Goal: Task Accomplishment & Management: Manage account settings

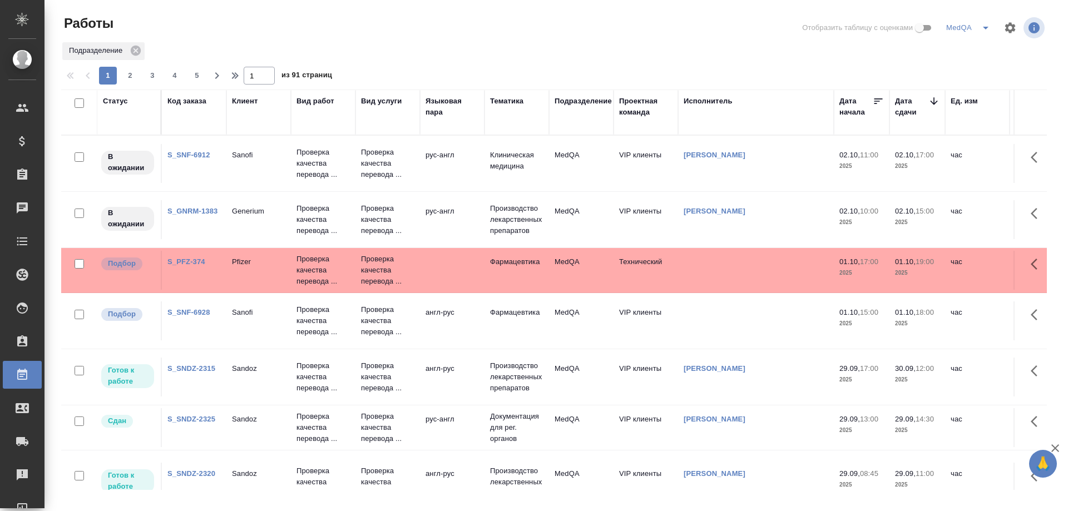
click at [181, 257] on link "S_PFZ-374" at bounding box center [186, 261] width 38 height 8
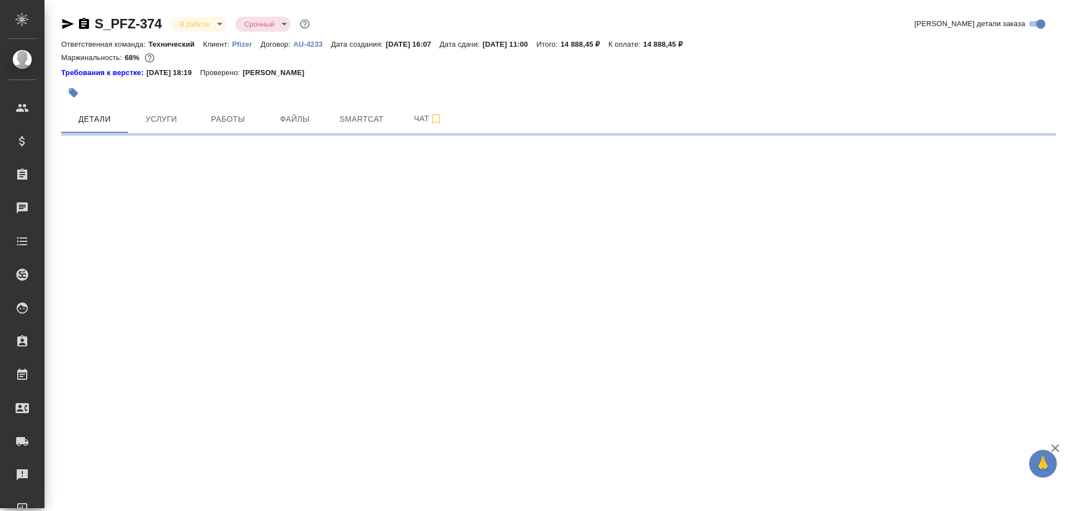
select select "RU"
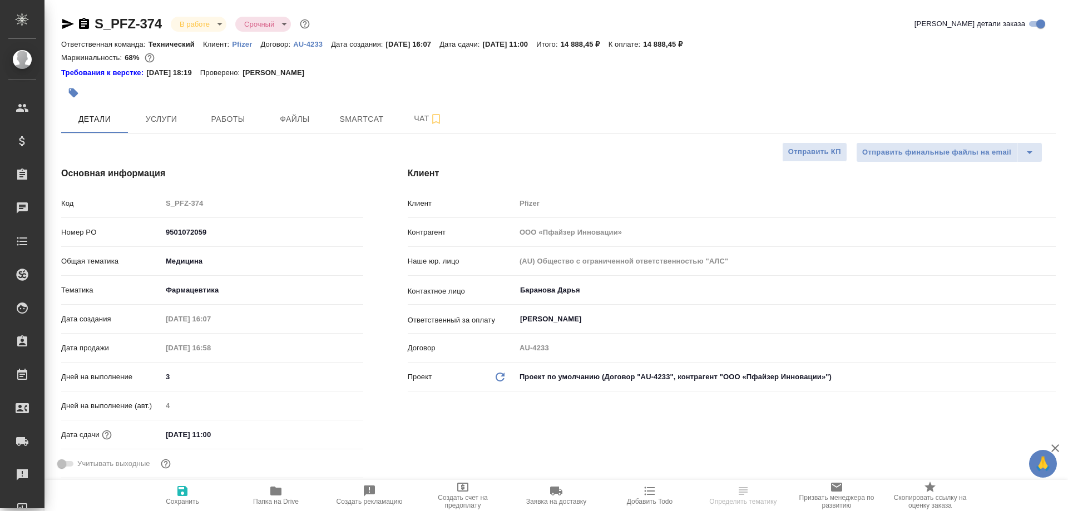
type textarea "x"
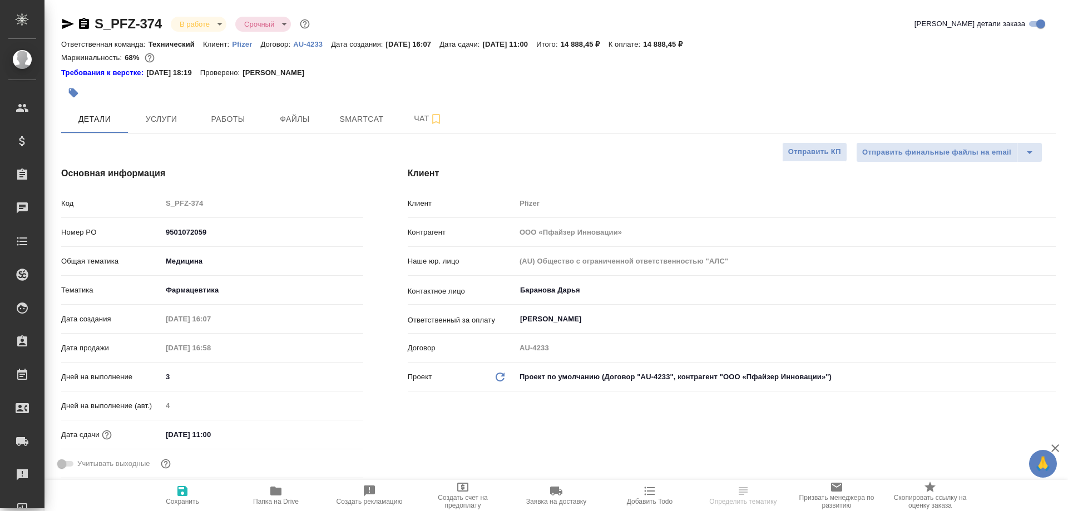
type textarea "x"
click at [216, 120] on span "Работы" at bounding box center [227, 119] width 53 height 14
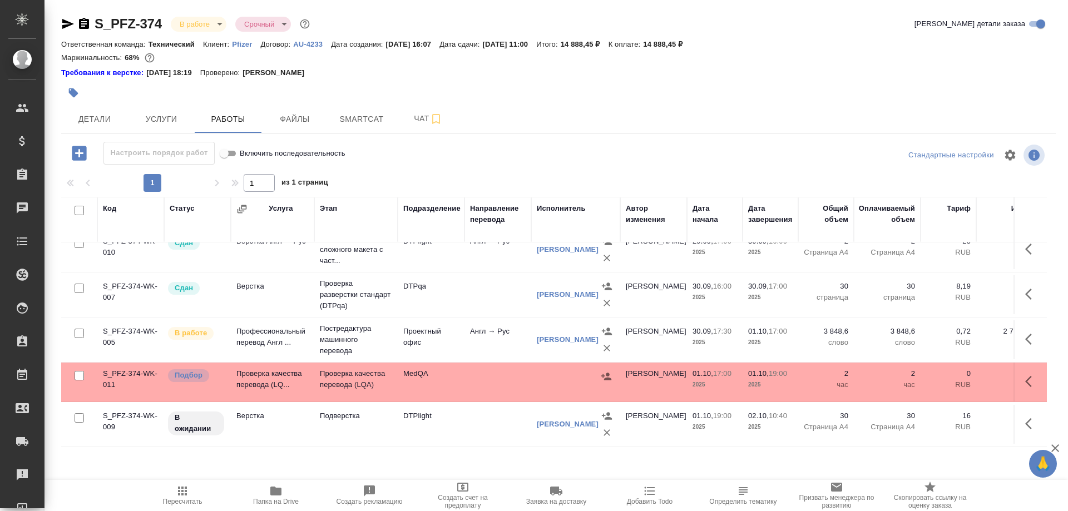
scroll to position [69, 0]
click at [255, 368] on td "Проверка качества перевода (LQ..." at bounding box center [272, 382] width 83 height 39
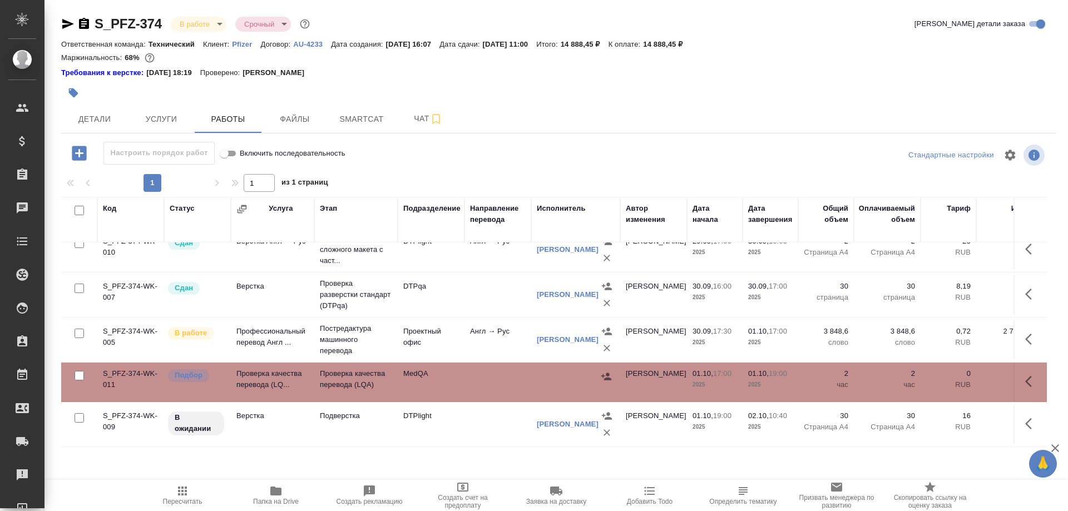
click at [255, 368] on td "Проверка качества перевода (LQ..." at bounding box center [272, 382] width 83 height 39
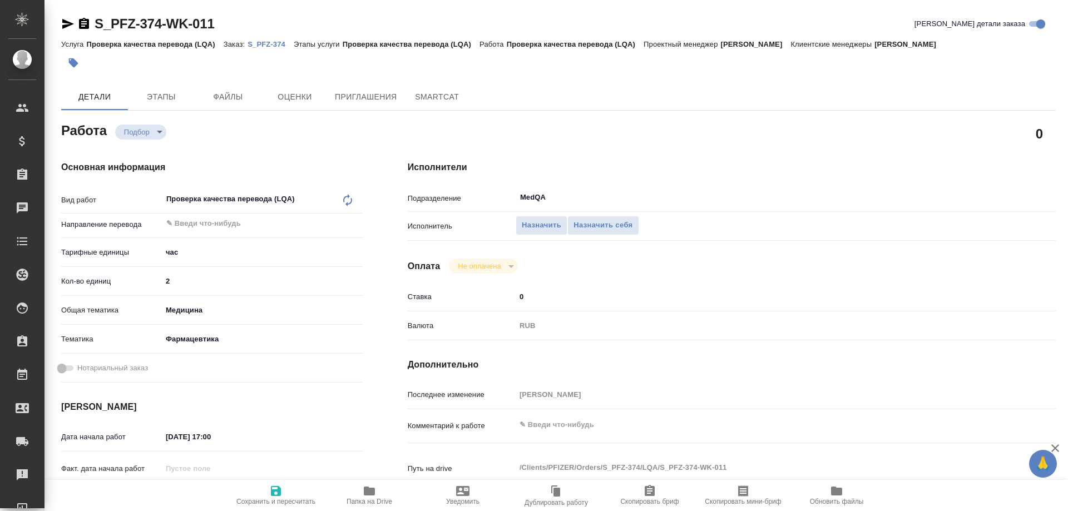
type textarea "x"
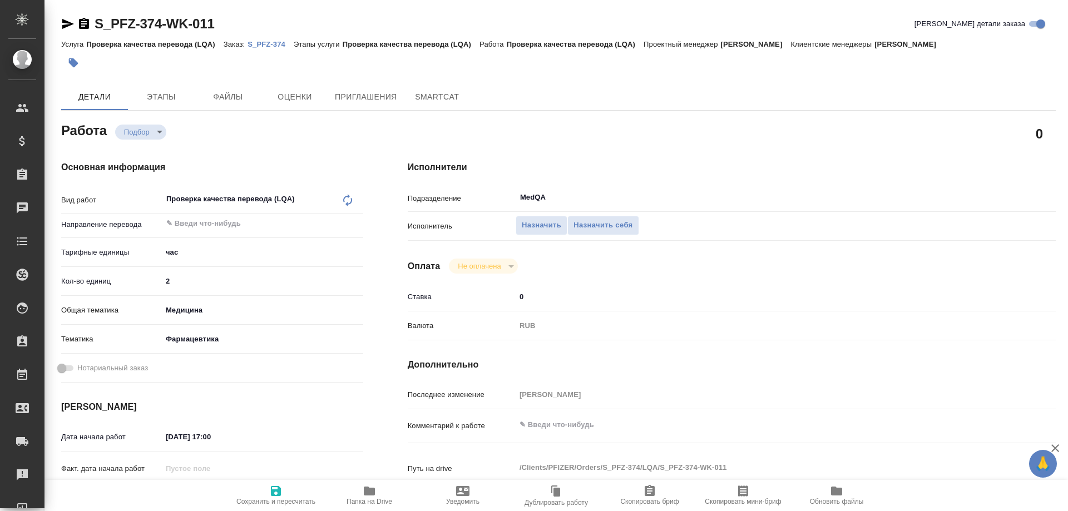
type textarea "x"
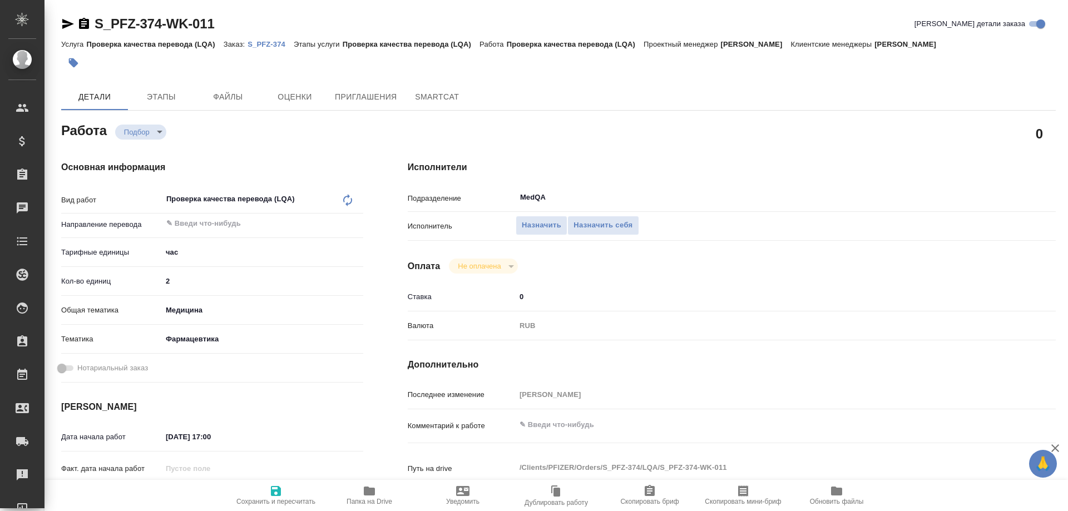
type textarea "x"
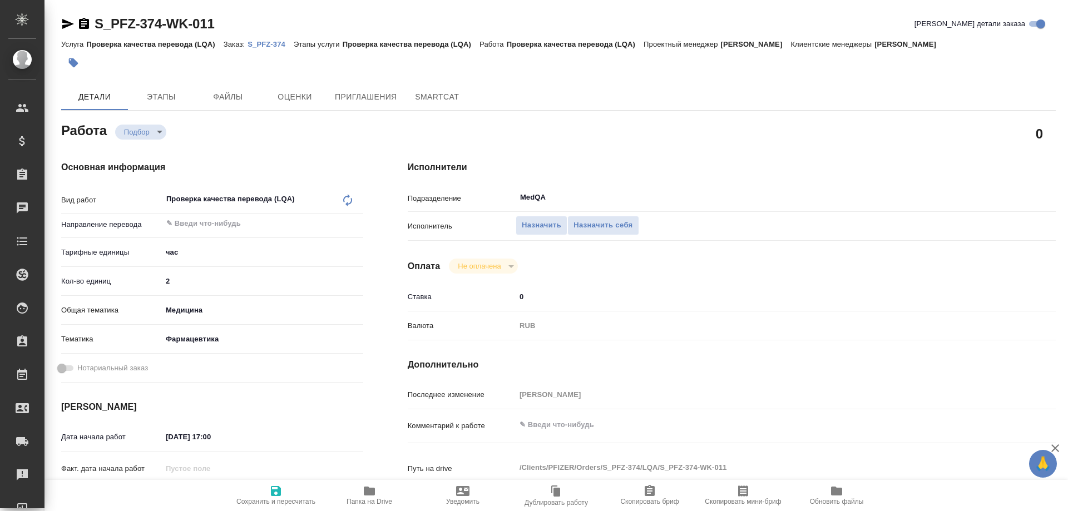
type textarea "x"
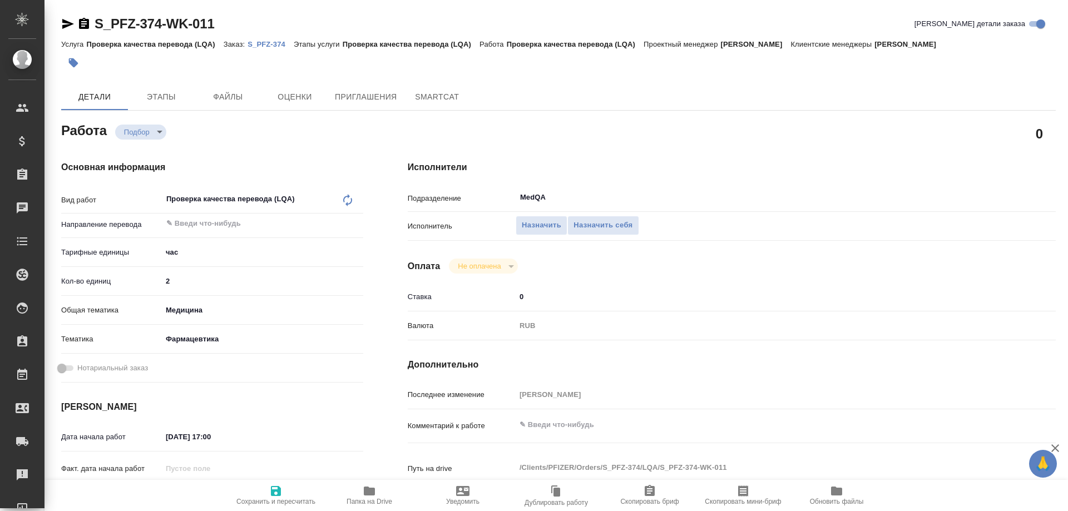
type textarea "x"
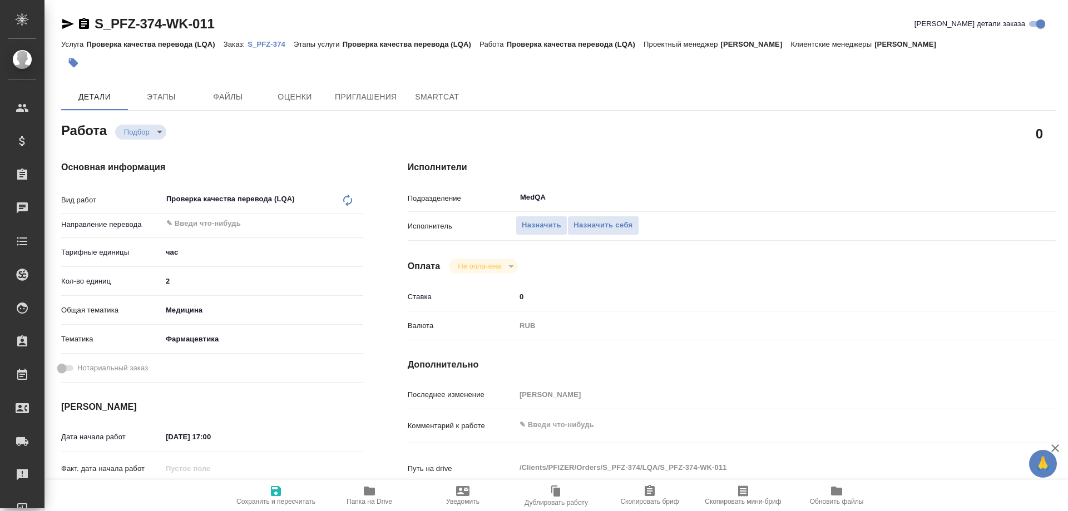
type textarea "x"
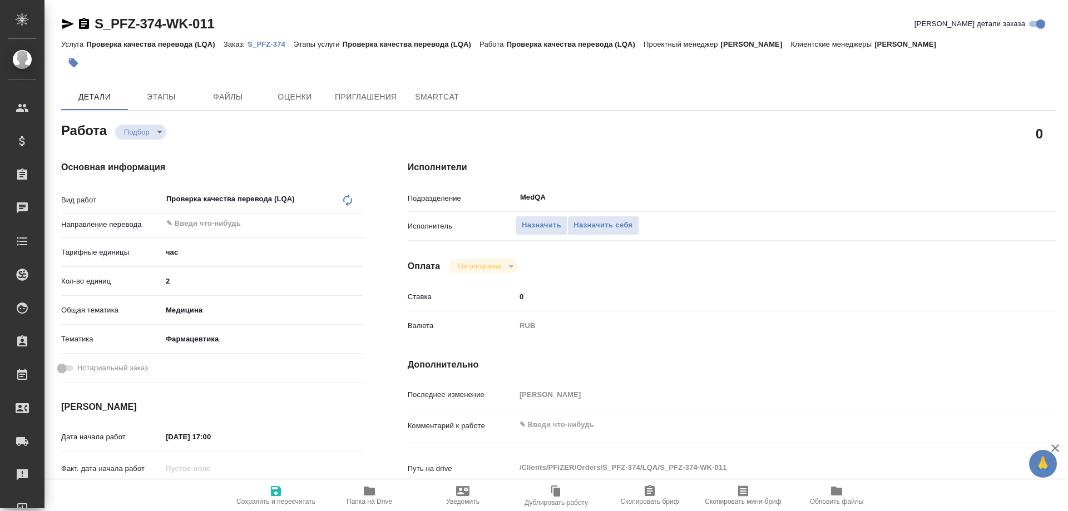
type textarea "x"
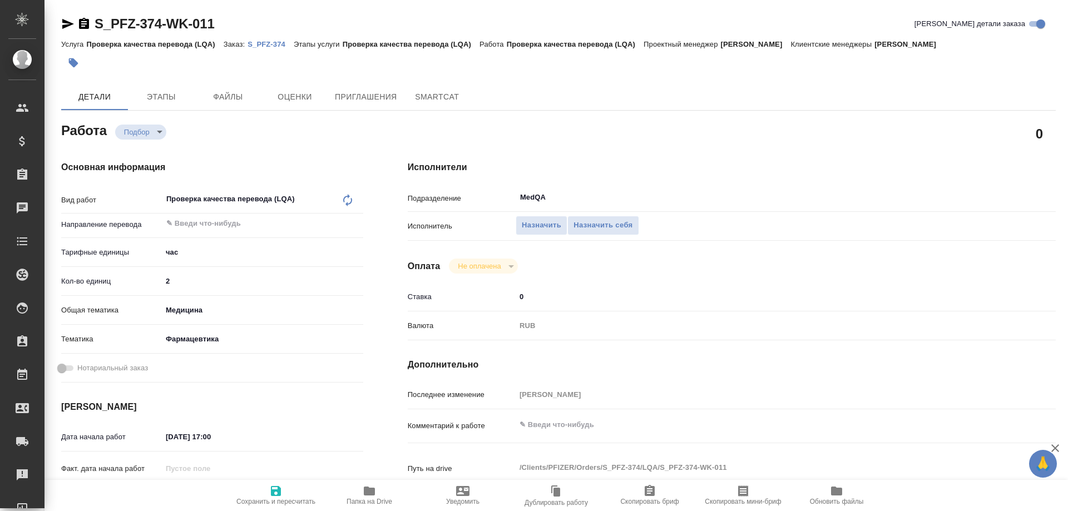
type textarea "x"
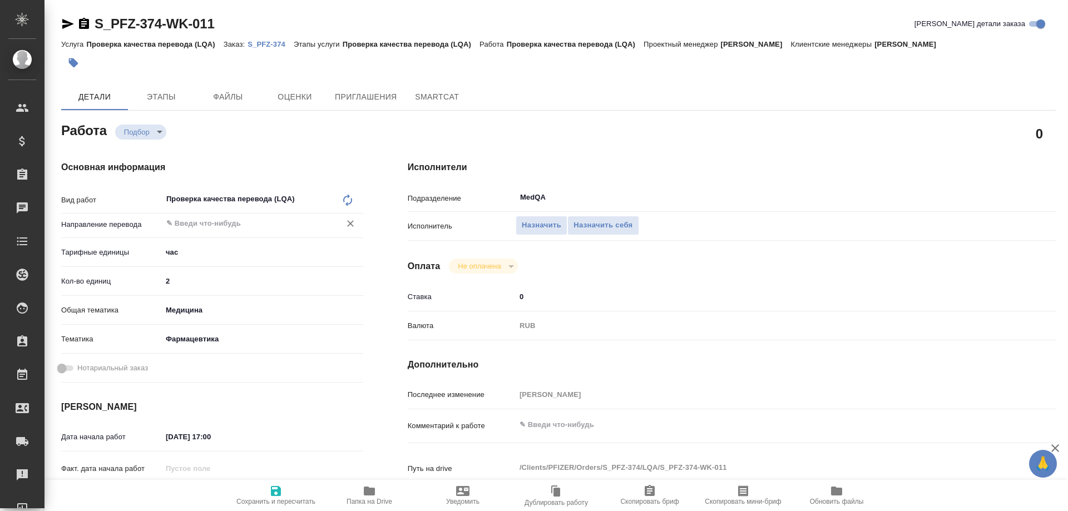
type textarea "x"
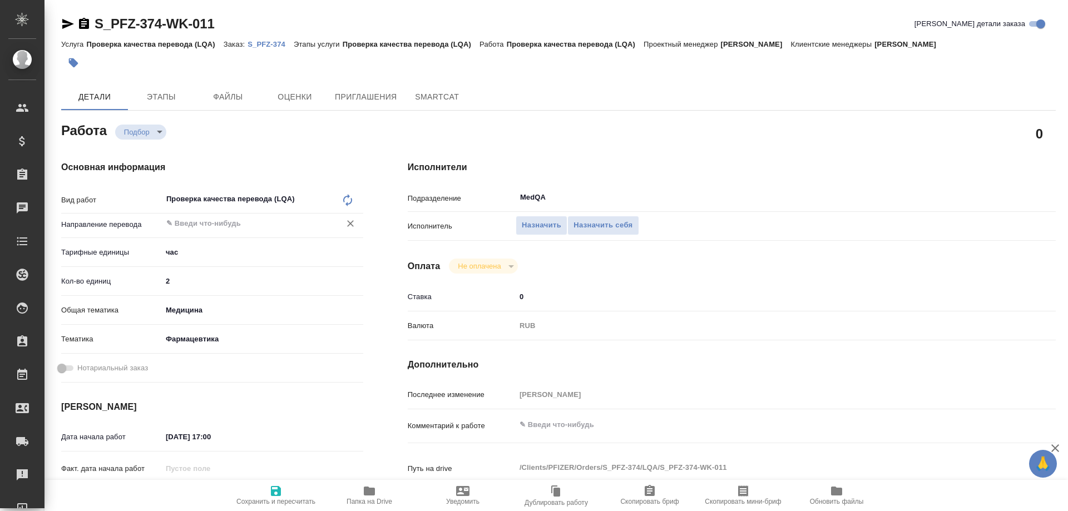
click at [186, 224] on input "text" at bounding box center [243, 223] width 157 height 13
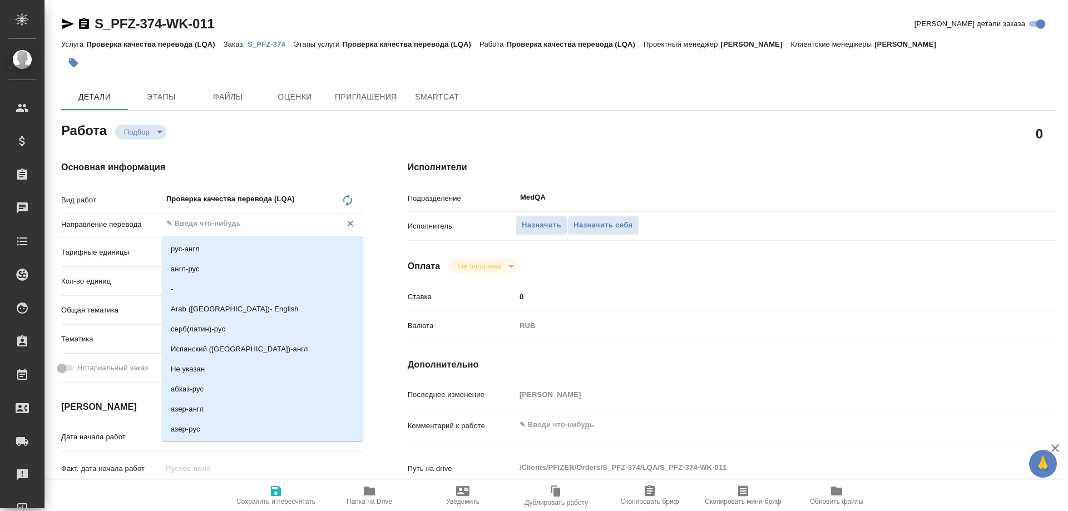
type textarea "x"
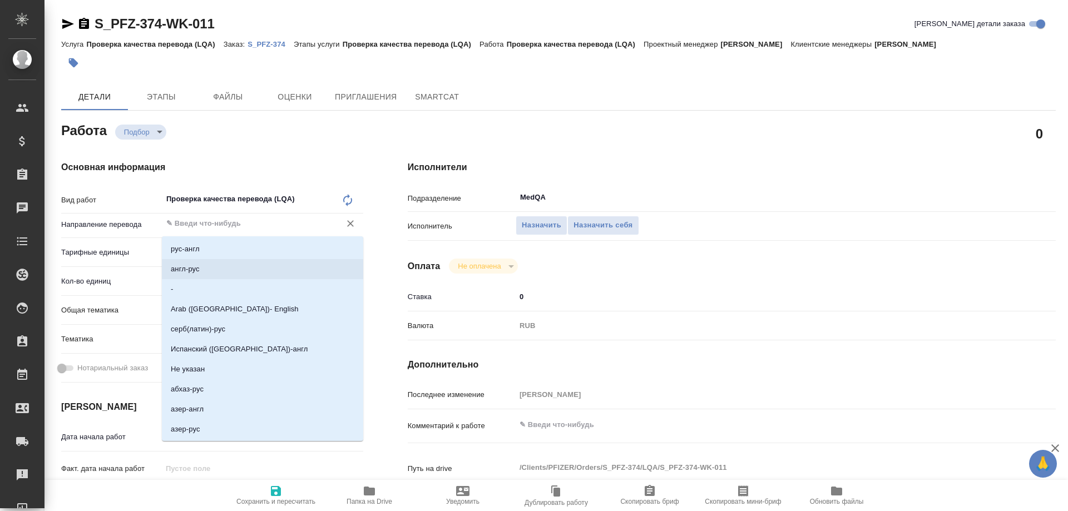
click at [183, 267] on p "англ-рус" at bounding box center [185, 269] width 29 height 11
type textarea "x"
type input "англ-рус"
type textarea "x"
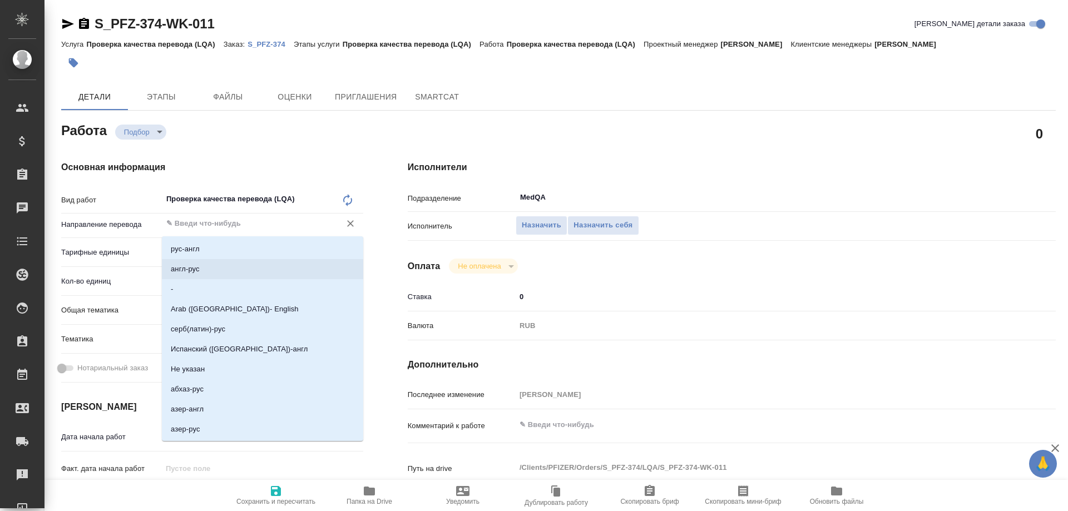
type textarea "x"
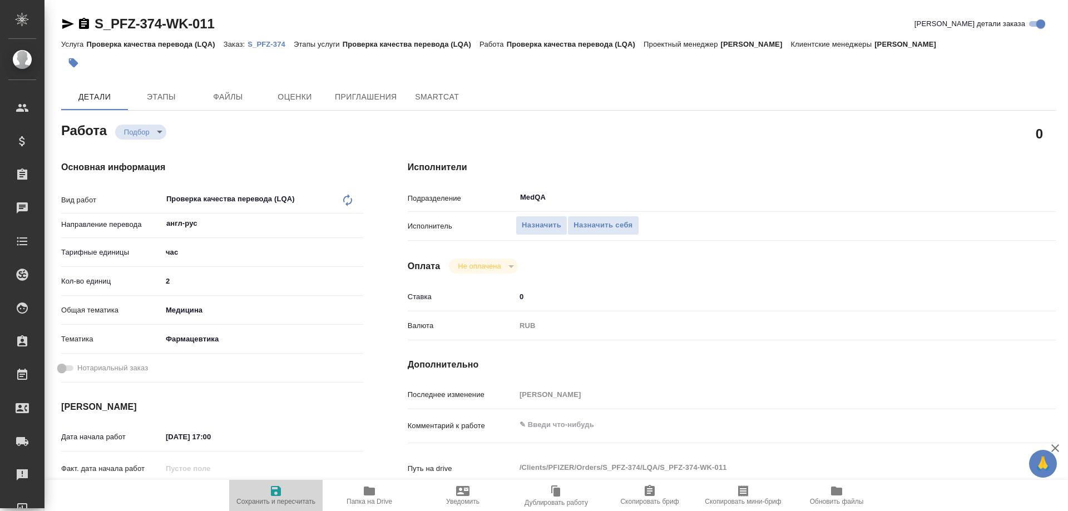
click at [274, 493] on icon "button" at bounding box center [276, 491] width 10 height 10
type textarea "x"
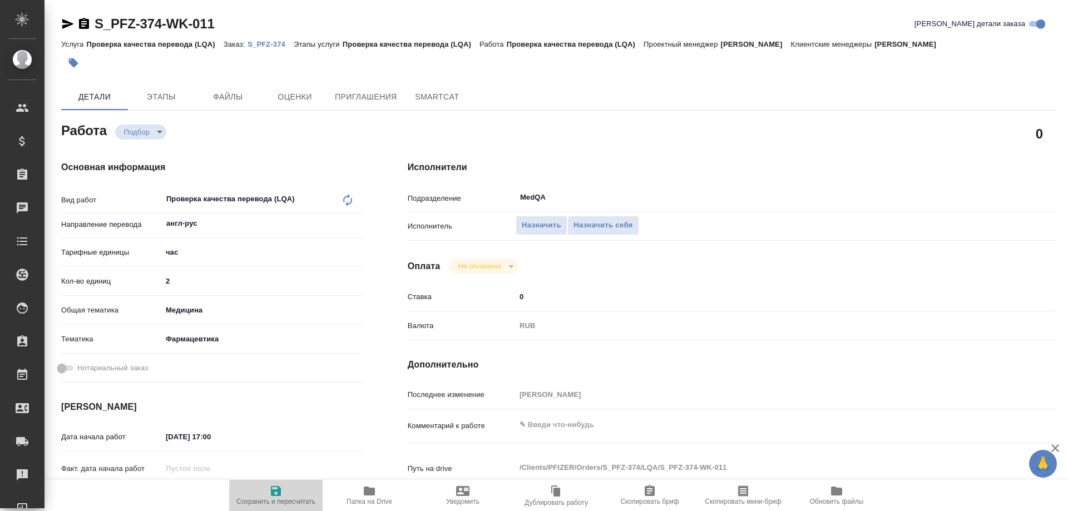
type textarea "x"
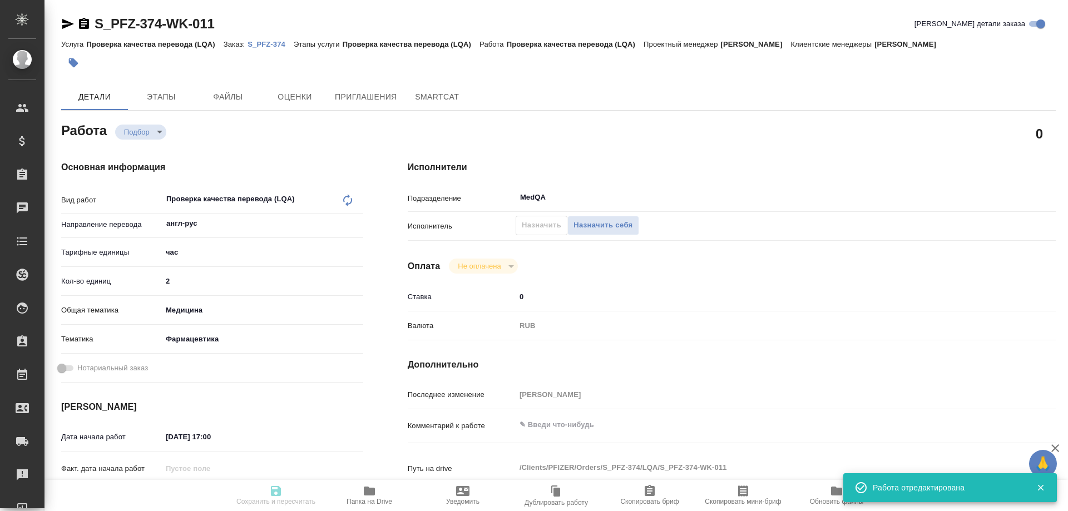
type input "recruiting"
type textarea "Проверка качества перевода (LQA)"
type textarea "x"
type input "англ-рус"
type input "5a8b1489cc6b4906c91bfd93"
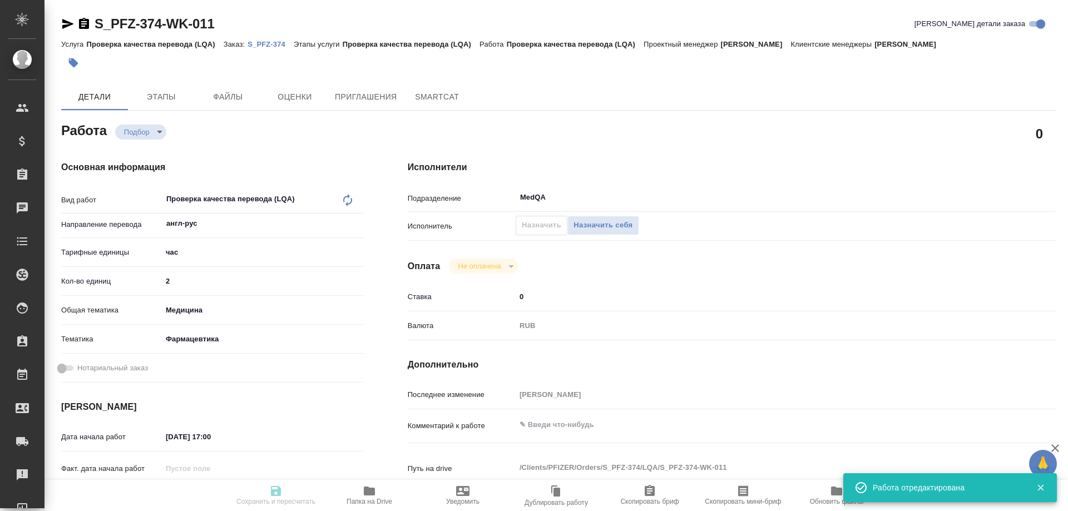
type input "2"
type input "med"
type input "6149832f2b7be24903fd7a82"
type input "01.10.2025 17:00"
type input "01.10.2025 19:00"
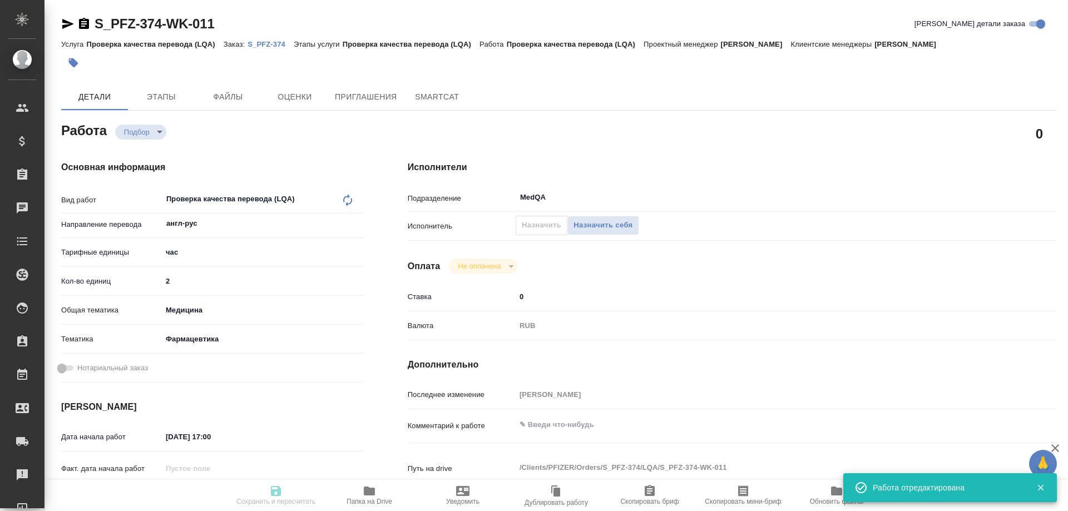
type input "02.10.2025 11:00"
type input "MedQA"
type input "notPayed"
type input "0"
type input "RUB"
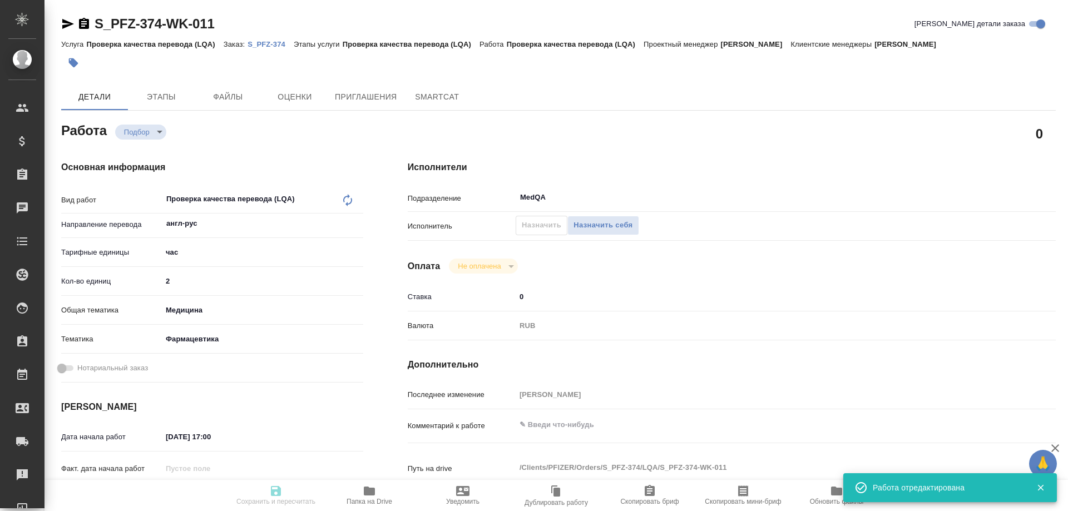
type input "Сергеева Анастасия"
type textarea "x"
type textarea "/Clients/PFIZER/Orders/S_PFZ-374/LQA/S_PFZ-374-WK-011"
type textarea "x"
type input "S_PFZ-374"
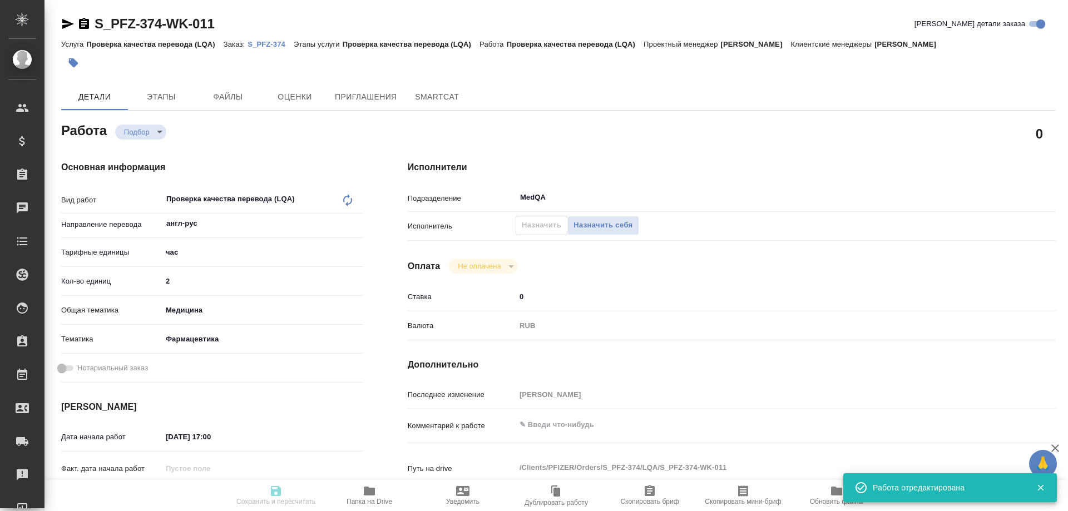
type input "9501072059"
type input "Проверка качества перевода (LQA)"
type input "Никифорова Валерия"
type input "Заборова Александра"
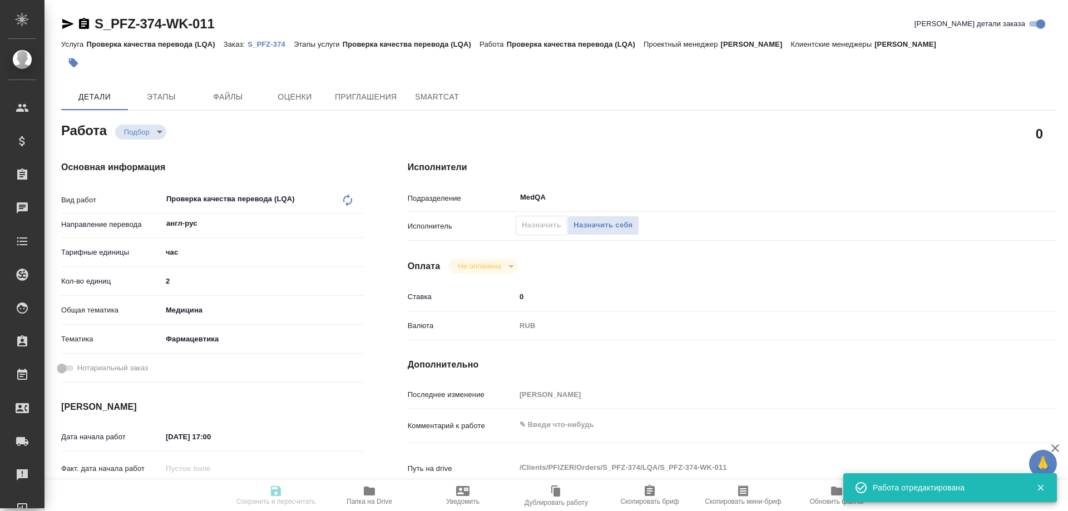
type input "/Clients/PFIZER/Orders/S_PFZ-374"
type textarea "x"
type textarea "англ-рус с 5 стр. по 34 стр. со сроком до 2 октября 12:00"
type textarea "x"
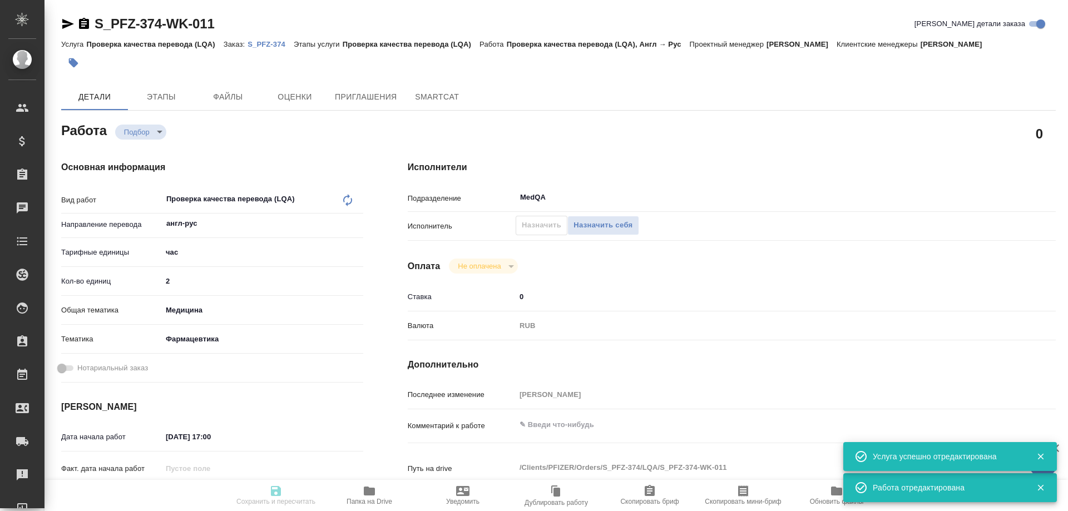
type textarea "x"
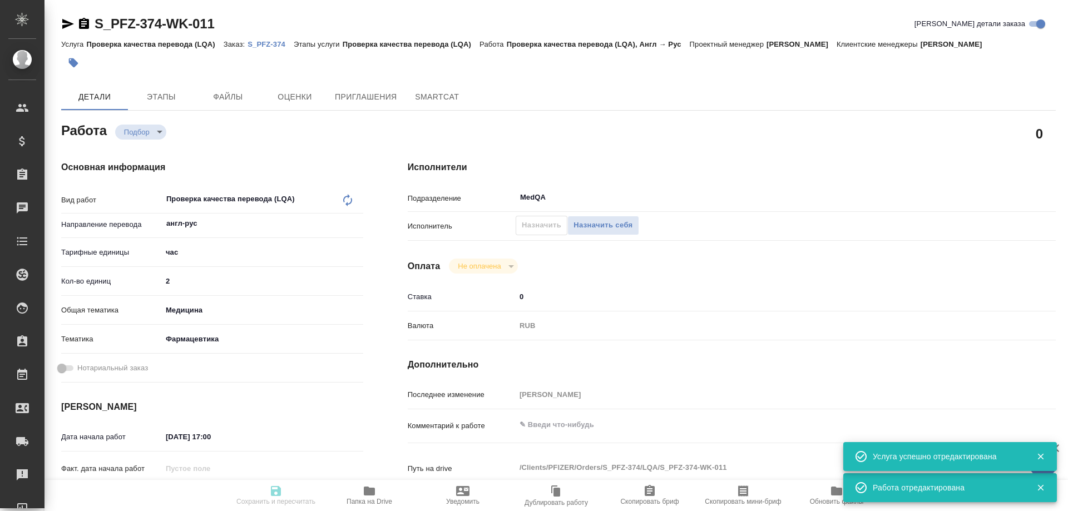
type textarea "x"
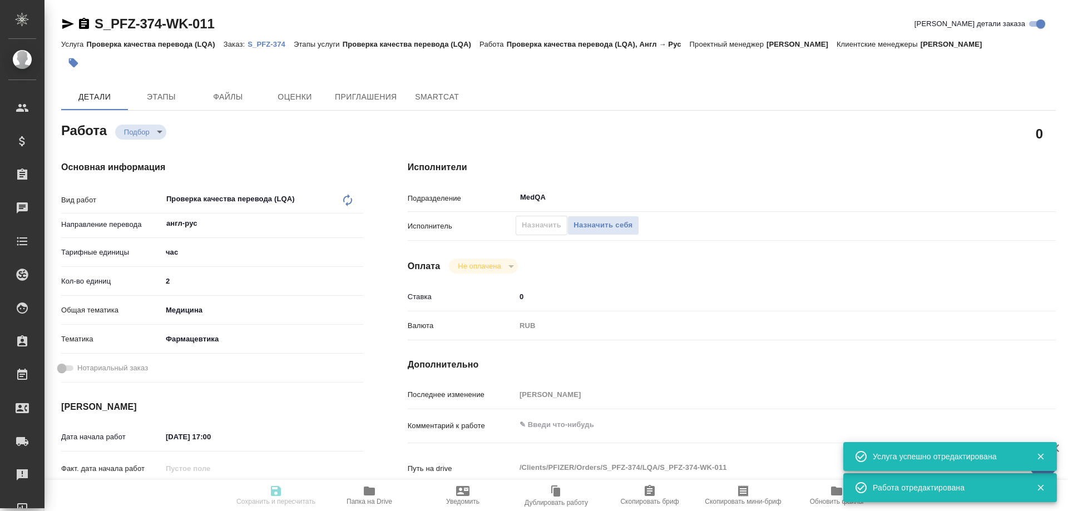
type textarea "x"
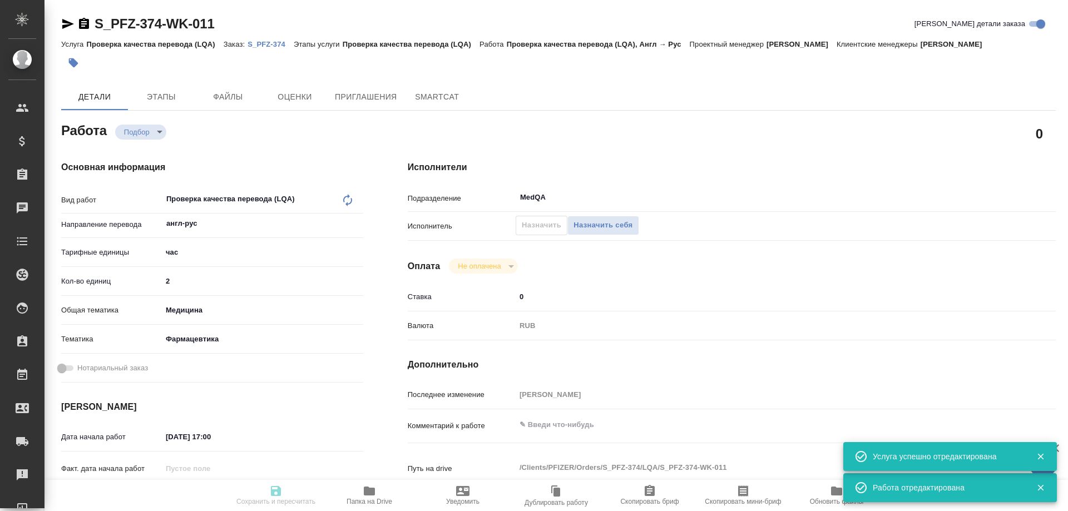
type textarea "x"
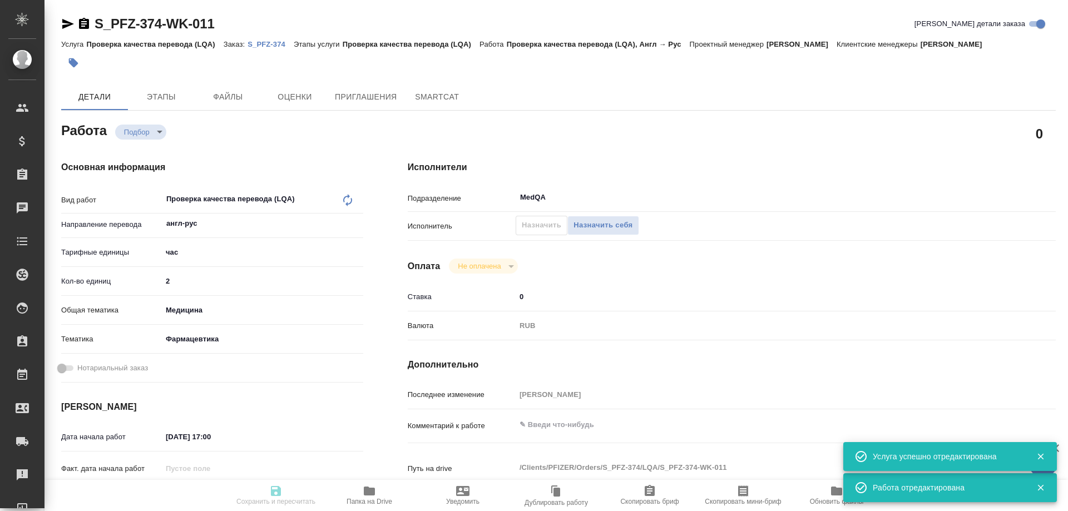
type textarea "x"
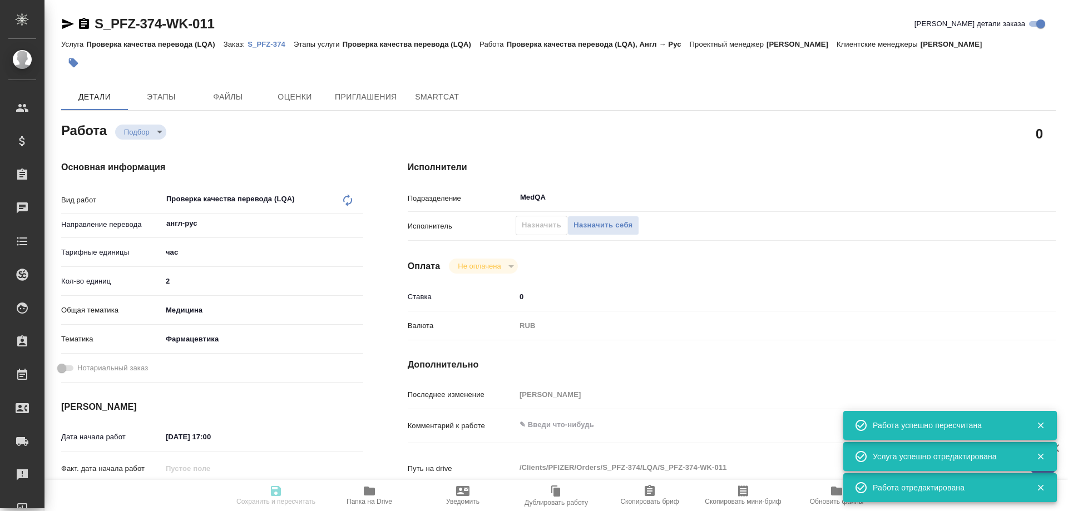
type input "recruiting"
type textarea "Проверка качества перевода (LQA)"
type textarea "x"
type input "англ-рус"
type input "5a8b1489cc6b4906c91bfd93"
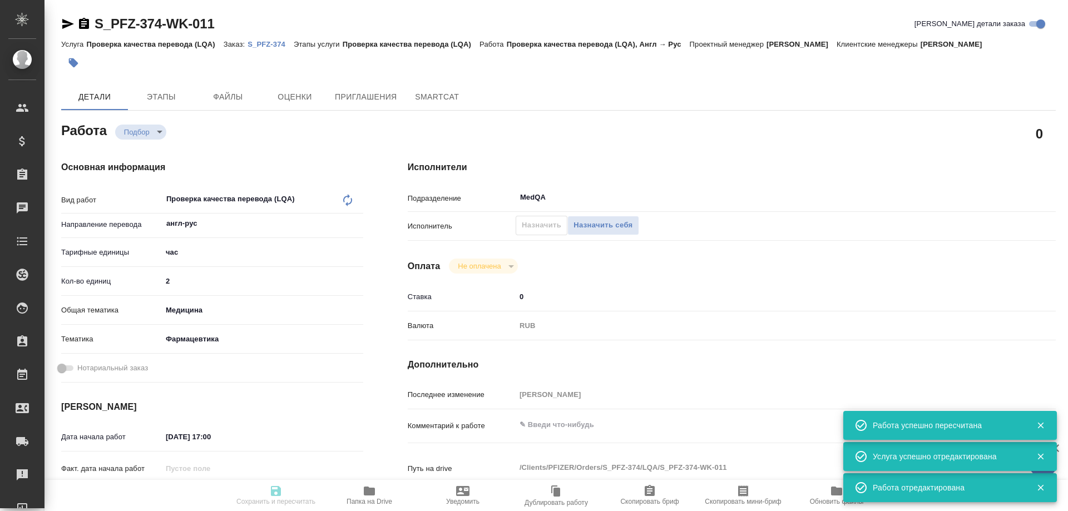
type input "2"
type input "med"
type input "6149832f2b7be24903fd7a82"
type input "01.10.2025 17:00"
type input "01.10.2025 19:00"
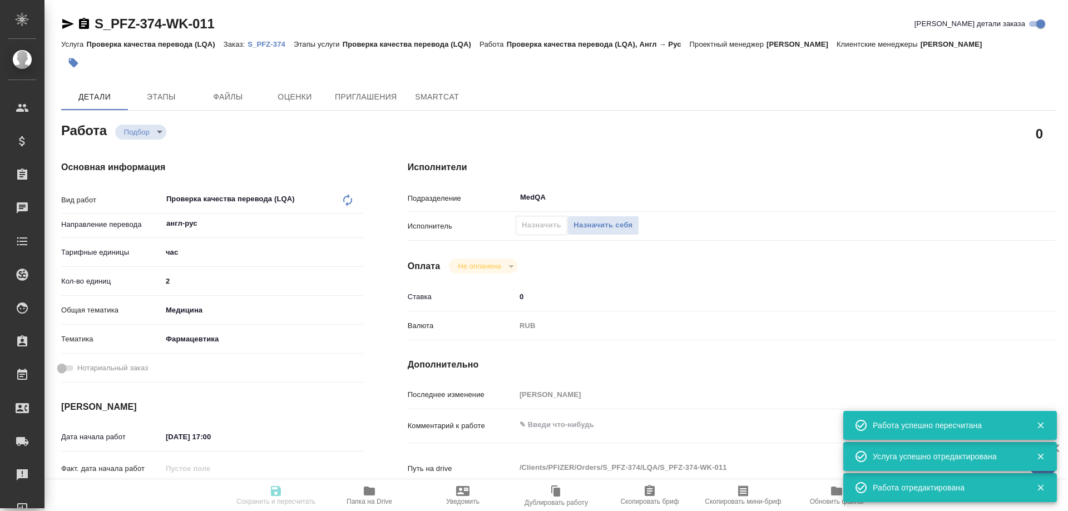
type input "02.10.2025 11:00"
type input "MedQA"
type input "notPayed"
type input "0"
type input "RUB"
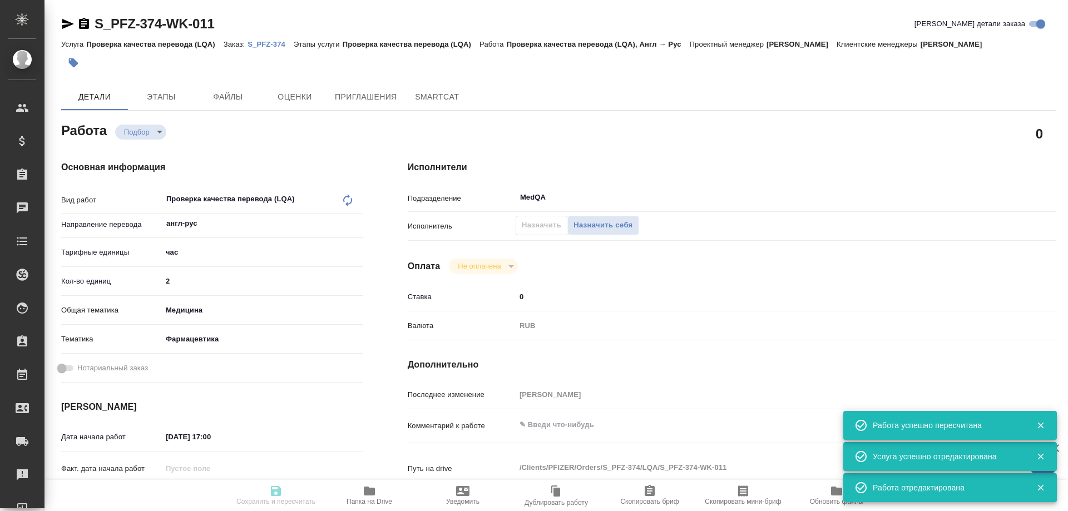
type input "Сергеева Анастасия"
type textarea "x"
type textarea "/Clients/PFIZER/Orders/S_PFZ-374/LQA/S_PFZ-374-WK-011"
type textarea "x"
type input "S_PFZ-374"
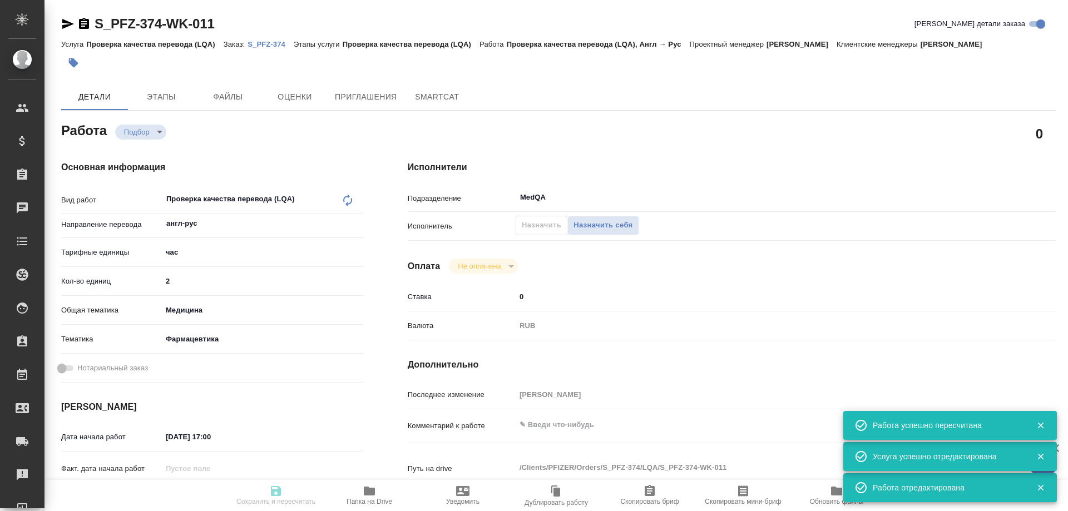
type input "9501072059"
type input "Проверка качества перевода (LQA)"
type input "Никифорова Валерия"
type input "Заборова Александра"
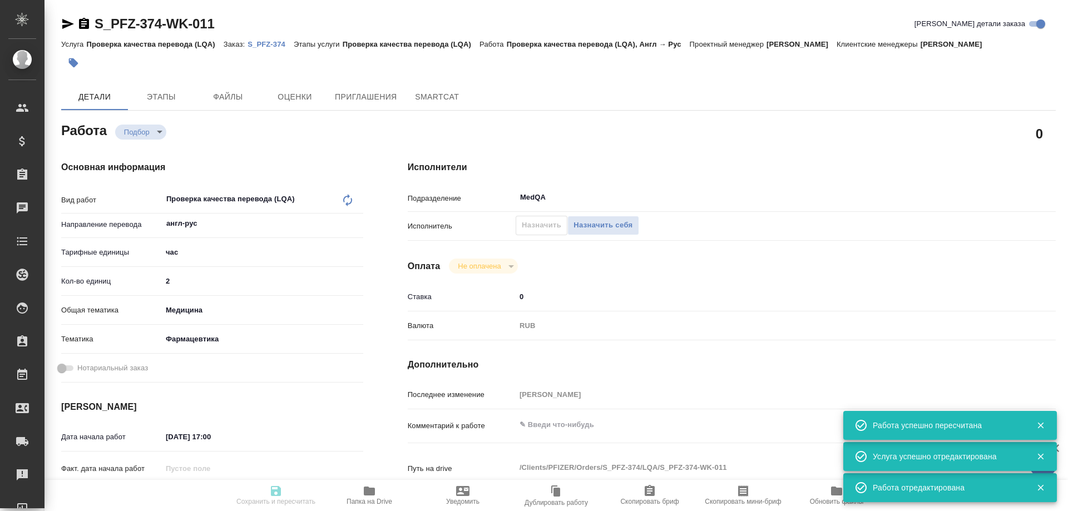
type input "/Clients/PFIZER/Orders/S_PFZ-374"
type textarea "x"
type textarea "англ-рус с 5 стр. по 34 стр. со сроком до 2 октября 12:00"
type textarea "x"
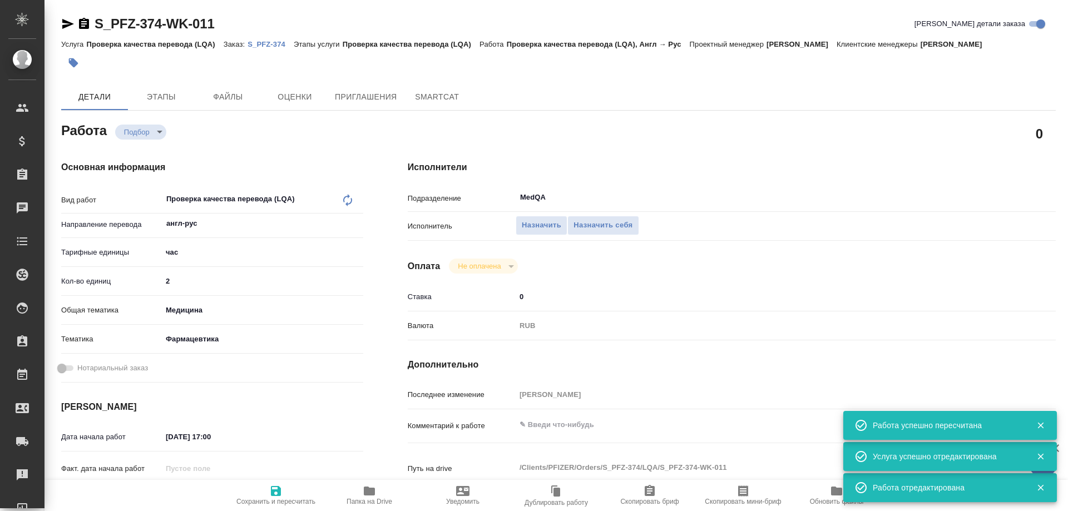
type textarea "x"
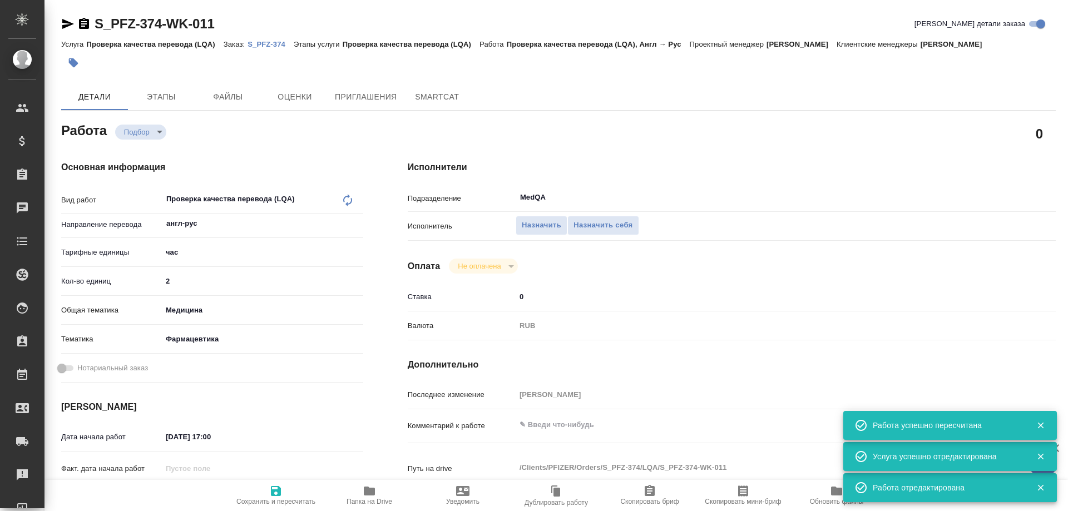
type textarea "x"
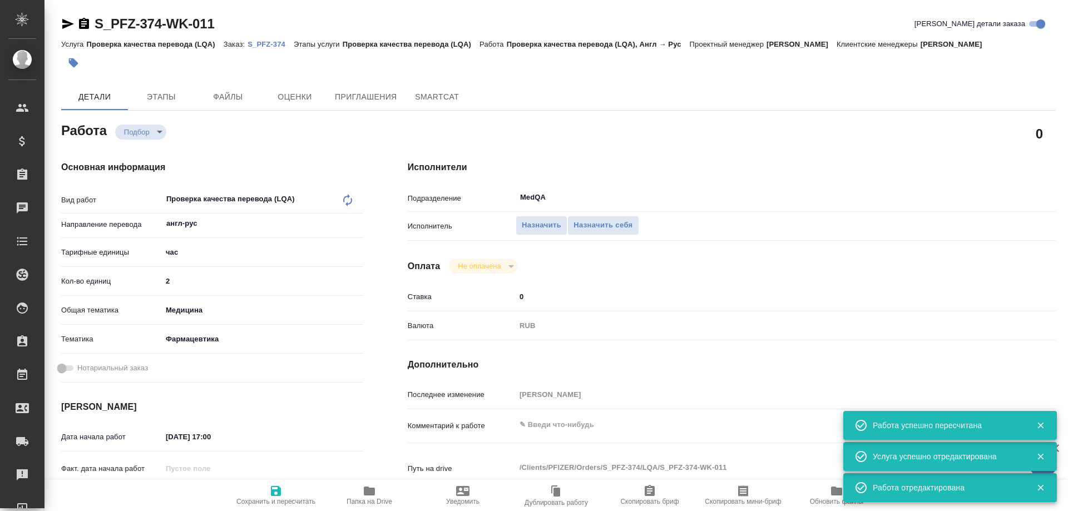
type textarea "x"
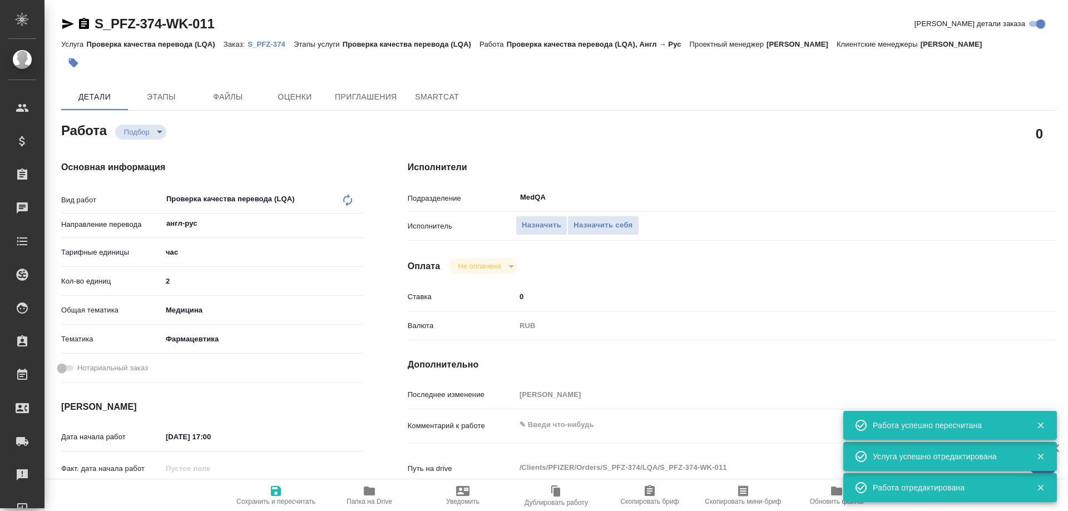
type textarea "x"
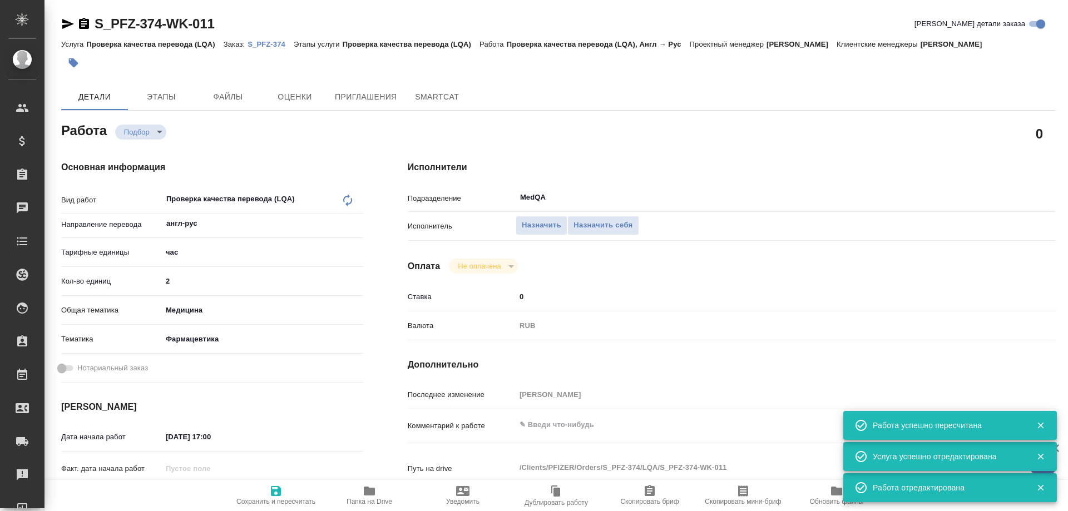
type textarea "x"
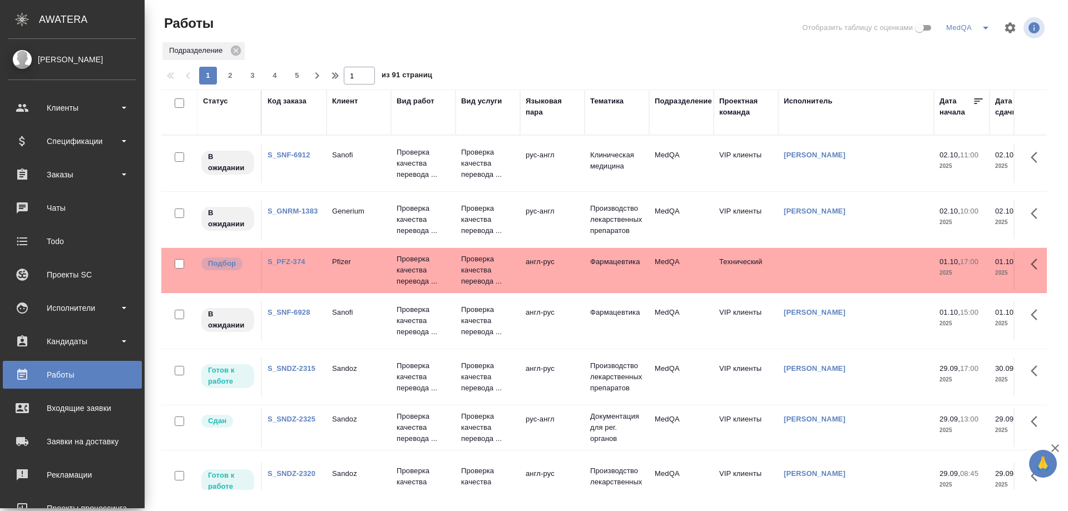
click at [276, 308] on link "S_SNF-6928" at bounding box center [288, 312] width 43 height 8
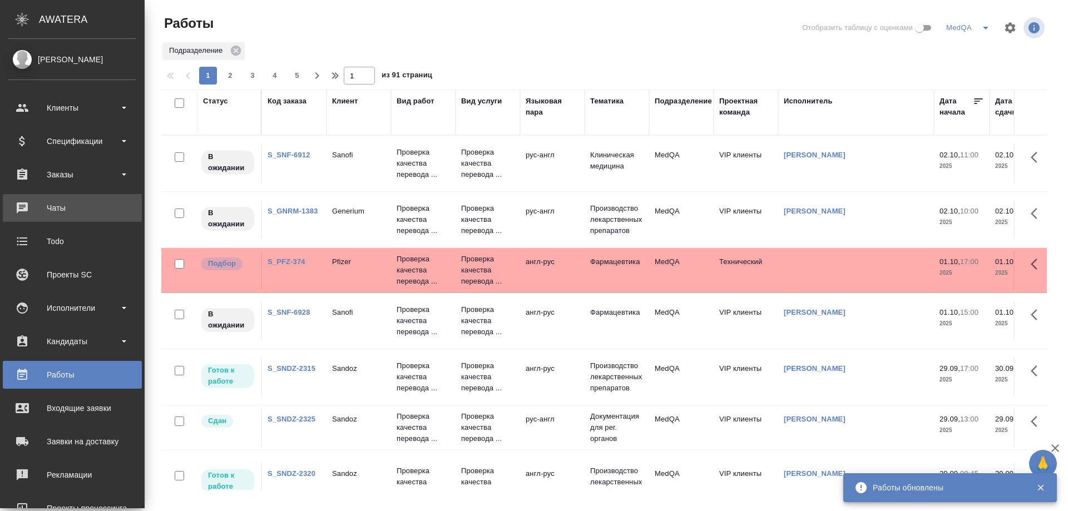
click at [52, 212] on div "Чаты" at bounding box center [72, 208] width 128 height 17
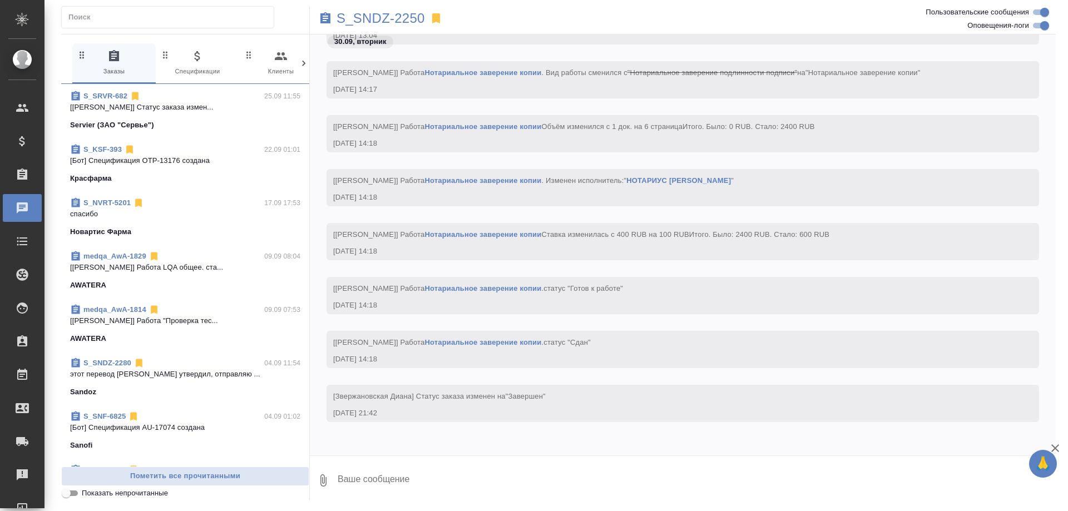
scroll to position [334, 0]
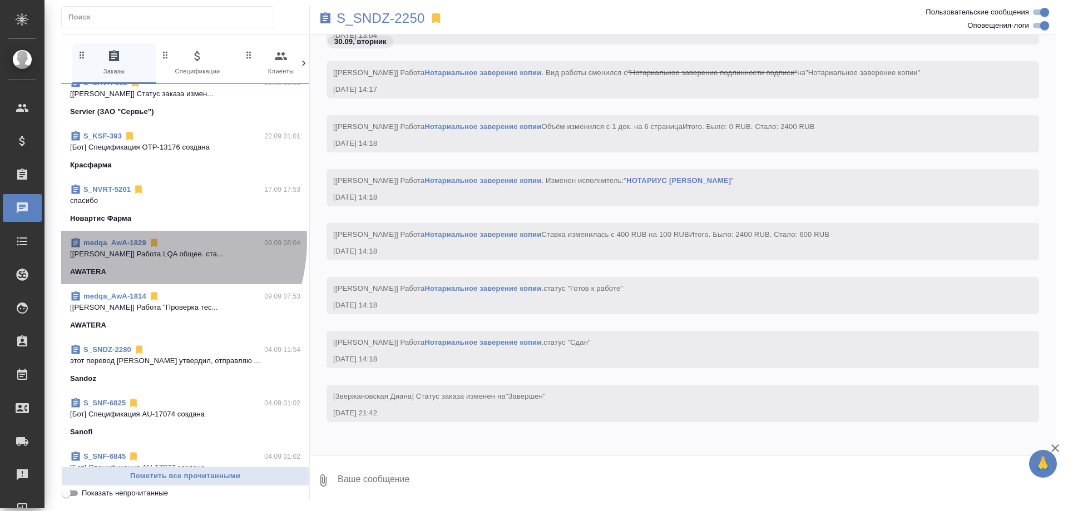
click at [126, 240] on link "medqa_AwA-1829" at bounding box center [114, 243] width 63 height 8
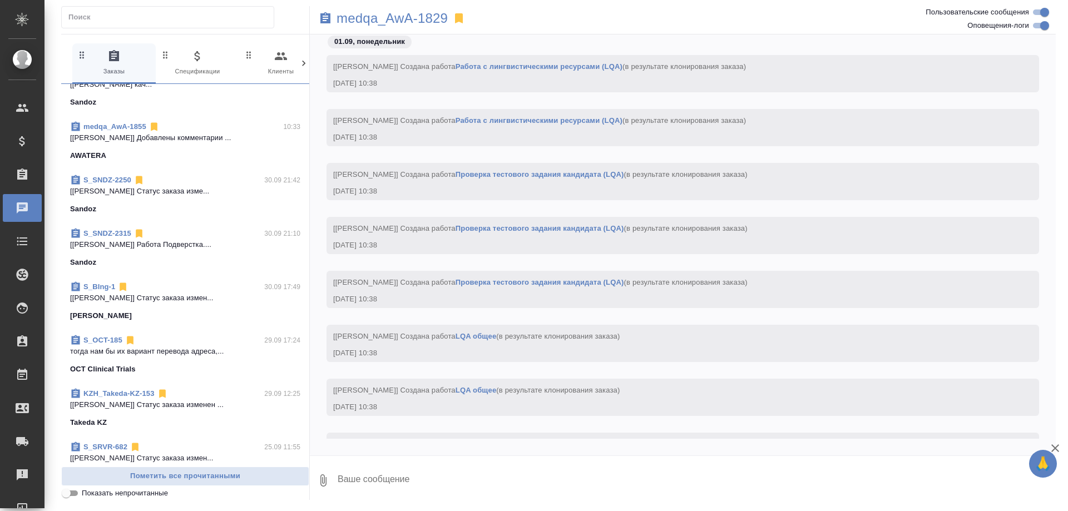
scroll to position [0, 0]
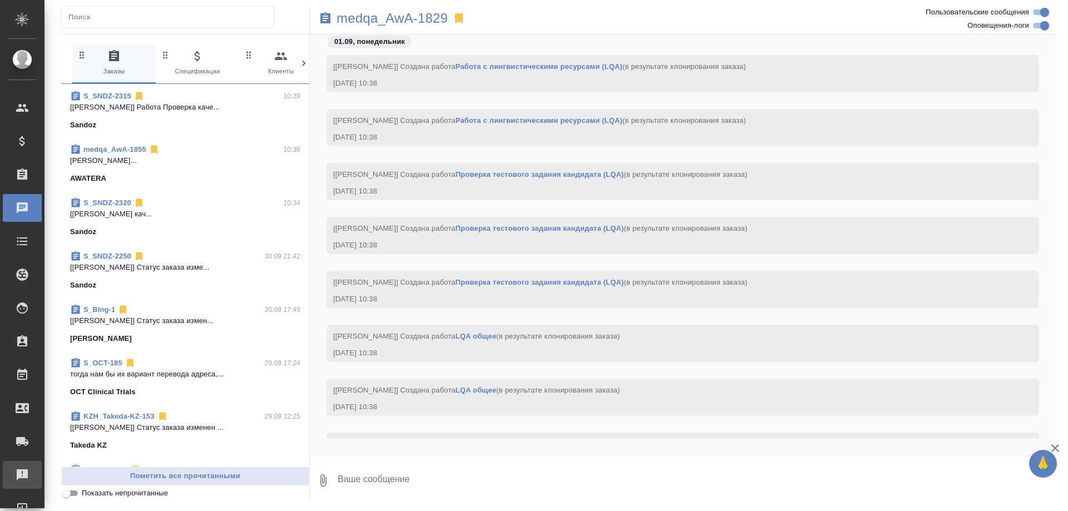
click at [22, 478] on div "Рекламации" at bounding box center [8, 475] width 28 height 17
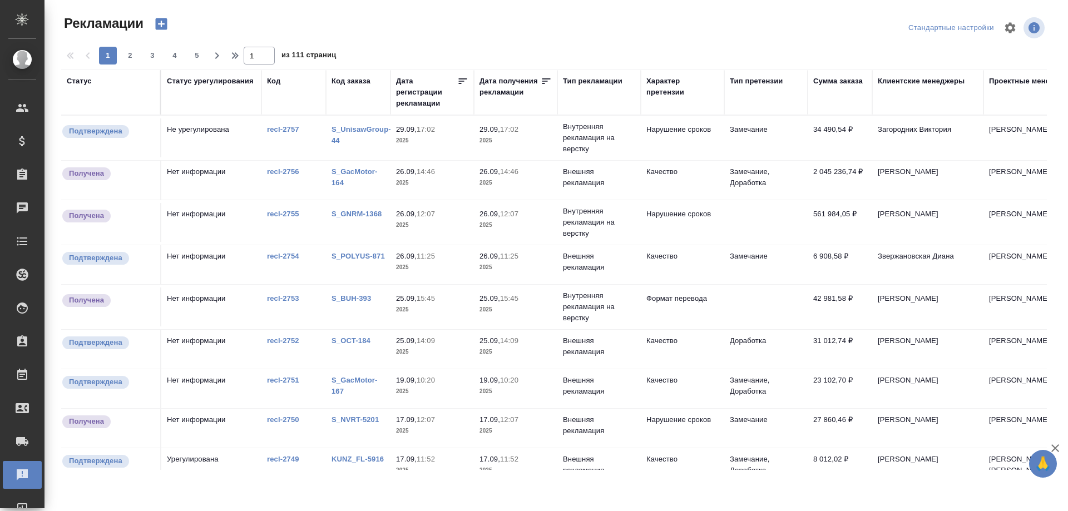
click at [354, 214] on link "S_GNRM-1368" at bounding box center [356, 214] width 50 height 8
click at [365, 257] on link "S_POLYUS-871" at bounding box center [357, 256] width 53 height 8
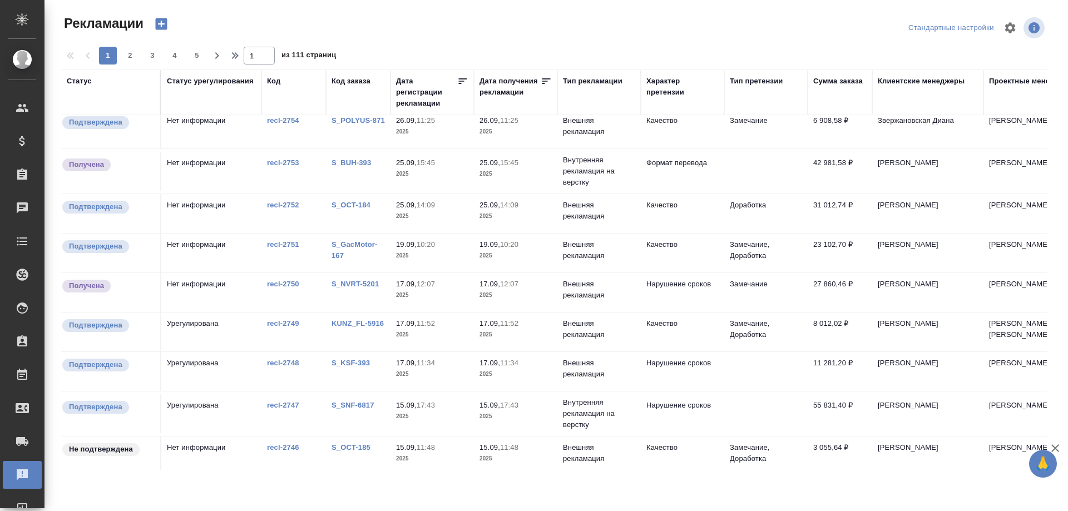
scroll to position [167, 0]
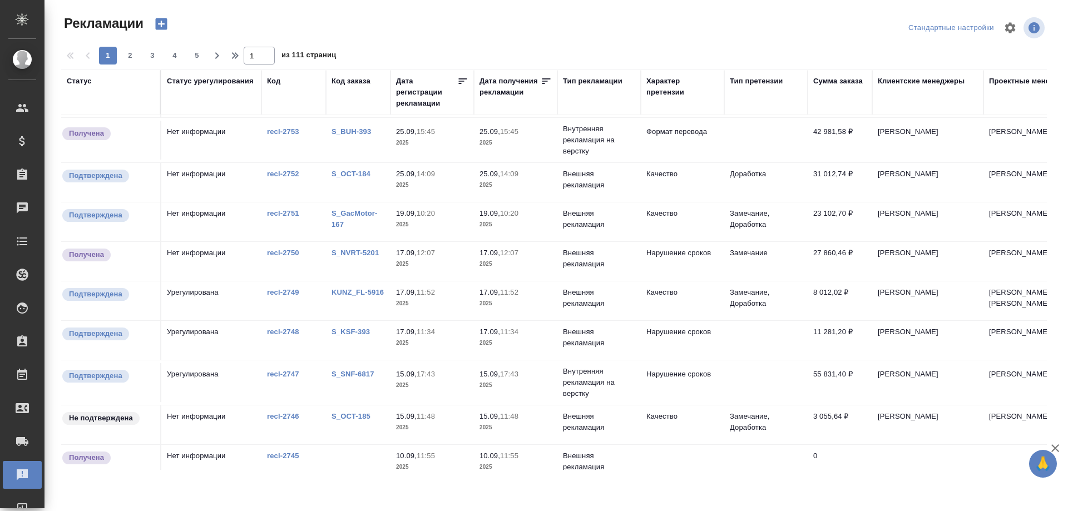
click at [358, 251] on link "S_NVRT-5201" at bounding box center [354, 253] width 47 height 8
click at [357, 330] on link "S_KSF-393" at bounding box center [350, 332] width 38 height 8
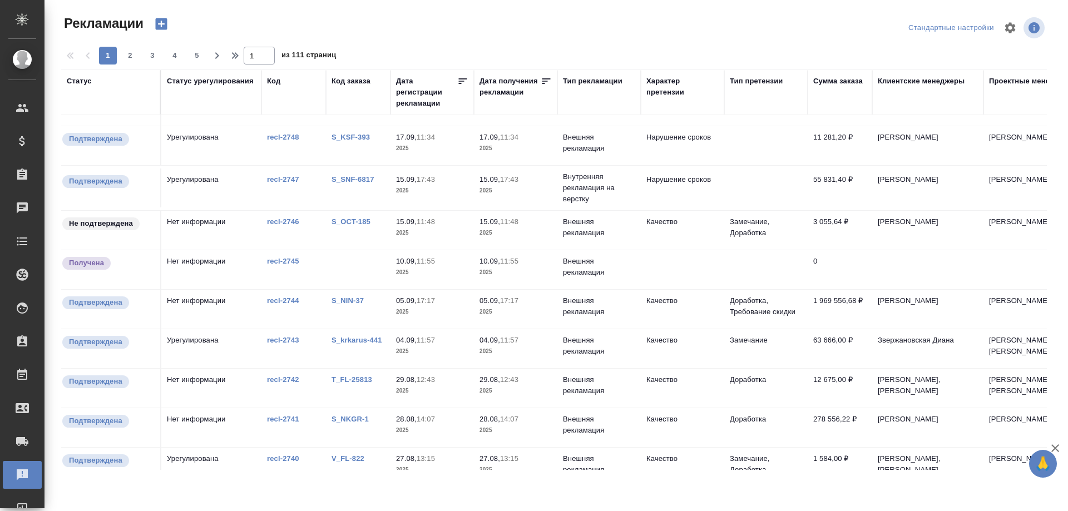
scroll to position [389, 0]
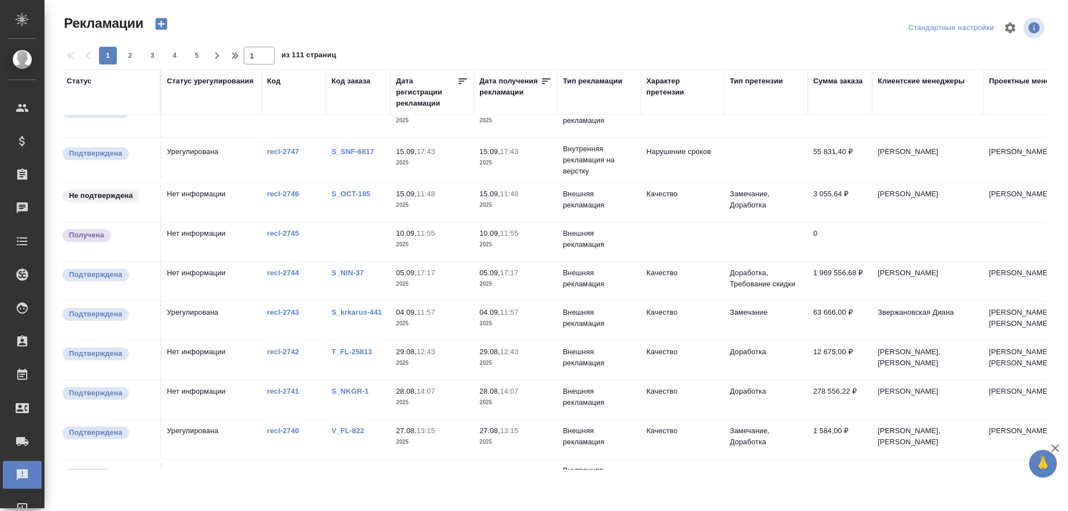
click at [355, 312] on link "S_krkarus-441" at bounding box center [356, 312] width 51 height 8
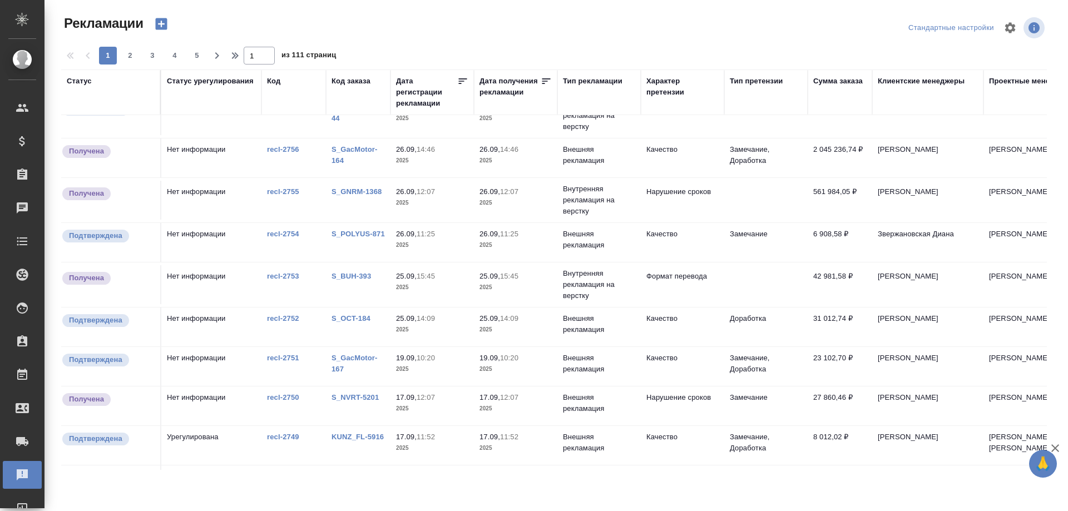
scroll to position [0, 0]
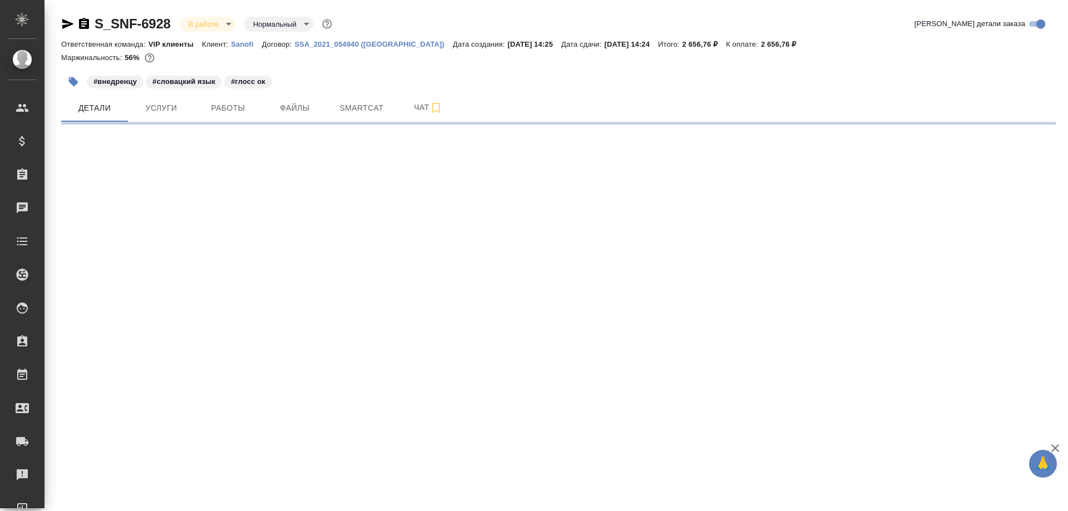
select select "RU"
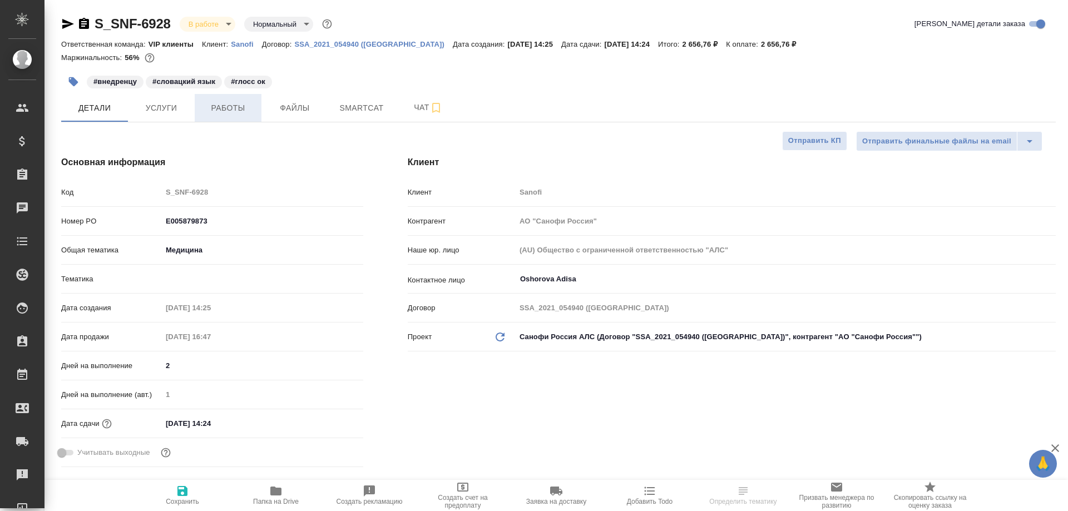
type input "[PERSON_NAME]"
type input "VIP клиенты"
type input "[PERSON_NAME]"
type textarea "x"
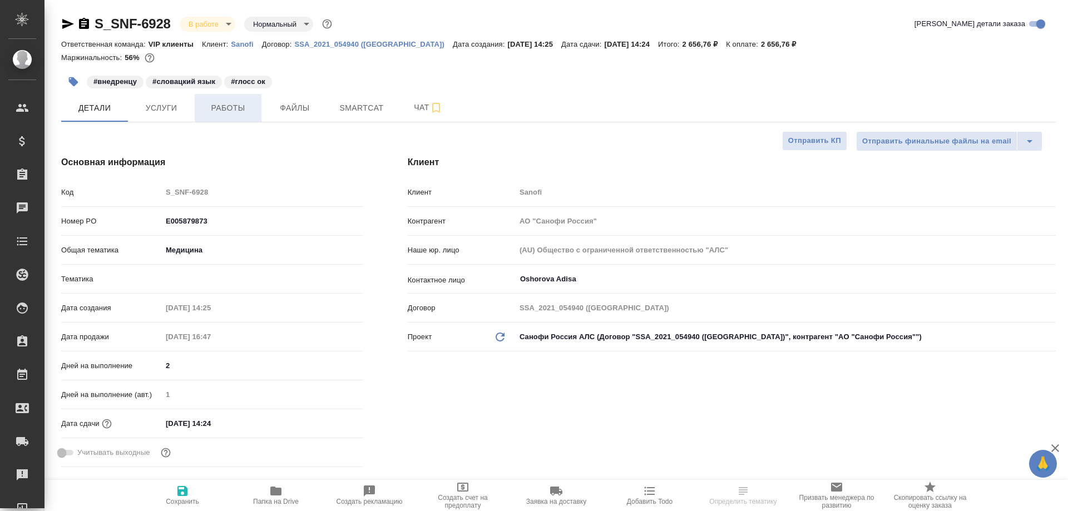
type textarea "x"
click at [222, 111] on span "Работы" at bounding box center [227, 108] width 53 height 14
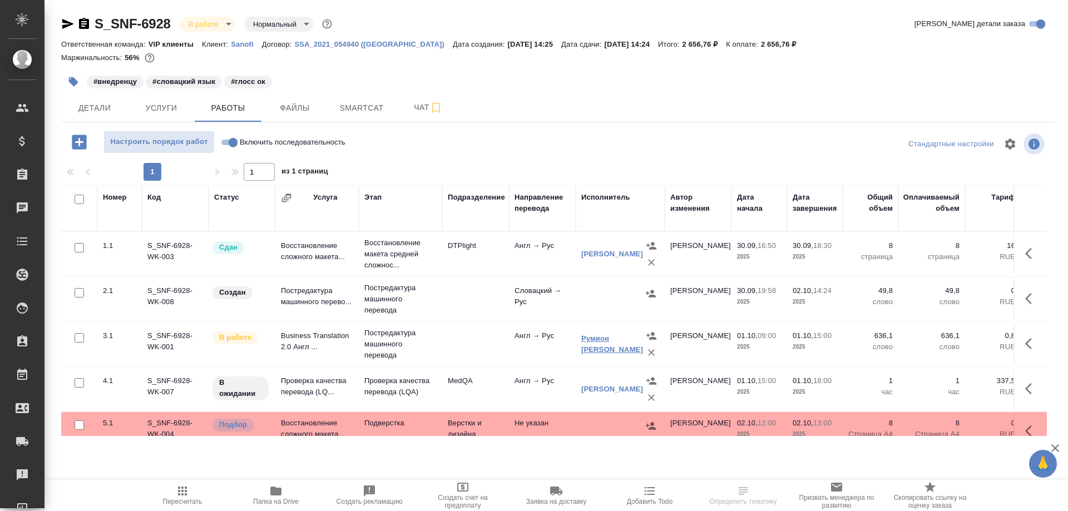
click at [603, 340] on link "Румион [PERSON_NAME]" at bounding box center [612, 343] width 62 height 19
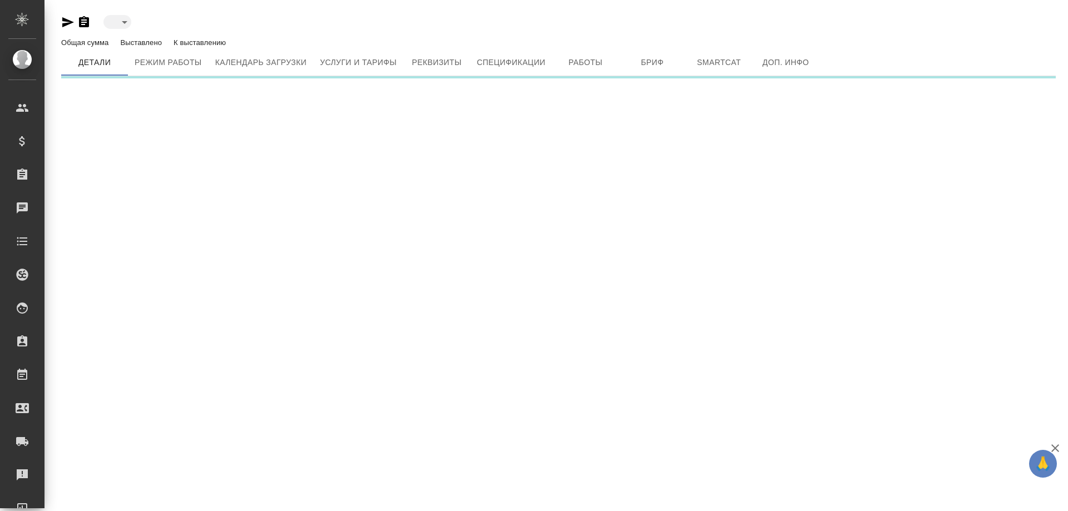
type input "toBeImplemented"
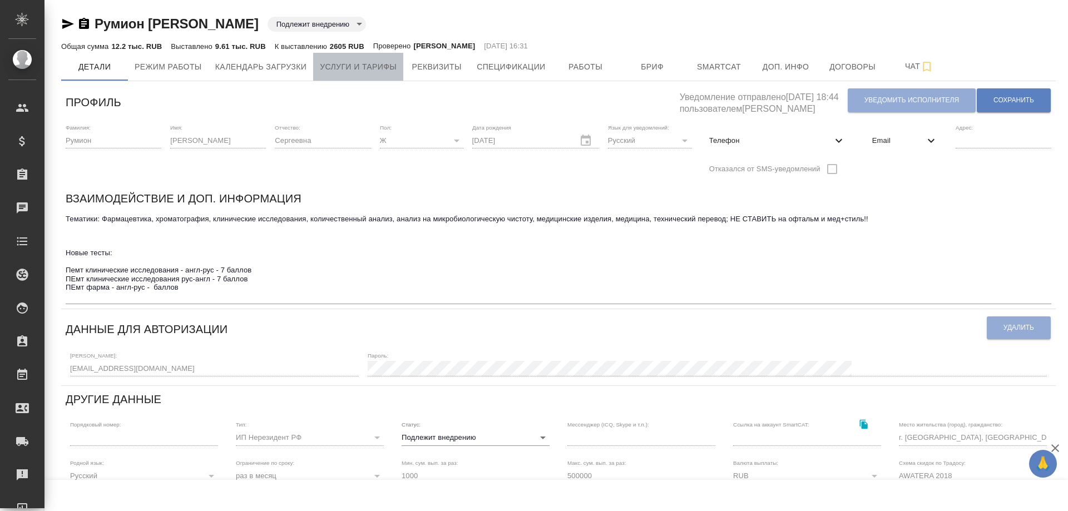
click at [378, 67] on span "Услуги и тарифы" at bounding box center [358, 67] width 77 height 14
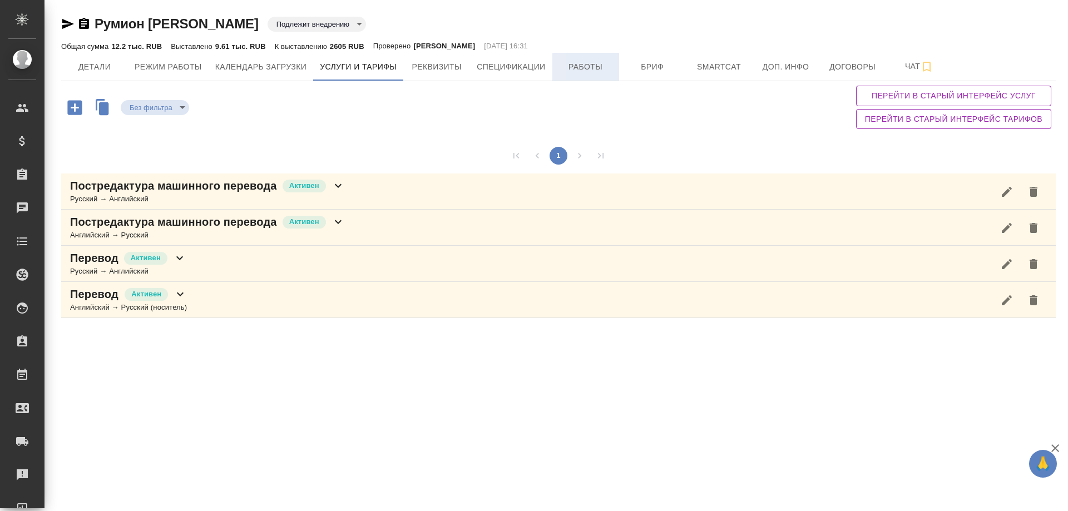
click at [589, 71] on span "Работы" at bounding box center [585, 67] width 53 height 14
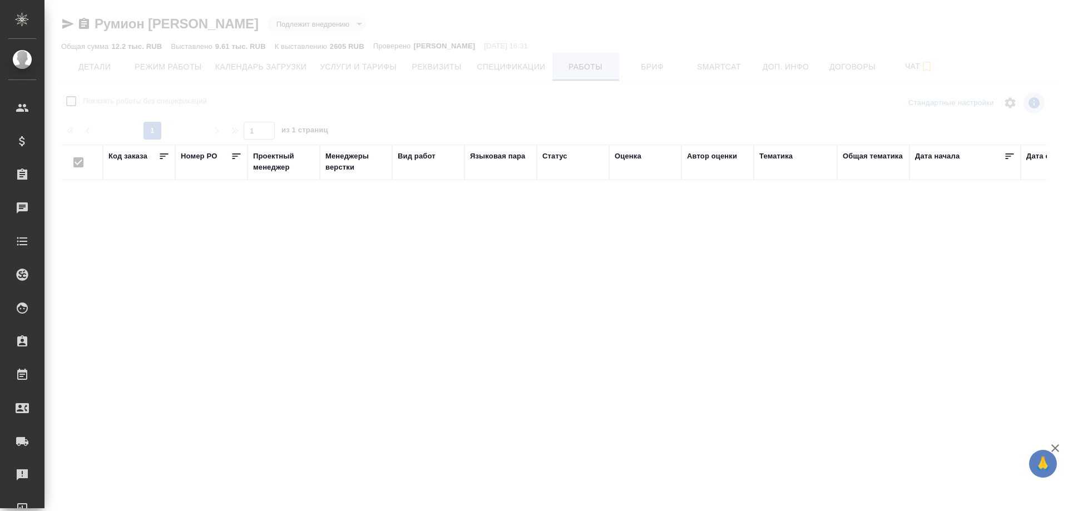
checkbox input "false"
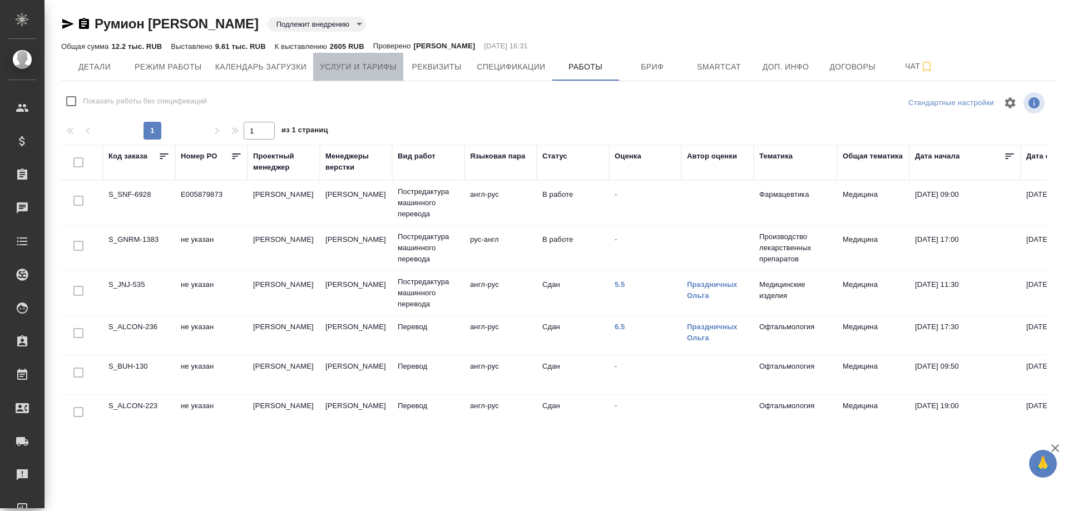
click at [355, 66] on span "Услуги и тарифы" at bounding box center [358, 67] width 77 height 14
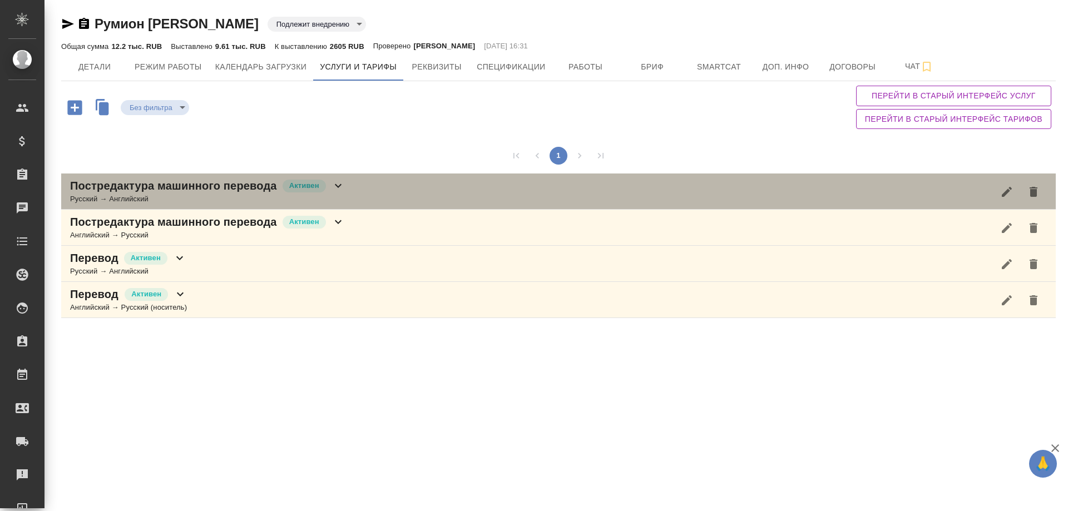
click at [338, 185] on icon at bounding box center [337, 185] width 13 height 13
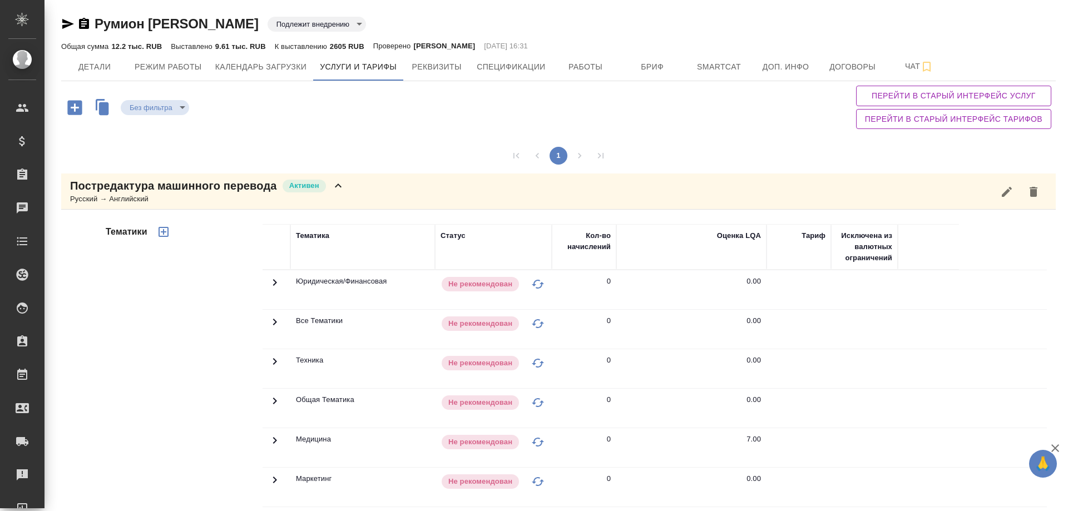
click at [274, 439] on icon at bounding box center [274, 440] width 13 height 13
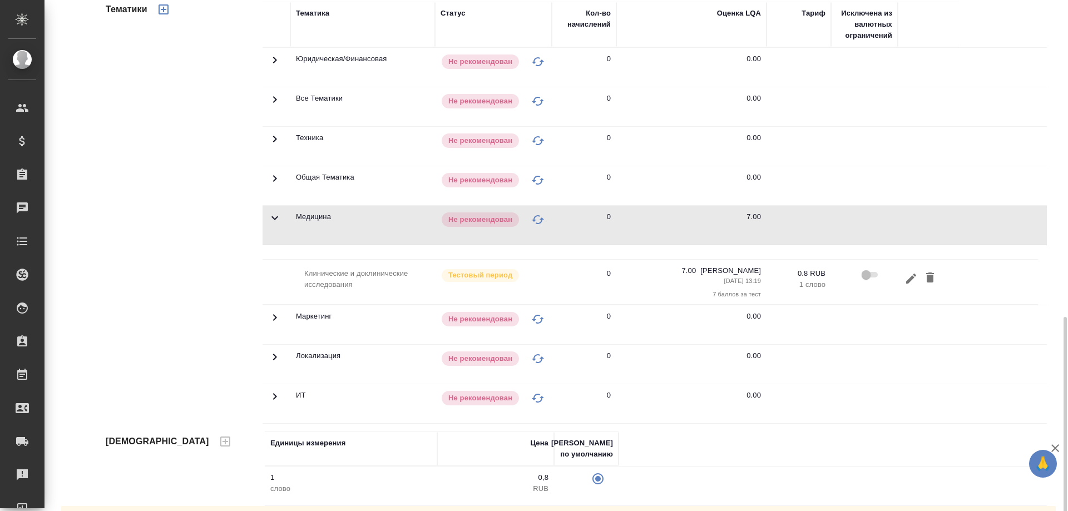
scroll to position [336, 0]
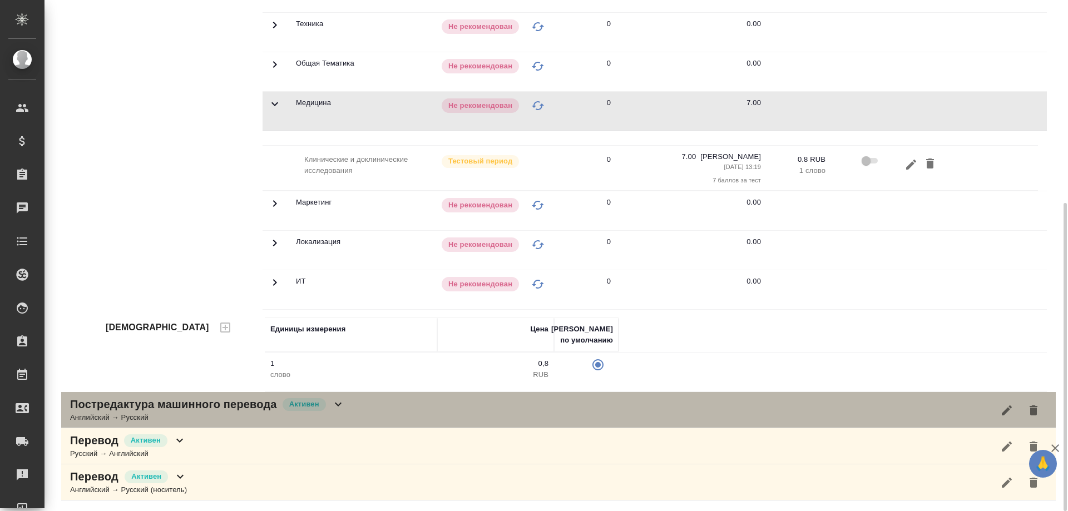
click at [335, 404] on icon at bounding box center [337, 404] width 13 height 13
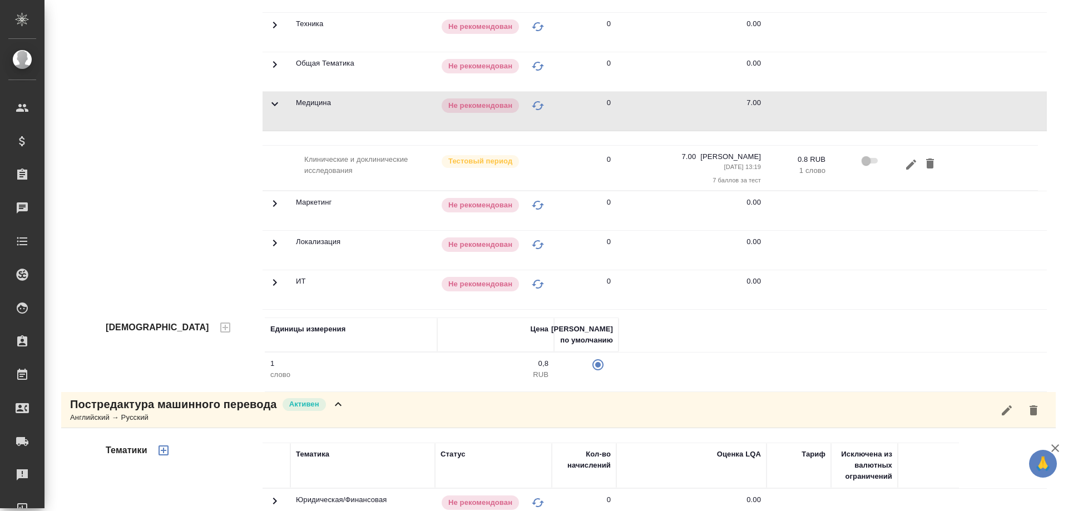
scroll to position [614, 0]
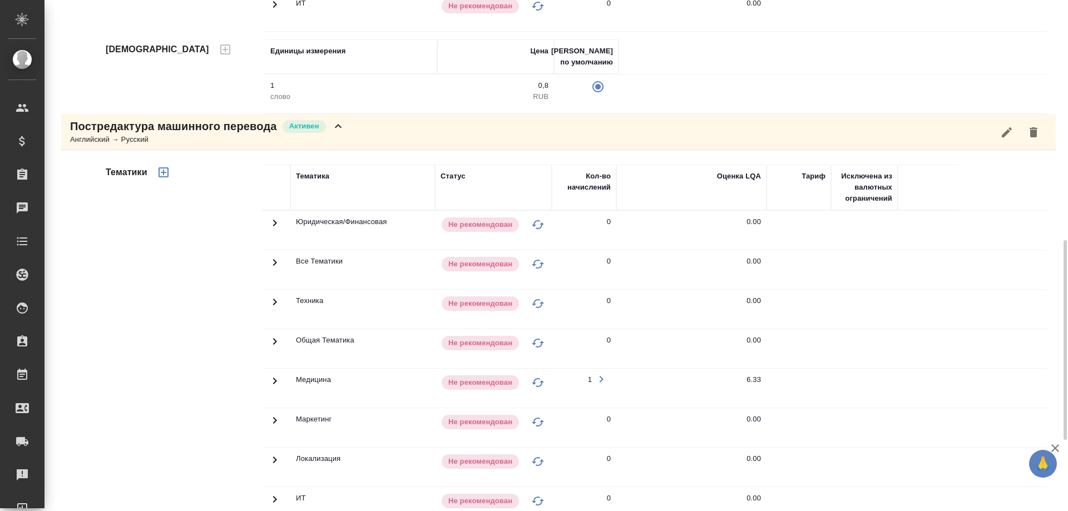
click at [274, 379] on icon at bounding box center [275, 381] width 4 height 7
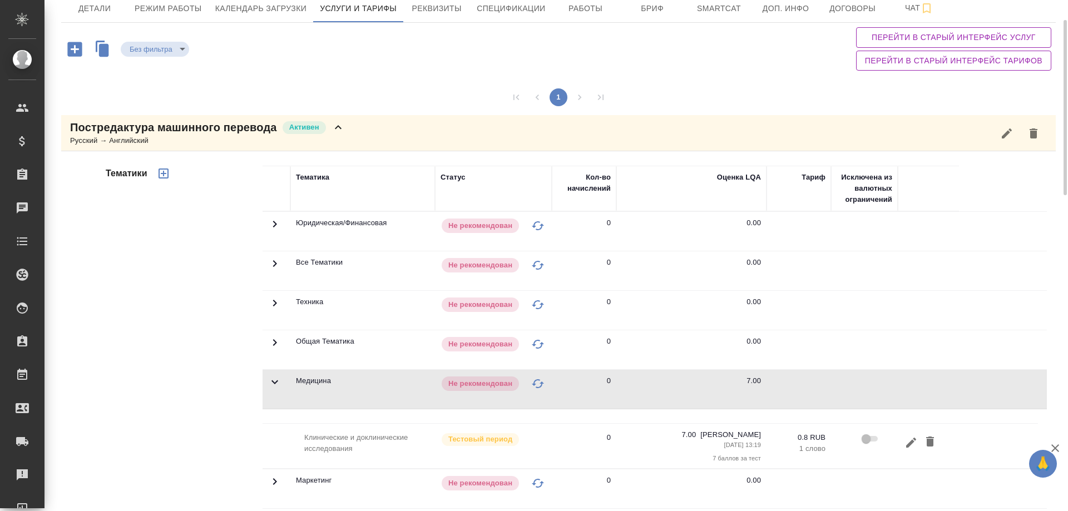
scroll to position [0, 0]
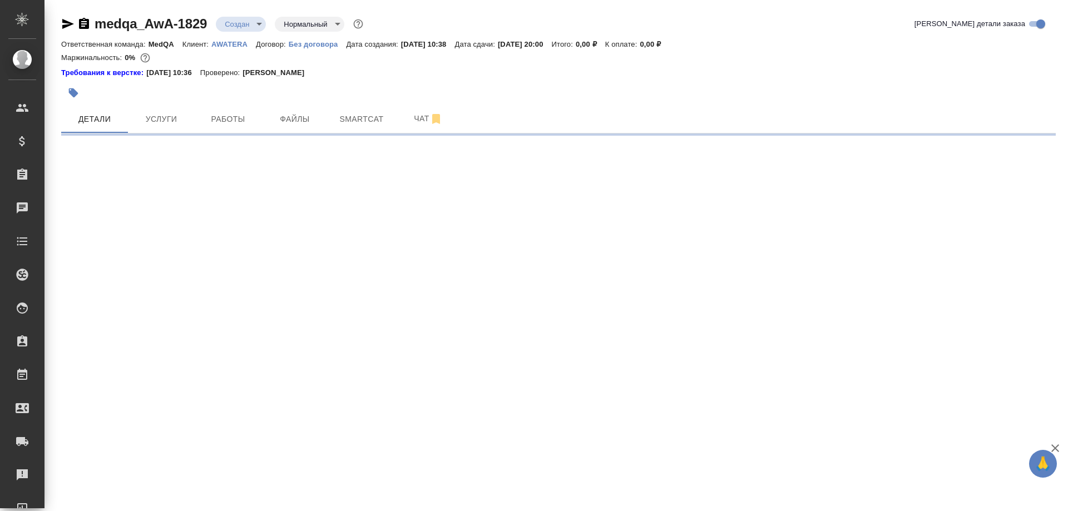
click at [221, 43] on p "AWATERA" at bounding box center [233, 44] width 44 height 8
select select "RU"
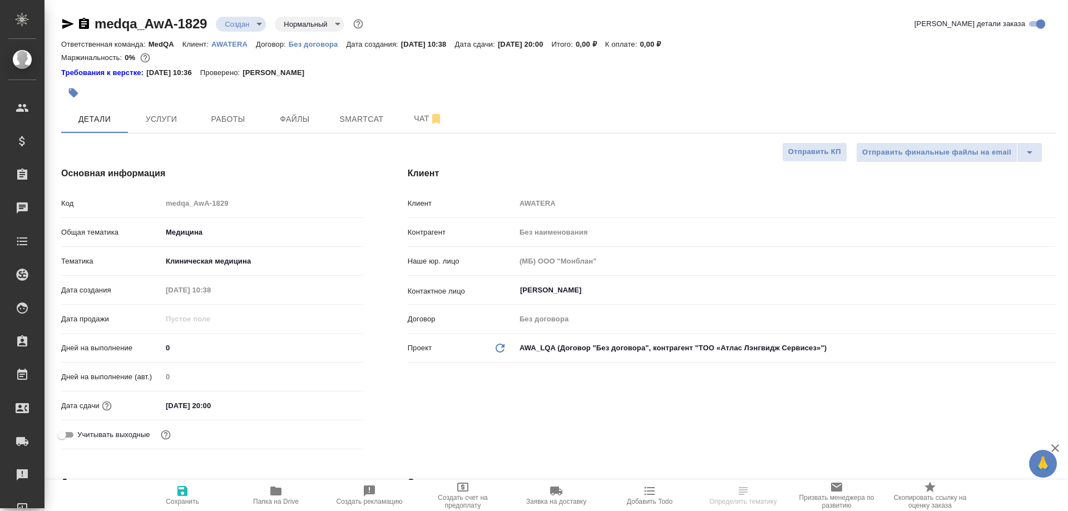
type textarea "x"
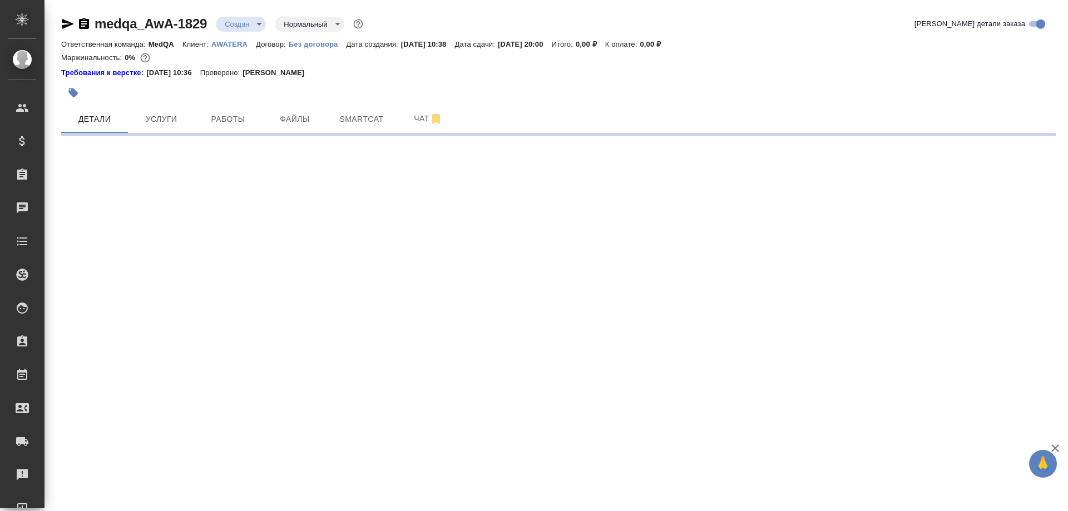
select select "RU"
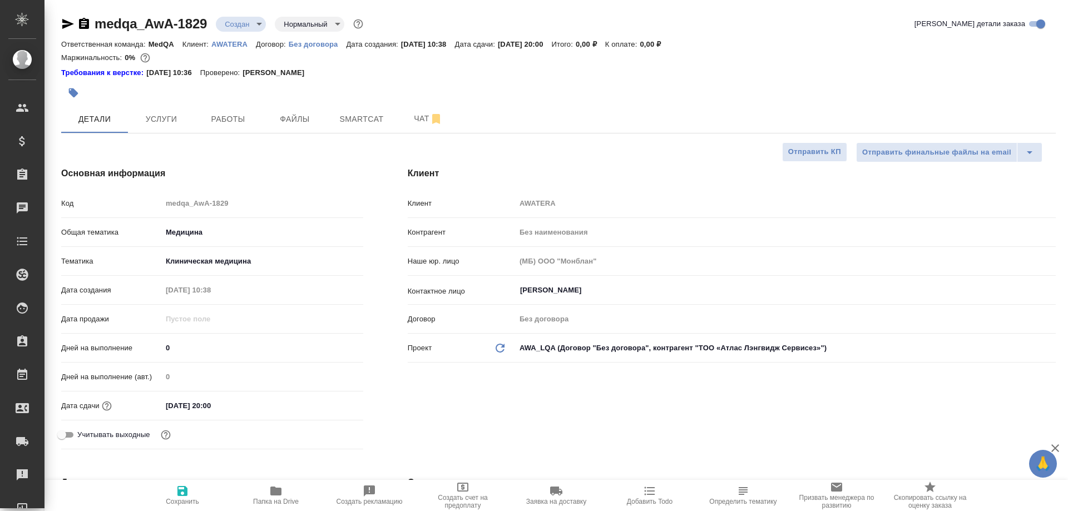
type textarea "x"
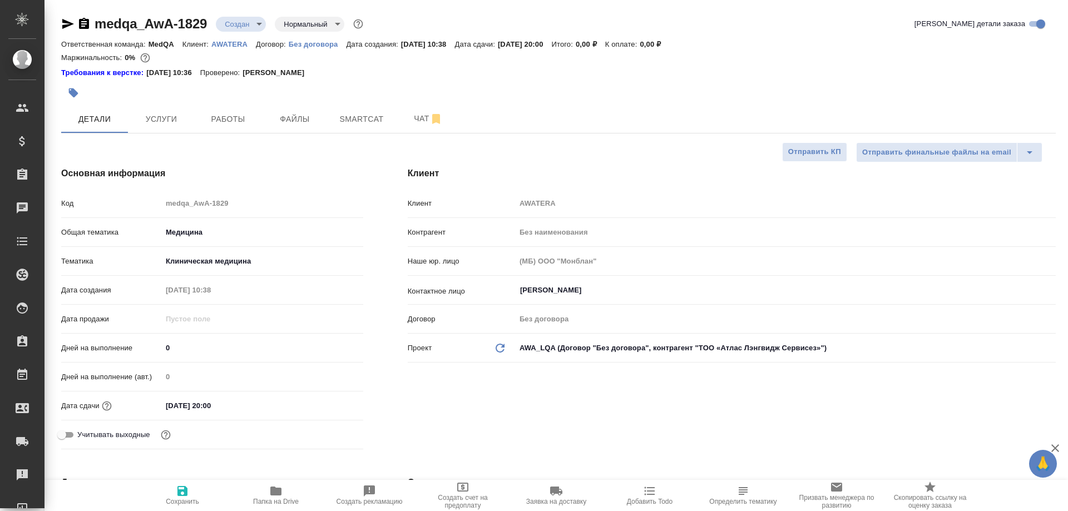
type textarea "x"
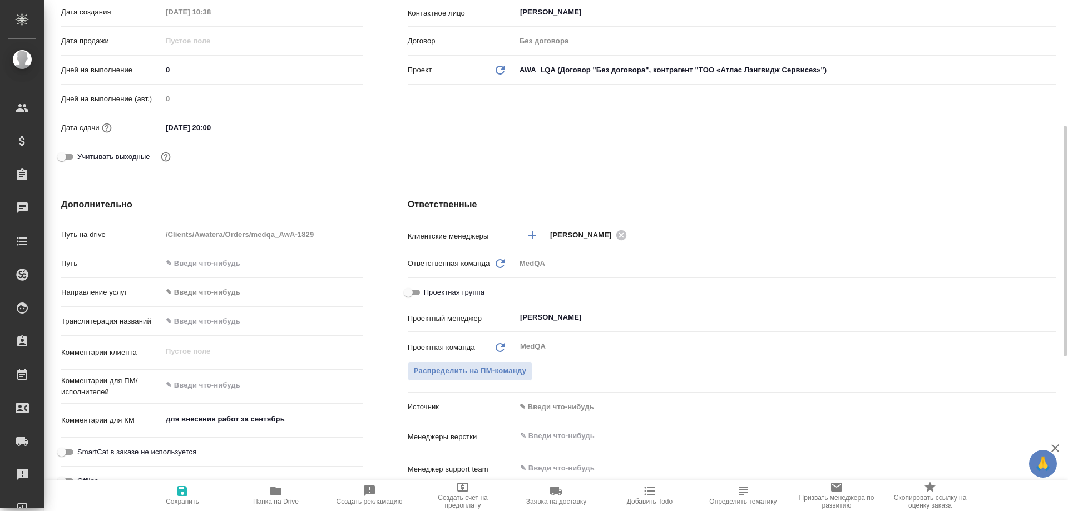
type textarea "x"
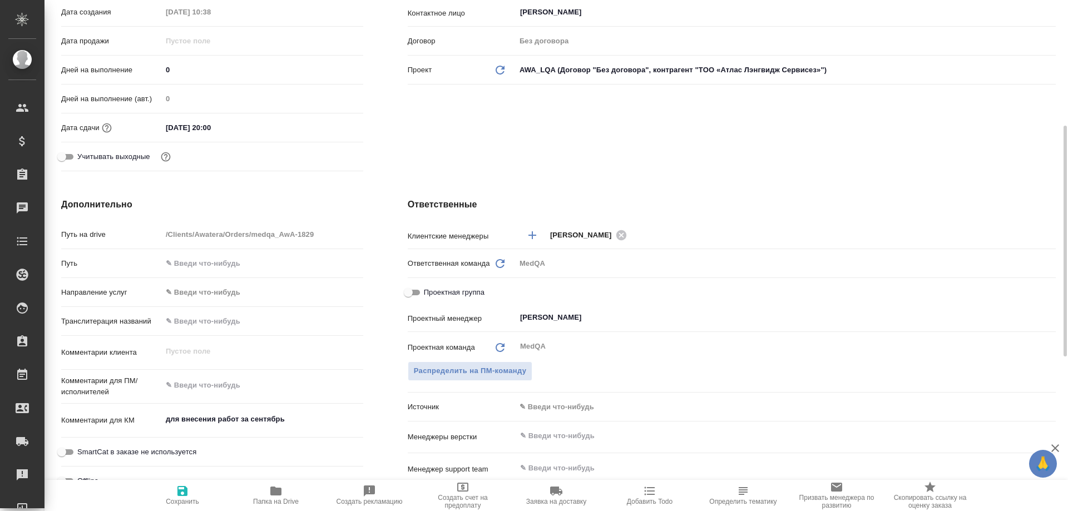
type textarea "x"
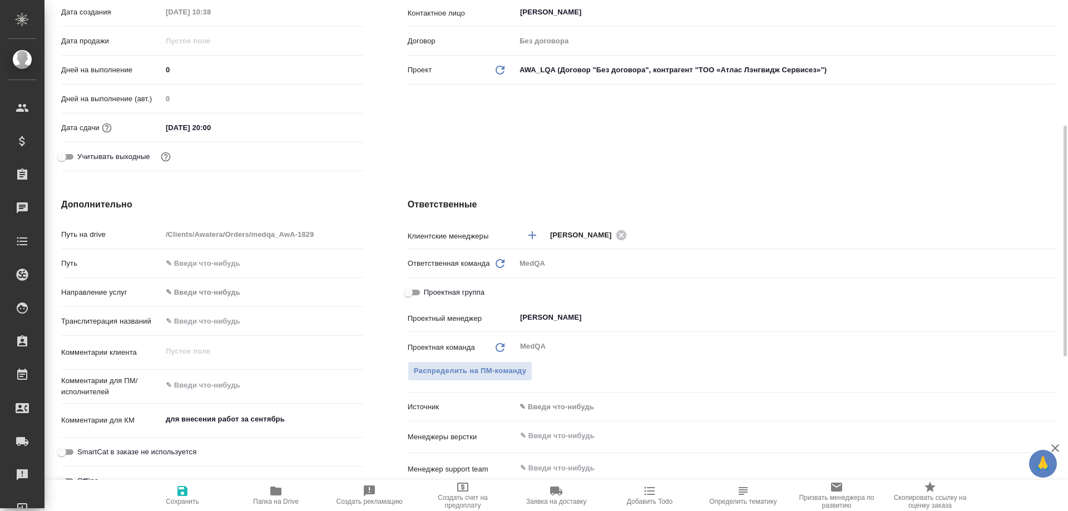
type textarea "x"
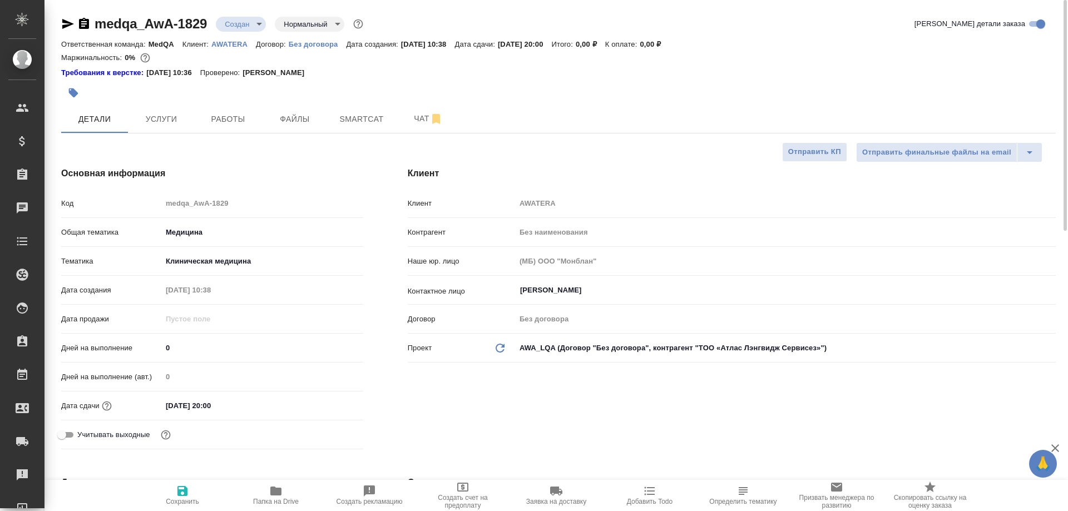
type textarea "x"
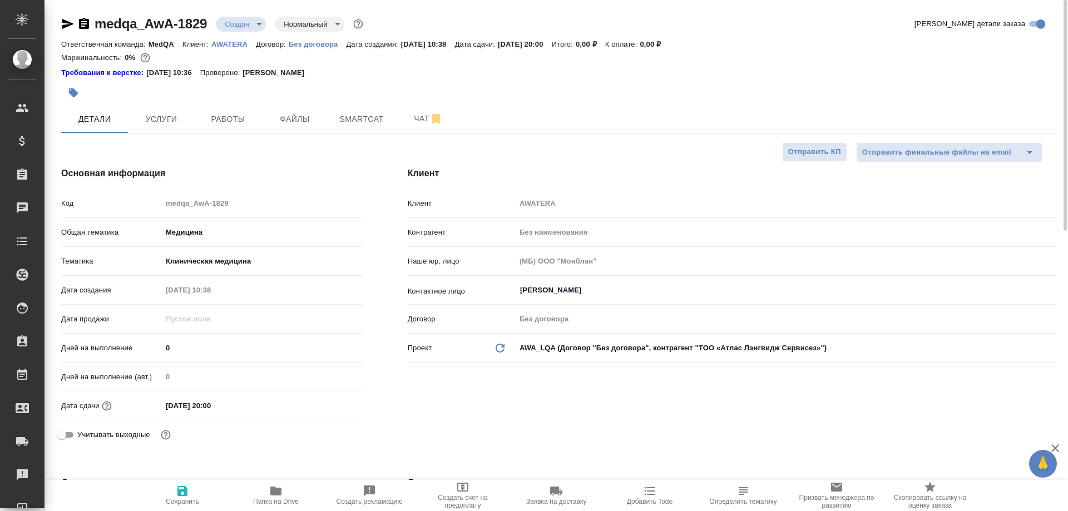
type textarea "x"
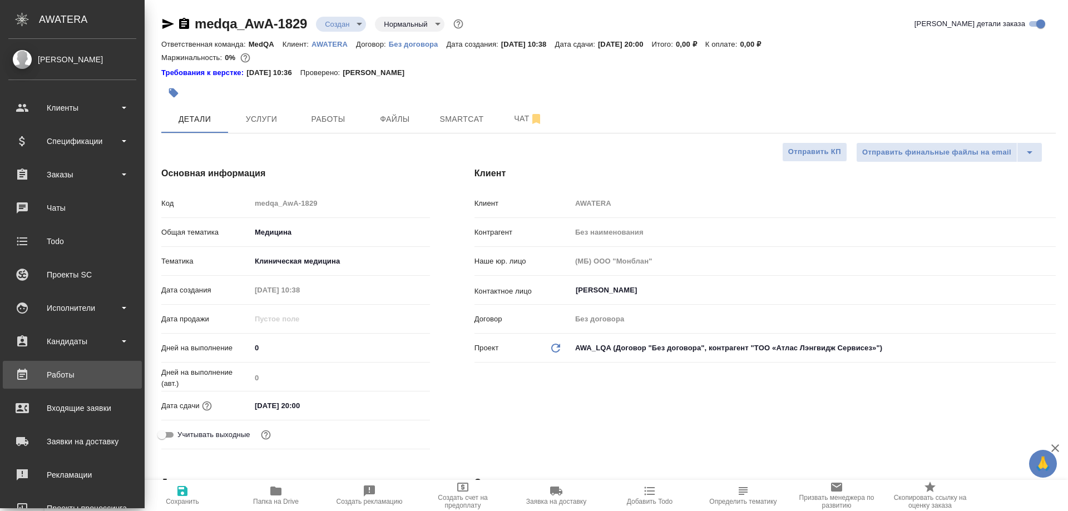
type textarea "x"
click at [53, 374] on div "Работы" at bounding box center [72, 374] width 128 height 17
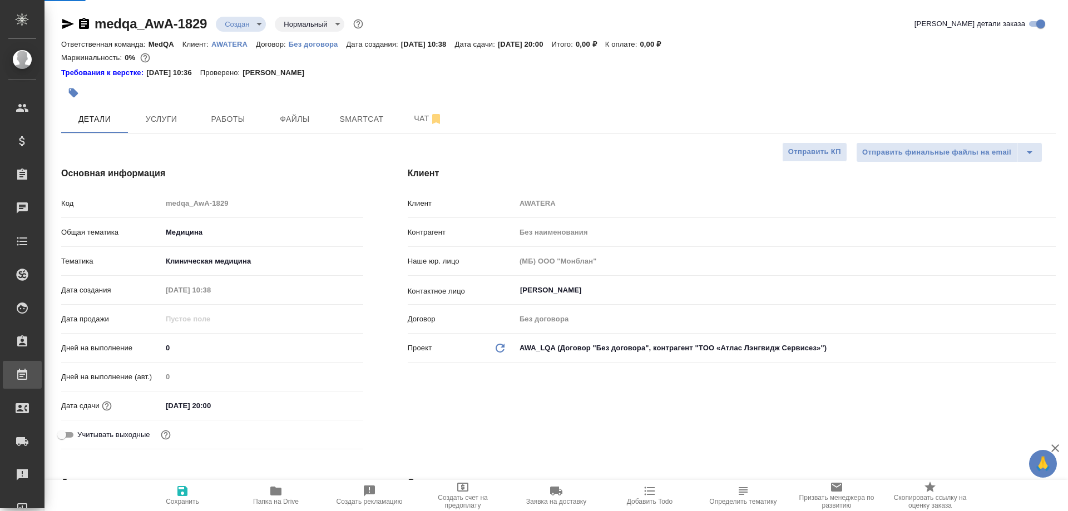
type textarea "x"
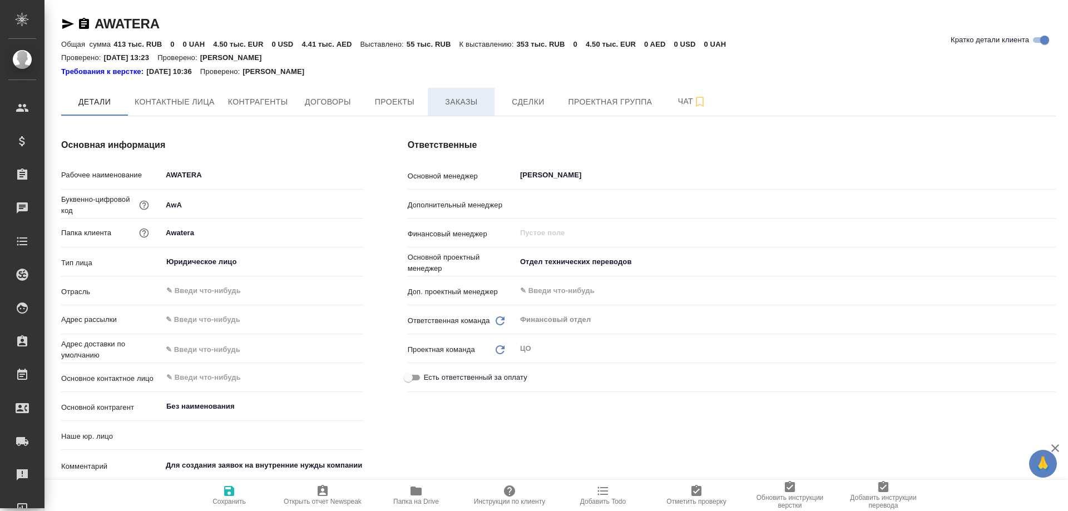
type input "(МБ) ООО "Монблан""
type textarea "x"
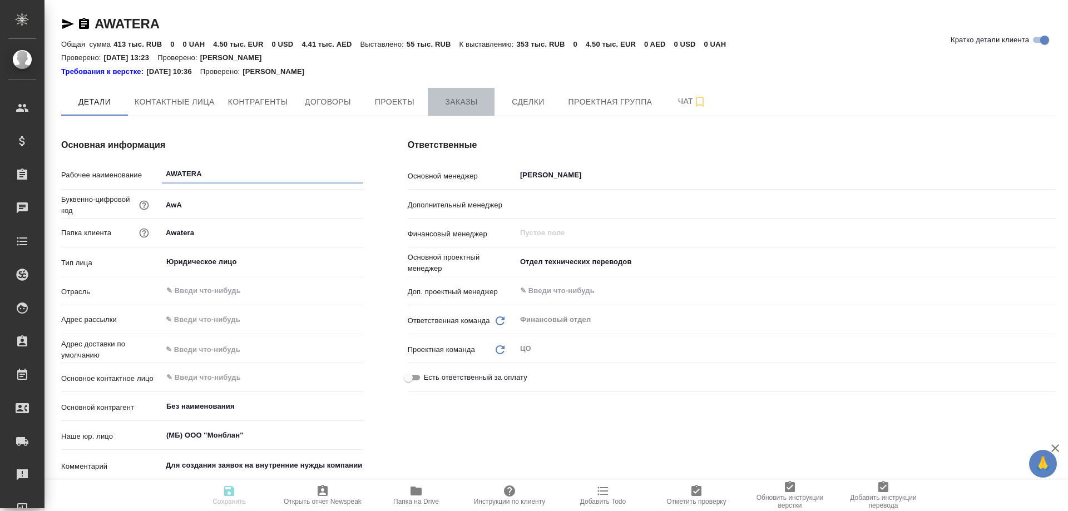
click at [473, 102] on span "Заказы" at bounding box center [460, 102] width 53 height 14
type textarea "x"
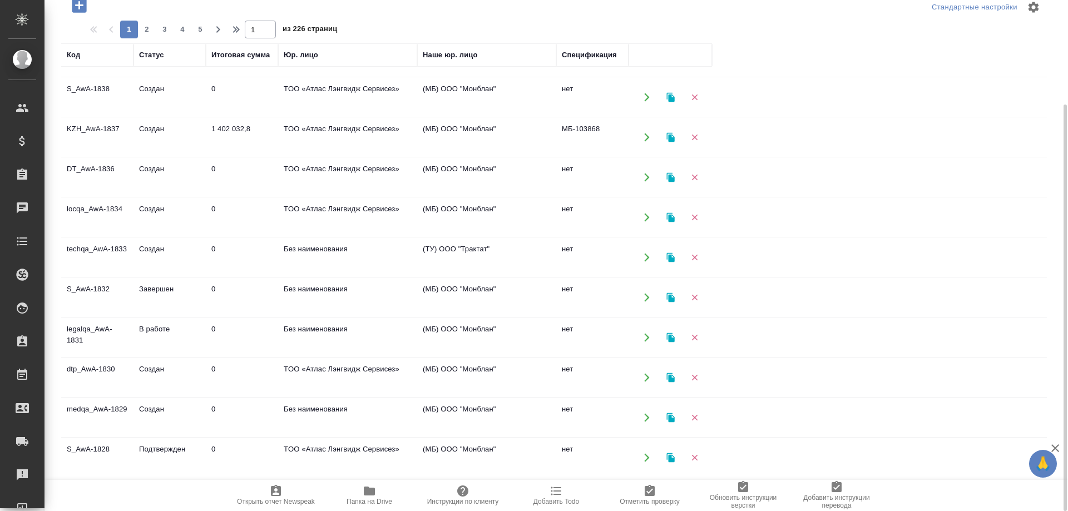
scroll to position [591, 0]
click at [673, 416] on icon "button" at bounding box center [671, 417] width 10 height 10
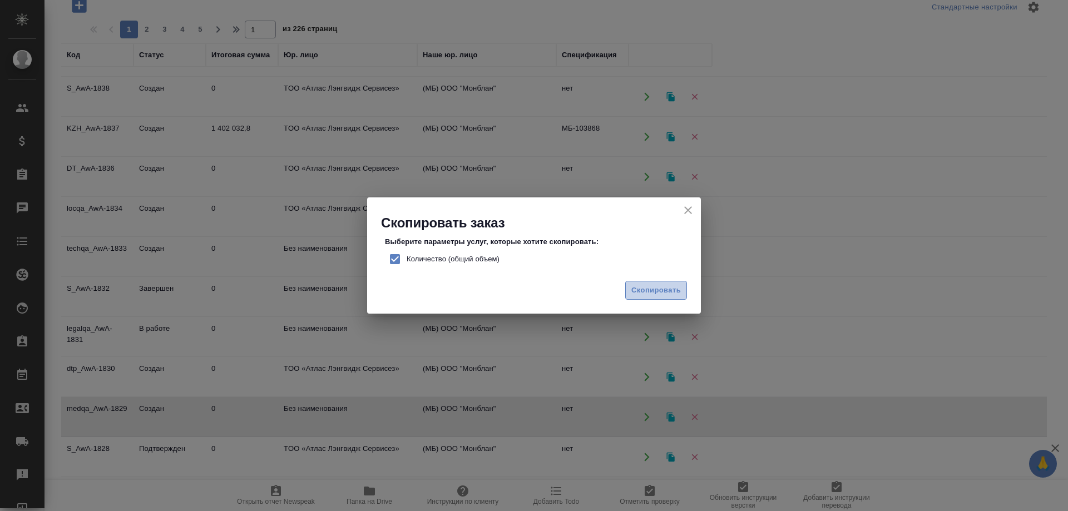
click at [670, 288] on span "Скопировать" at bounding box center [655, 290] width 49 height 13
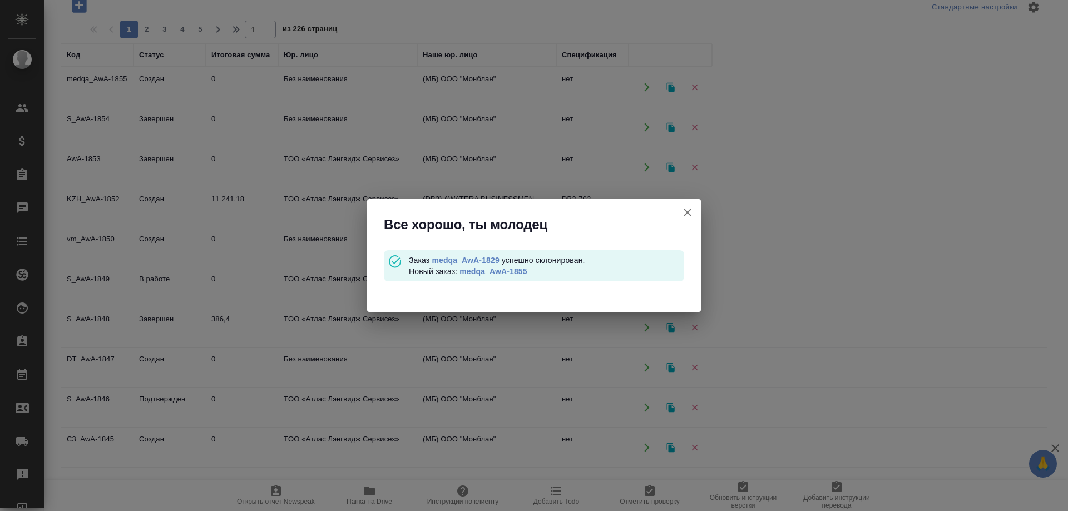
scroll to position [0, 0]
click at [504, 274] on link "medqa_AwA-1855" at bounding box center [492, 271] width 67 height 9
click at [686, 212] on icon "button" at bounding box center [687, 212] width 13 height 13
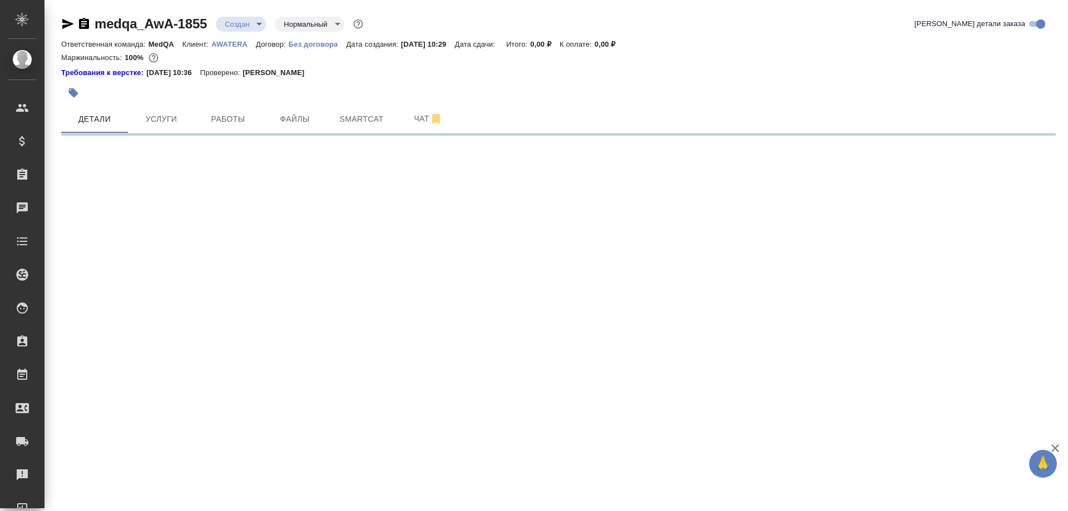
select select "RU"
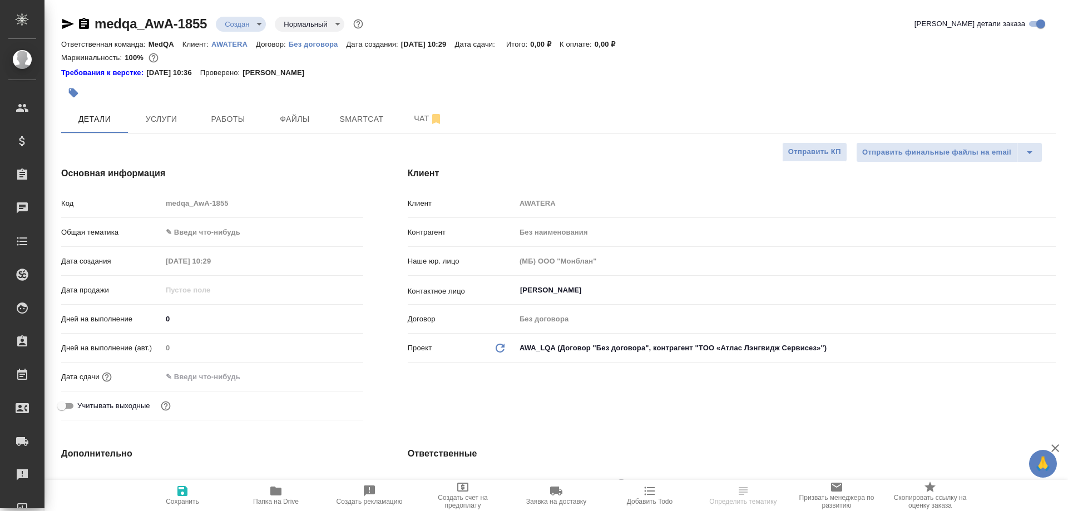
type textarea "x"
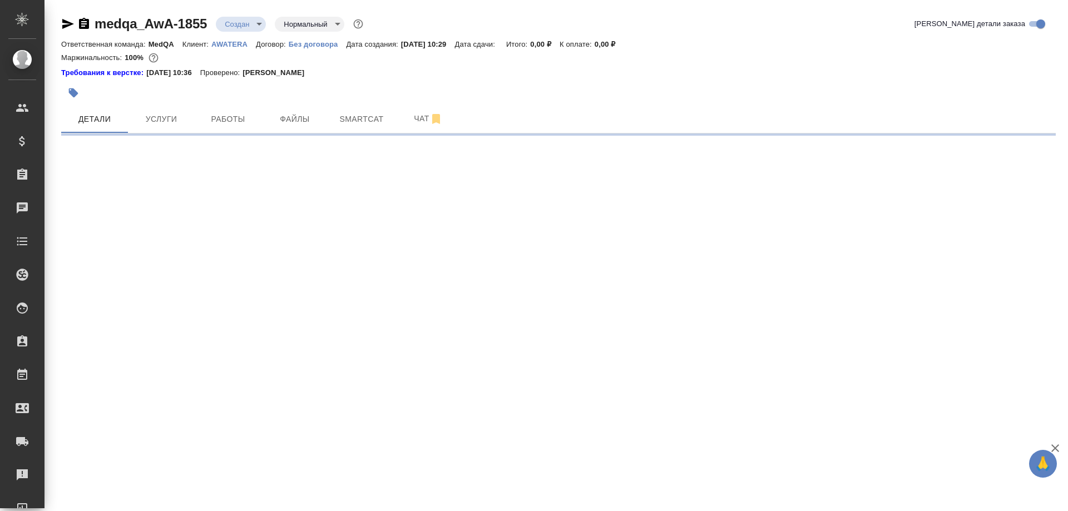
select select "RU"
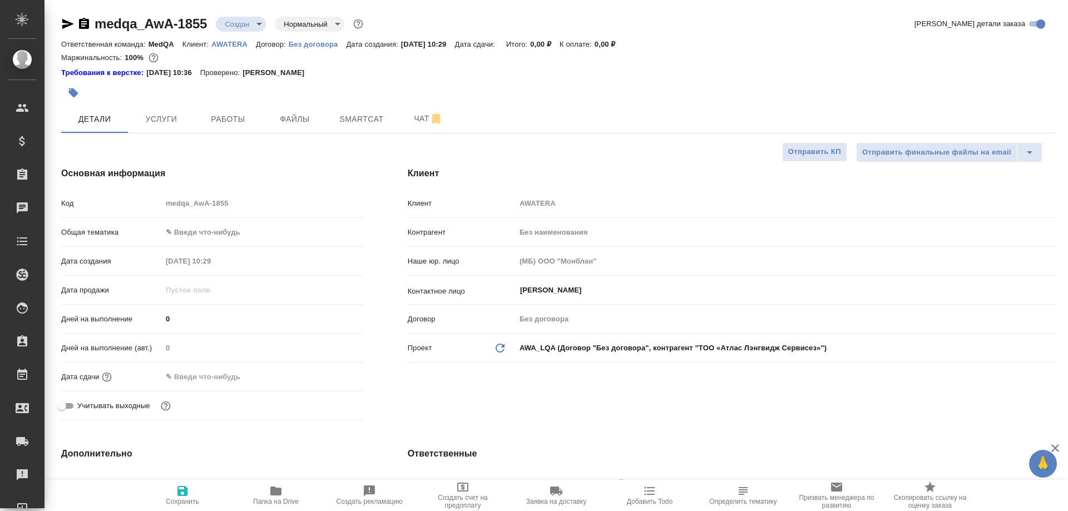
type textarea "x"
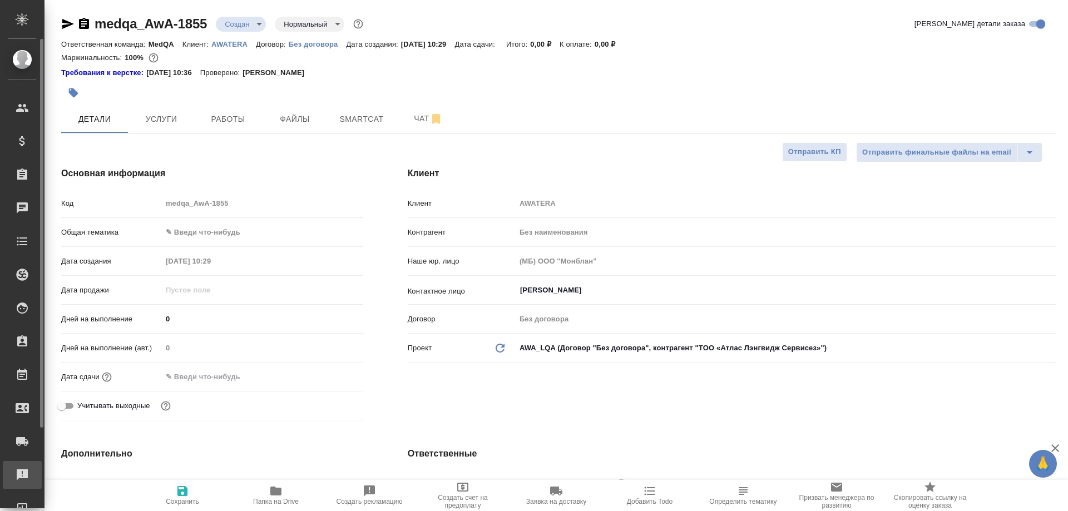
type textarea "x"
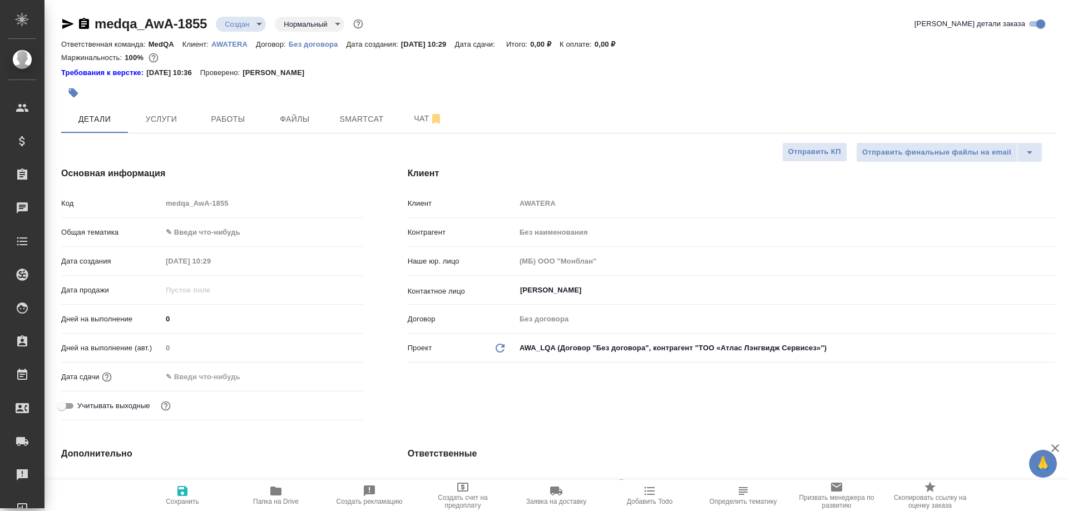
type textarea "x"
click at [183, 232] on body "🙏 .cls-1 fill:#fff; AWATERA Solovyova Elena Клиенты Спецификации Заказы 0 Чаты …" at bounding box center [534, 255] width 1068 height 511
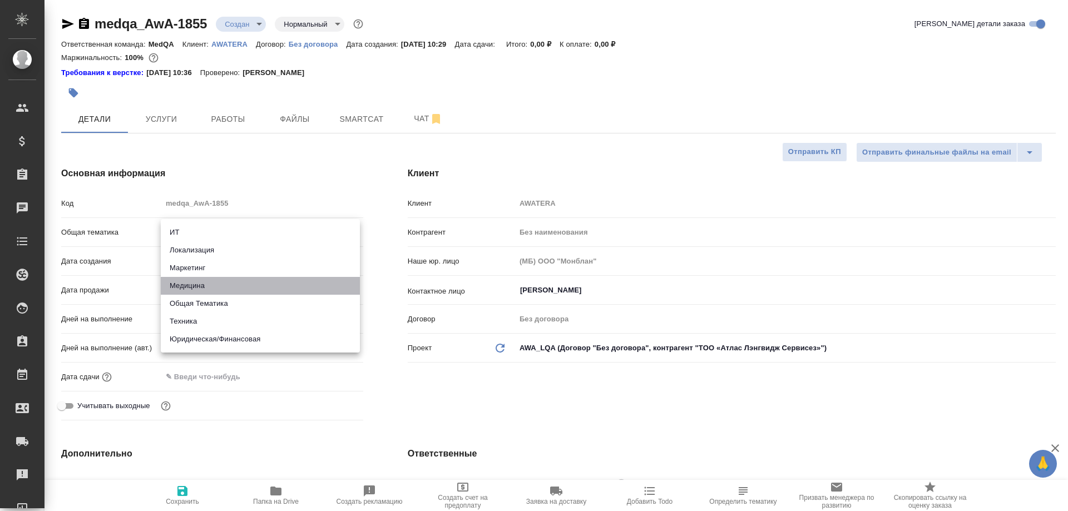
click at [188, 281] on li "Медицина" at bounding box center [260, 286] width 199 height 18
type input "med"
type textarea "x"
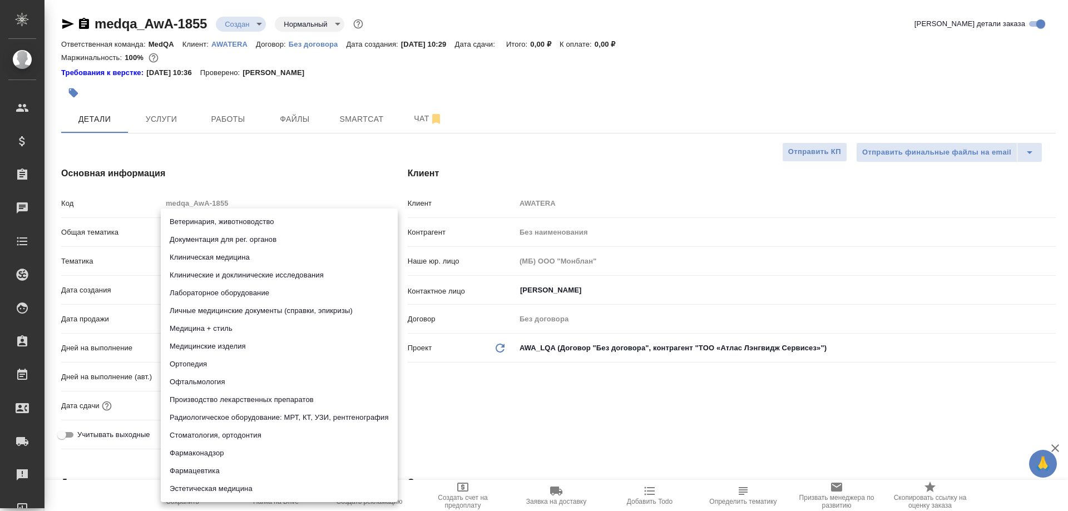
click at [190, 258] on body "🙏 .cls-1 fill:#fff; AWATERA Solovyova Elena Клиенты Спецификации Заказы 0 Чаты …" at bounding box center [534, 255] width 1068 height 511
click at [190, 258] on li "Клиническая медицина" at bounding box center [279, 258] width 237 height 18
type textarea "x"
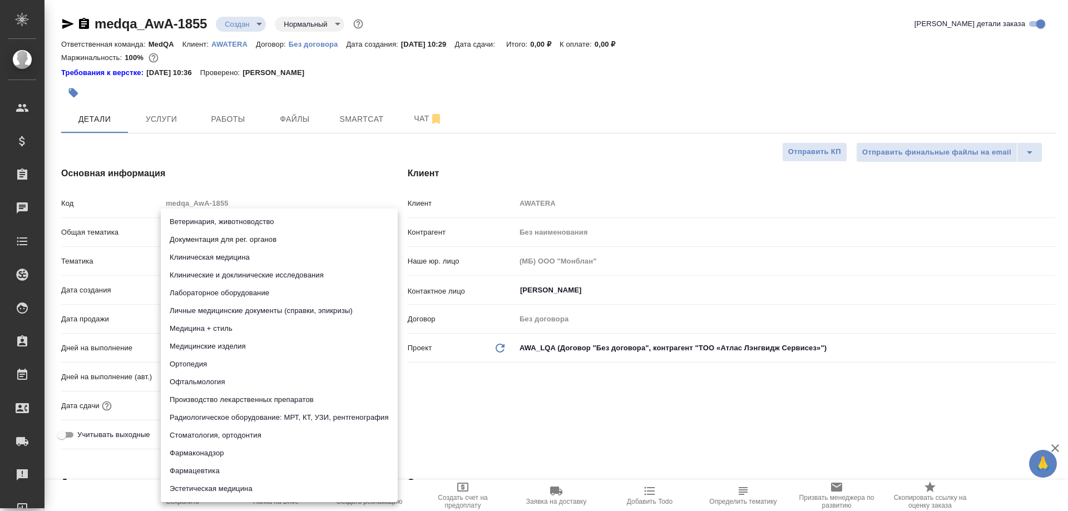
type input "6012b22f65f4b37c408fd6e5"
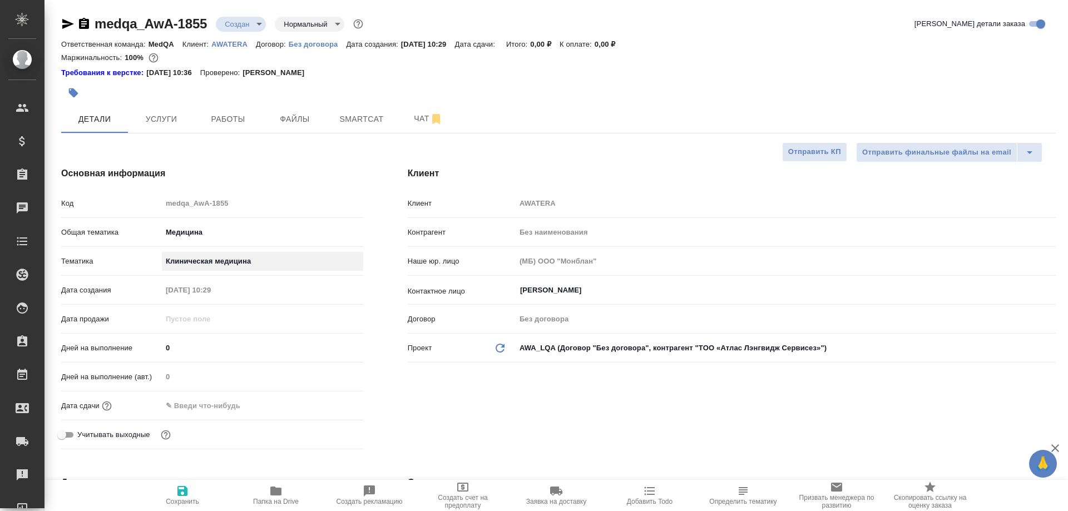
scroll to position [111, 0]
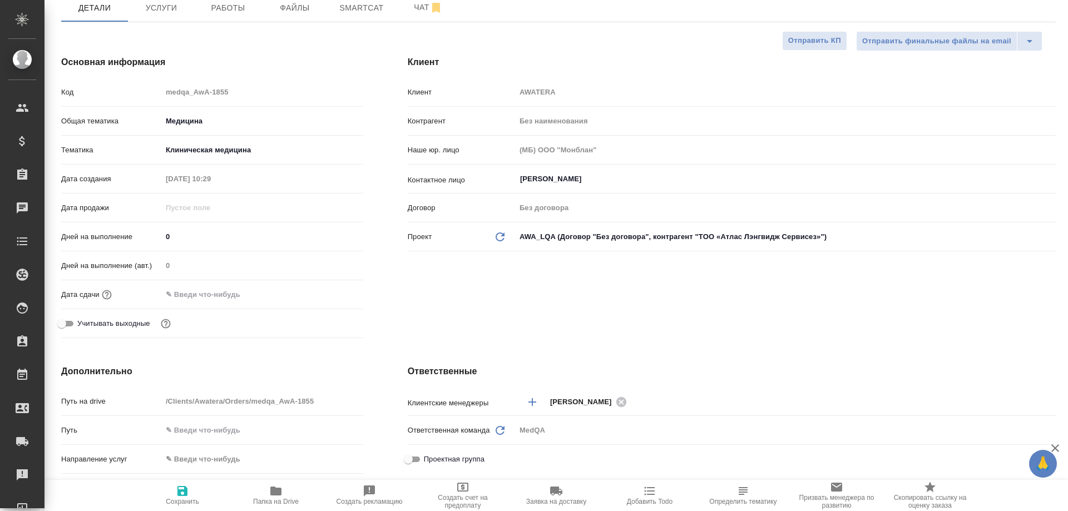
click at [238, 295] on input "text" at bounding box center [210, 294] width 97 height 16
click at [329, 294] on icon "button" at bounding box center [331, 293] width 10 height 11
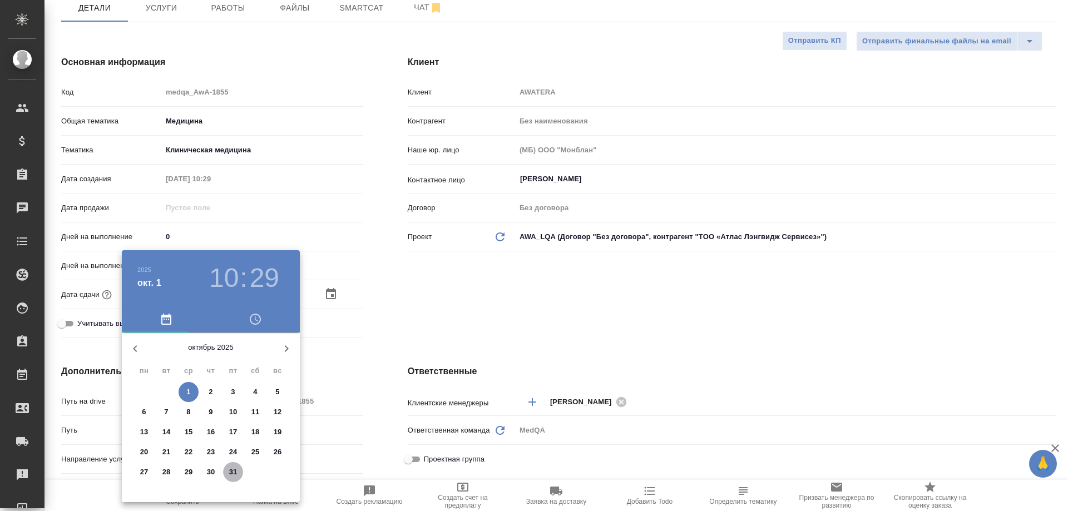
click at [236, 471] on p "31" at bounding box center [233, 472] width 8 height 11
type input "31.10.2025 10:29"
type textarea "x"
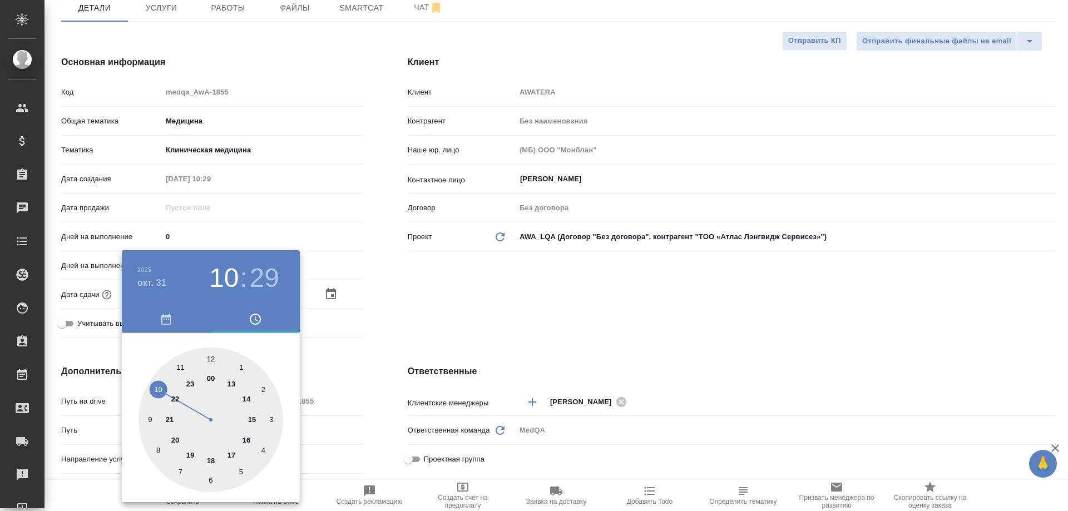
click at [175, 439] on div at bounding box center [210, 420] width 145 height 145
type input "31.10.2025 20:29"
type textarea "x"
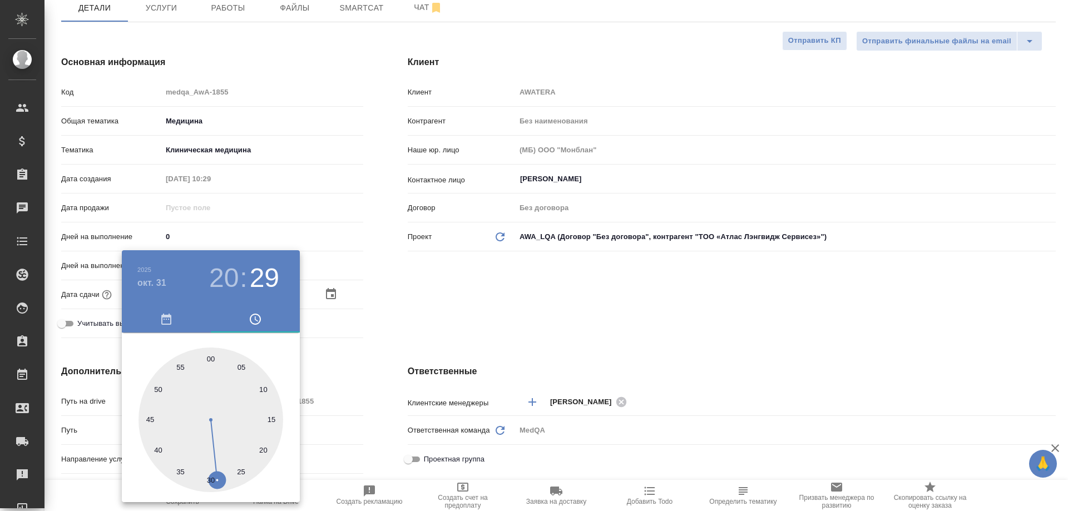
click at [210, 357] on div at bounding box center [210, 420] width 145 height 145
type input "31.10.2025 20:00"
type textarea "x"
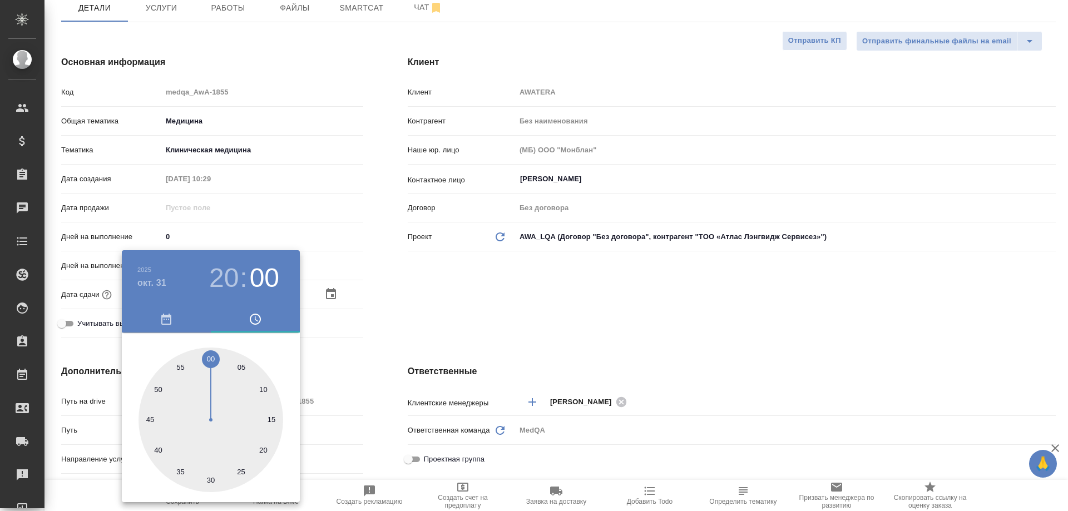
click at [319, 363] on div at bounding box center [534, 255] width 1068 height 511
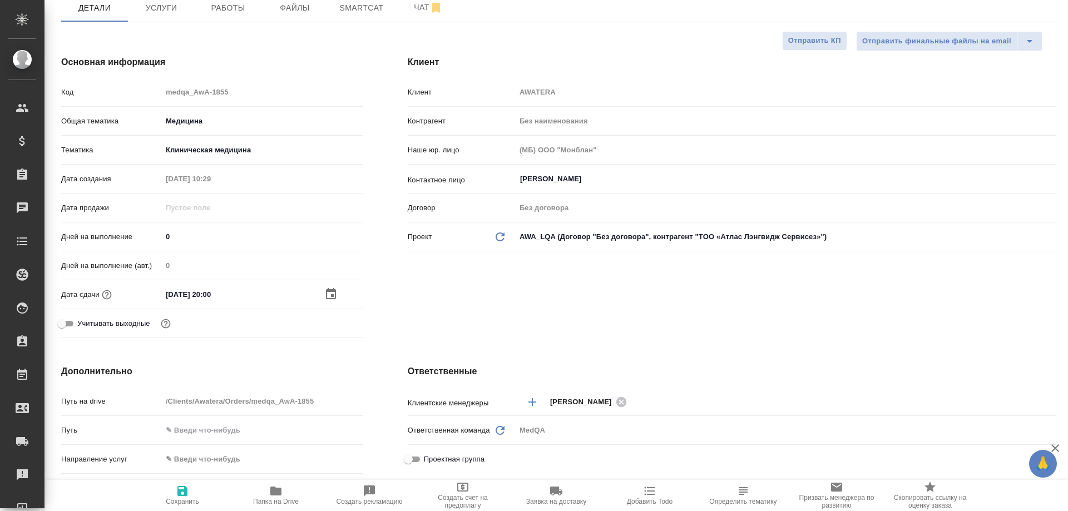
click at [272, 489] on icon "button" at bounding box center [275, 491] width 11 height 9
type textarea "x"
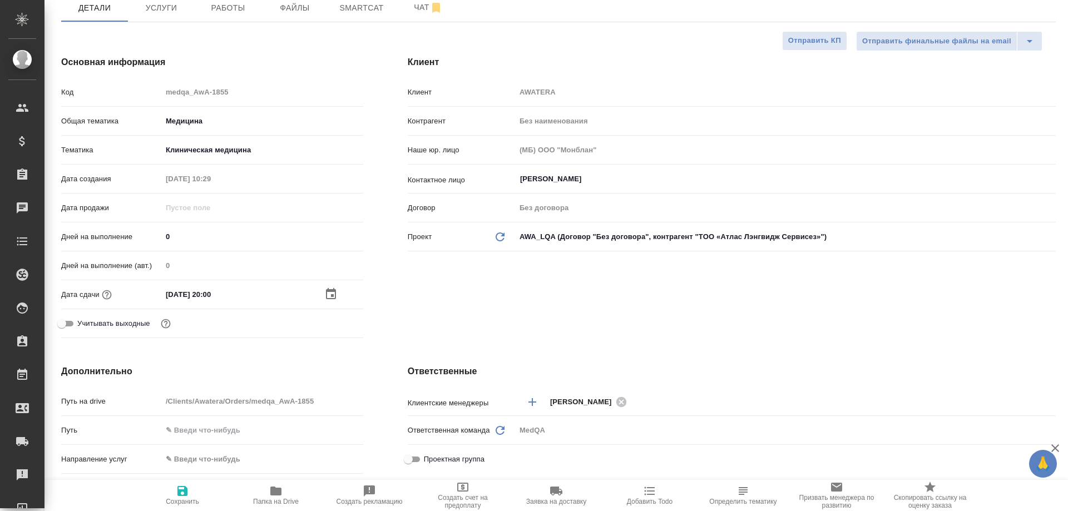
type textarea "x"
click at [180, 492] on icon "button" at bounding box center [182, 491] width 10 height 10
type textarea "x"
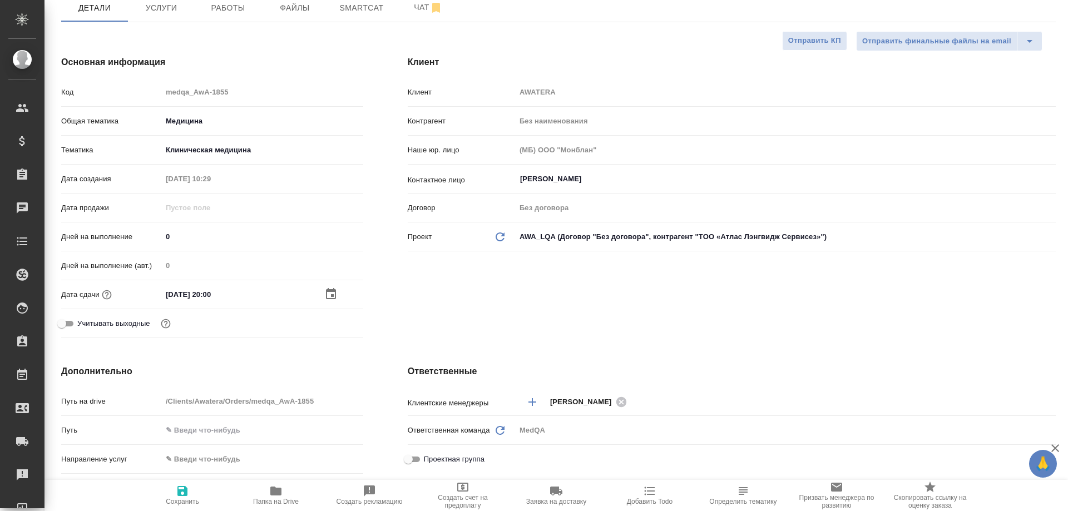
type textarea "x"
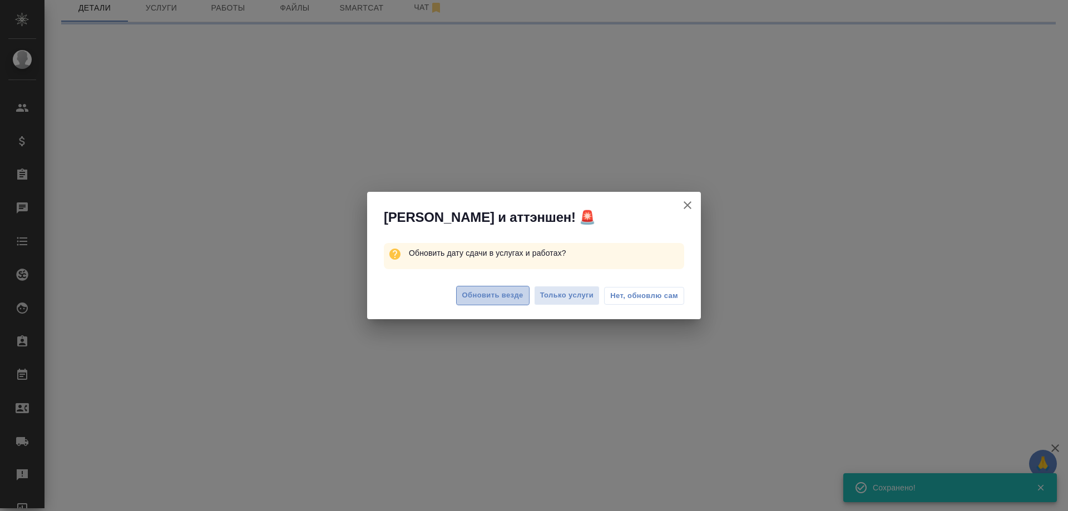
click at [489, 295] on span "Обновить везде" at bounding box center [492, 295] width 61 height 13
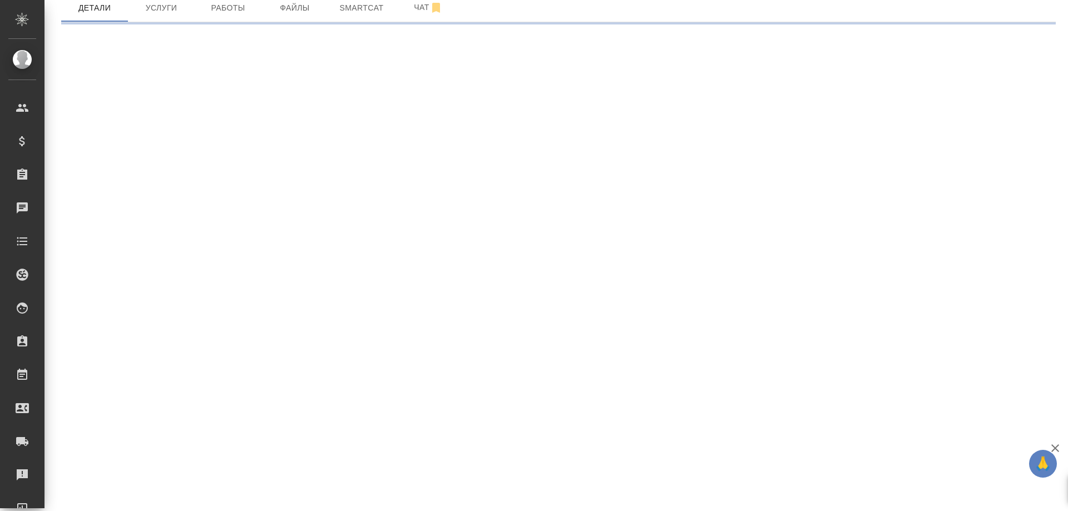
select select "RU"
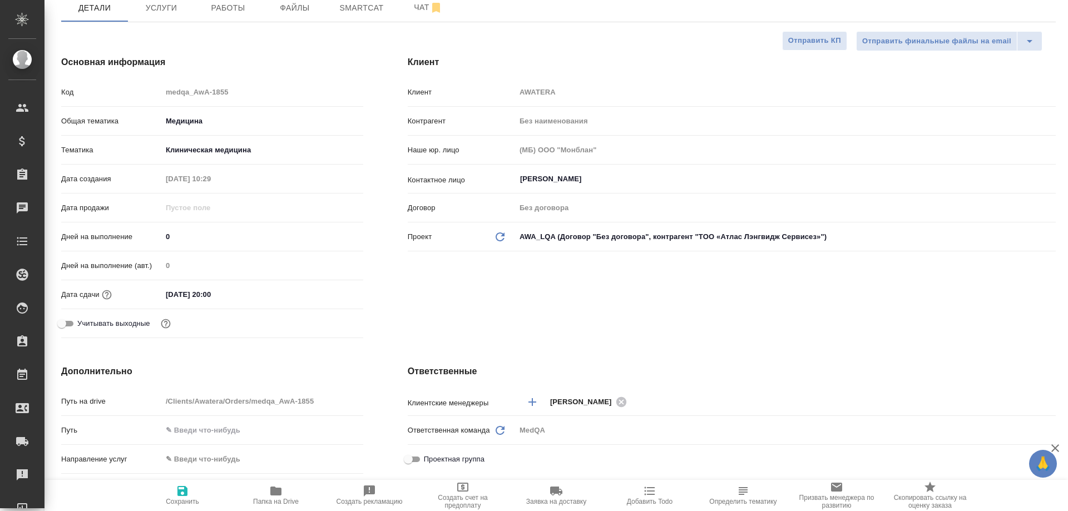
type textarea "x"
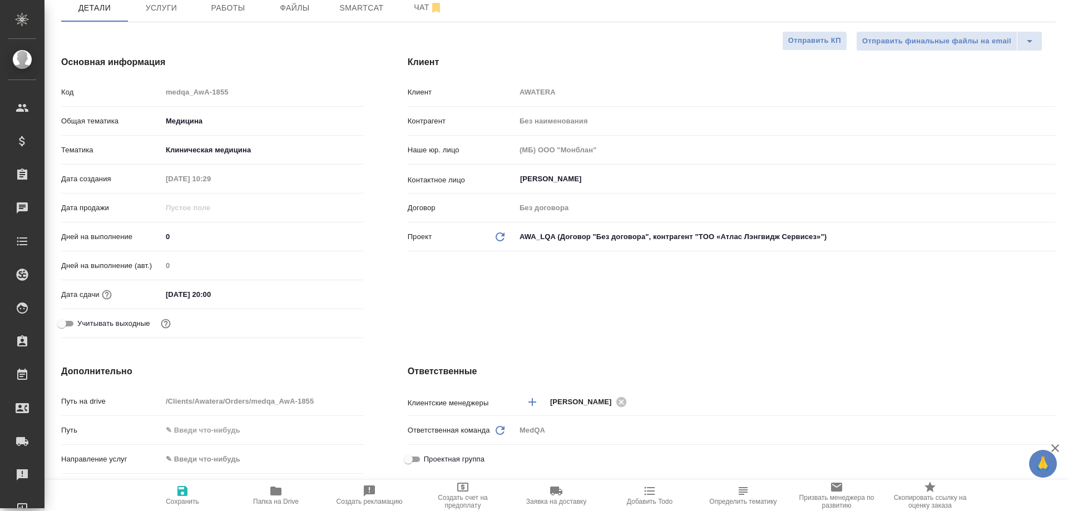
type textarea "x"
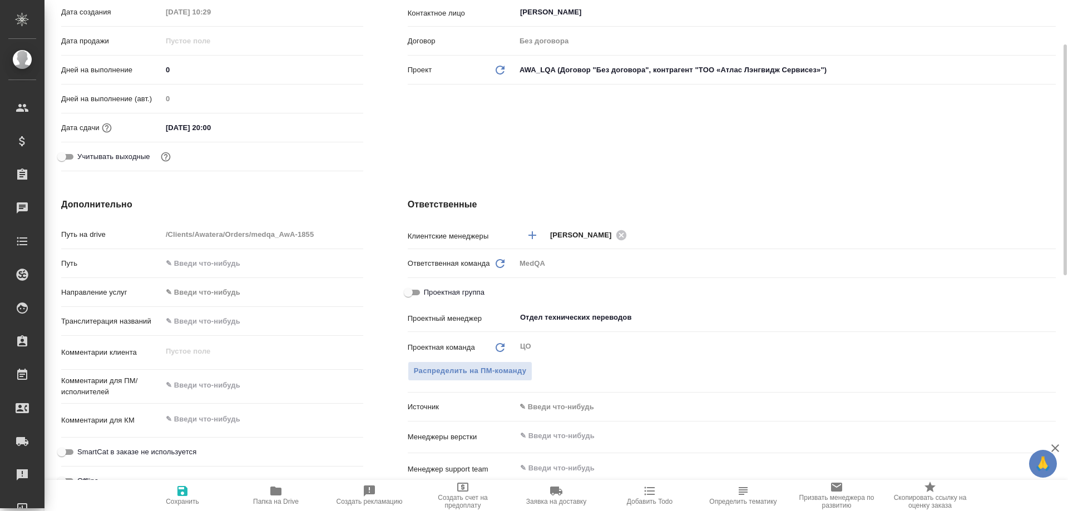
scroll to position [334, 0]
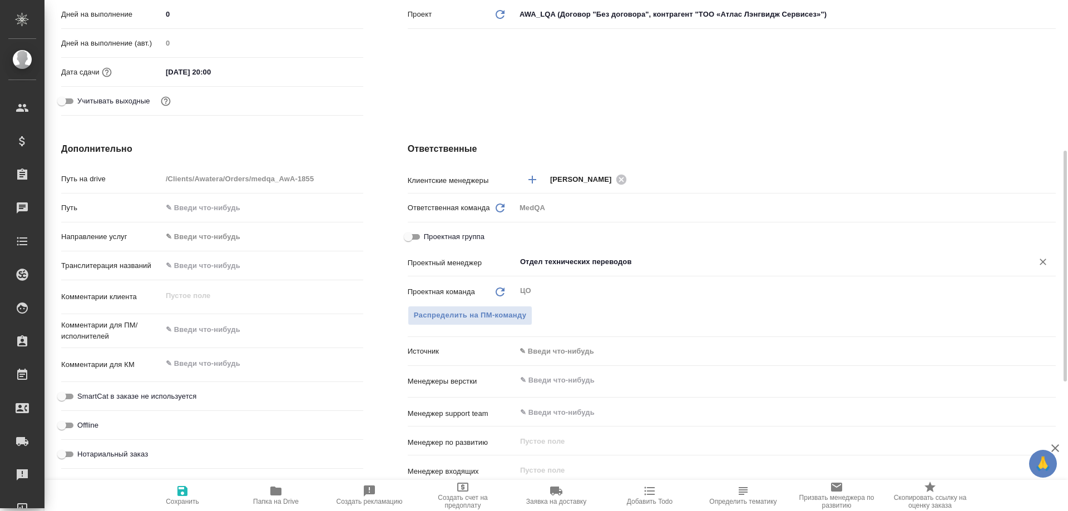
click at [643, 268] on input "Отдел технических переводов" at bounding box center [767, 261] width 496 height 13
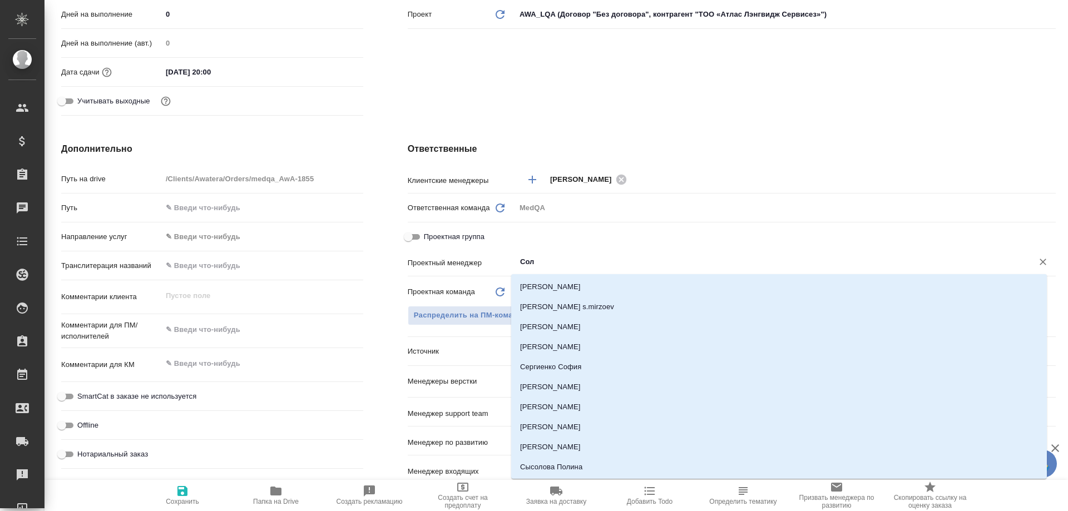
type input "Соло"
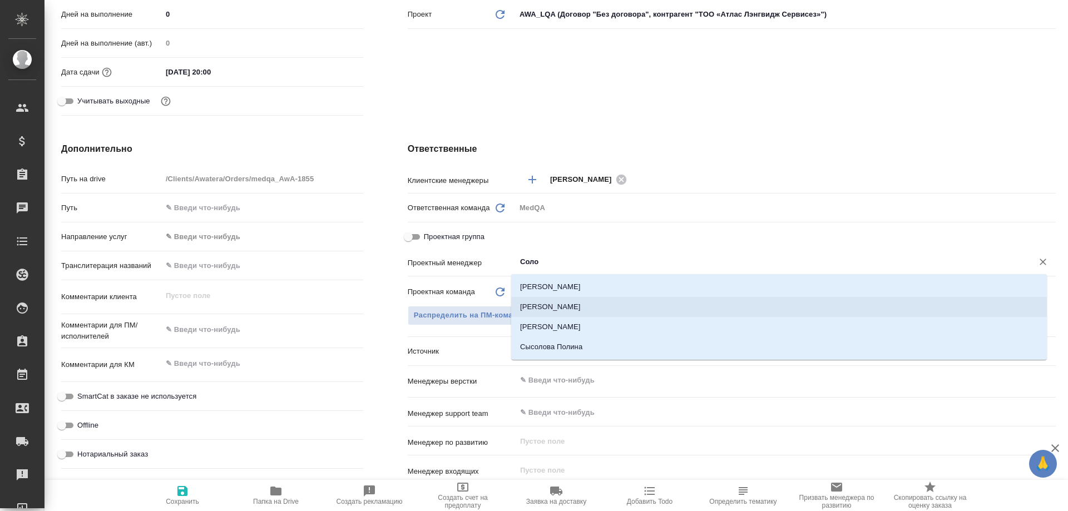
click at [565, 304] on li "Соловьева Елена" at bounding box center [778, 307] width 535 height 20
type textarea "x"
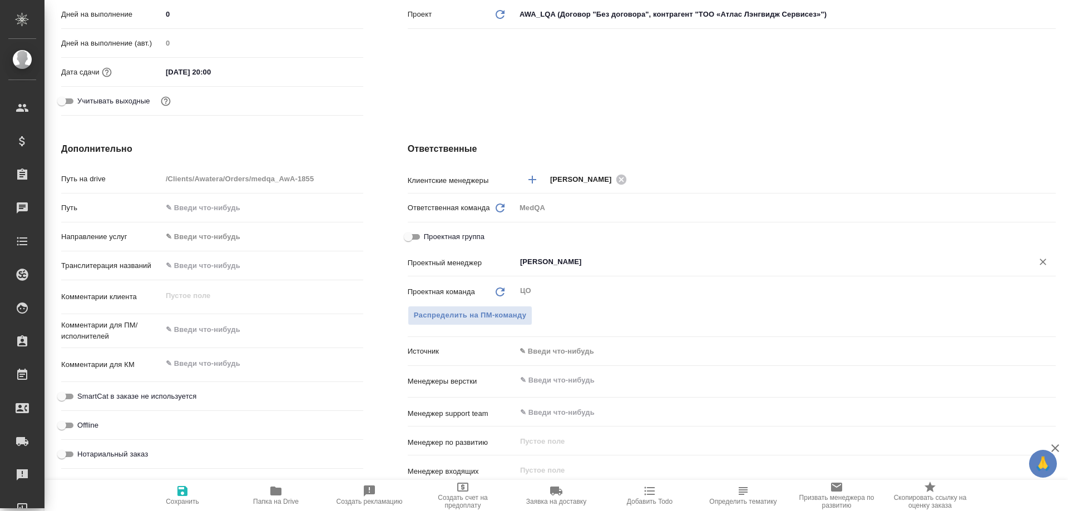
type input "Соловьева Елена"
type textarea "x"
click at [200, 362] on textarea at bounding box center [262, 363] width 201 height 19
type textarea "x"
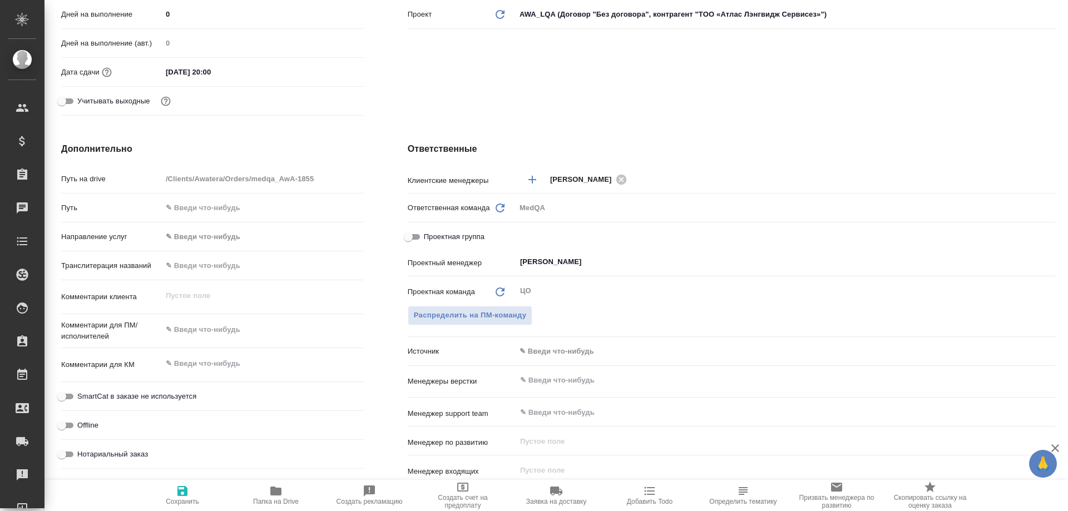
type textarea "x"
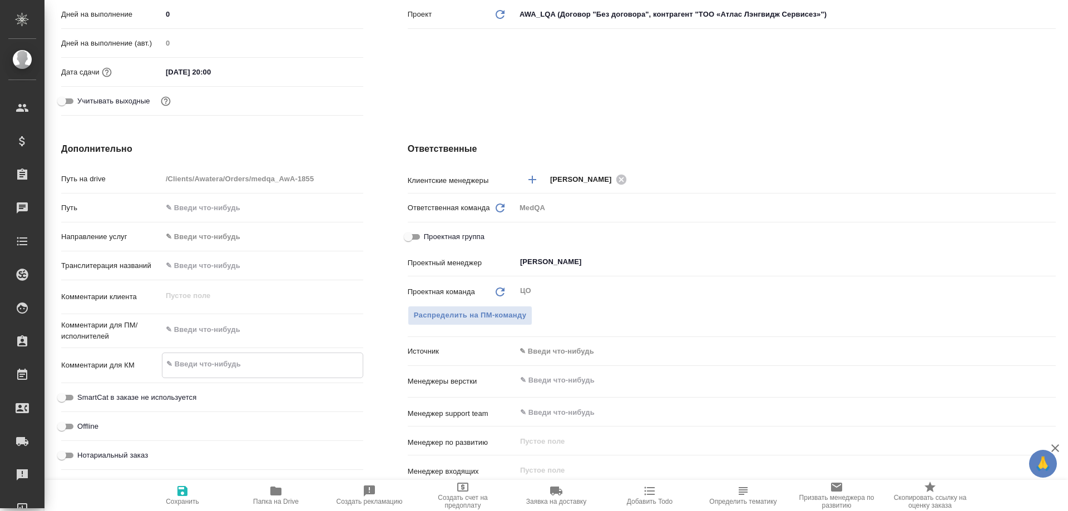
type textarea "x"
type textarea "д"
type textarea "x"
type textarea "дл"
type textarea "x"
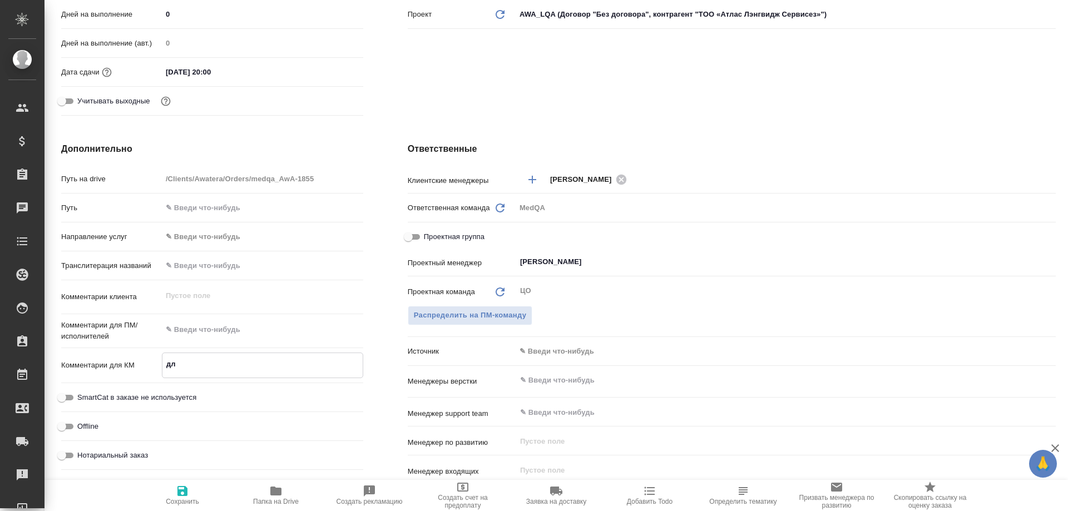
type textarea "x"
type textarea "дл"
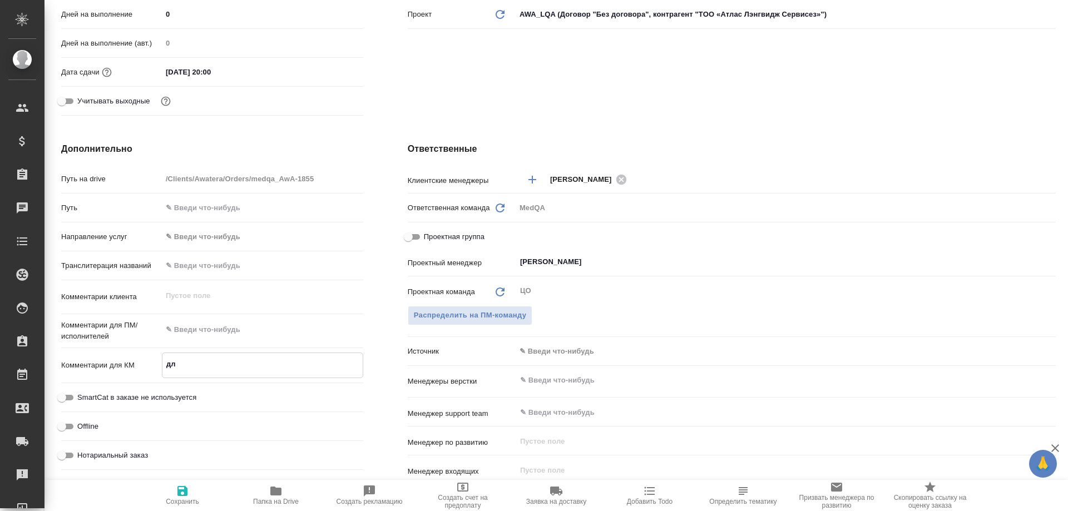
type textarea "x"
type textarea "дл"
type textarea "x"
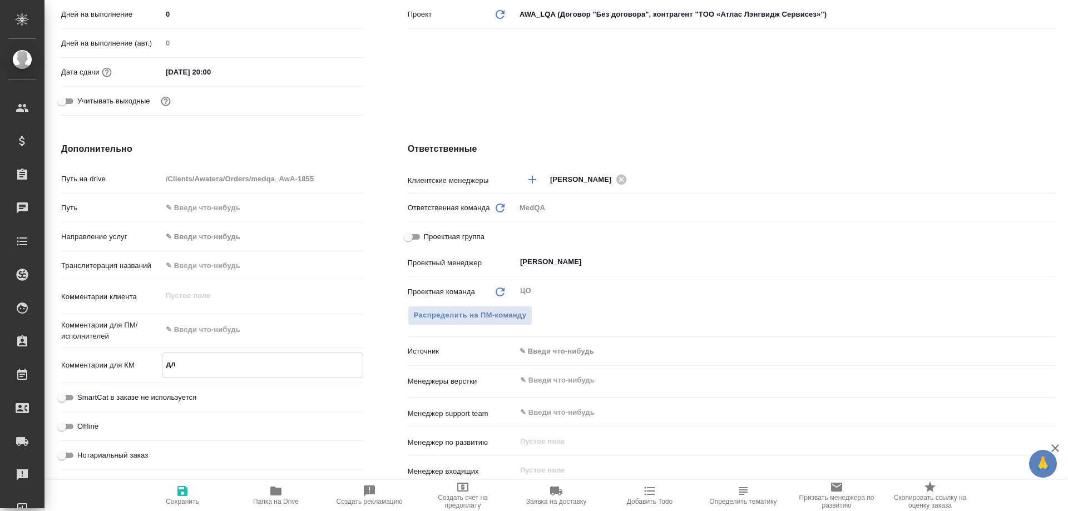
type textarea "x"
type textarea "для"
type textarea "x"
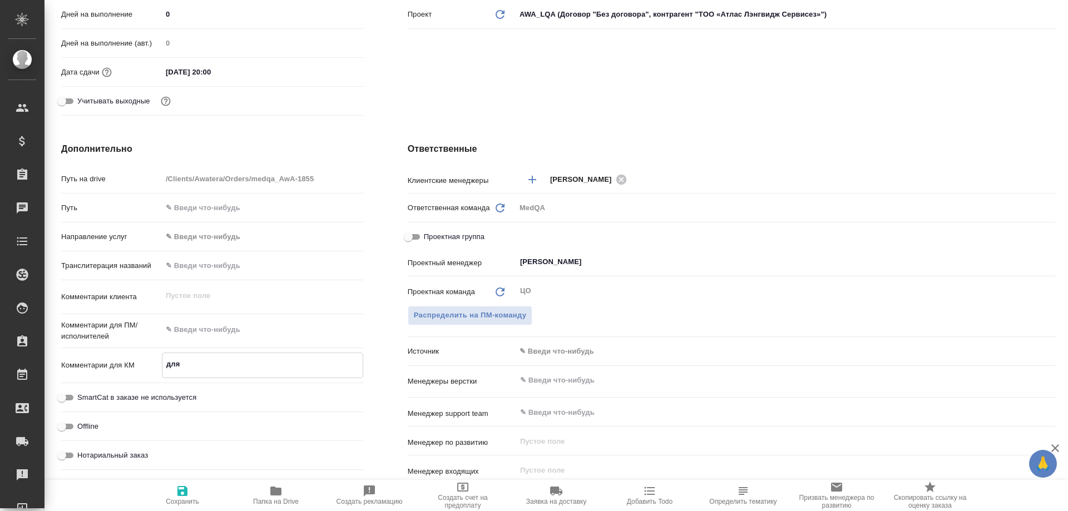
type textarea "x"
type textarea "для"
type textarea "x"
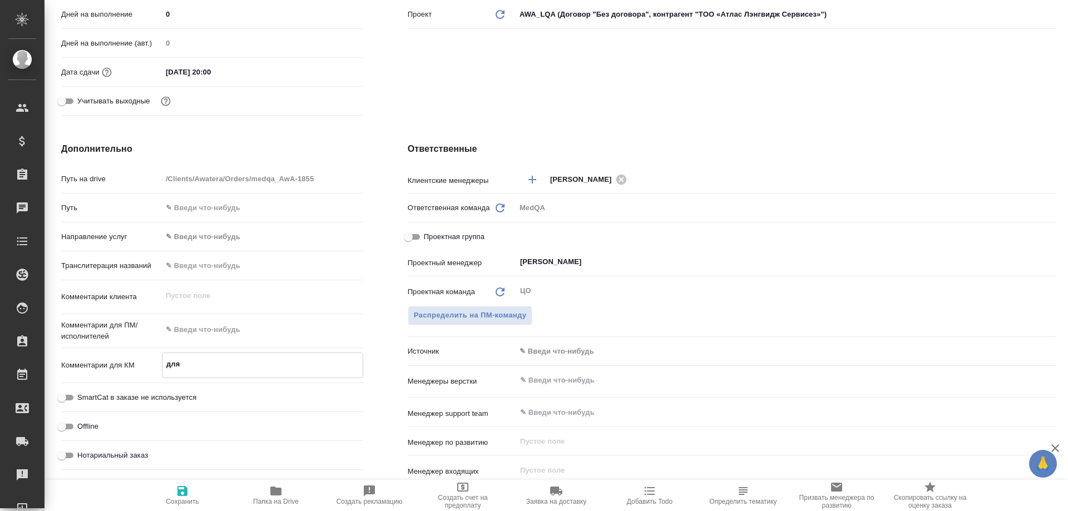
type textarea "для в"
type textarea "x"
type textarea "для вн"
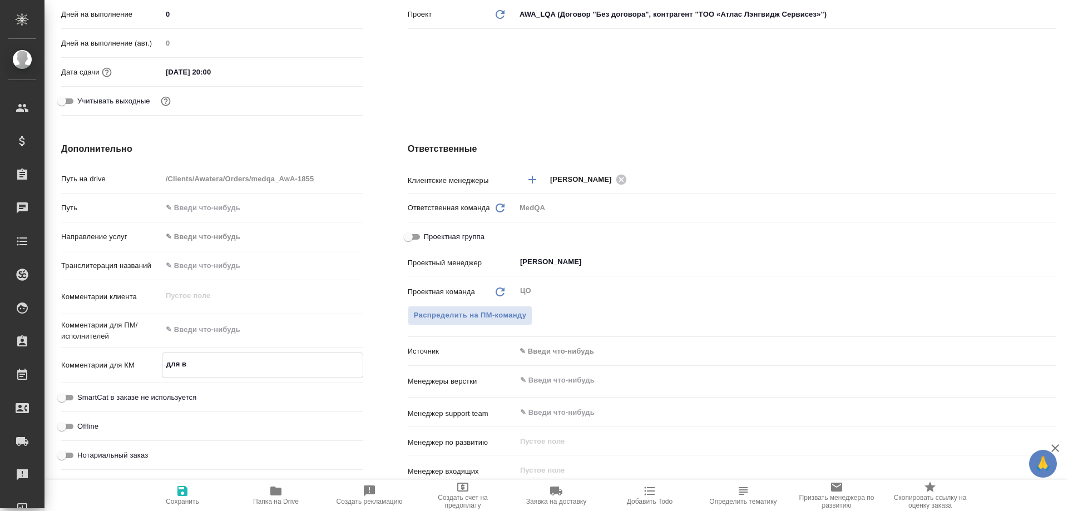
type textarea "x"
type textarea "для вне"
type textarea "x"
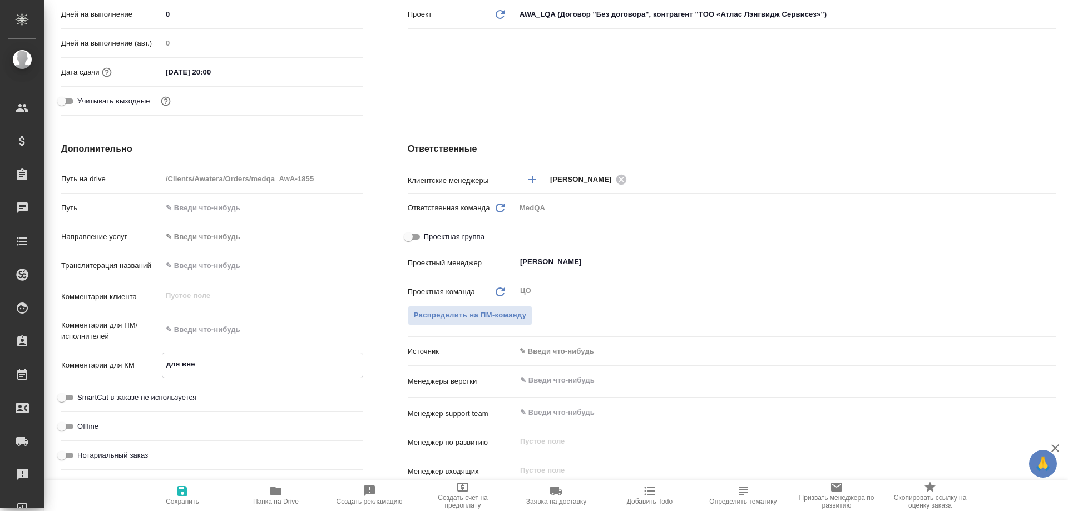
type textarea "x"
type textarea "для внес"
type textarea "x"
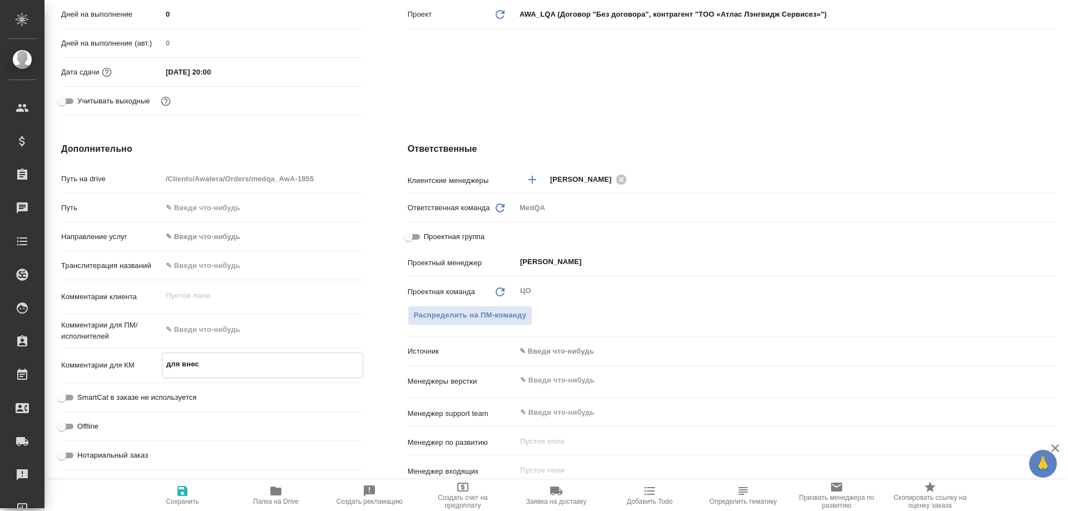
type textarea "x"
type textarea "для внесе"
type textarea "x"
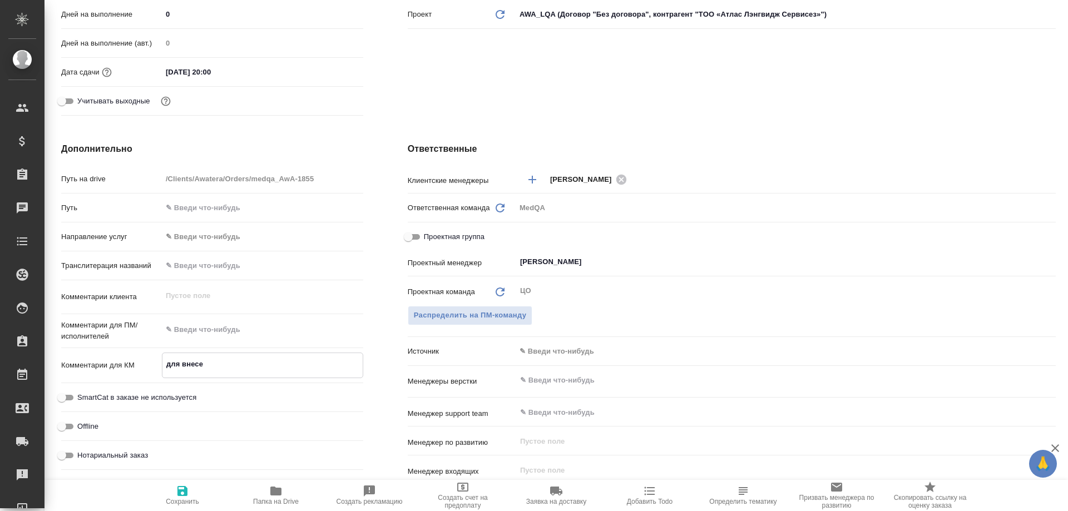
type textarea "для внесен"
type textarea "x"
type textarea "для внесени"
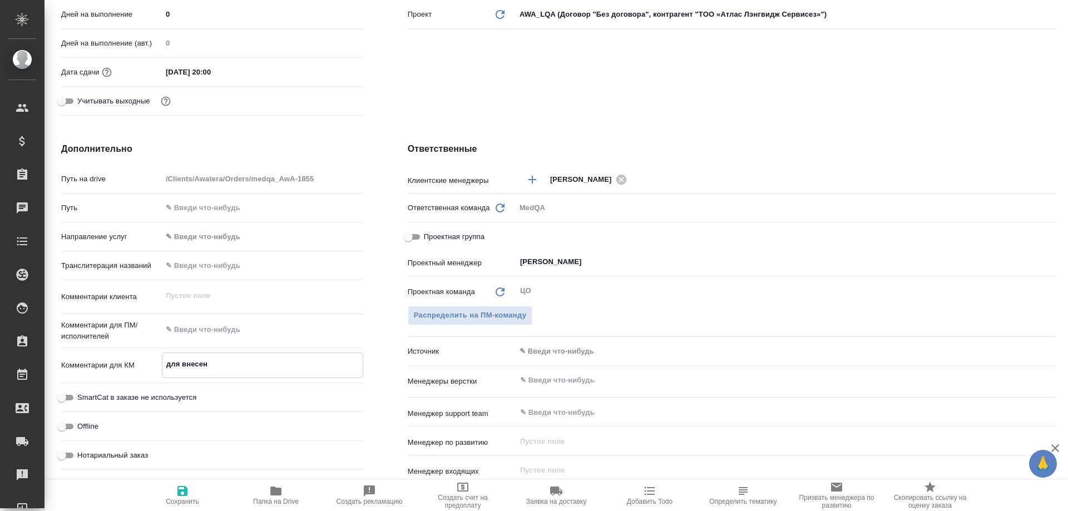
type textarea "x"
type textarea "для внесения"
type textarea "x"
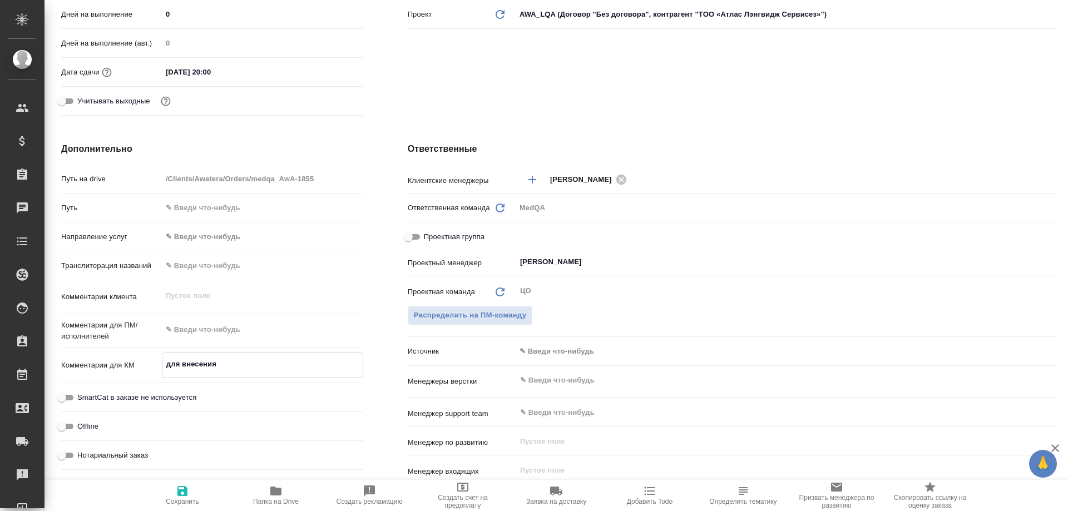
type textarea "x"
type textarea "для внесения"
type textarea "x"
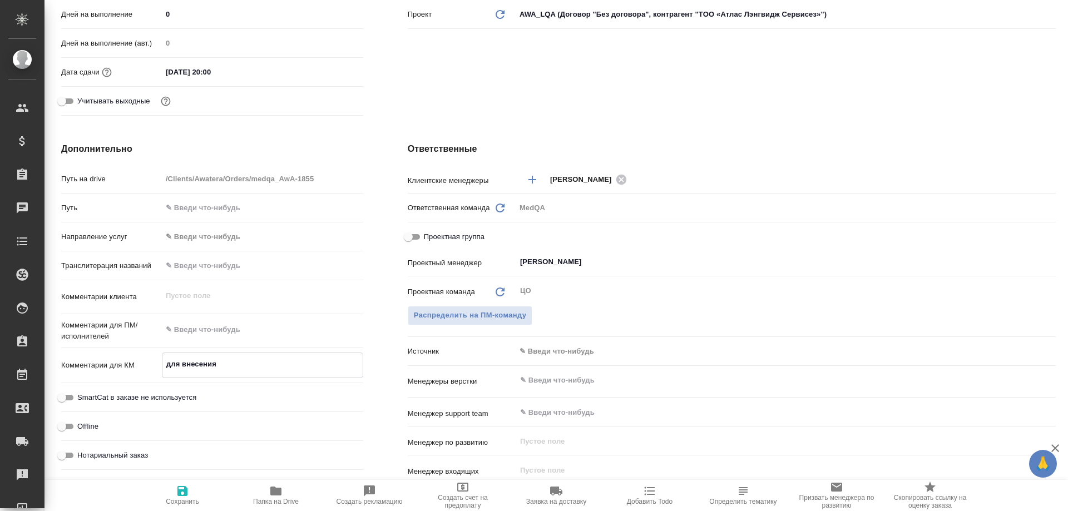
type textarea "x"
type textarea "для внесения р"
type textarea "x"
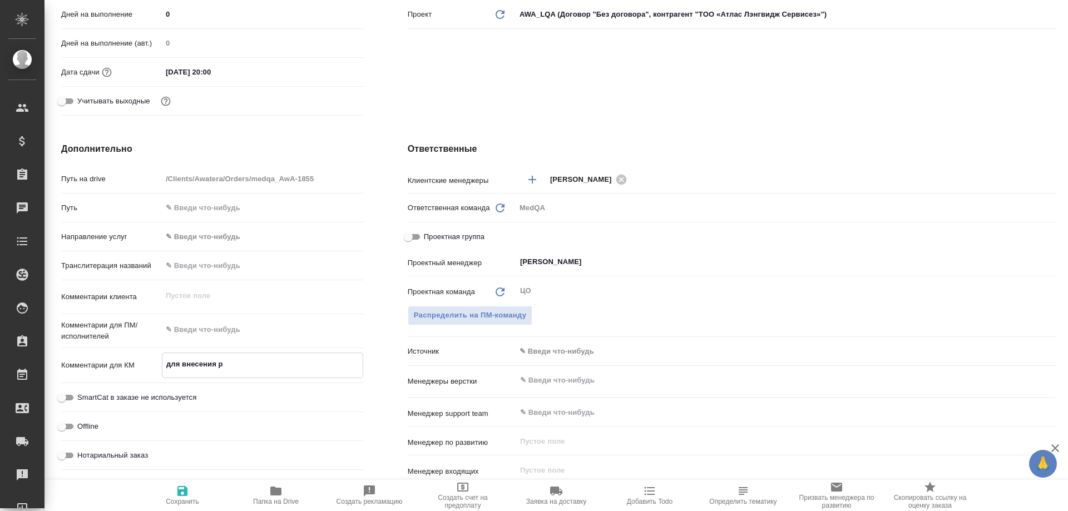
type textarea "для внесения ра"
type textarea "x"
type textarea "для внесения раб"
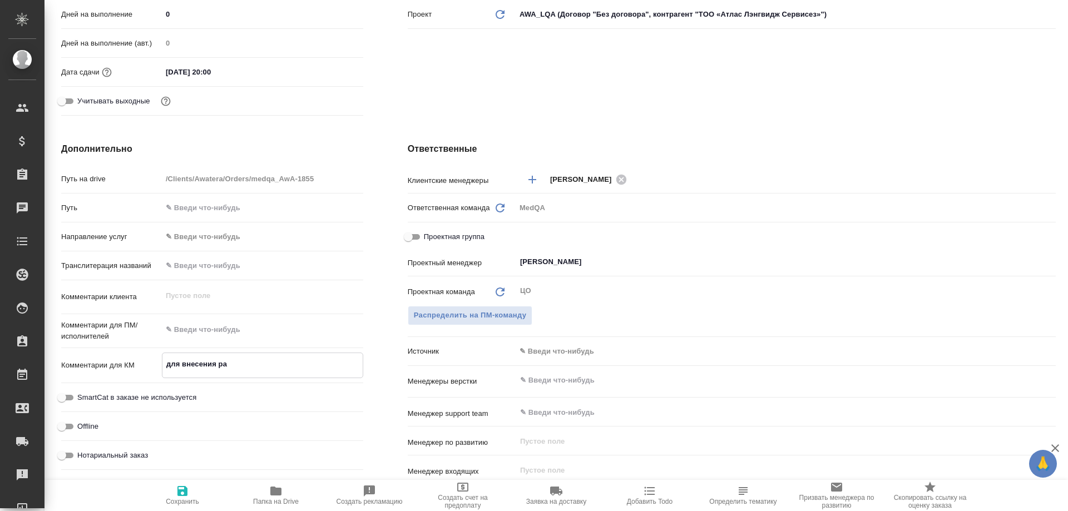
type textarea "x"
type textarea "для внесения рабо"
type textarea "x"
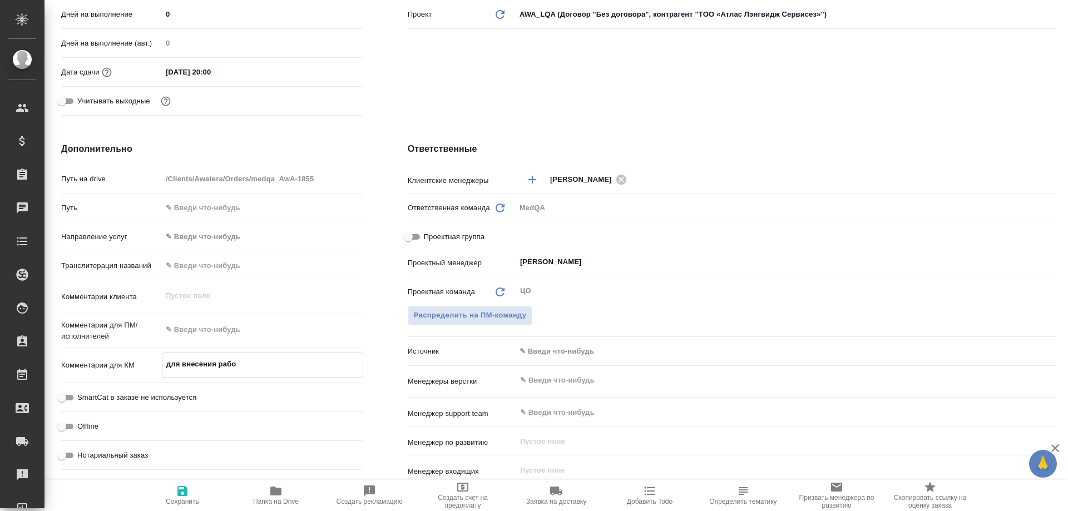
type textarea "x"
type textarea "для внесения работ"
type textarea "x"
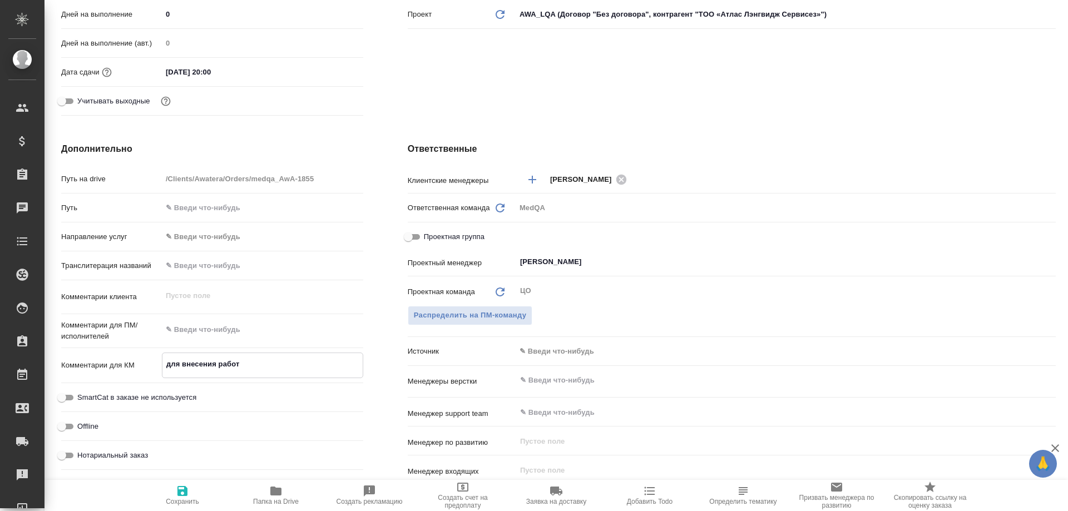
type textarea "x"
type textarea "для внесения работ"
type textarea "x"
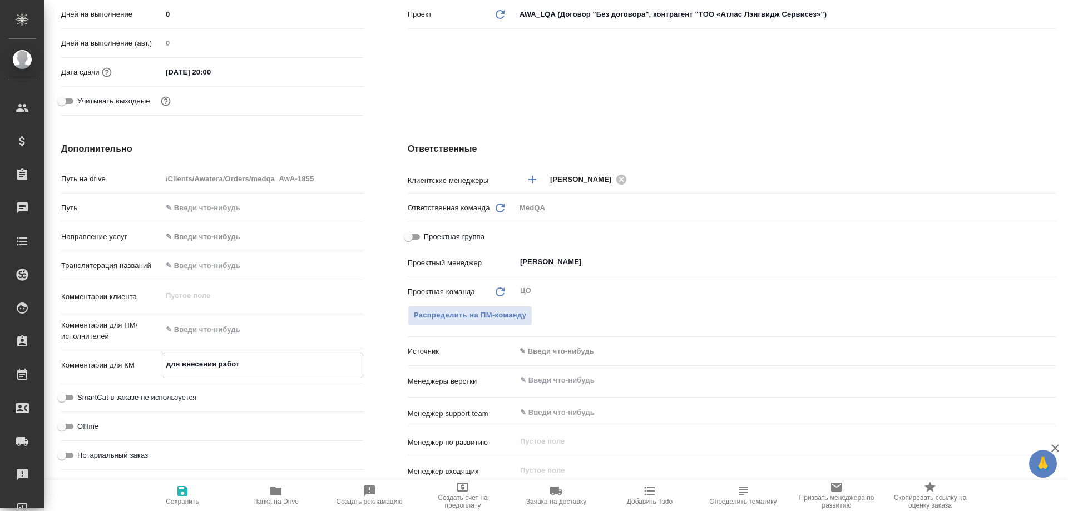
type textarea "для внесения работ з"
type textarea "x"
type textarea "для внесения работ за"
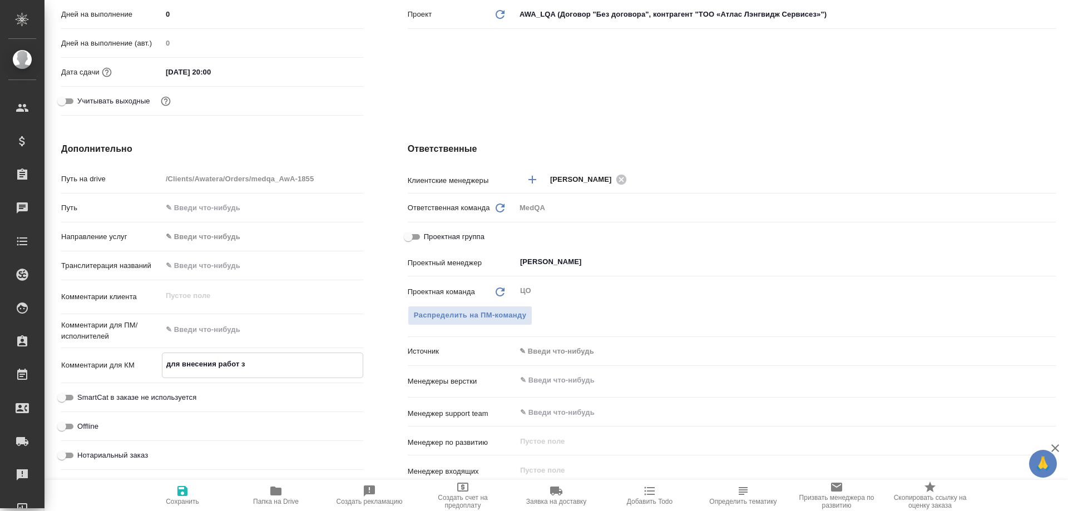
type textarea "x"
type textarea "для внесения работ за"
type textarea "x"
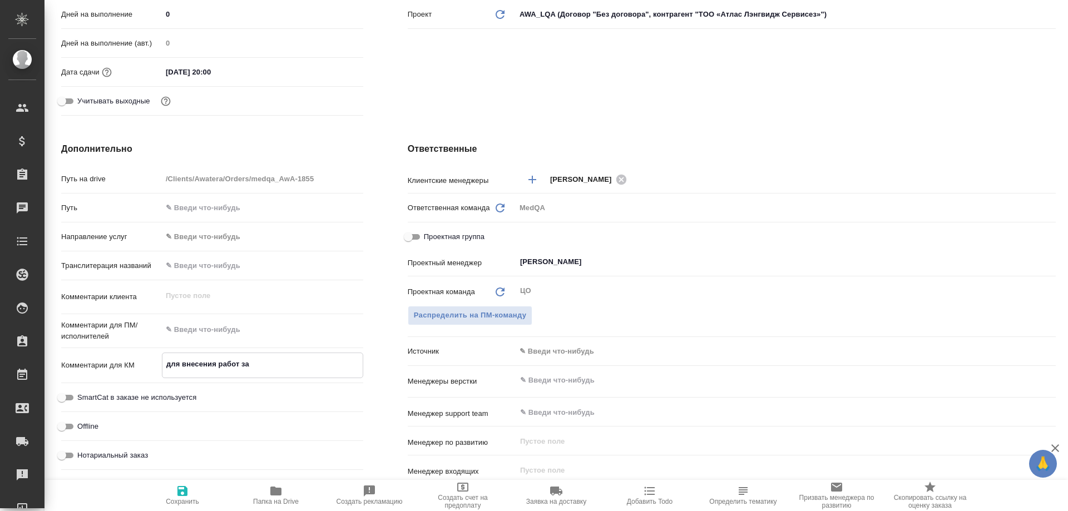
type textarea "x"
type textarea "для внесения работ за о"
type textarea "x"
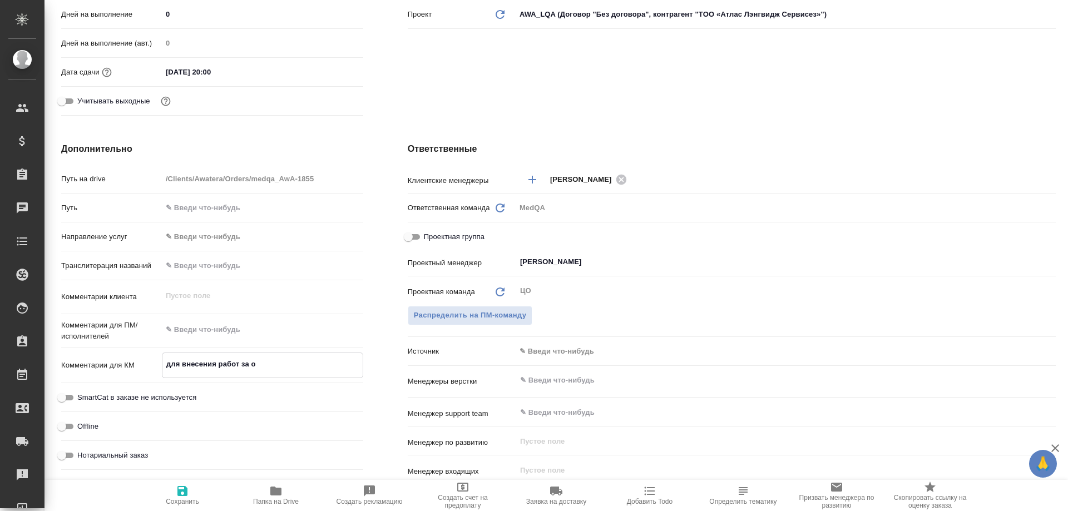
type textarea "x"
type textarea "для внесения работ за ок"
type textarea "x"
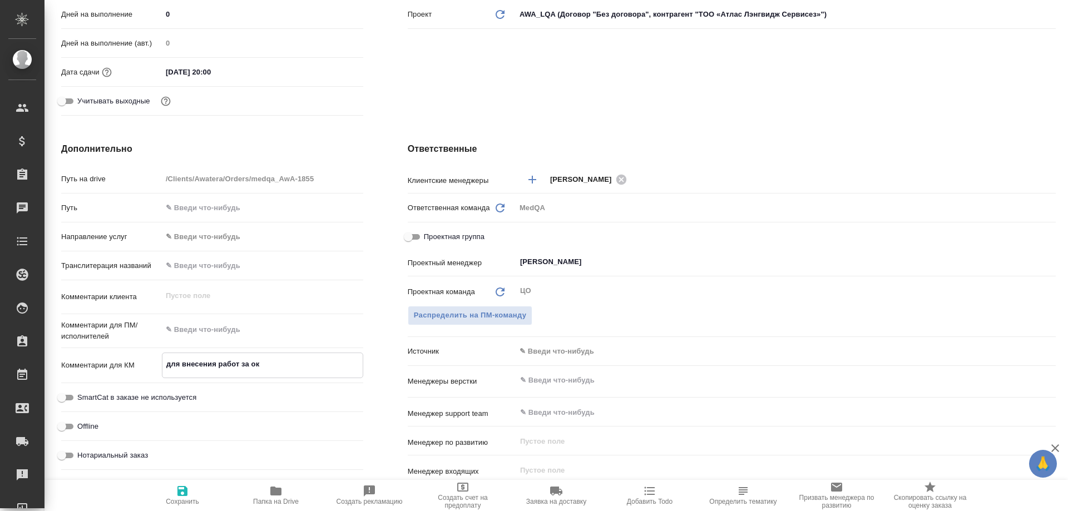
type textarea "для внесения работ за окт"
type textarea "x"
type textarea "для внесения работ за октя"
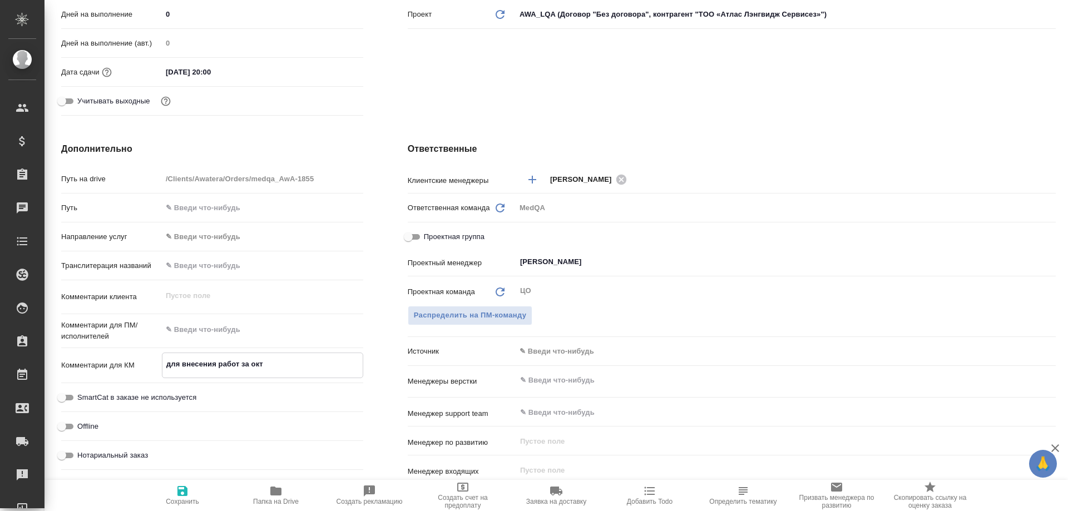
type textarea "x"
type textarea "для внесения работ за октяб"
type textarea "x"
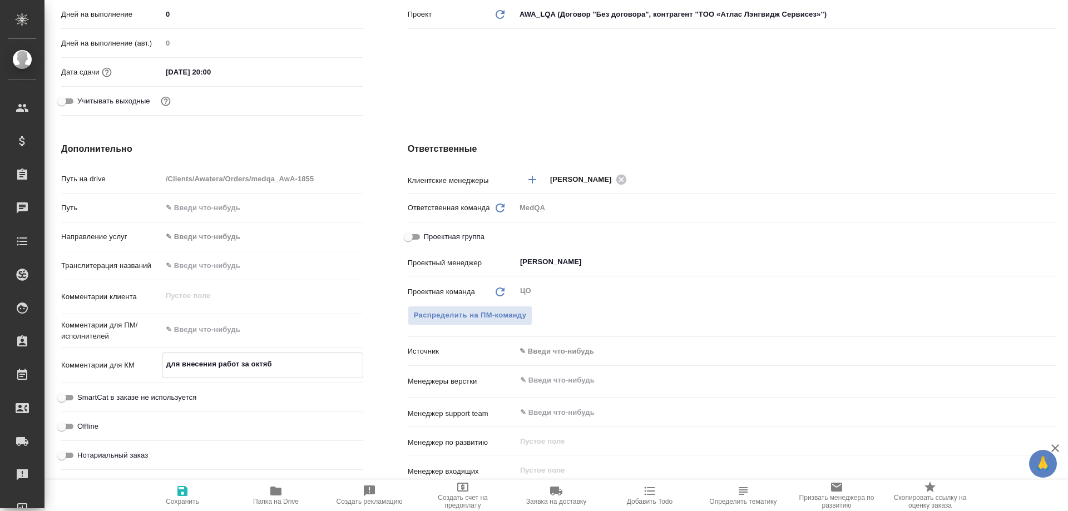
type textarea "x"
type textarea "для внесения работ за октябр"
type textarea "x"
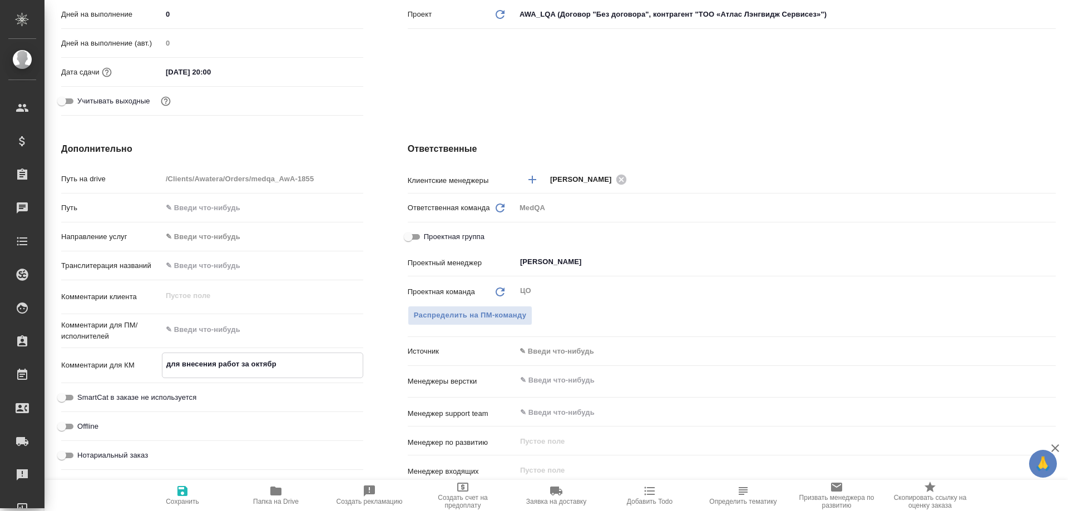
type textarea "x"
type textarea "для внесения работ за октябрь"
type textarea "x"
type textarea "для внесения работ за октябрь"
type textarea "x"
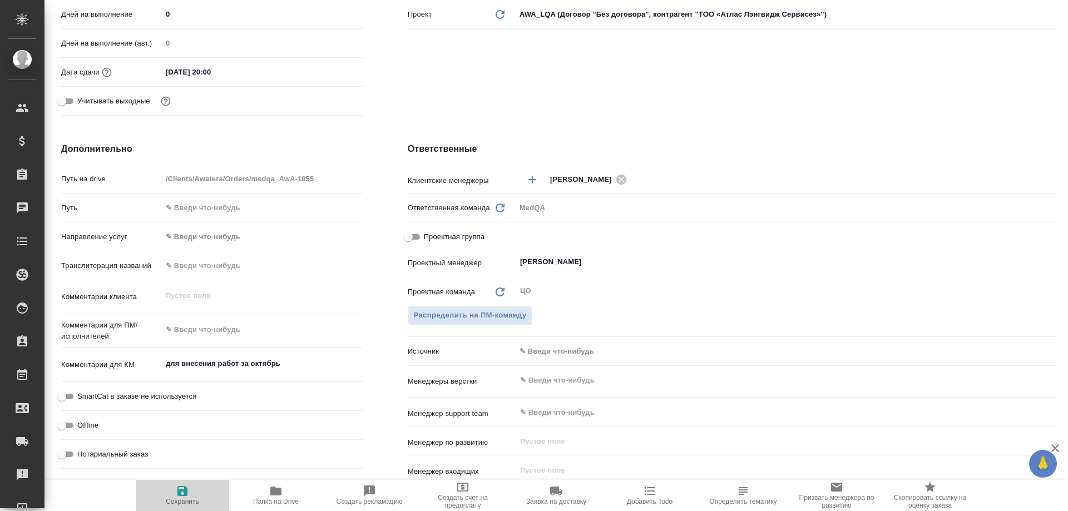
click at [189, 489] on span "Сохранить" at bounding box center [182, 494] width 80 height 21
type textarea "x"
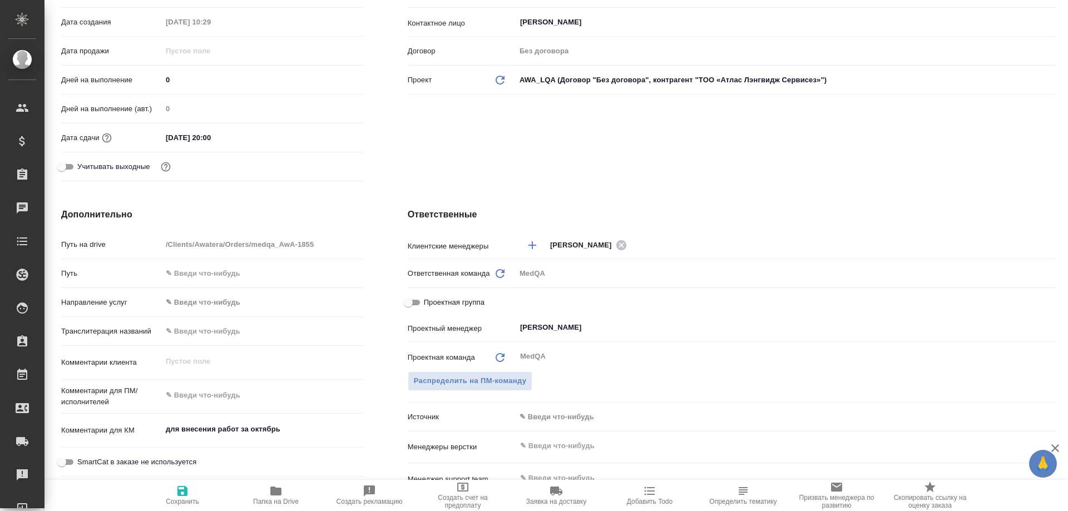
scroll to position [0, 0]
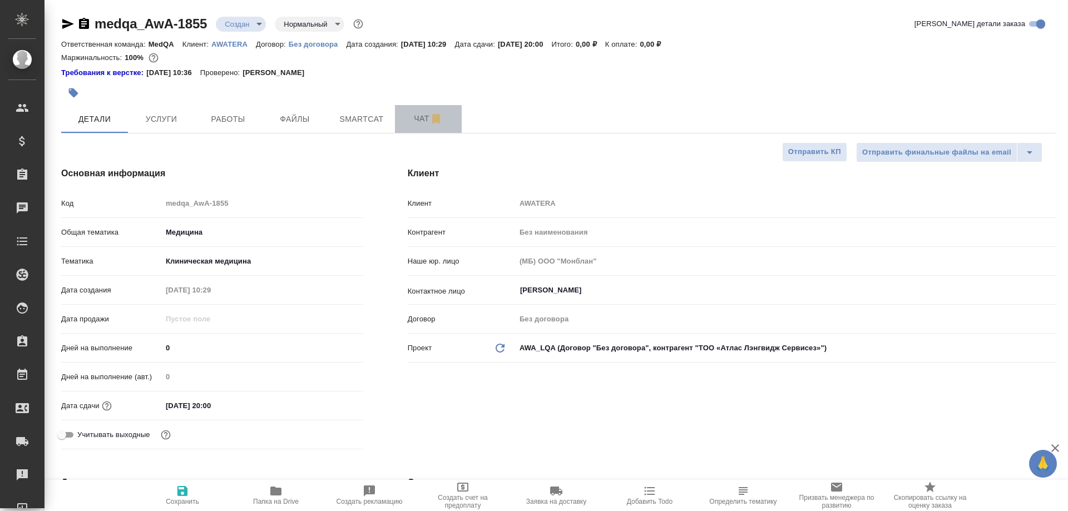
click at [419, 115] on span "Чат" at bounding box center [427, 119] width 53 height 14
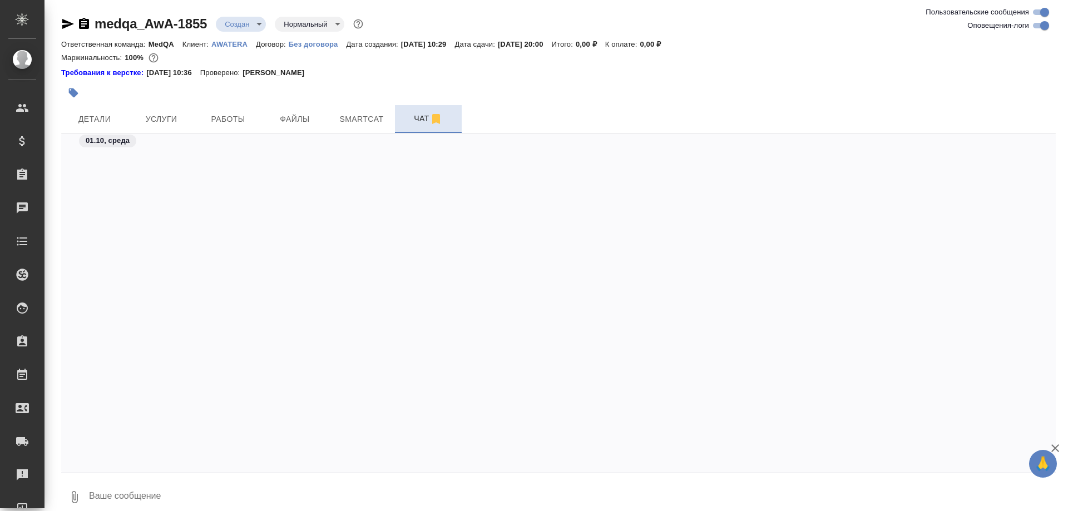
scroll to position [1640, 0]
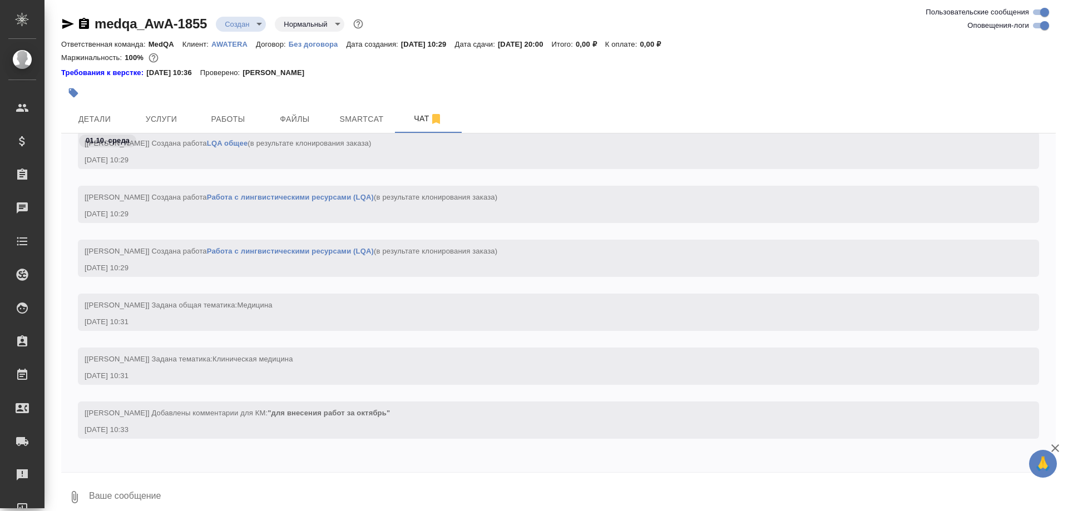
click at [181, 493] on textarea at bounding box center [572, 497] width 968 height 38
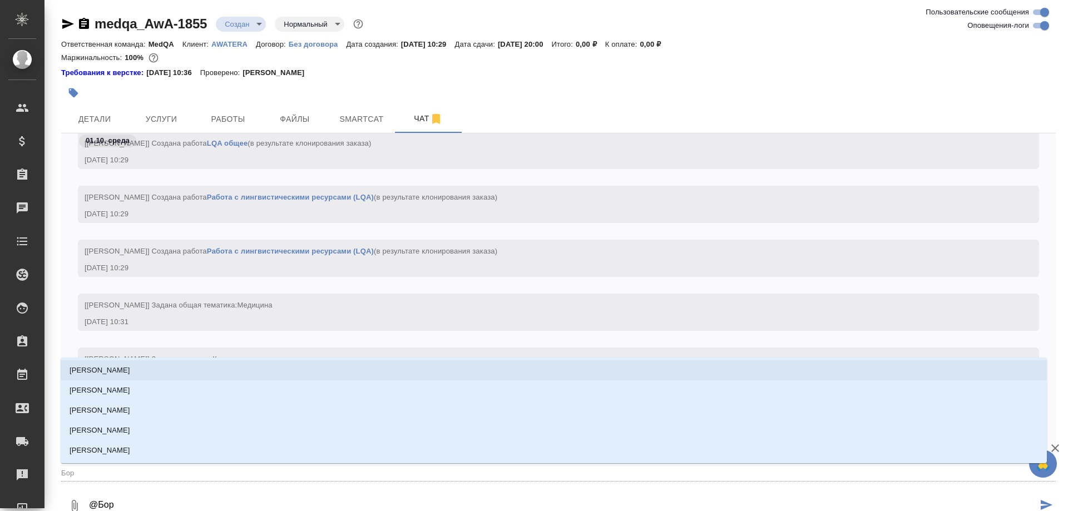
click at [123, 370] on p "Борзова Анастасия" at bounding box center [100, 370] width 61 height 11
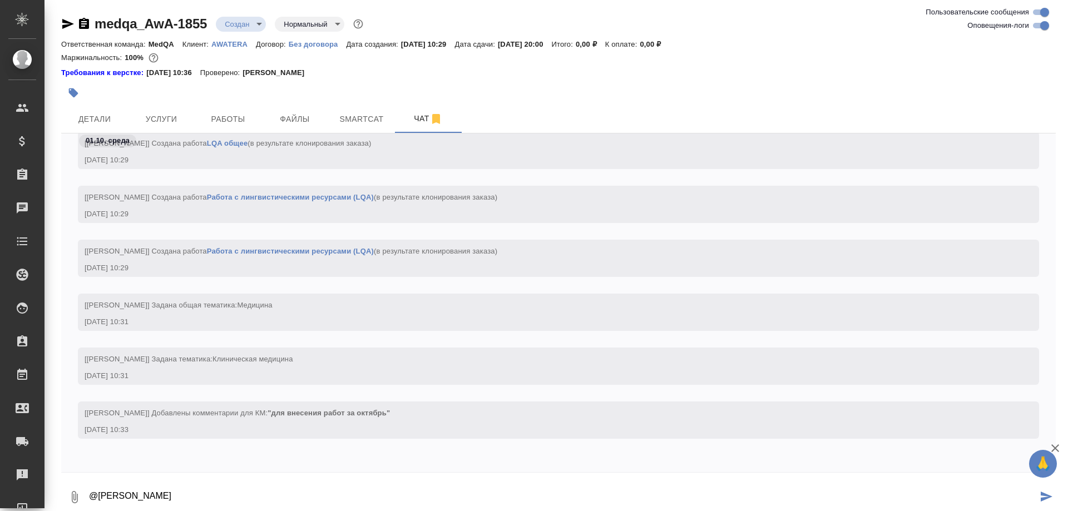
click at [1040, 497] on icon "submit" at bounding box center [1046, 497] width 12 height 10
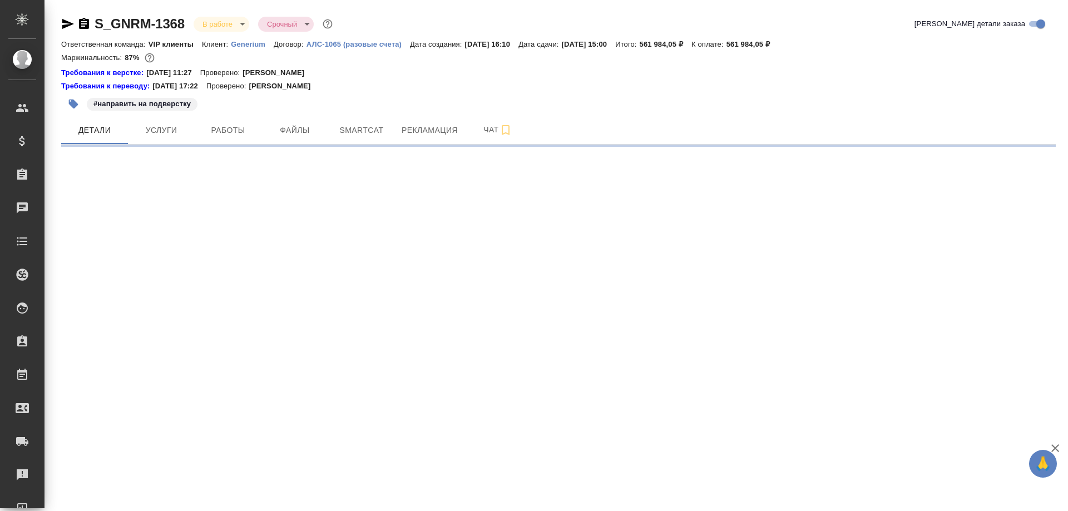
select select "RU"
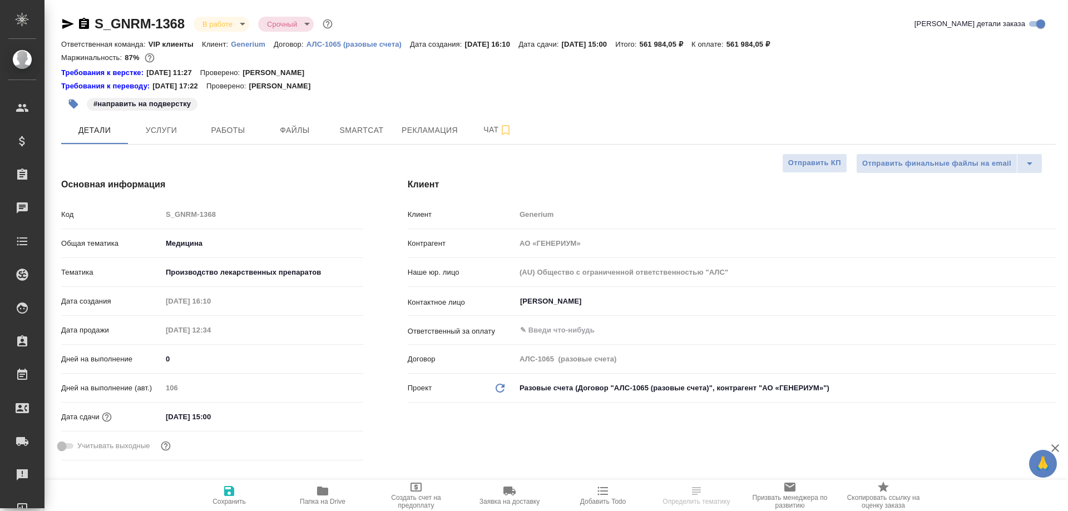
type textarea "x"
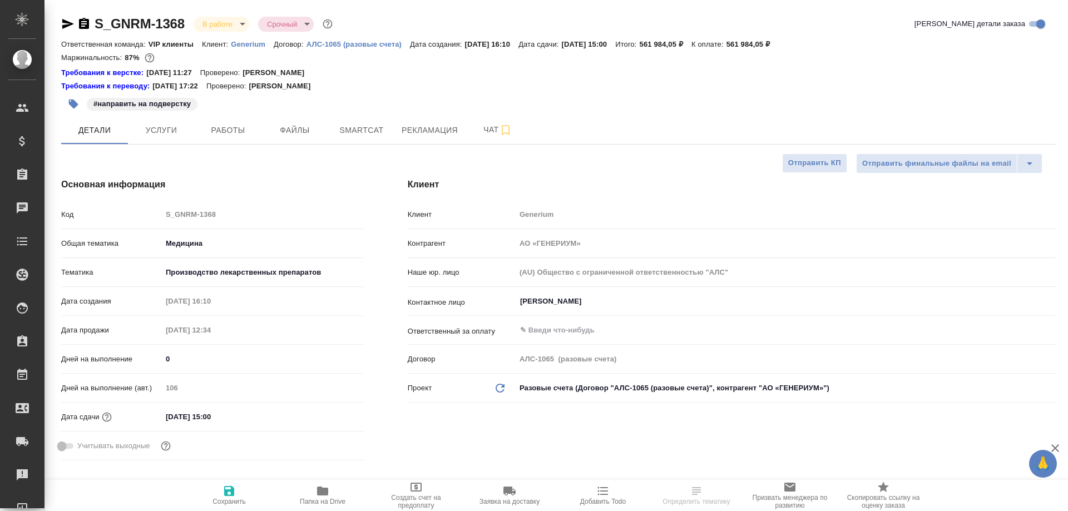
type textarea "x"
click at [438, 131] on span "Рекламация" at bounding box center [429, 130] width 56 height 14
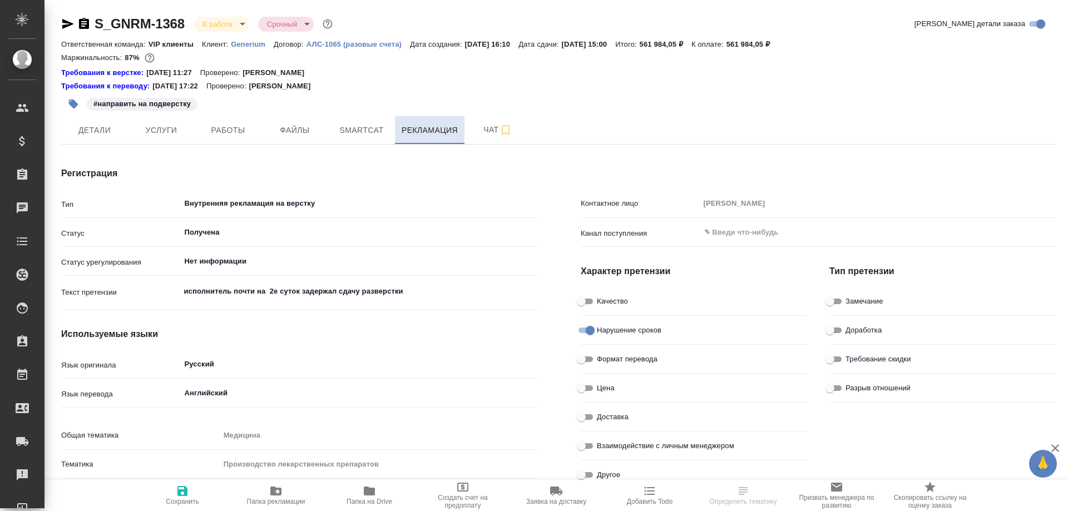
type textarea "x"
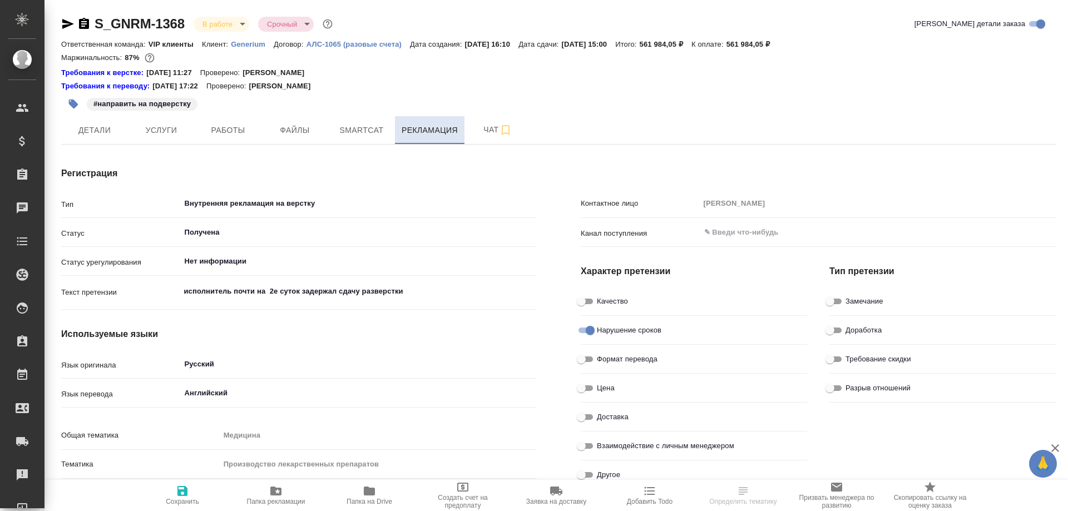
type textarea "x"
type input "Линова Полина"
type textarea "x"
type input "Оксютович Ирина"
type textarea "x"
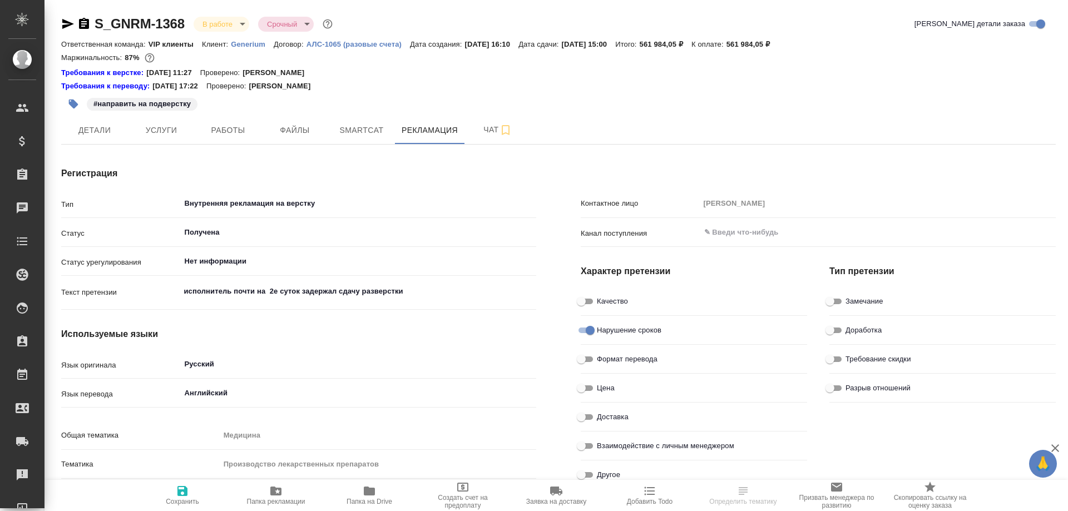
type textarea "x"
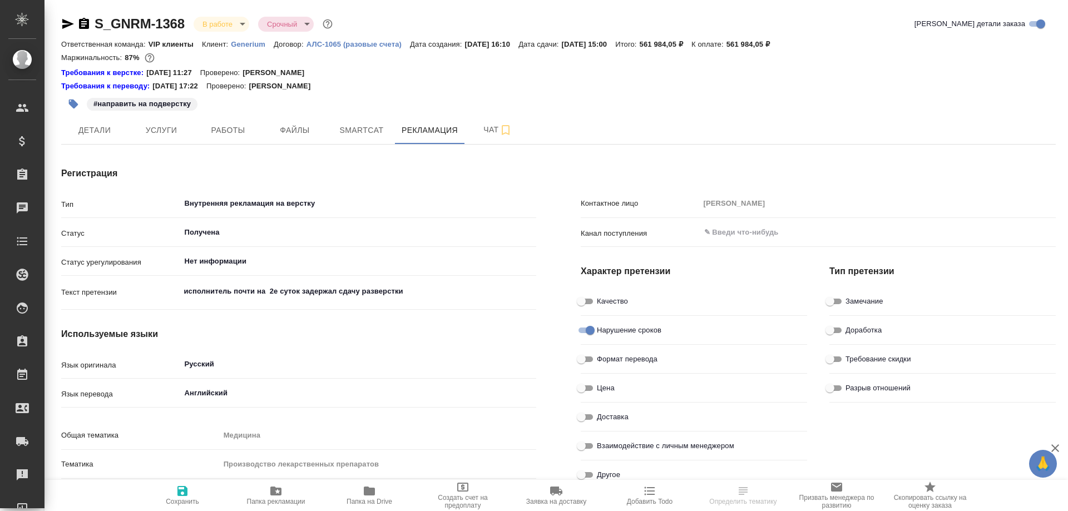
type textarea "x"
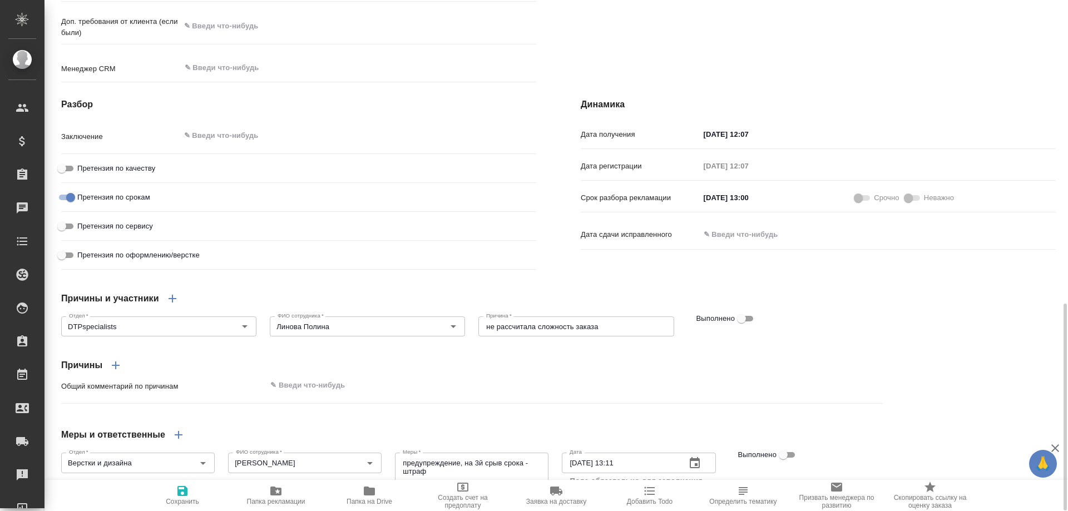
scroll to position [612, 0]
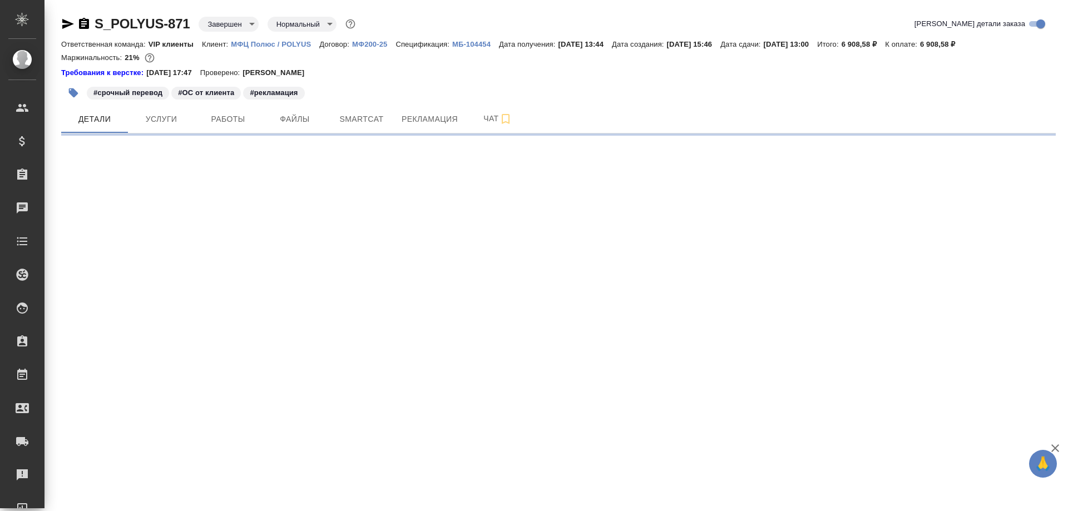
select select "RU"
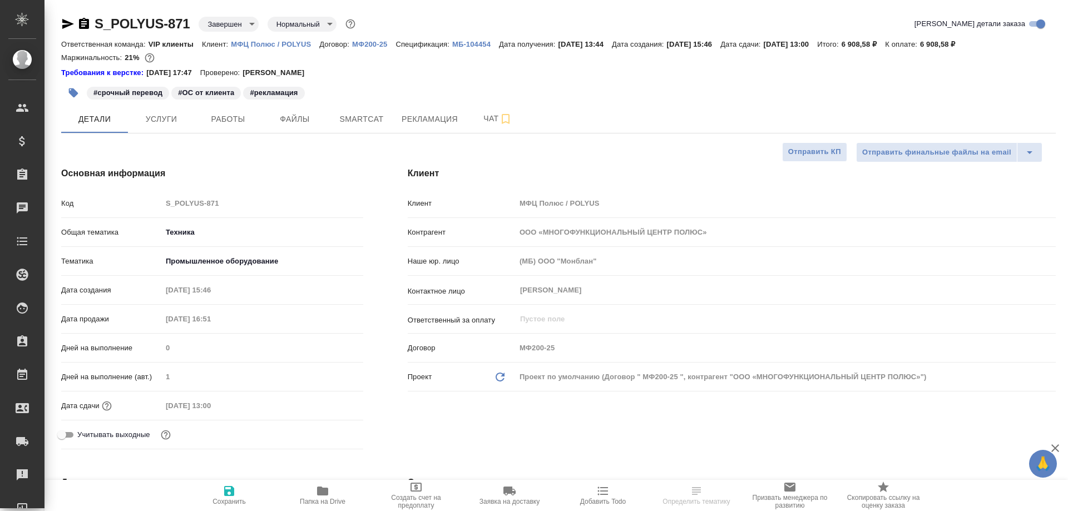
type textarea "x"
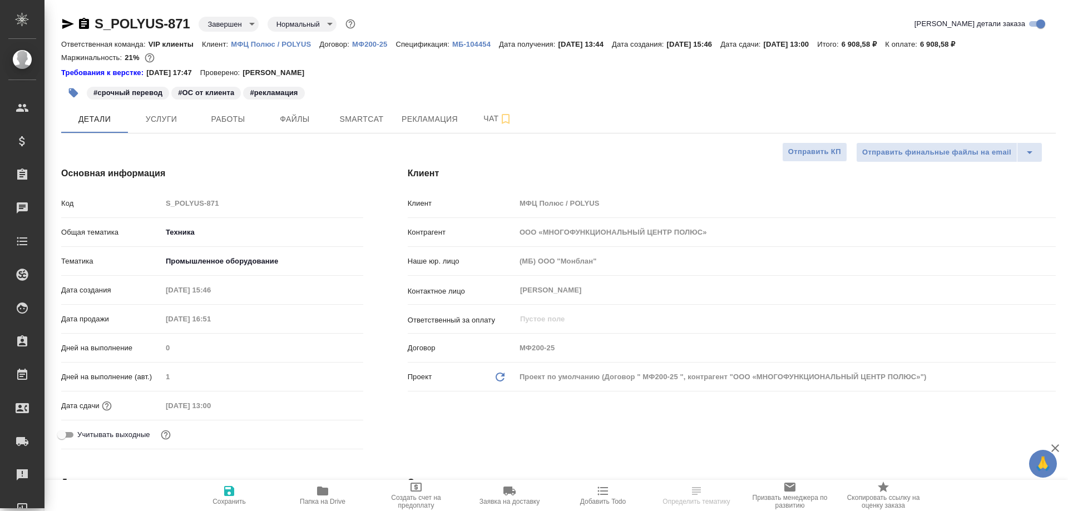
type textarea "x"
click at [430, 123] on span "Рекламация" at bounding box center [429, 119] width 56 height 14
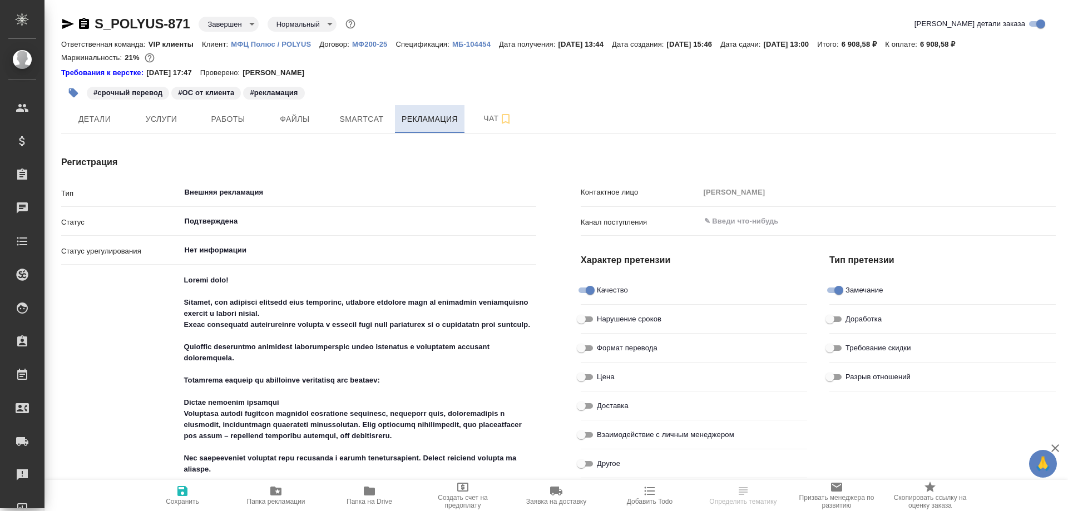
type textarea "x"
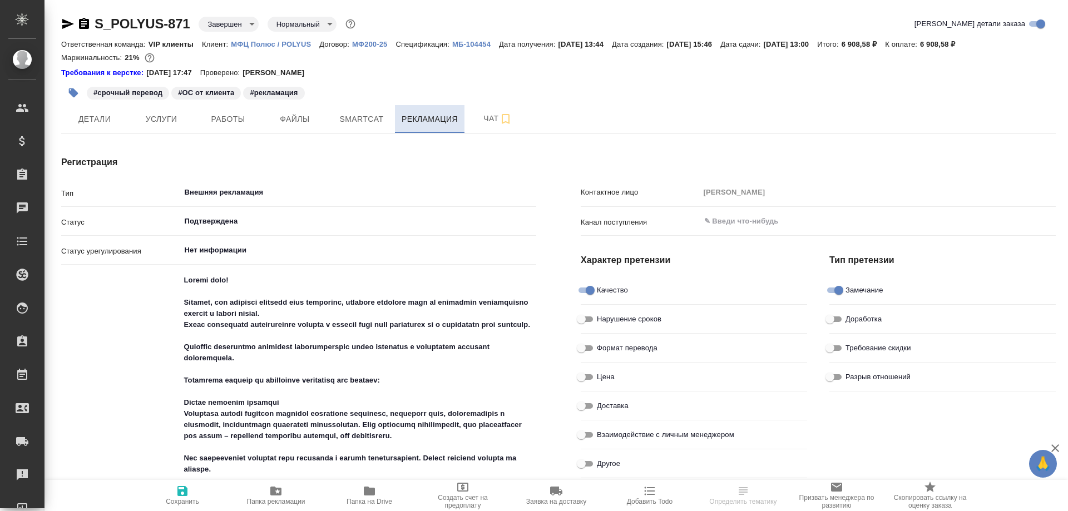
type textarea "x"
type input "Грабко Мария"
type textarea "x"
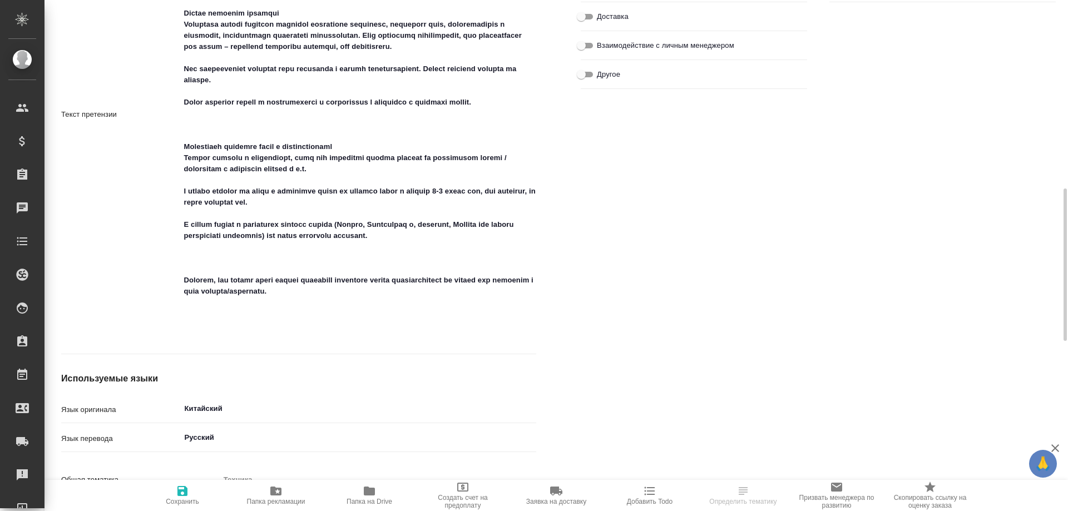
scroll to position [445, 0]
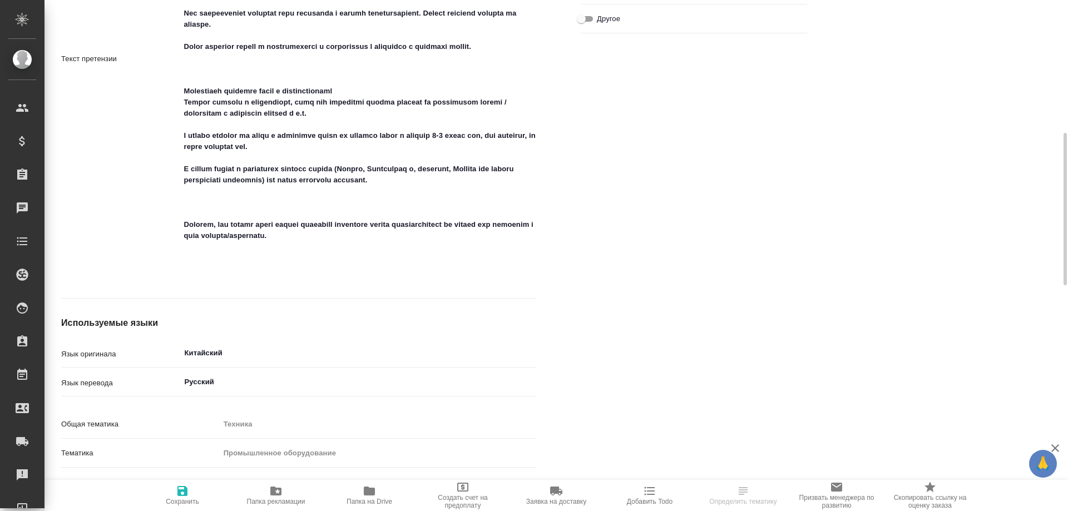
type textarea "x"
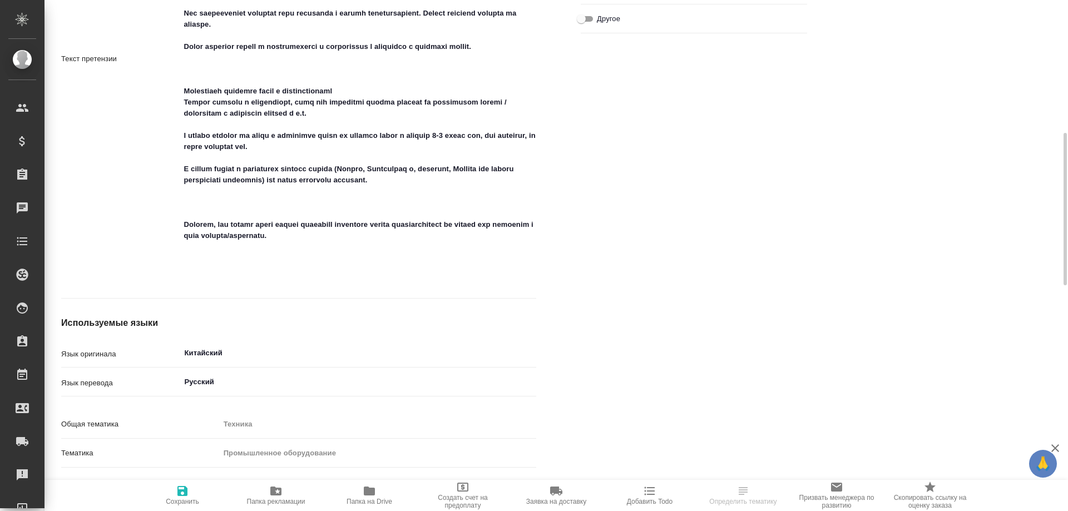
type textarea "x"
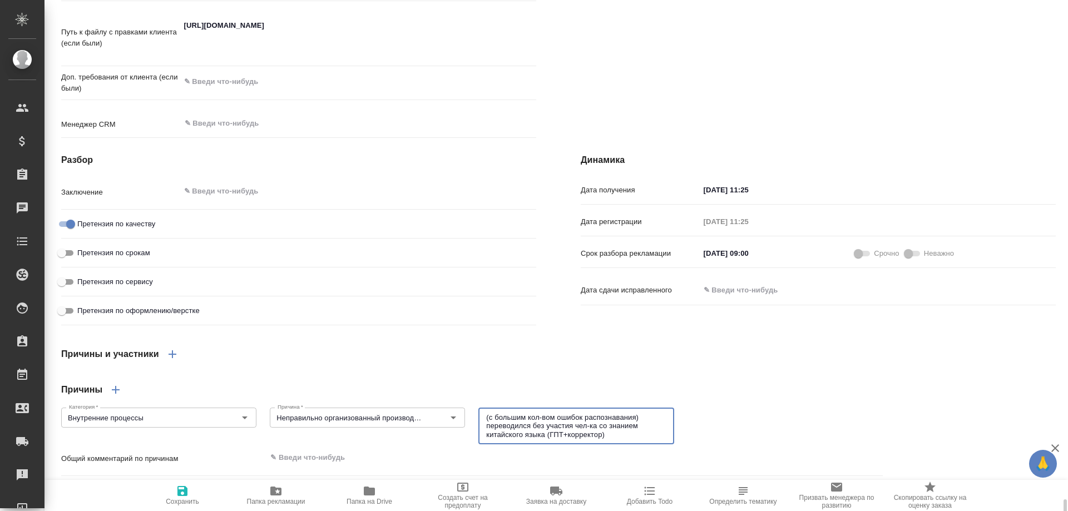
scroll to position [1199, 0]
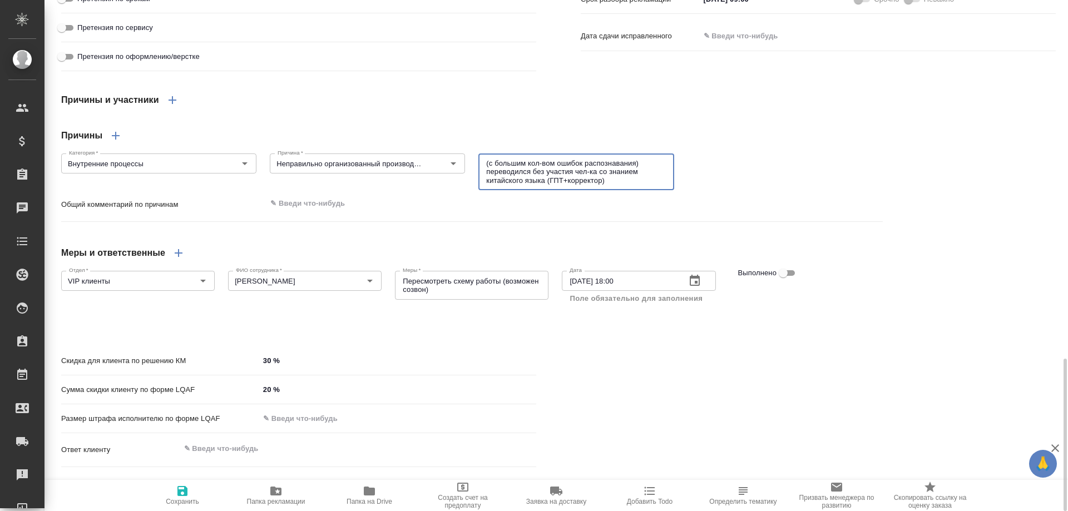
click at [272, 492] on icon "button" at bounding box center [275, 491] width 11 height 9
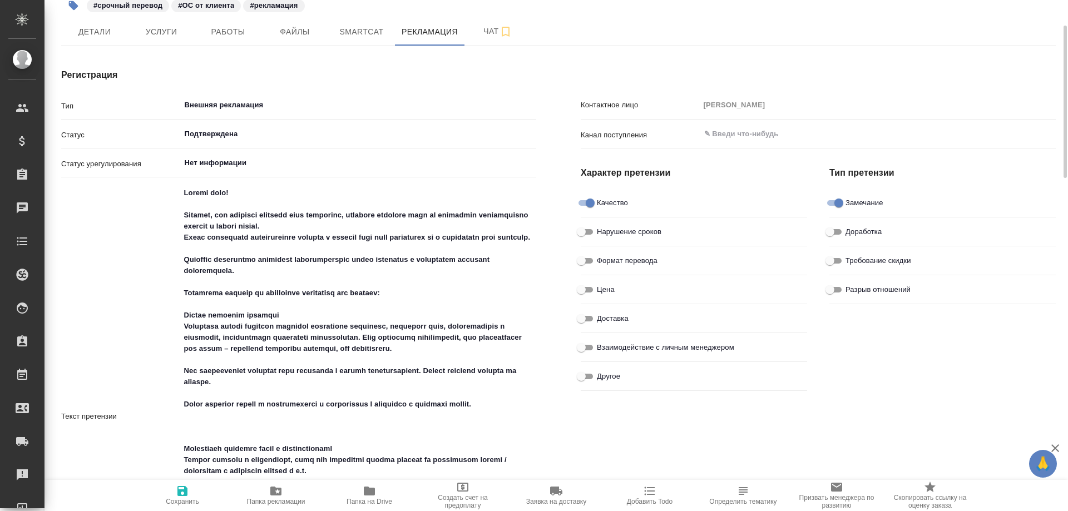
scroll to position [0, 0]
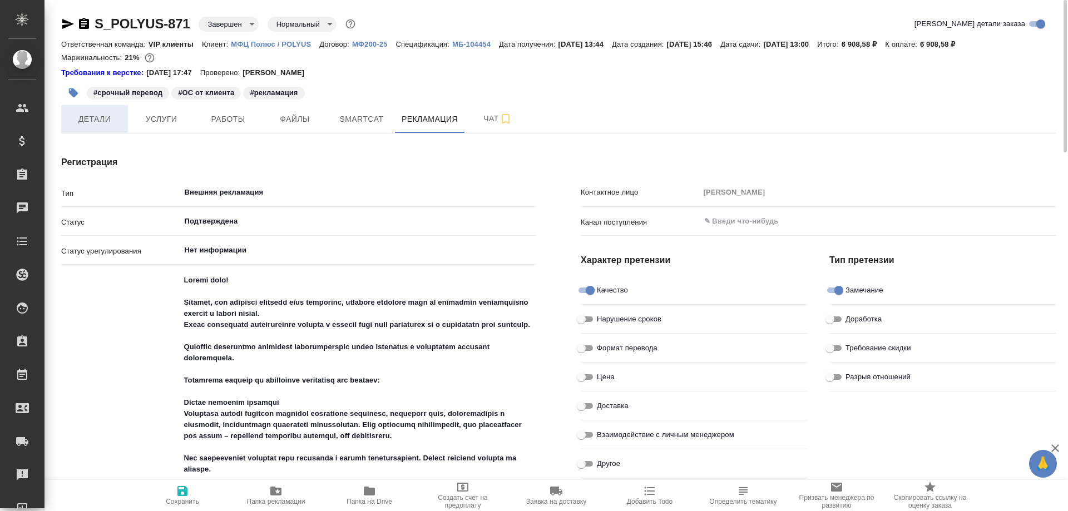
click at [91, 120] on span "Детали" at bounding box center [94, 119] width 53 height 14
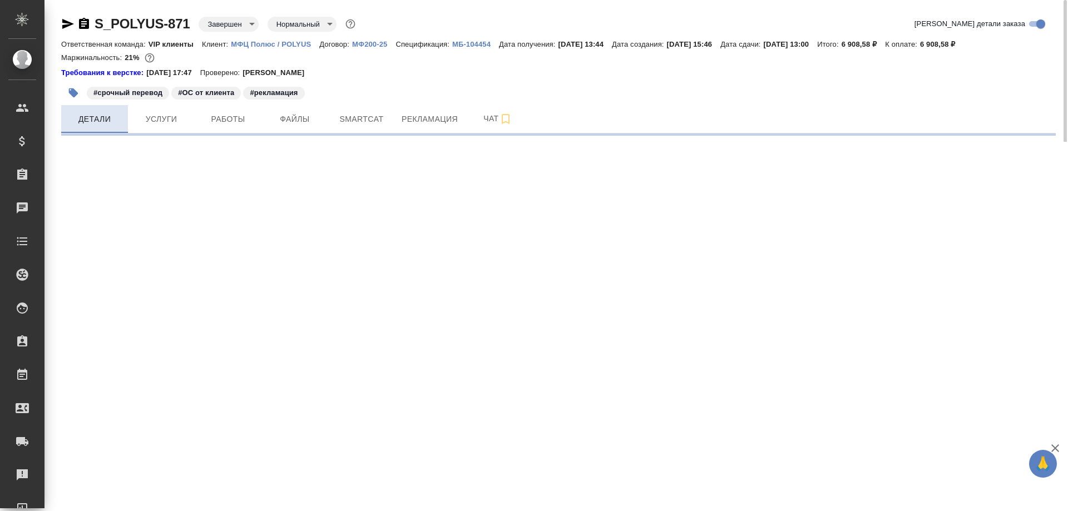
select select "RU"
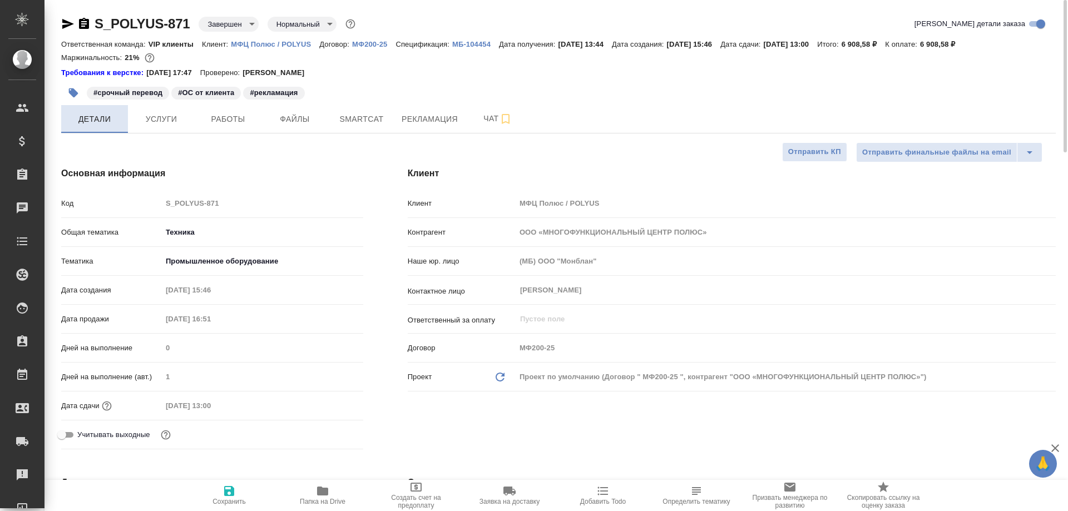
type textarea "x"
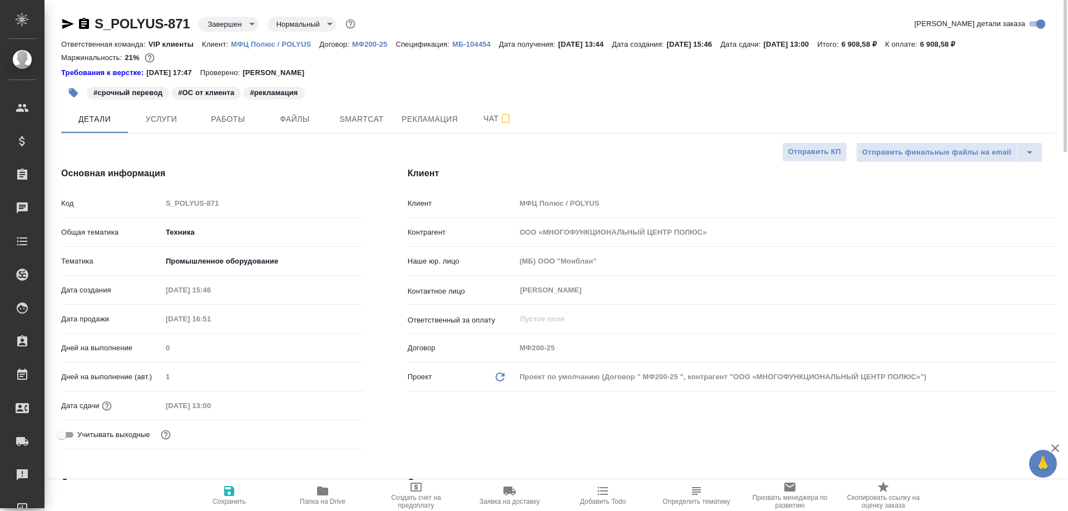
type textarea "x"
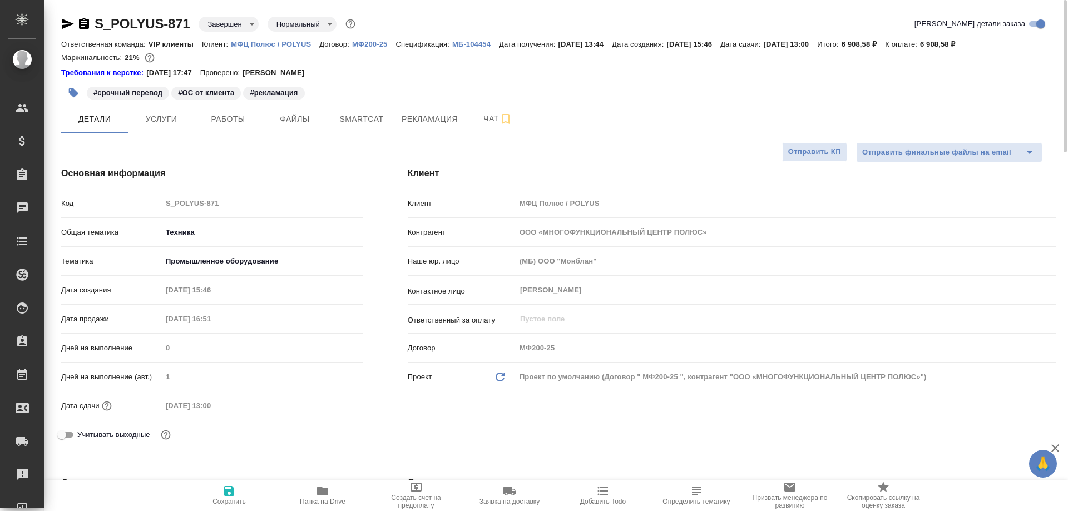
type textarea "x"
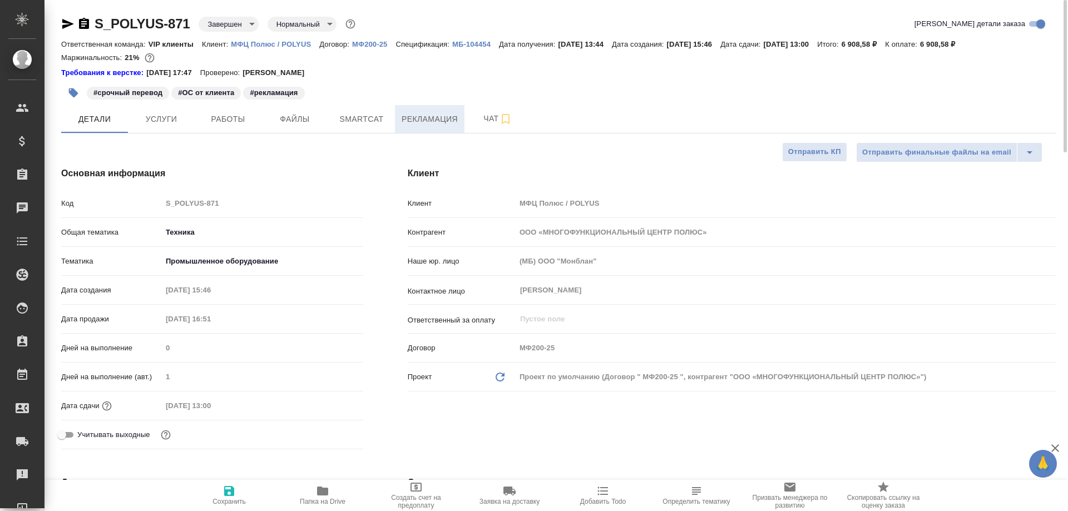
click at [415, 120] on span "Рекламация" at bounding box center [429, 119] width 56 height 14
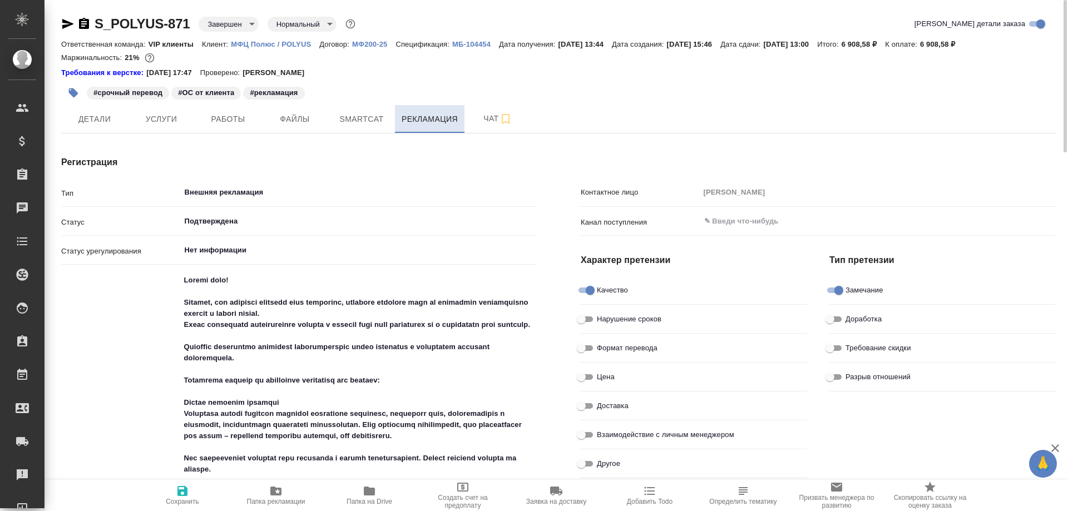
type textarea "x"
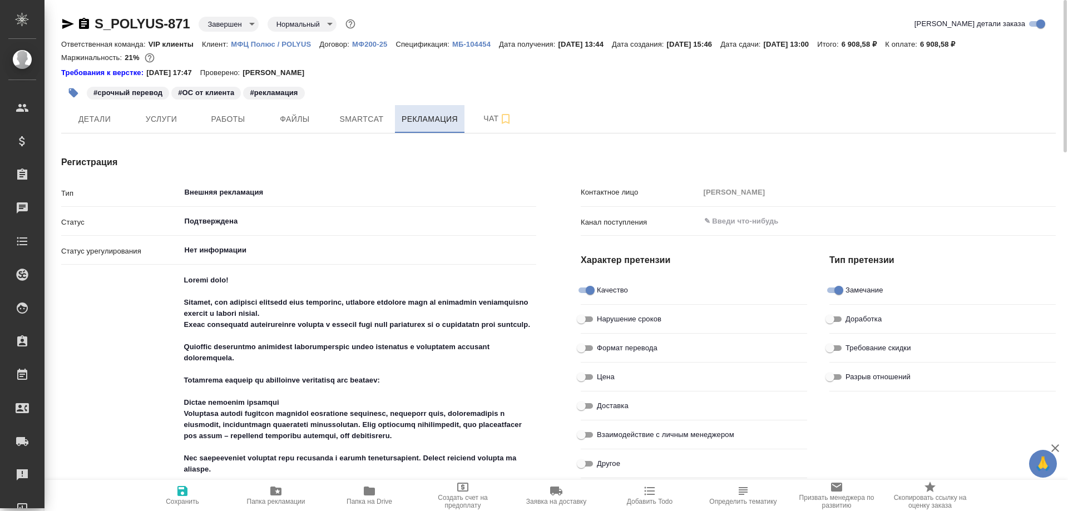
type textarea "x"
type input "[PERSON_NAME]"
type textarea "x"
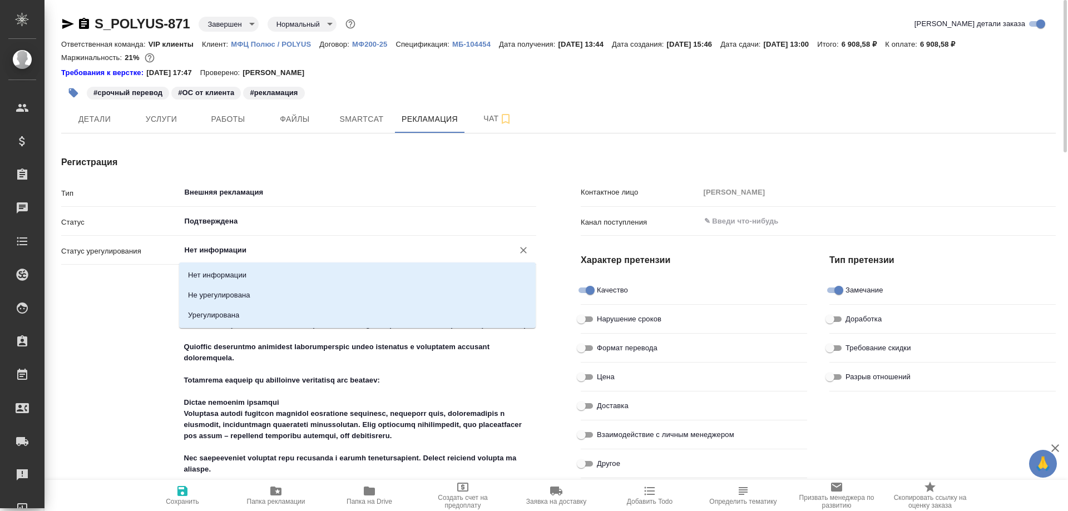
click at [260, 249] on input "Нет информации" at bounding box center [340, 250] width 313 height 13
click at [227, 311] on p "Урегулирована" at bounding box center [213, 315] width 51 height 11
type input "Урегулирована"
type textarea "x"
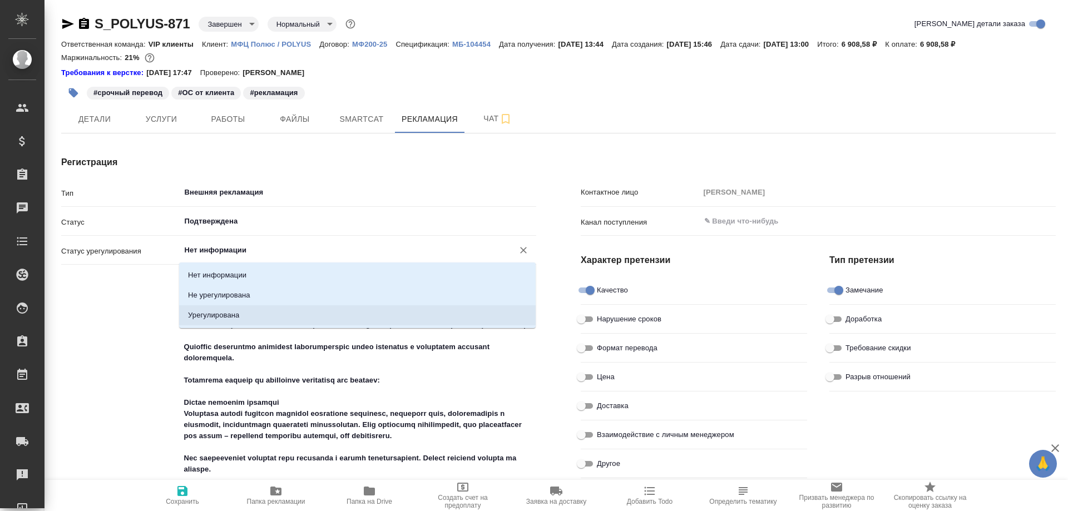
type textarea "x"
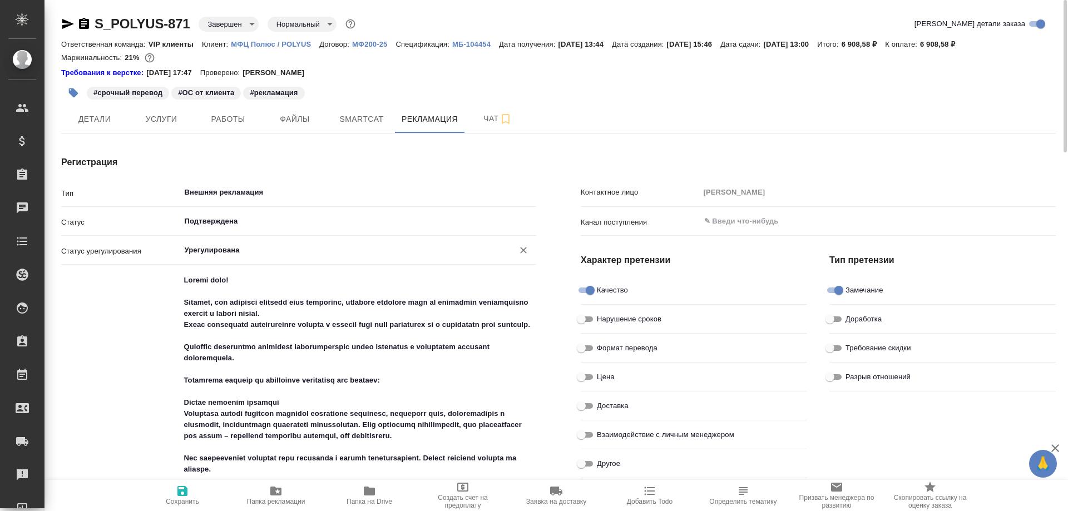
click at [276, 44] on p "МФЦ Полюс / POLYUS" at bounding box center [275, 44] width 88 height 8
drag, startPoint x: 889, startPoint y: 44, endPoint x: 924, endPoint y: 47, distance: 35.1
click at [885, 47] on p "6 908,58 ₽" at bounding box center [863, 44] width 44 height 8
copy p "6 908,58 ₽"
type textarea "x"
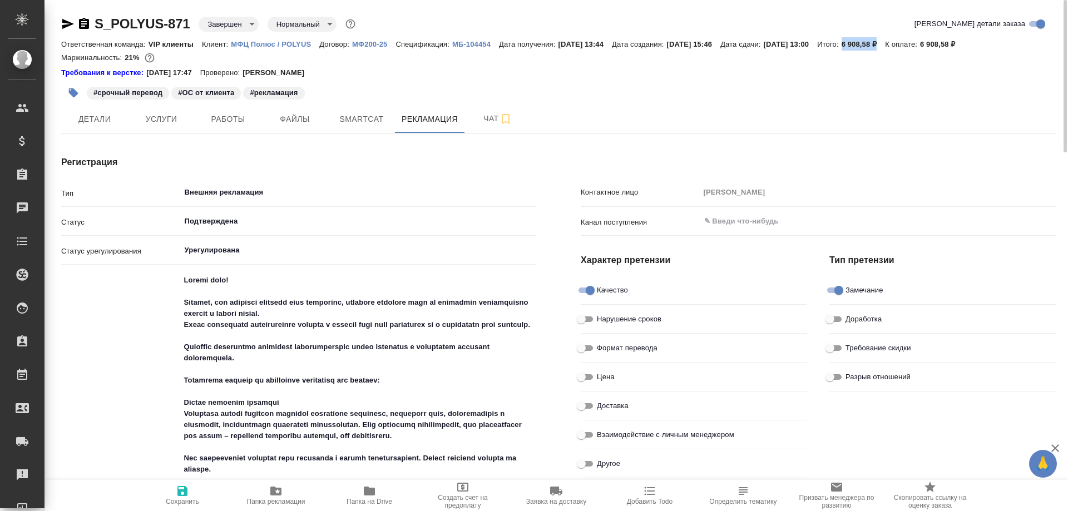
type textarea "x"
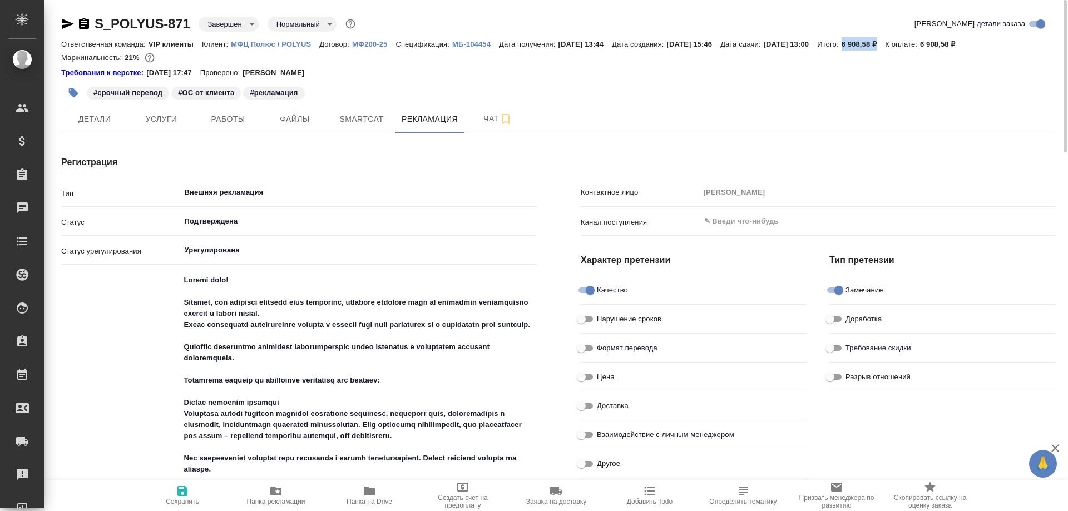
type textarea "x"
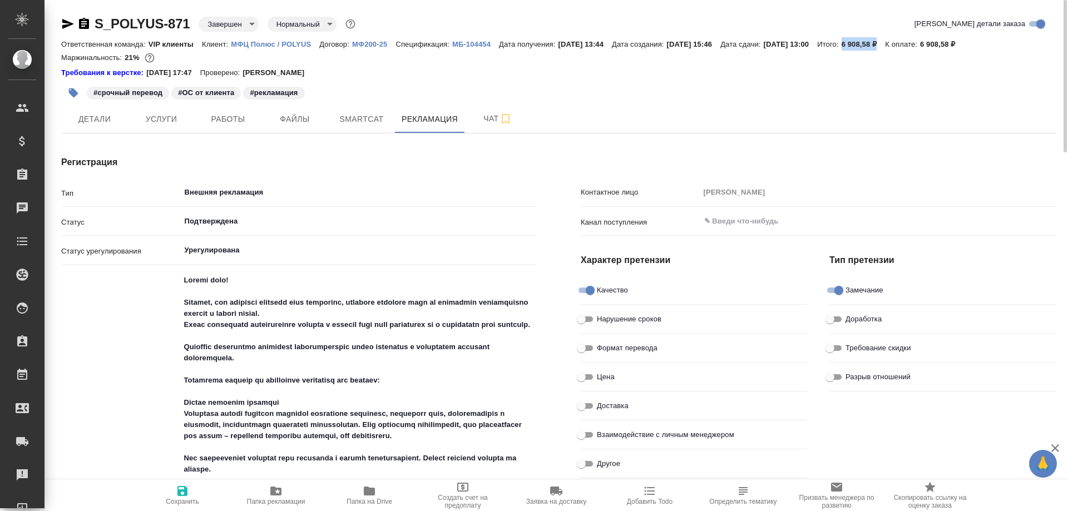
type textarea "x"
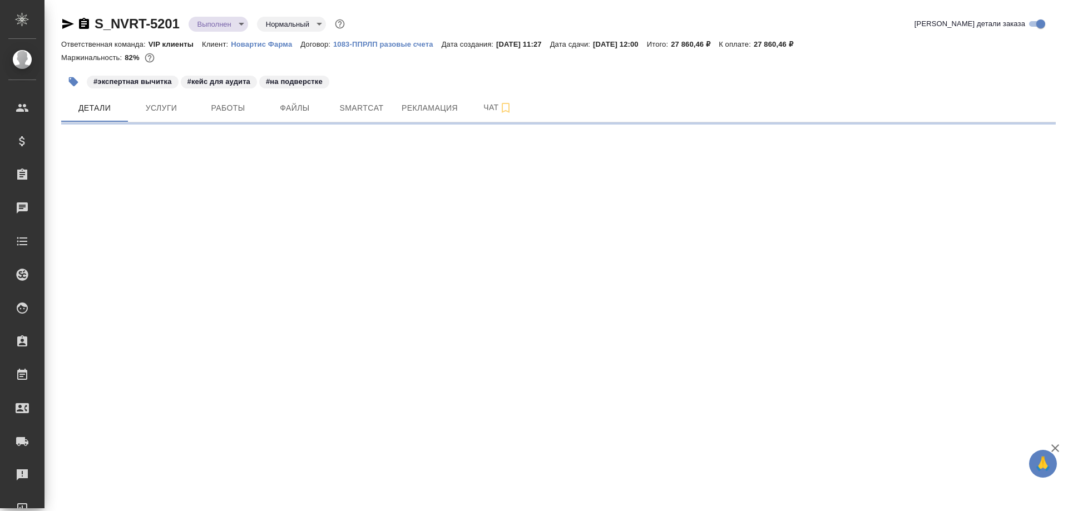
select select "RU"
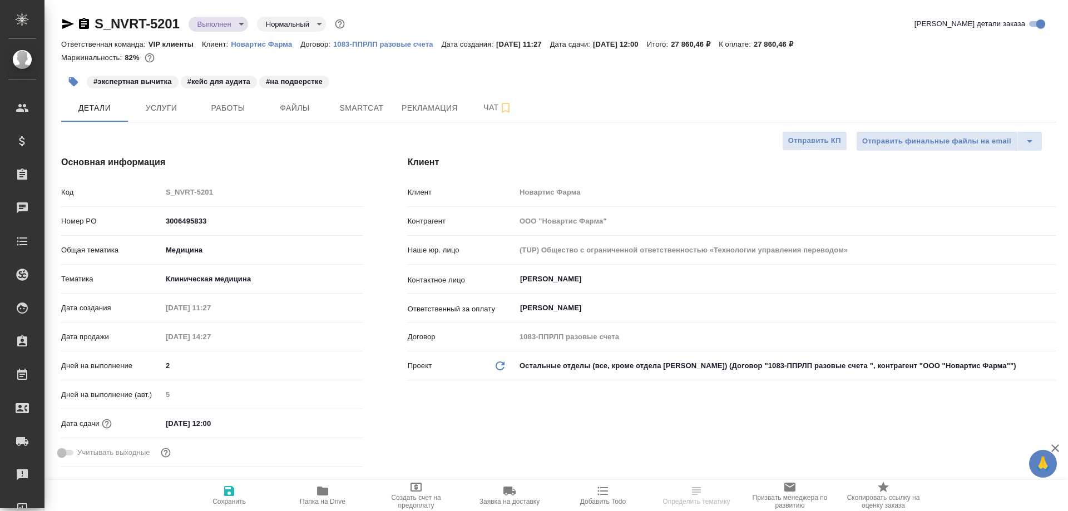
type textarea "x"
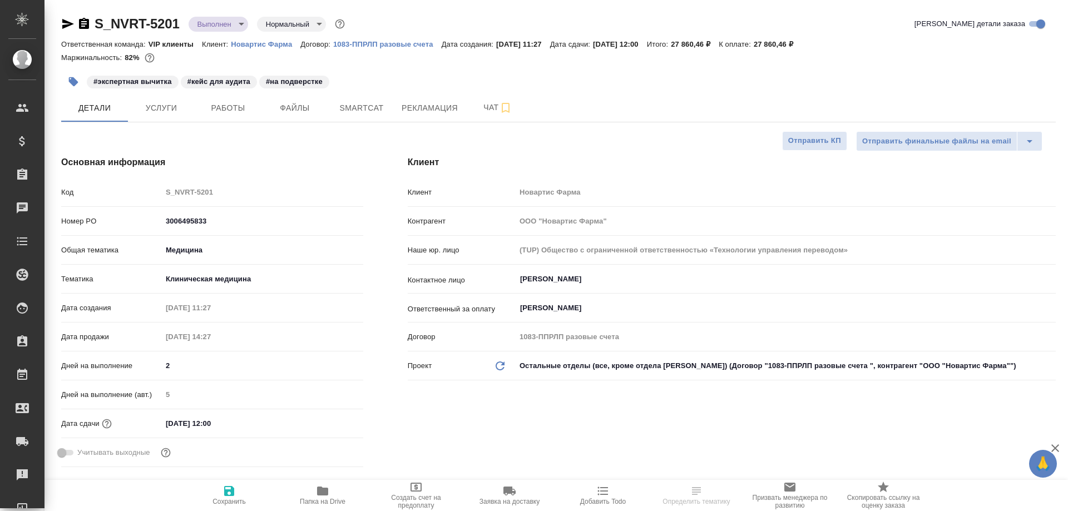
type textarea "x"
click at [411, 106] on span "Рекламация" at bounding box center [429, 108] width 56 height 14
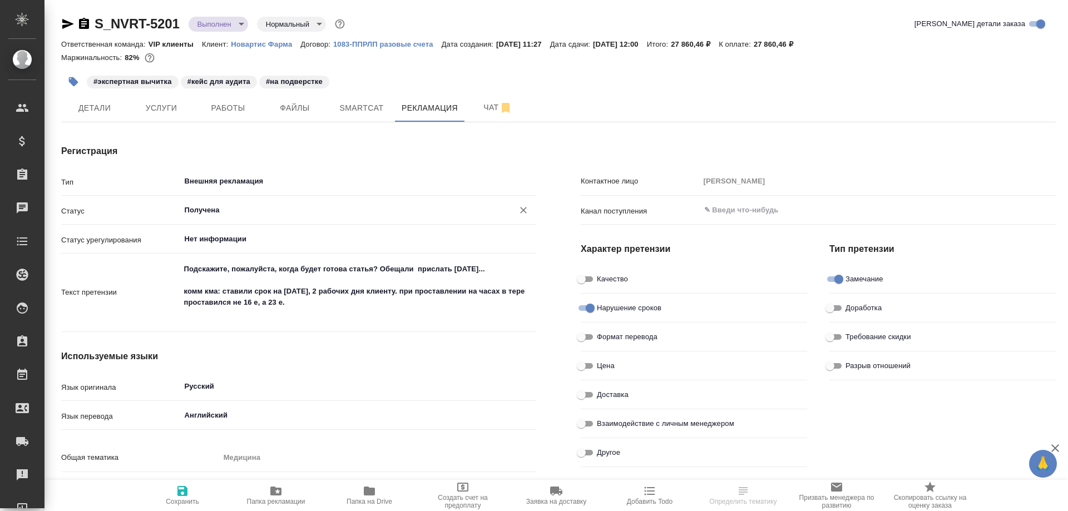
click at [294, 211] on input "Получена" at bounding box center [340, 210] width 313 height 13
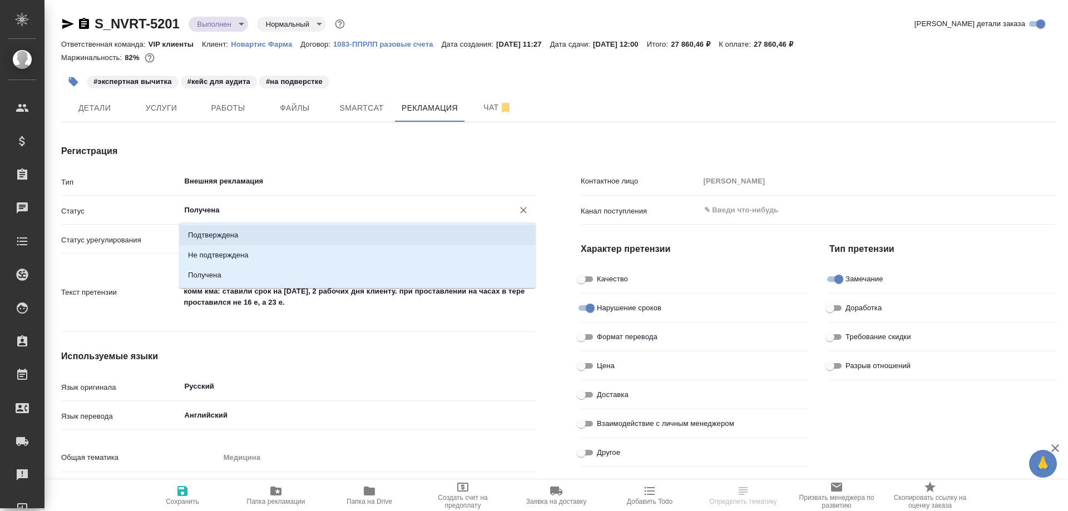
click at [247, 230] on li "Подтверждена" at bounding box center [357, 235] width 356 height 20
type input "Подтверждена"
type textarea "x"
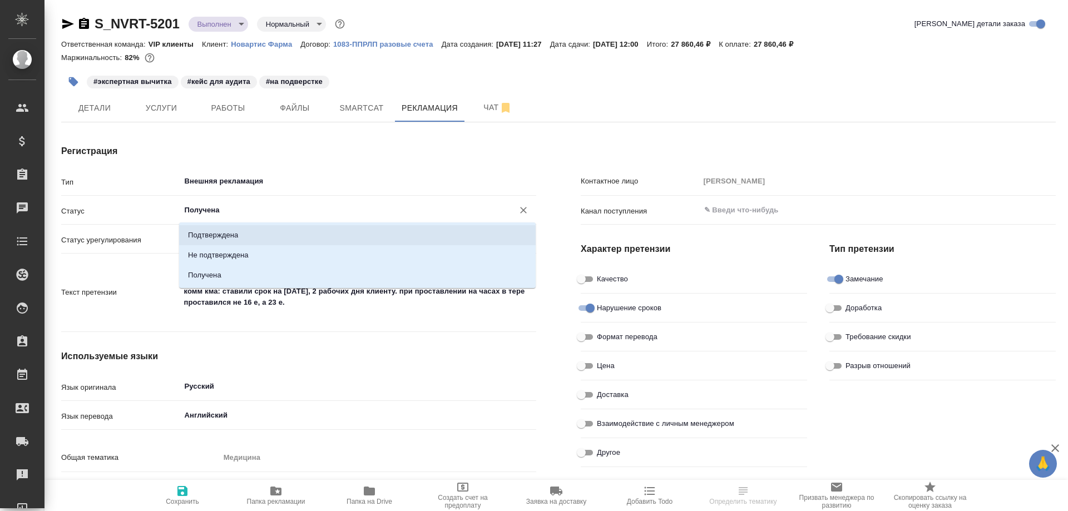
type textarea "x"
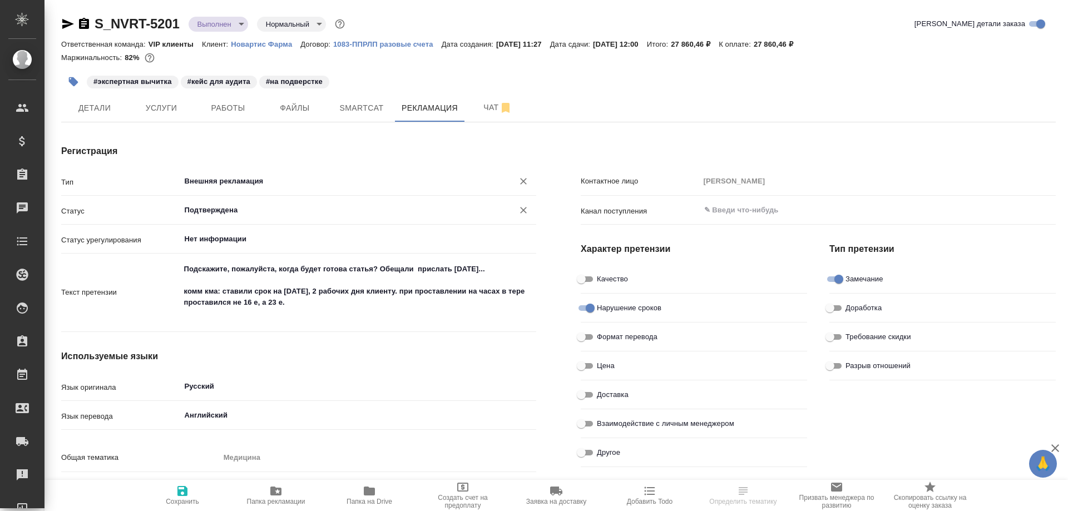
type textarea "x"
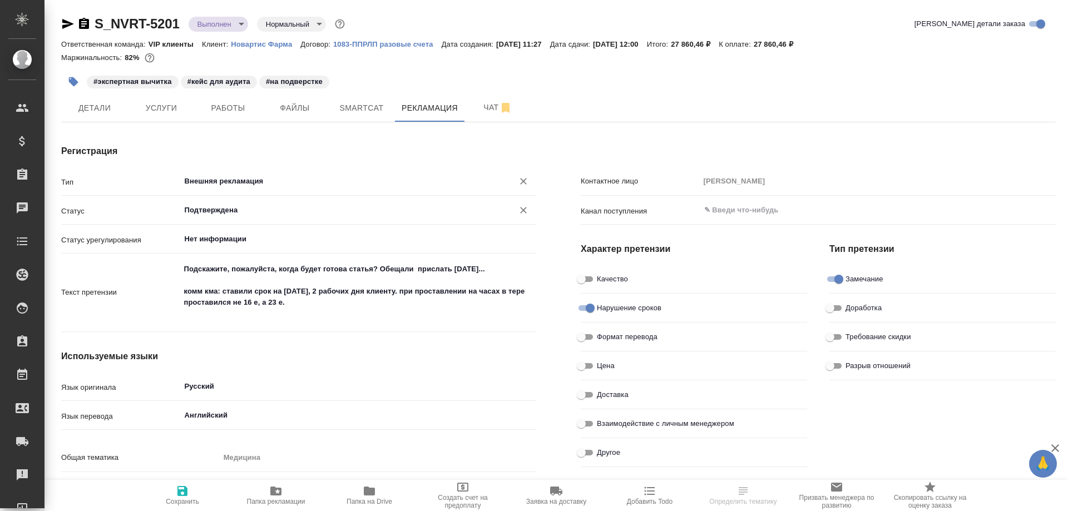
type textarea "x"
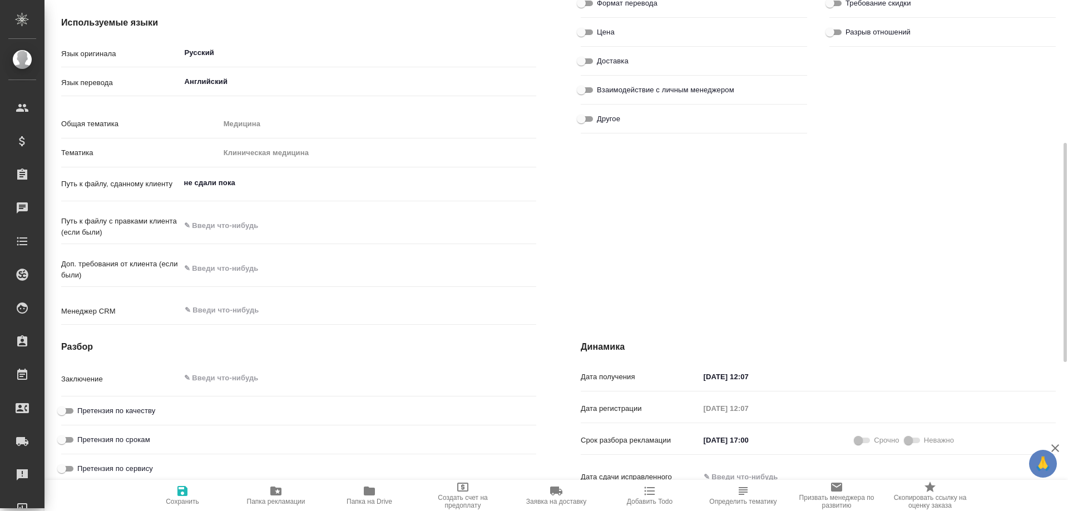
scroll to position [389, 0]
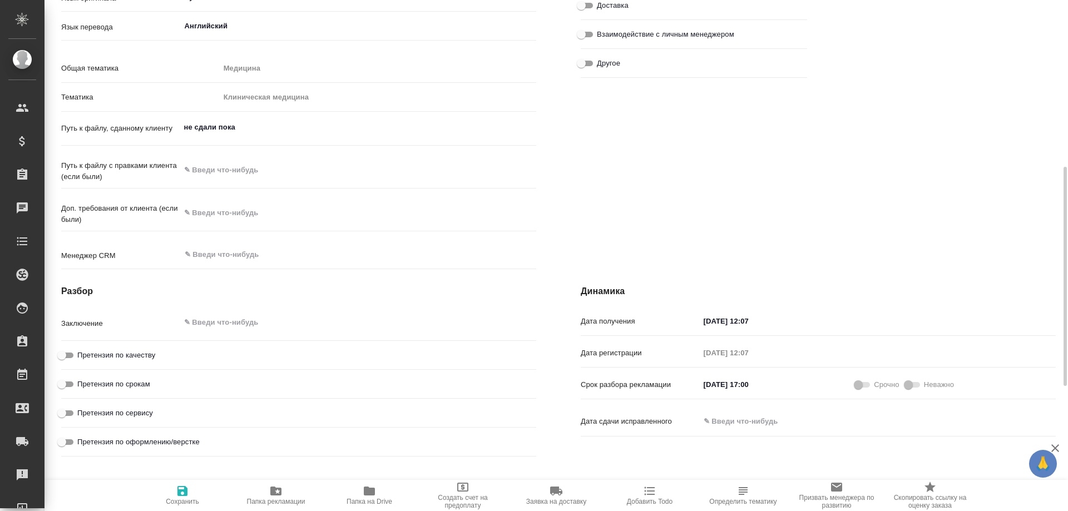
click at [250, 332] on textarea at bounding box center [358, 322] width 356 height 19
type textarea "x"
click at [70, 392] on input "Претензия по срокам" at bounding box center [62, 385] width 40 height 13
checkbox input "true"
type textarea "x"
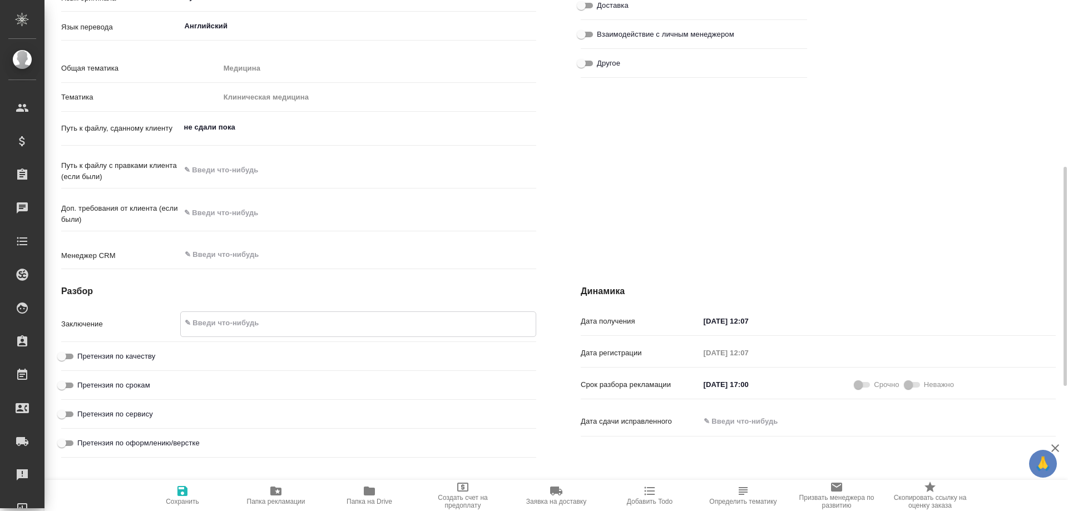
type textarea "x"
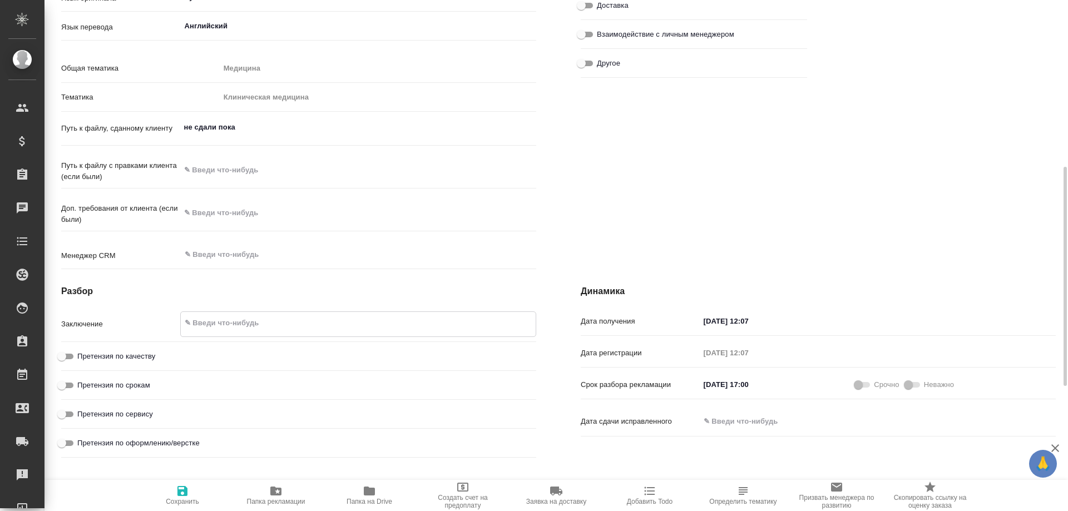
type textarea "x"
click at [242, 332] on textarea at bounding box center [358, 322] width 356 height 19
type textarea "x"
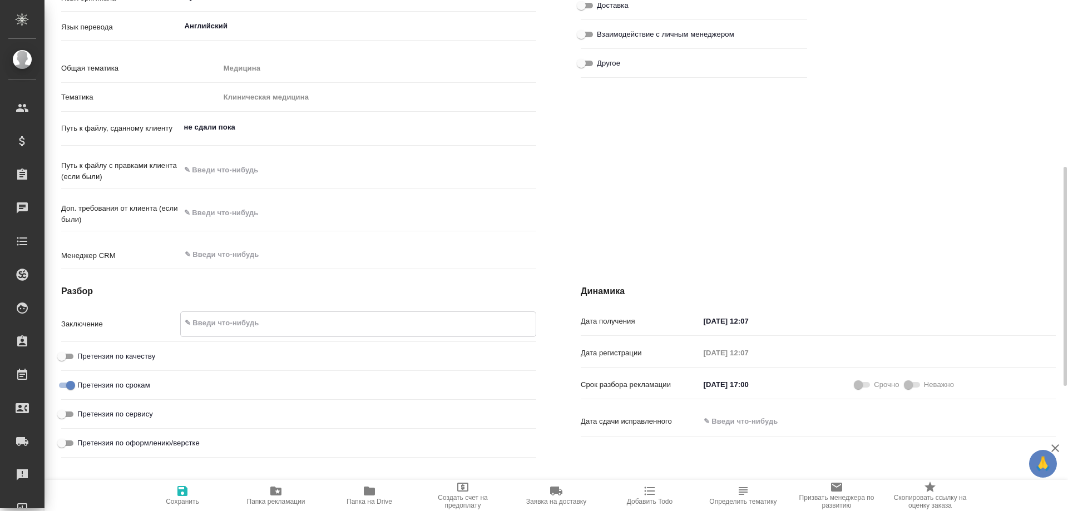
type textarea "x"
type textarea "К"
type textarea "x"
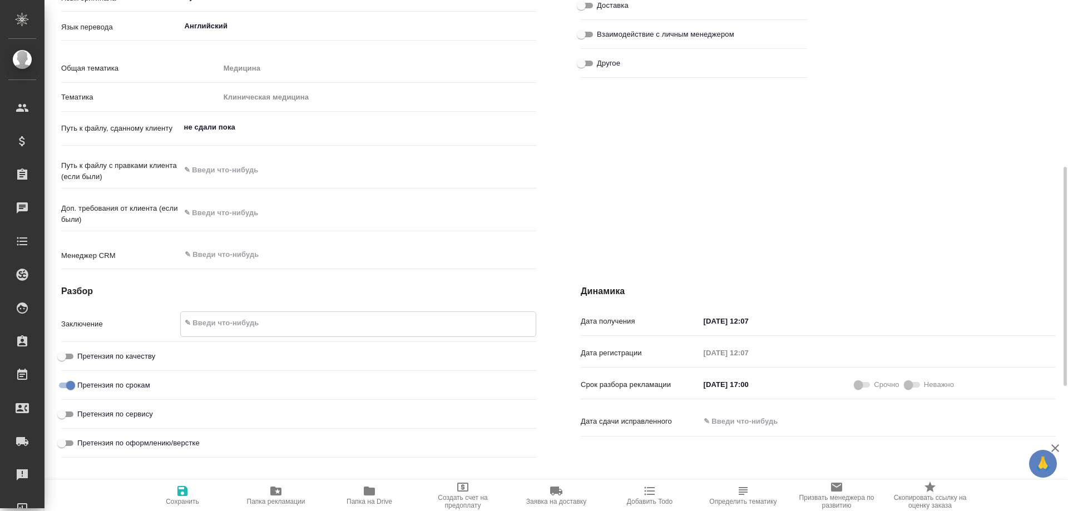
type textarea "x"
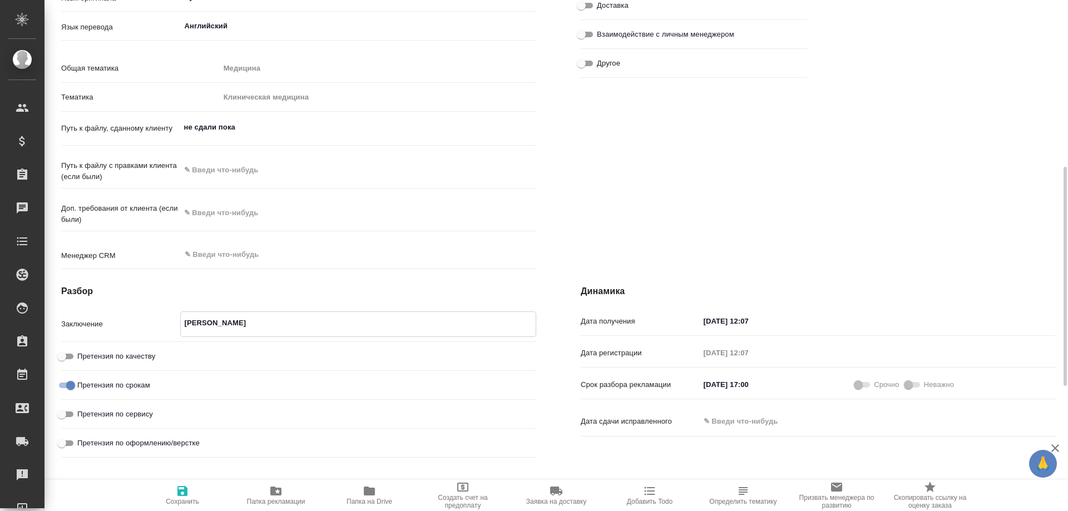
type textarea "КМ"
type textarea "x"
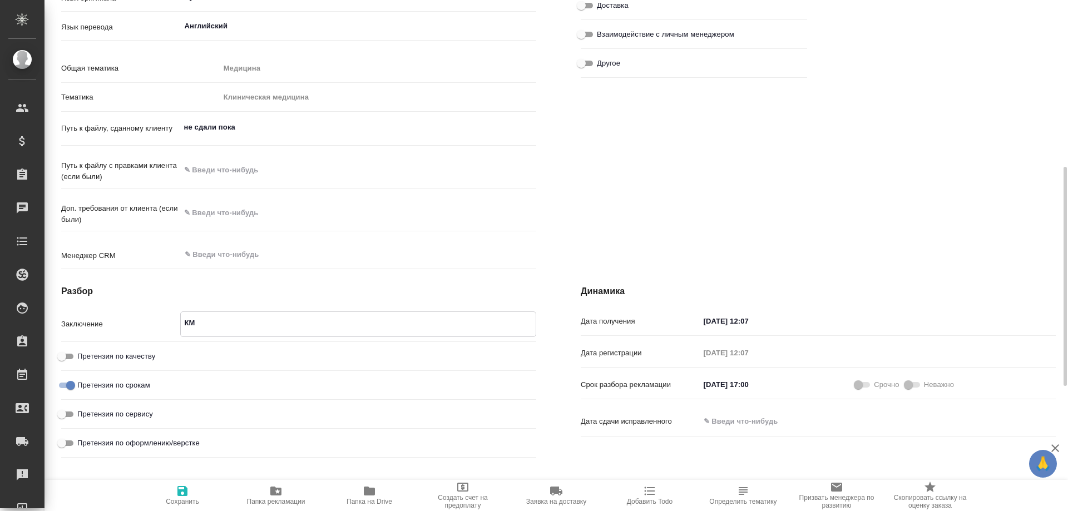
type textarea "x"
type textarea "КМ"
type textarea "x"
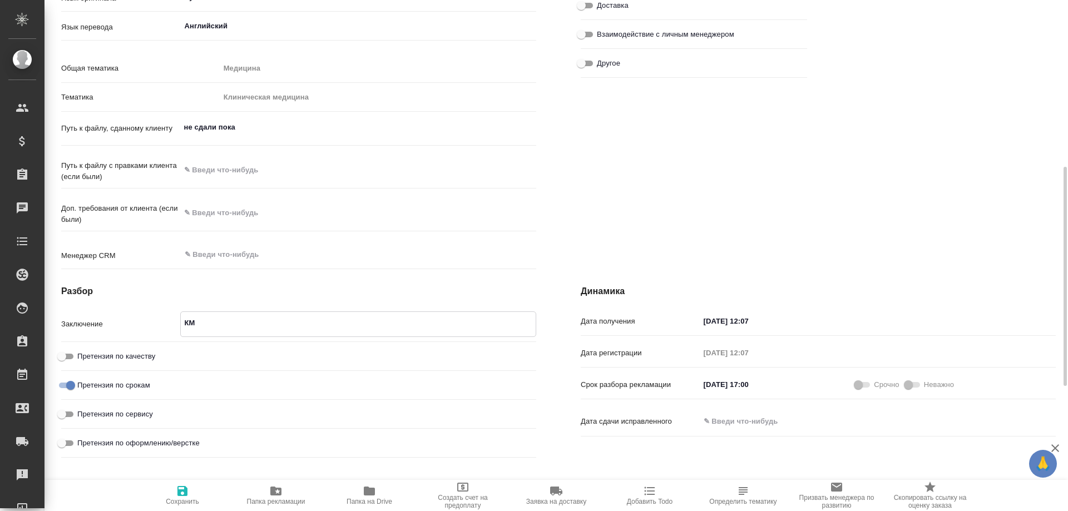
type textarea "x"
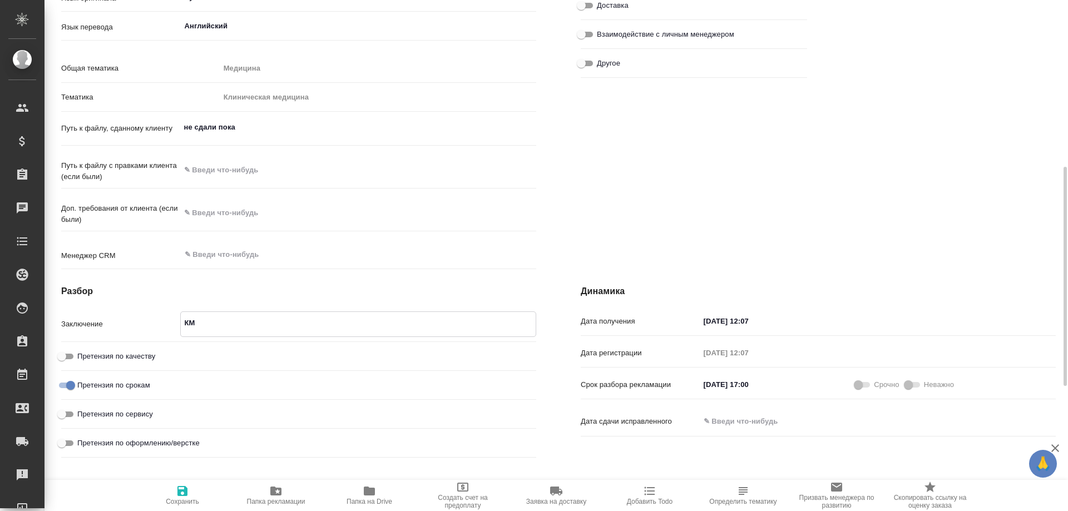
type textarea "x"
type textarea "КМ п"
type textarea "x"
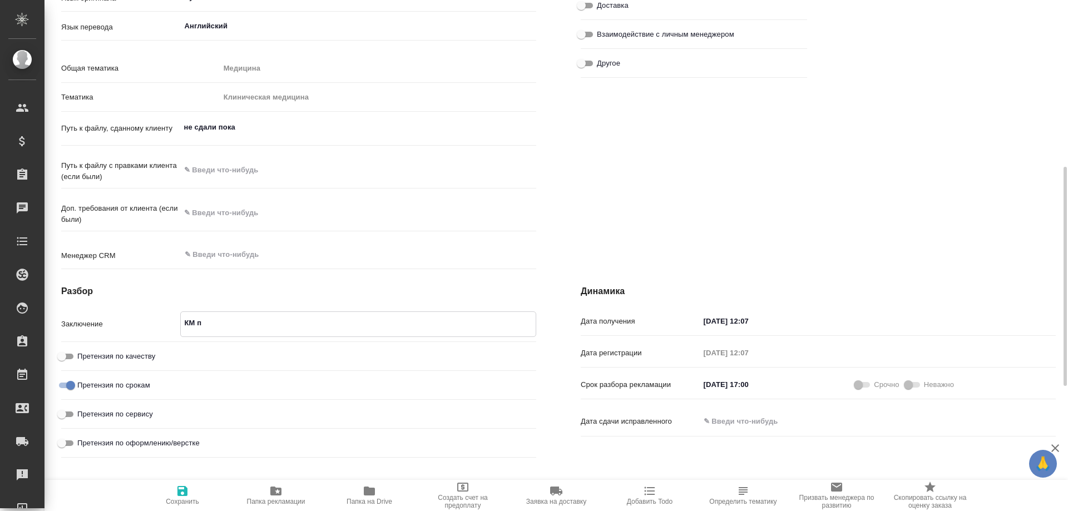
type textarea "x"
type textarea "КМ пе"
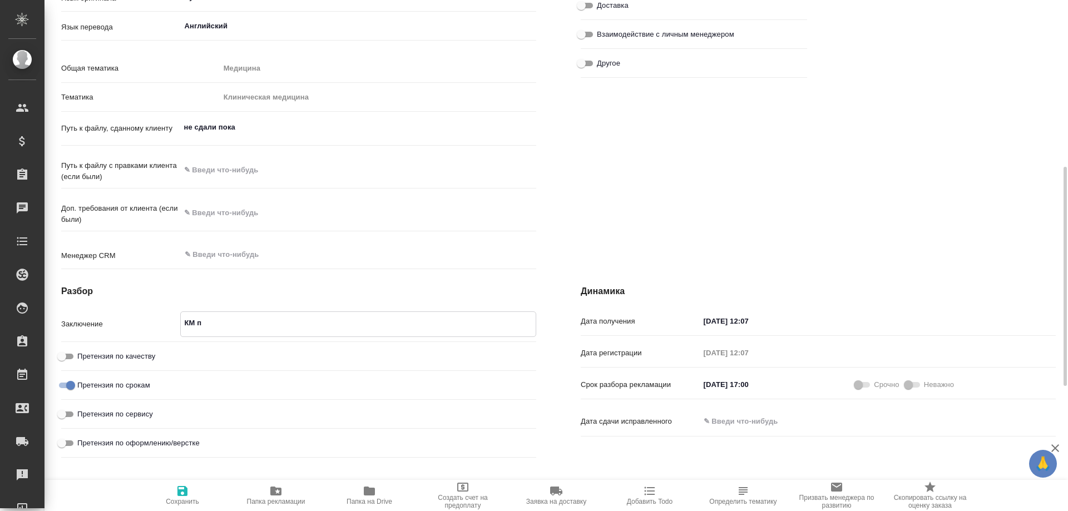
type textarea "x"
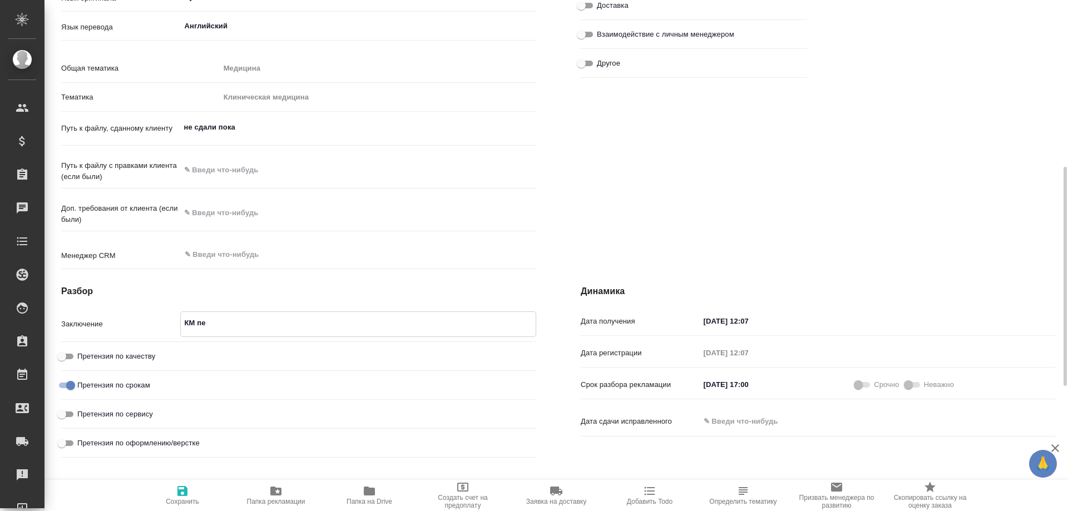
type textarea "x"
type textarea "КМ пер"
type textarea "x"
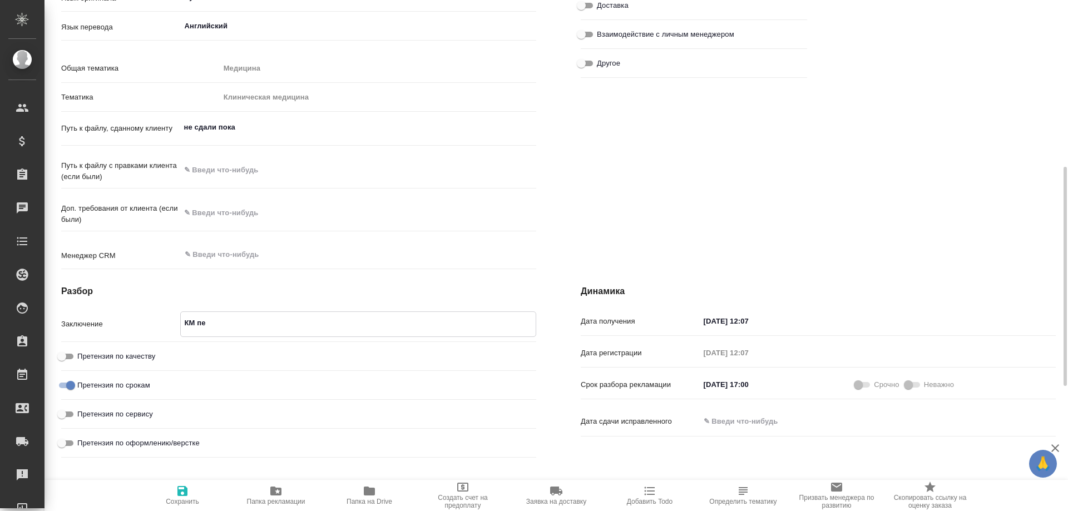
type textarea "x"
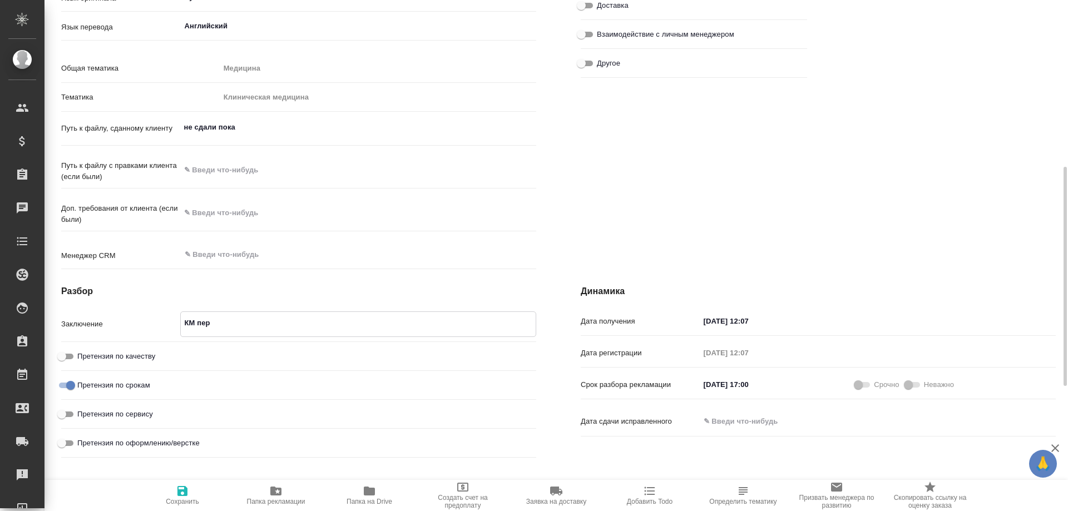
type textarea "КМ пере"
type textarea "x"
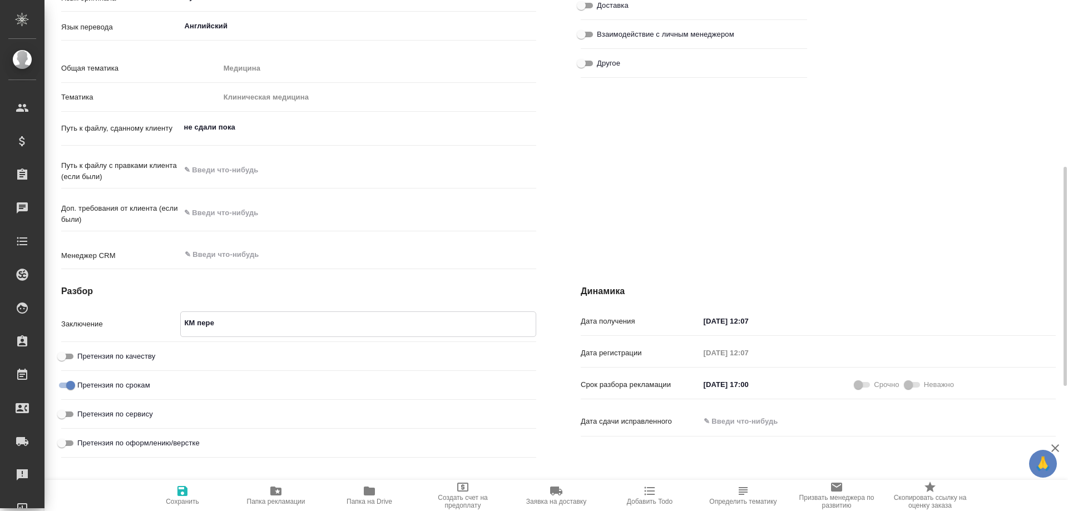
type textarea "x"
type textarea "КМ переп"
type textarea "x"
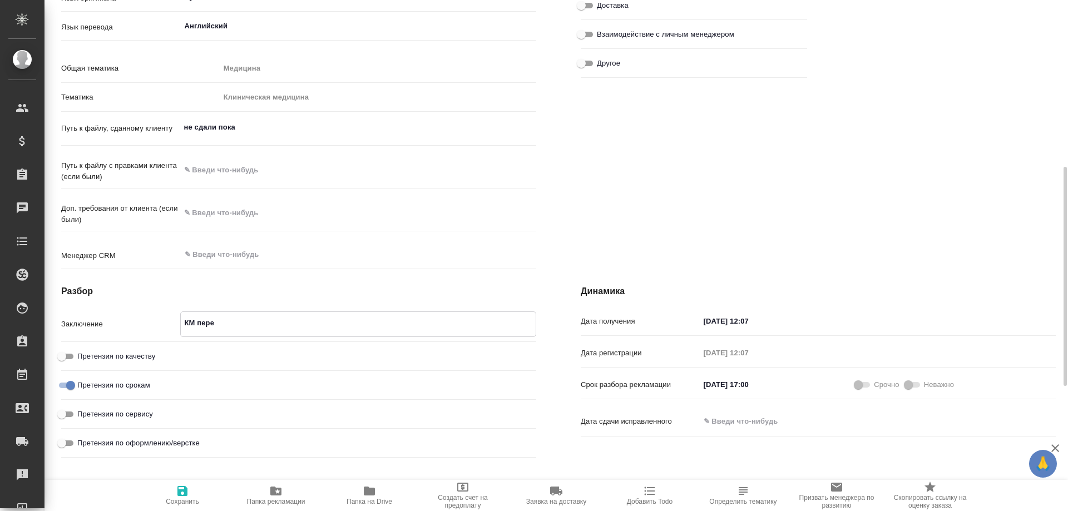
type textarea "x"
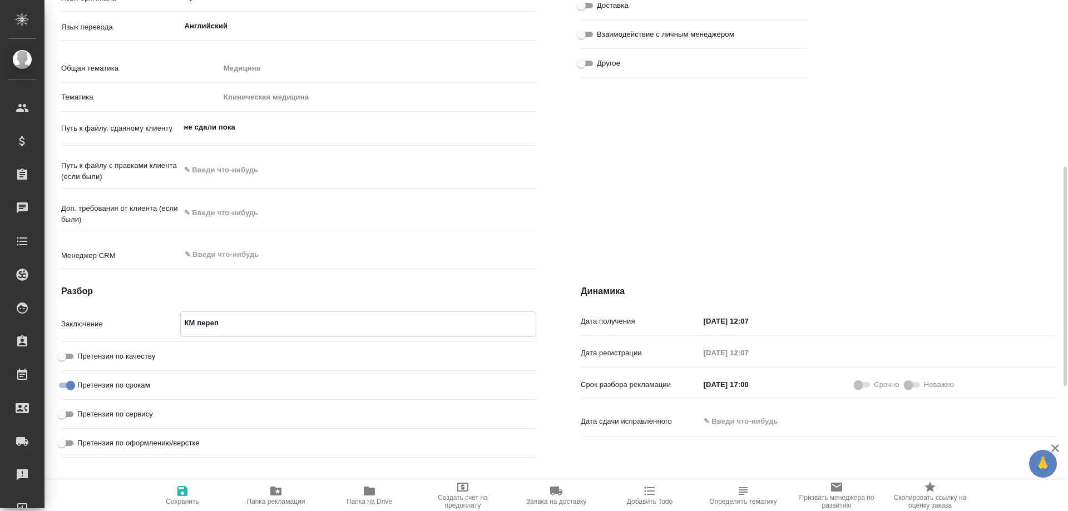
type textarea "x"
type textarea "КМ перепу"
type textarea "x"
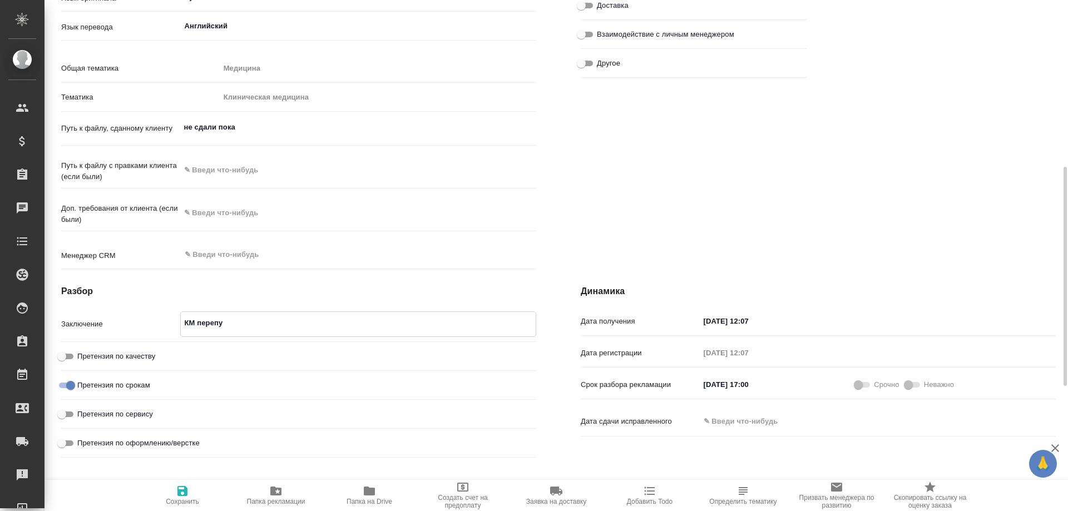
type textarea "x"
type textarea "КМ перепут"
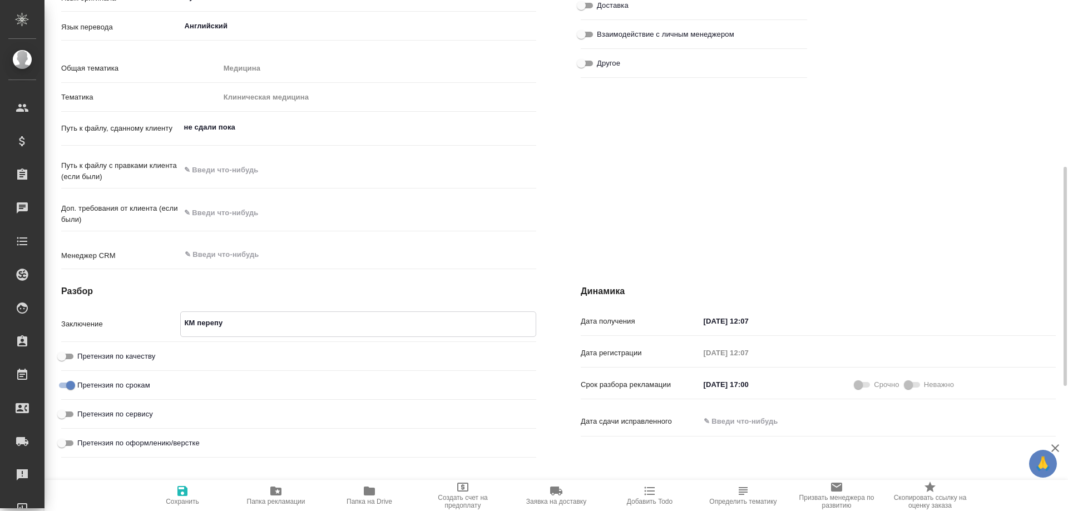
type textarea "x"
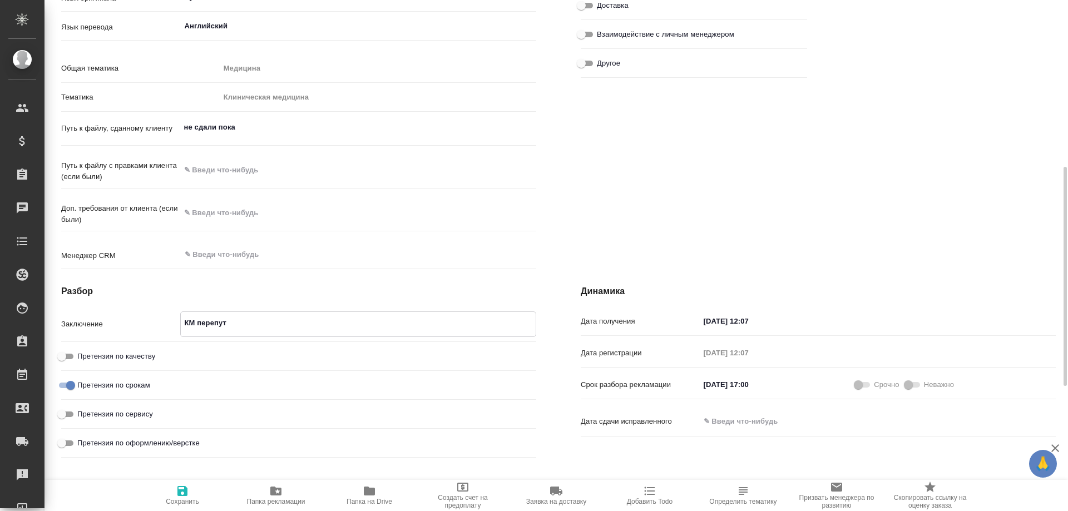
type textarea "x"
type textarea "КМ перепута"
type textarea "x"
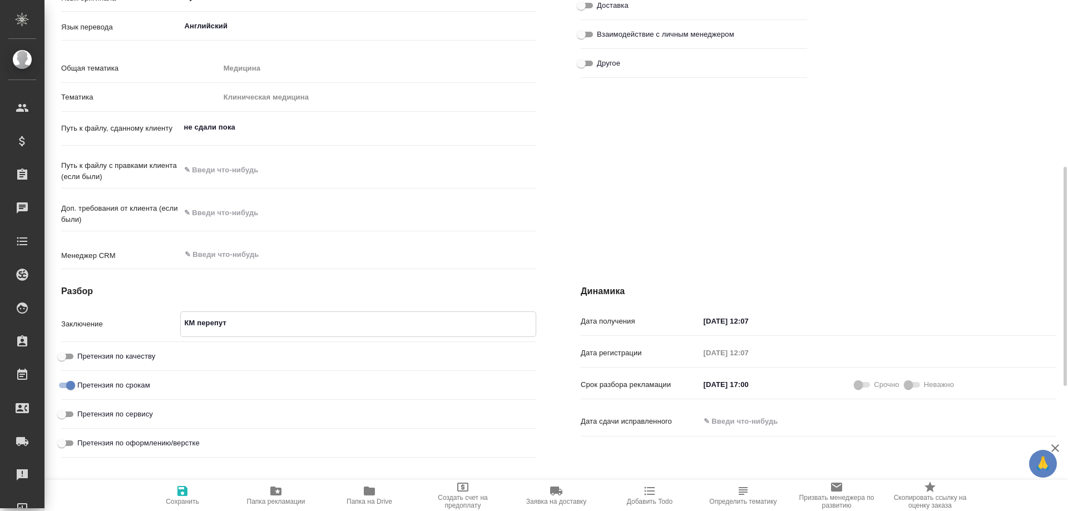
type textarea "x"
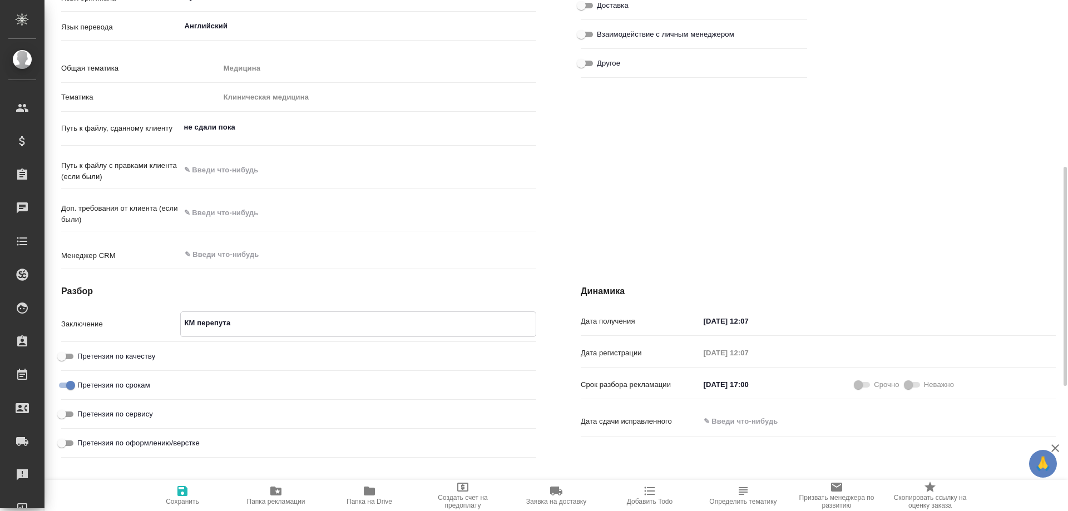
type textarea "КМ перепутал"
type textarea "x"
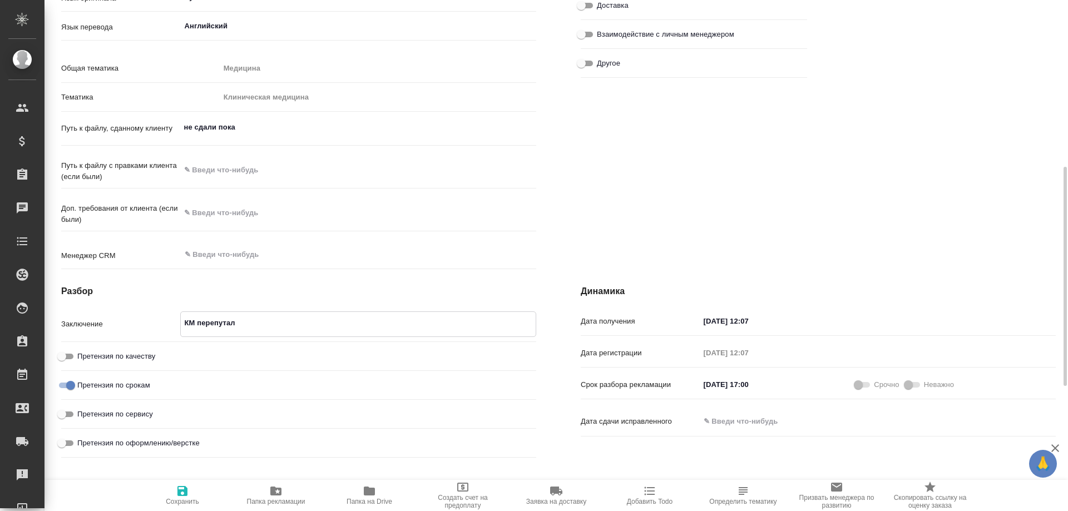
type textarea "x"
type textarea "КМ перепутала"
type textarea "x"
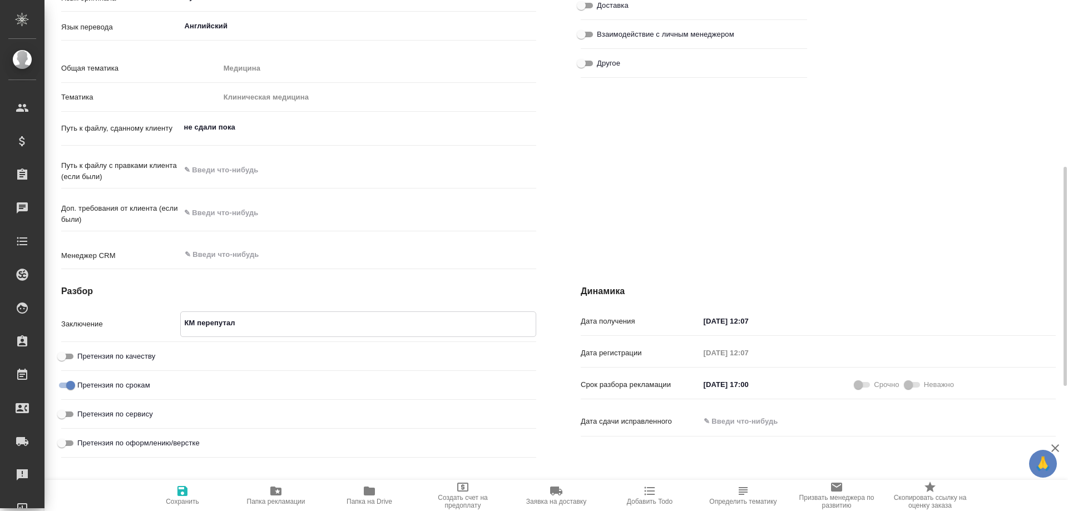
type textarea "x"
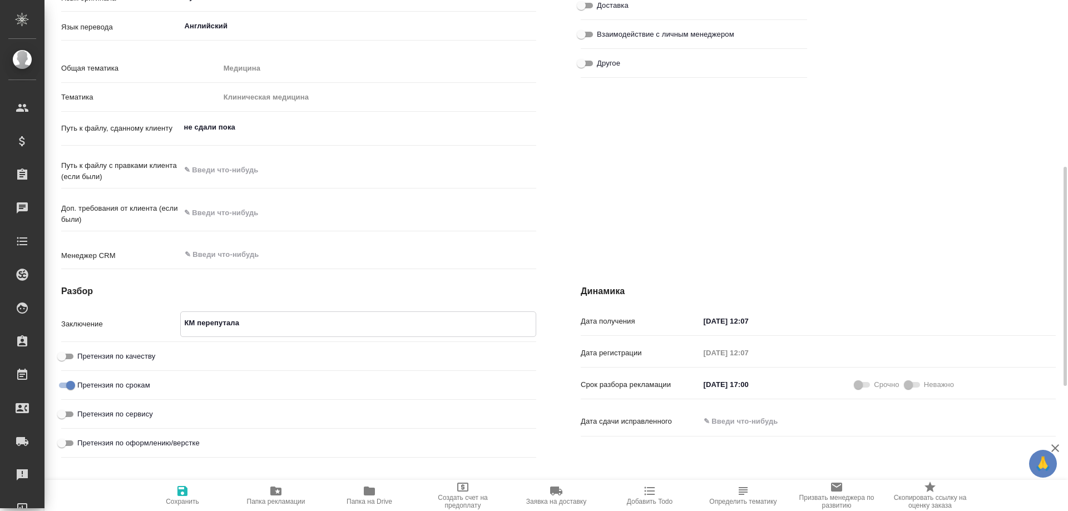
type textarea "x"
type textarea "КМ перепутала"
type textarea "x"
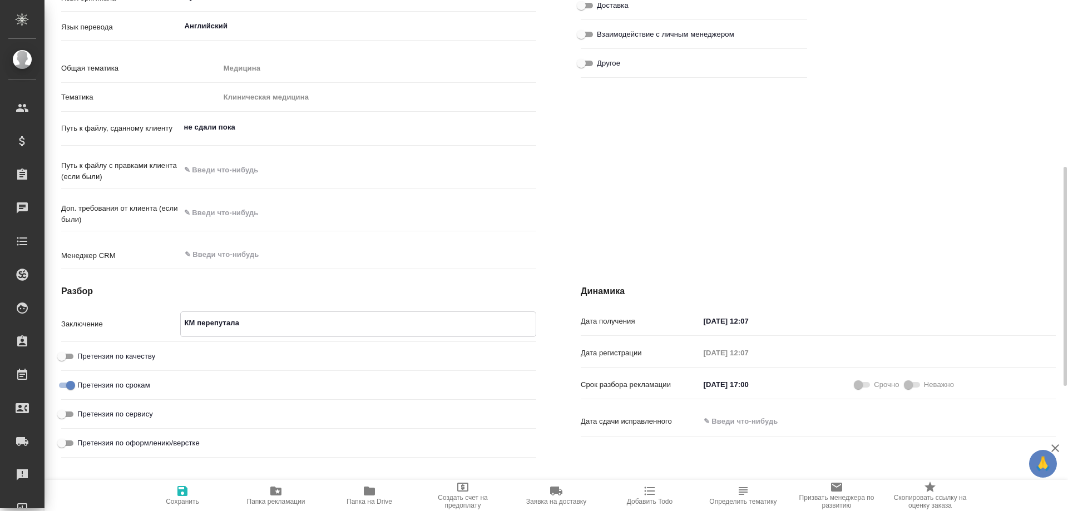
type textarea "x"
type textarea "КМ перепутала д"
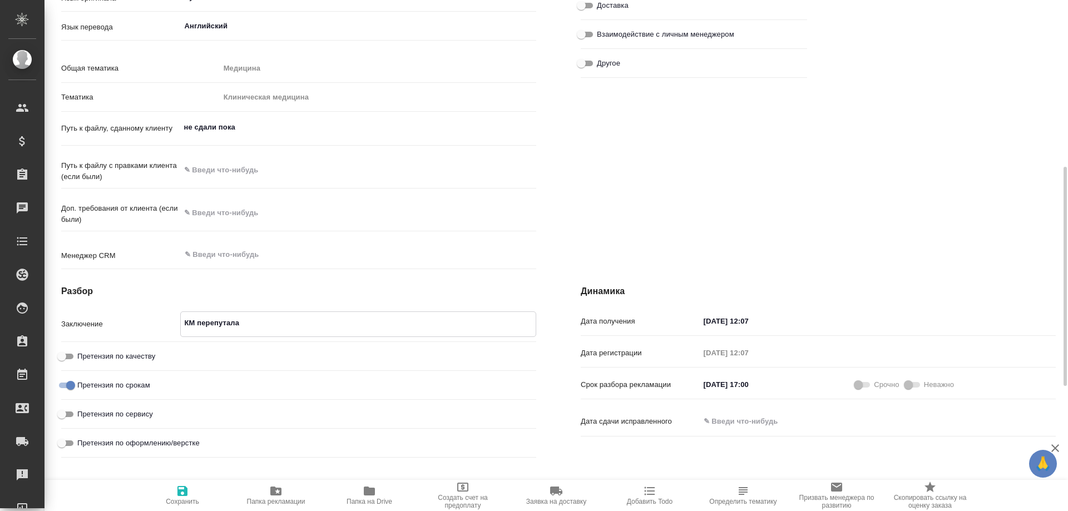
type textarea "x"
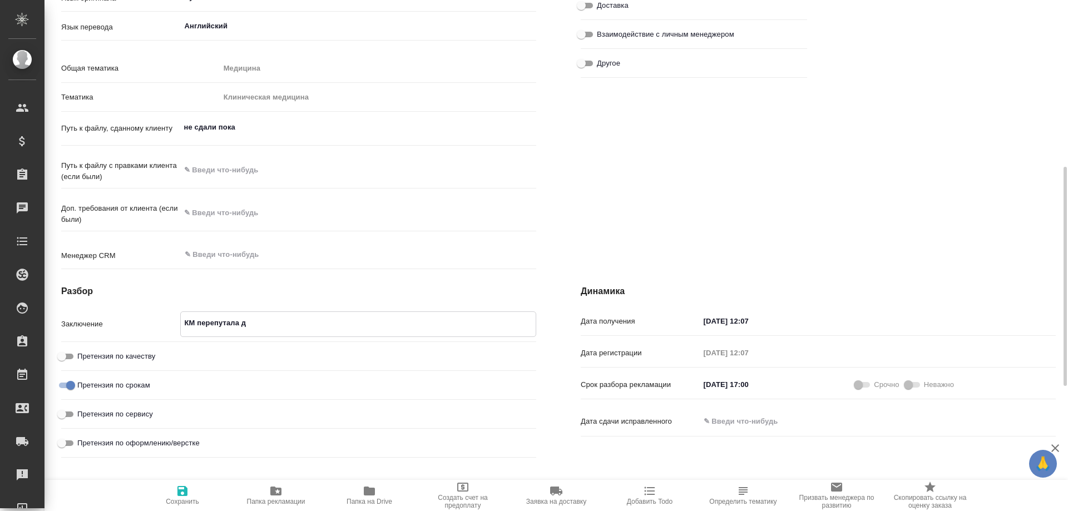
type textarea "x"
type textarea "КМ перепутала да"
type textarea "x"
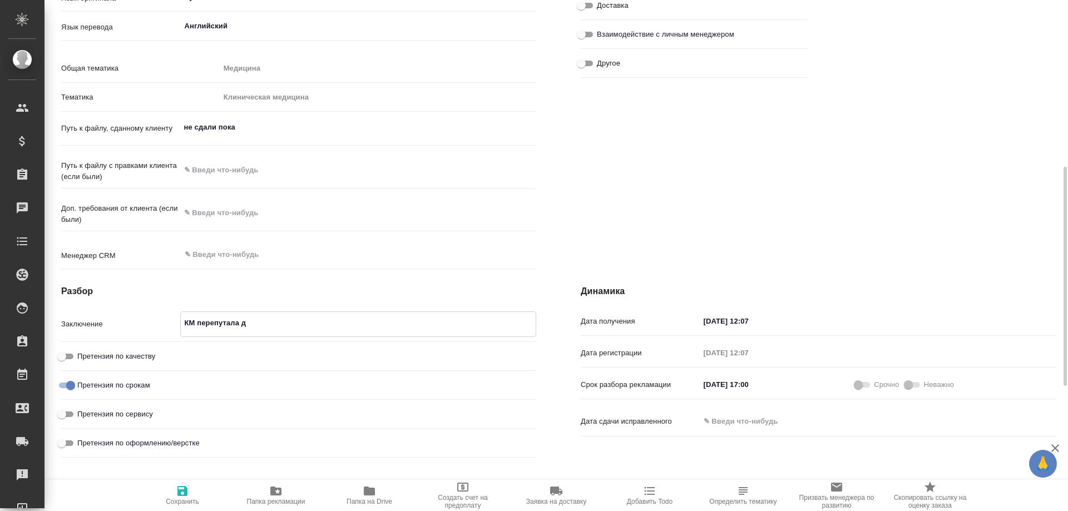
type textarea "x"
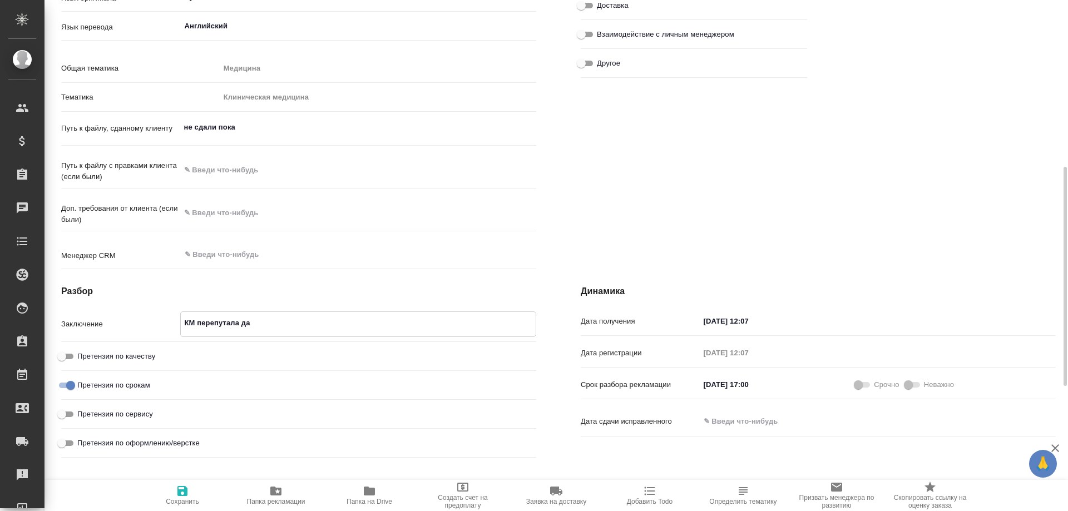
type textarea "КМ перепутала дат"
type textarea "x"
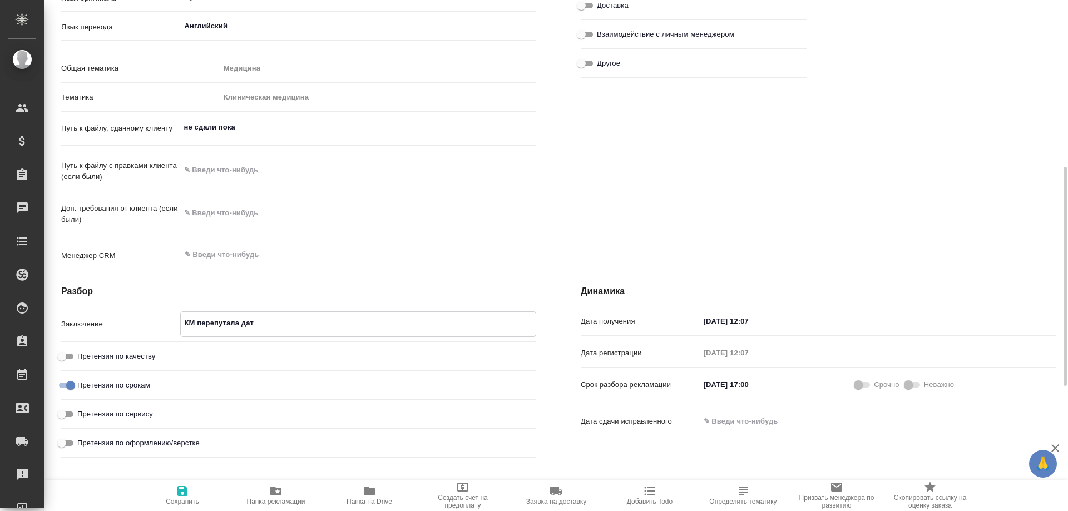
type textarea "x"
type textarea "КМ перепутала дату"
type textarea "x"
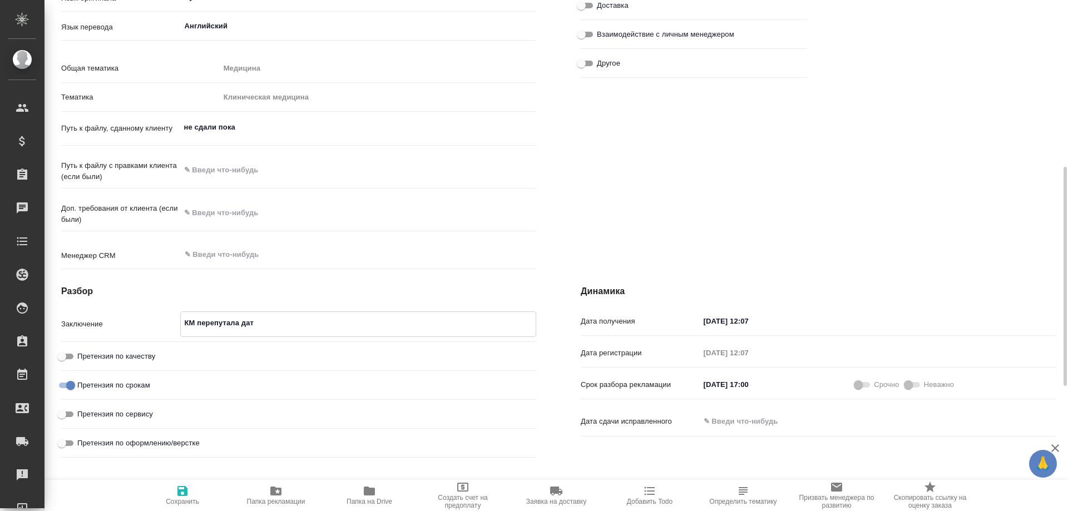
type textarea "x"
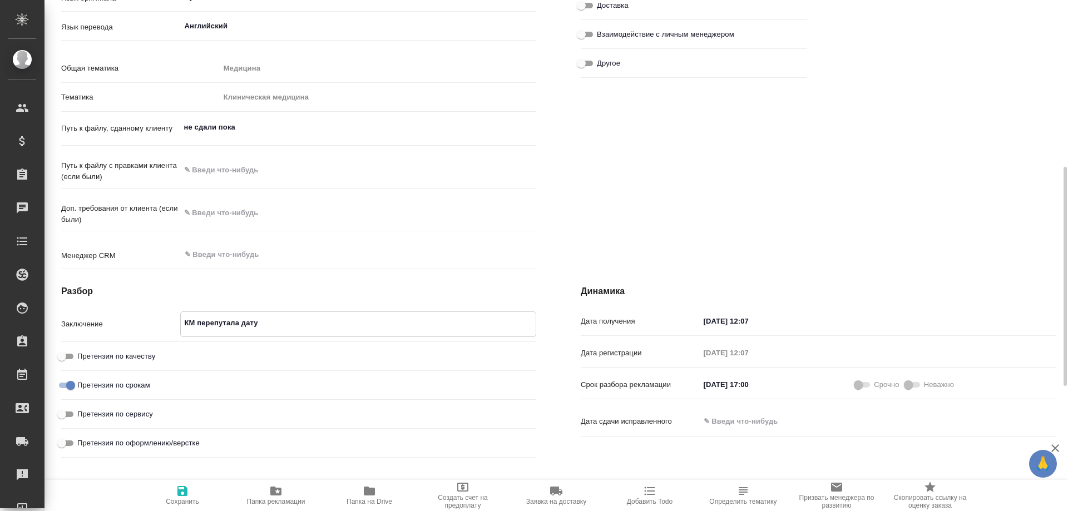
type textarea "x"
type textarea "КМ перепутала дату"
type textarea "x"
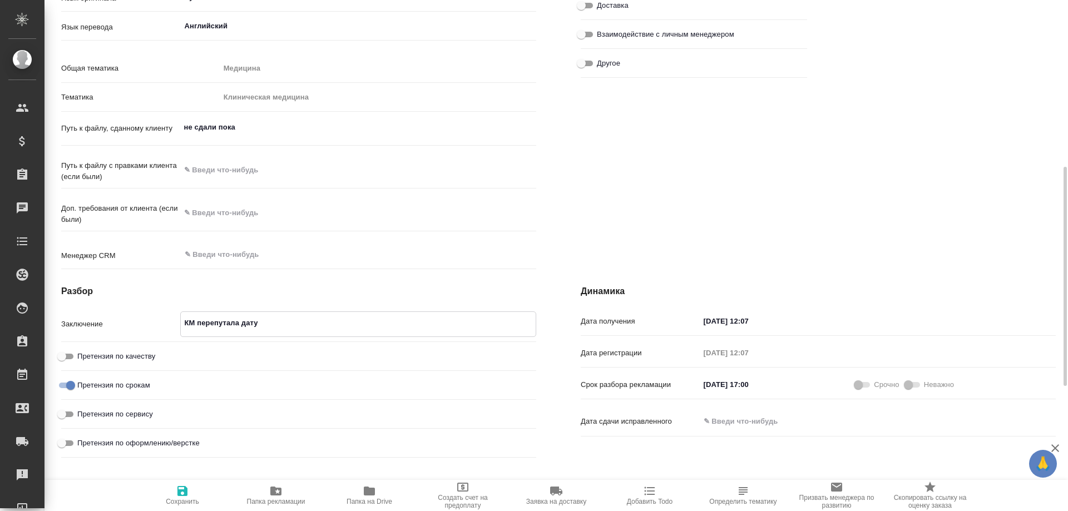
type textarea "x"
type textarea "КМ перепутала дату с"
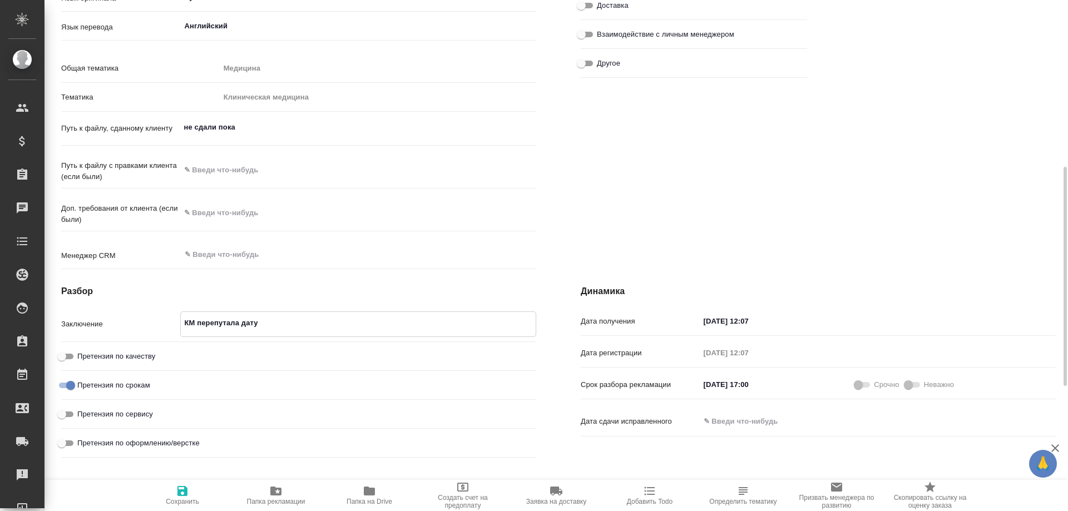
type textarea "x"
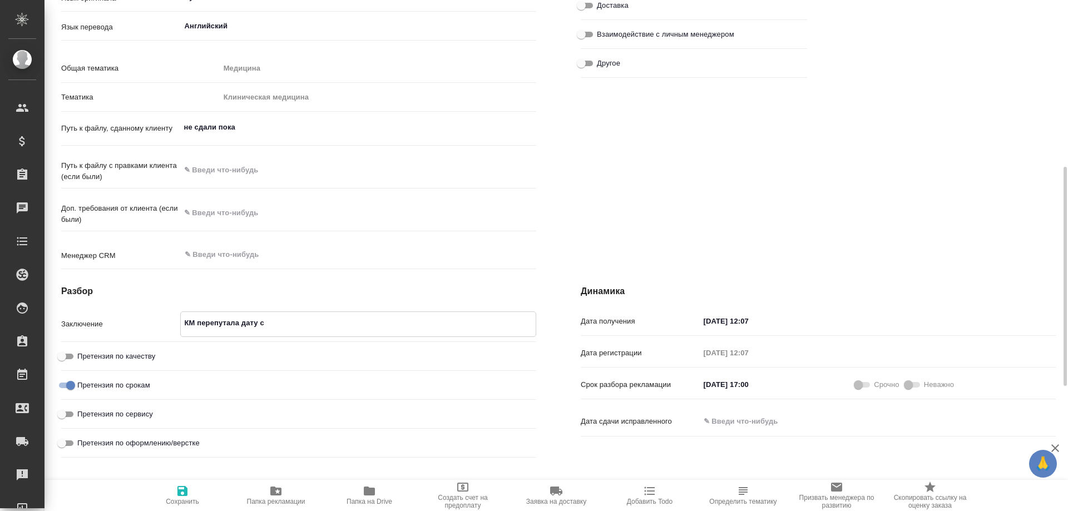
type textarea "x"
type textarea "КМ перепутала дату сд"
type textarea "x"
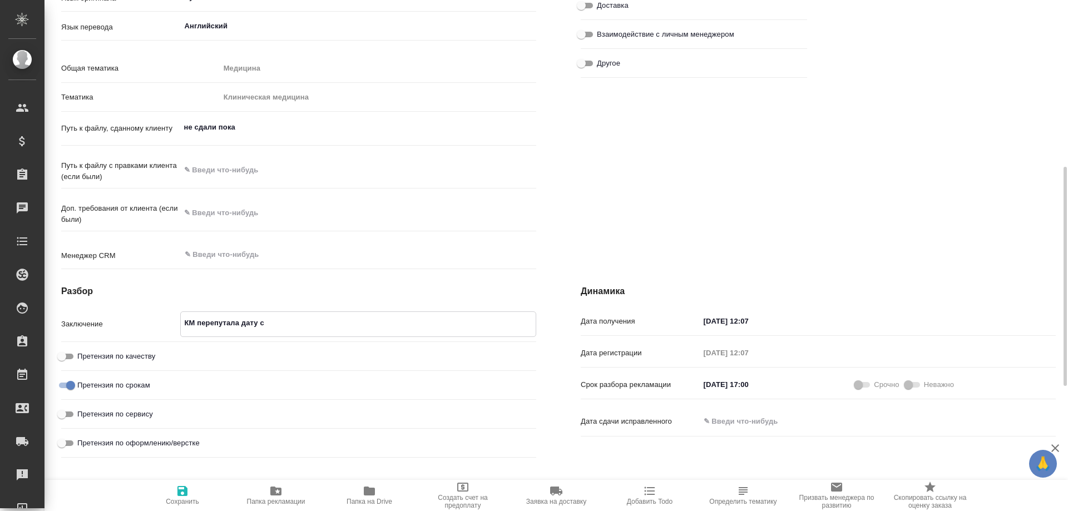
type textarea "x"
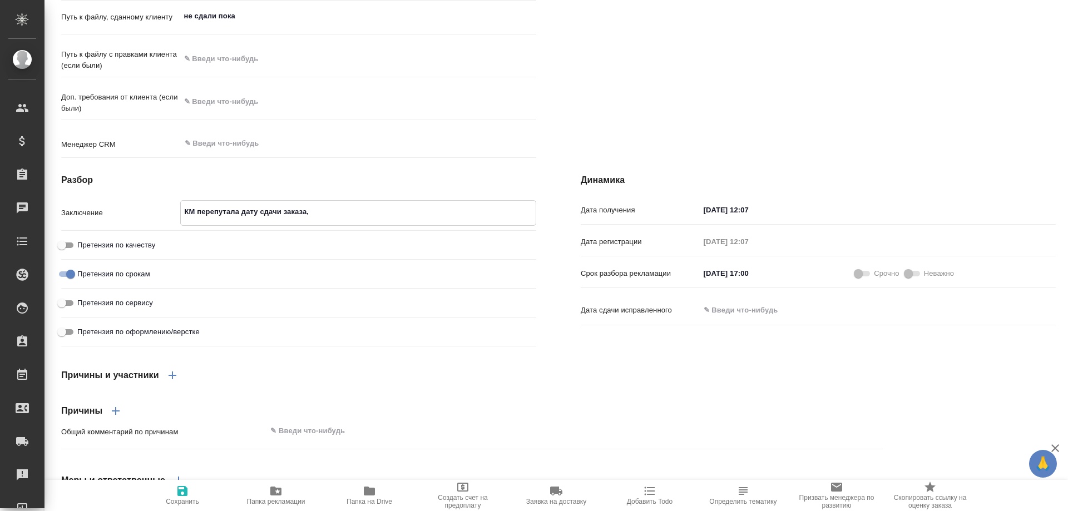
click at [185, 221] on textarea "КМ перепутала дату сдачи заказа," at bounding box center [358, 211] width 355 height 19
click at [438, 221] on textarea "Рекламацию подтверждаем. КМ перепутала дату сдачи заказа," at bounding box center [358, 211] width 355 height 19
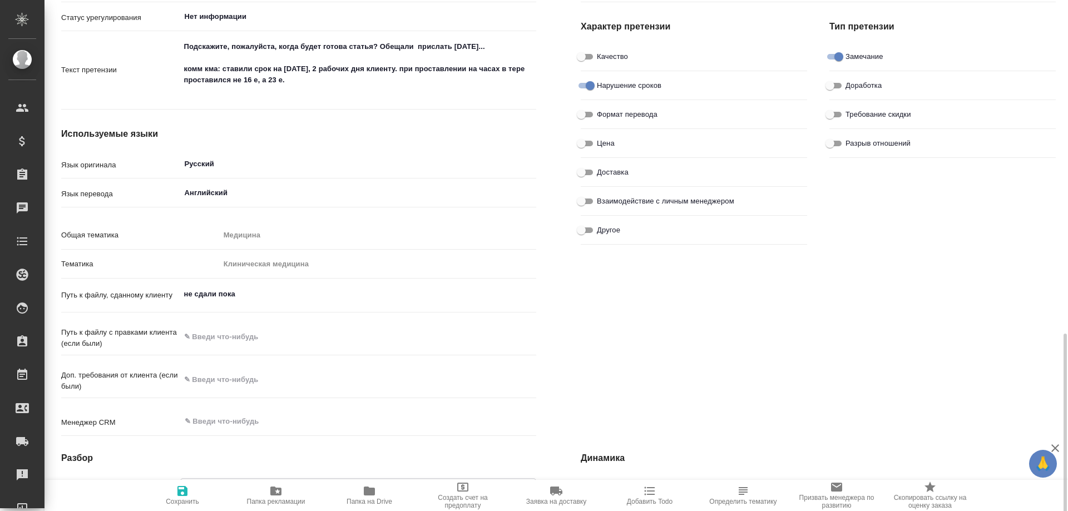
scroll to position [445, 0]
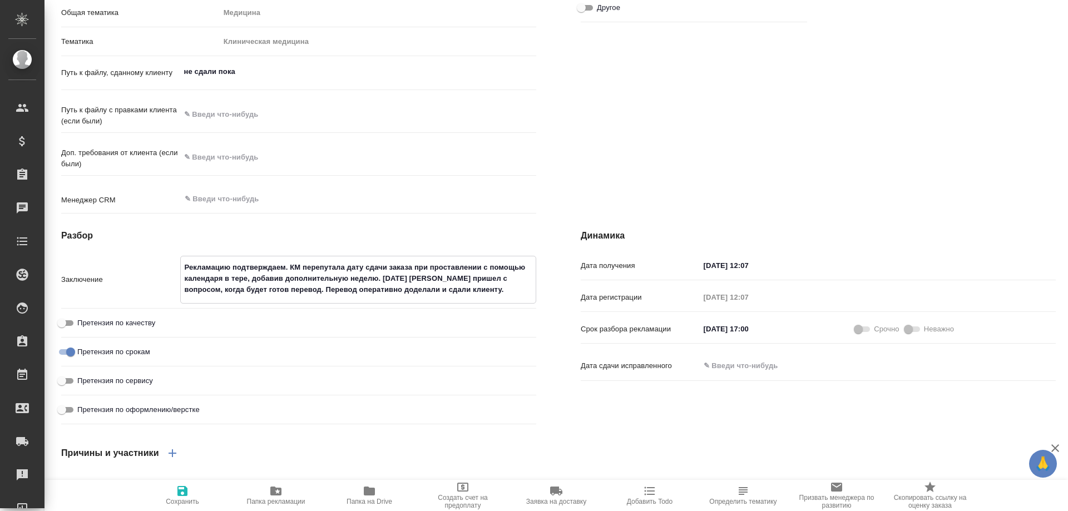
click at [184, 494] on icon "button" at bounding box center [182, 490] width 13 height 13
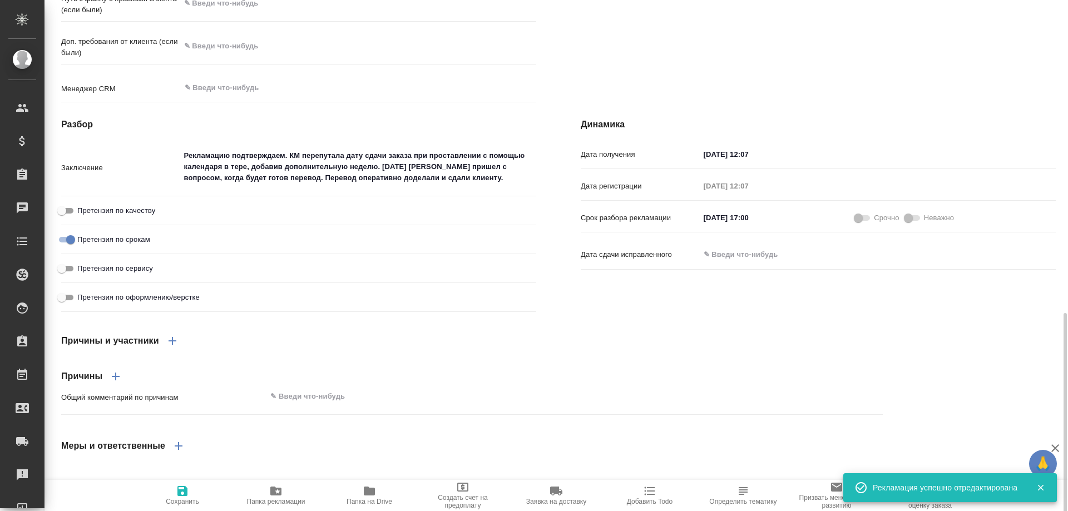
scroll to position [612, 0]
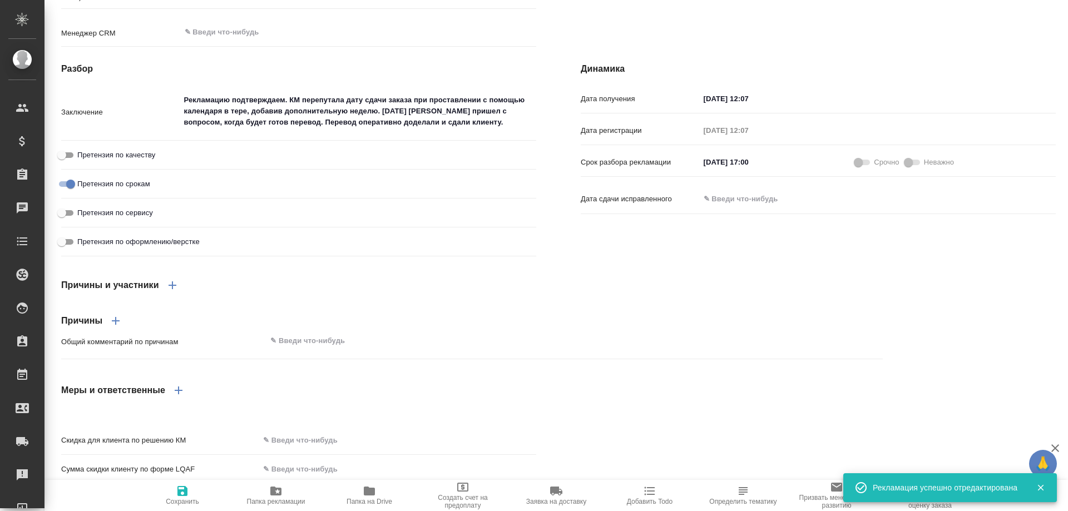
click at [170, 289] on icon "button" at bounding box center [172, 285] width 8 height 8
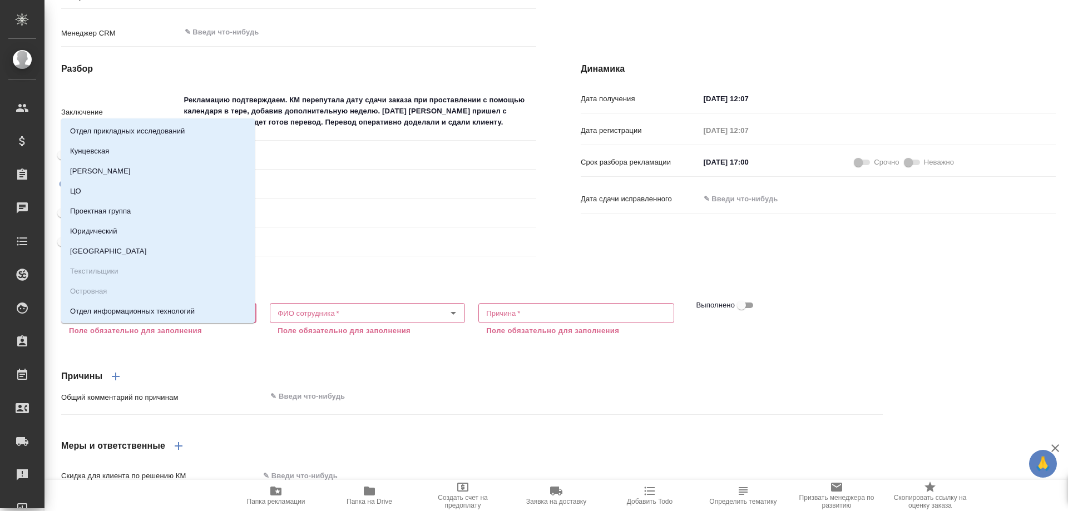
click at [121, 320] on input "Отдел   *" at bounding box center [140, 312] width 151 height 13
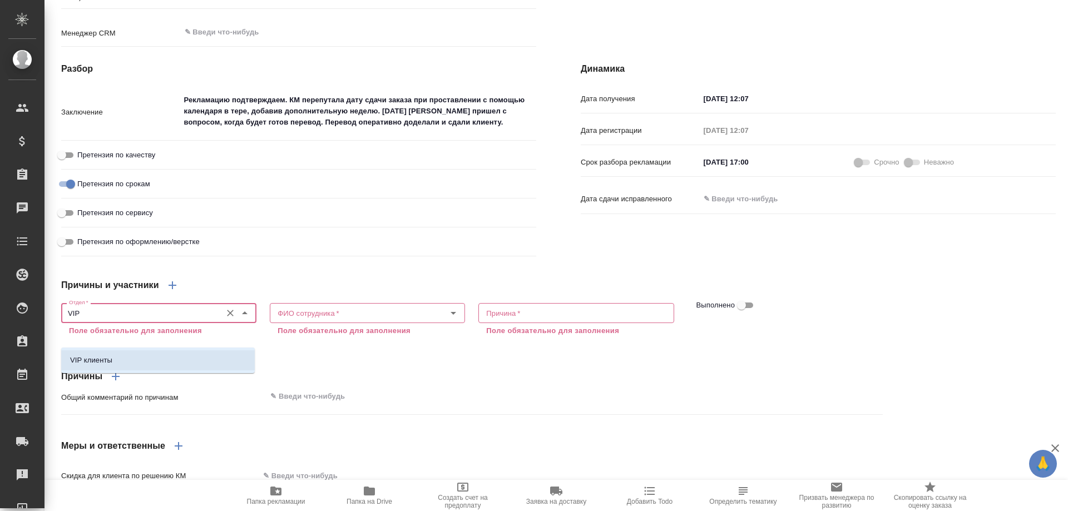
click at [122, 373] on ul "VIP клиенты" at bounding box center [158, 369] width 194 height 20
click at [136, 358] on li "VIP клиенты" at bounding box center [158, 360] width 194 height 20
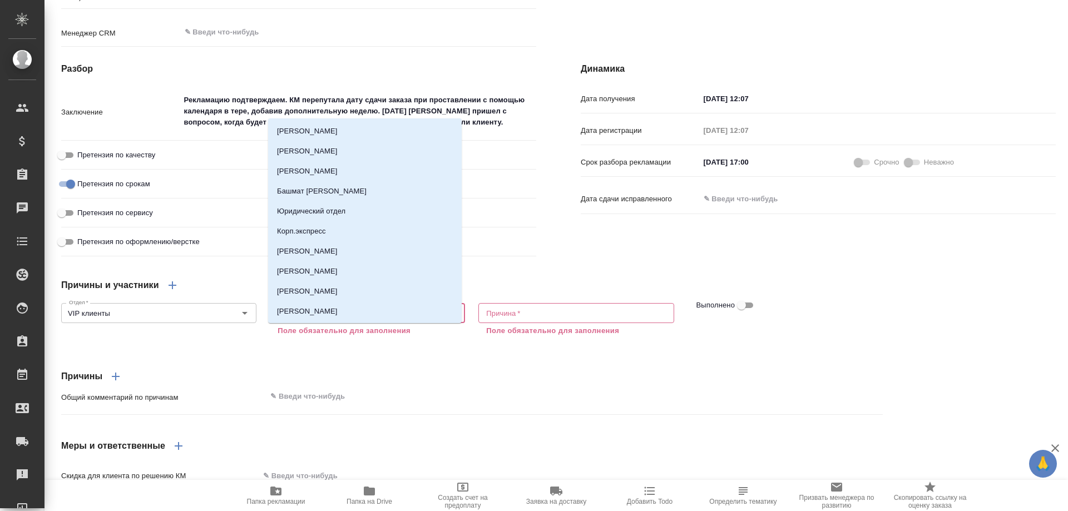
click at [308, 320] on input "ФИО сотрудника   *" at bounding box center [348, 312] width 151 height 13
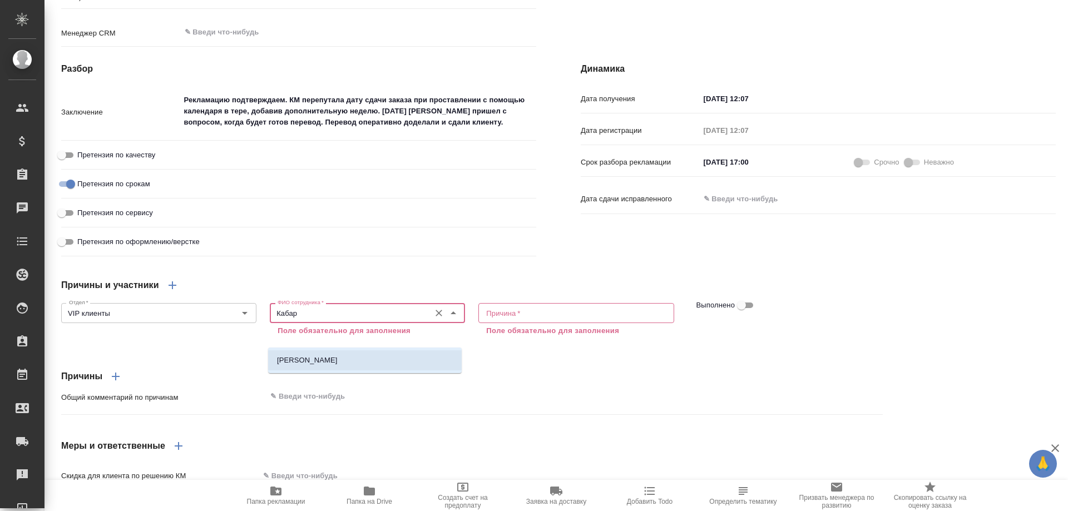
click at [311, 354] on li "[PERSON_NAME]" at bounding box center [365, 360] width 194 height 20
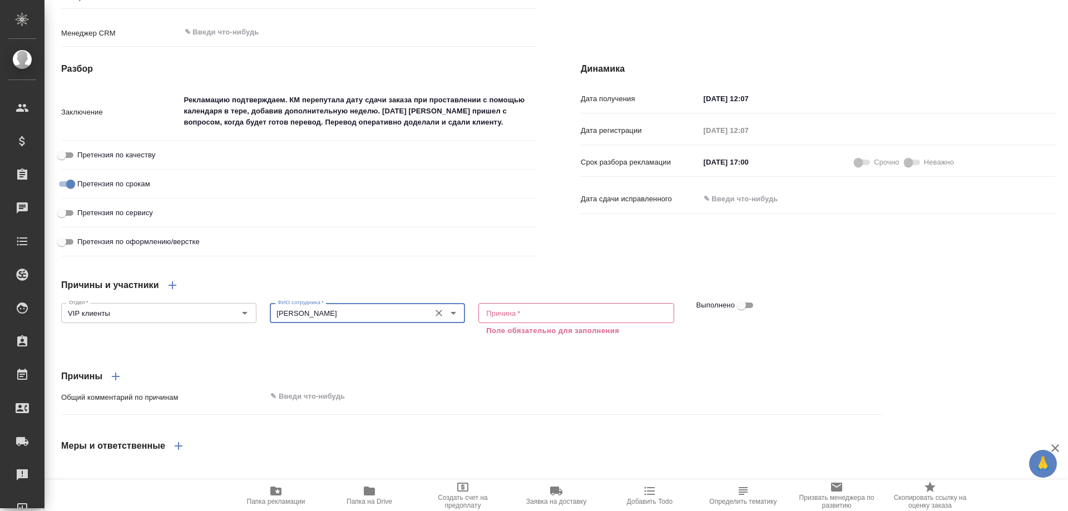
click at [503, 318] on textarea at bounding box center [576, 313] width 180 height 8
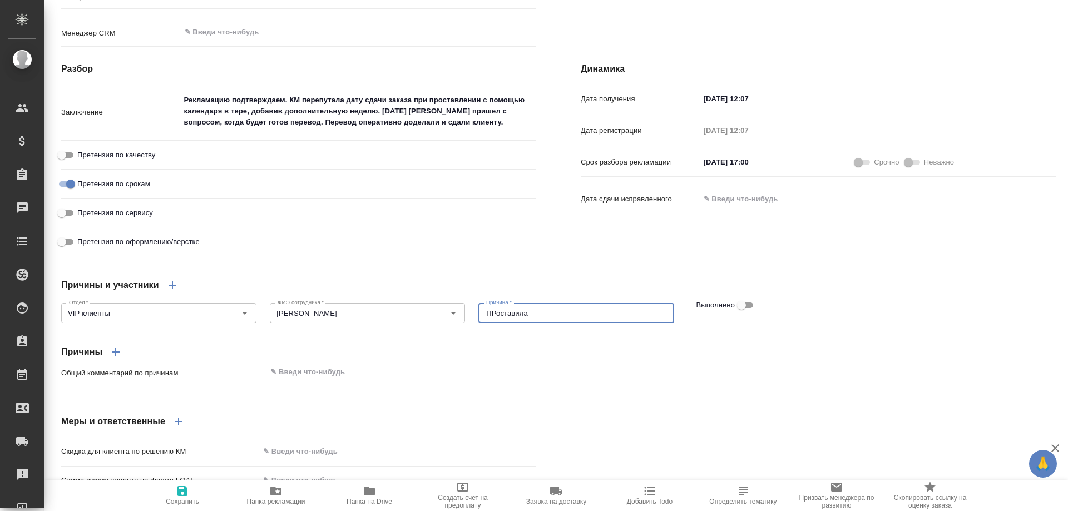
drag, startPoint x: 490, startPoint y: 334, endPoint x: 538, endPoint y: 335, distance: 47.9
click at [538, 318] on textarea "ПРоставила" at bounding box center [576, 313] width 180 height 8
click at [489, 318] on textarea "ПРоставила" at bounding box center [576, 313] width 180 height 8
drag, startPoint x: 568, startPoint y: 335, endPoint x: 375, endPoint y: 338, distance: 193.0
click at [375, 332] on div "Отдел   * VIP клиенты Отдел * ФИО сотрудника   * Кабаргина Анна ФИО сотрудника …" at bounding box center [471, 312] width 835 height 40
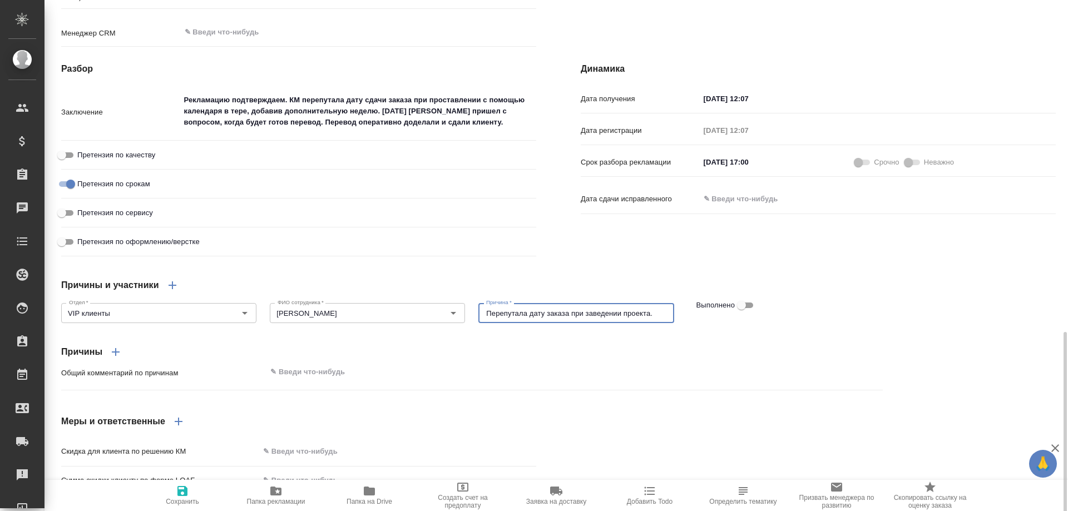
scroll to position [723, 0]
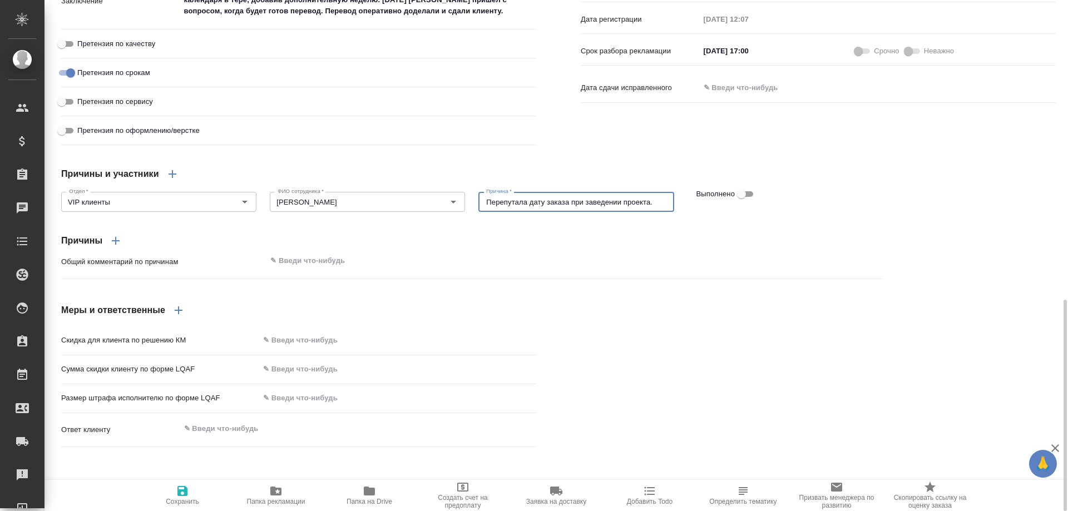
click at [180, 317] on icon "button" at bounding box center [178, 310] width 13 height 13
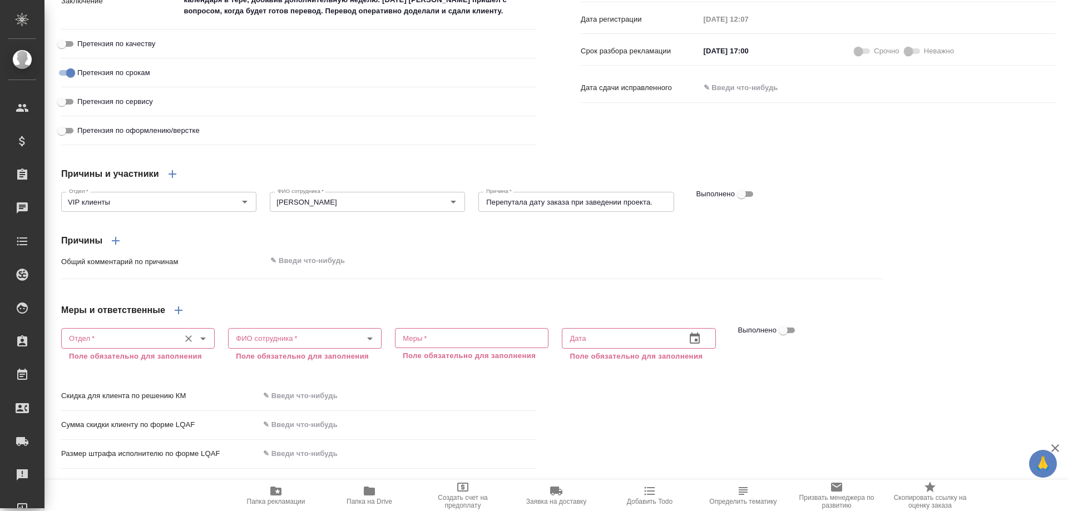
click at [130, 345] on input "Отдел   *" at bounding box center [120, 337] width 110 height 13
click at [131, 390] on li "VIP клиенты" at bounding box center [137, 386] width 152 height 20
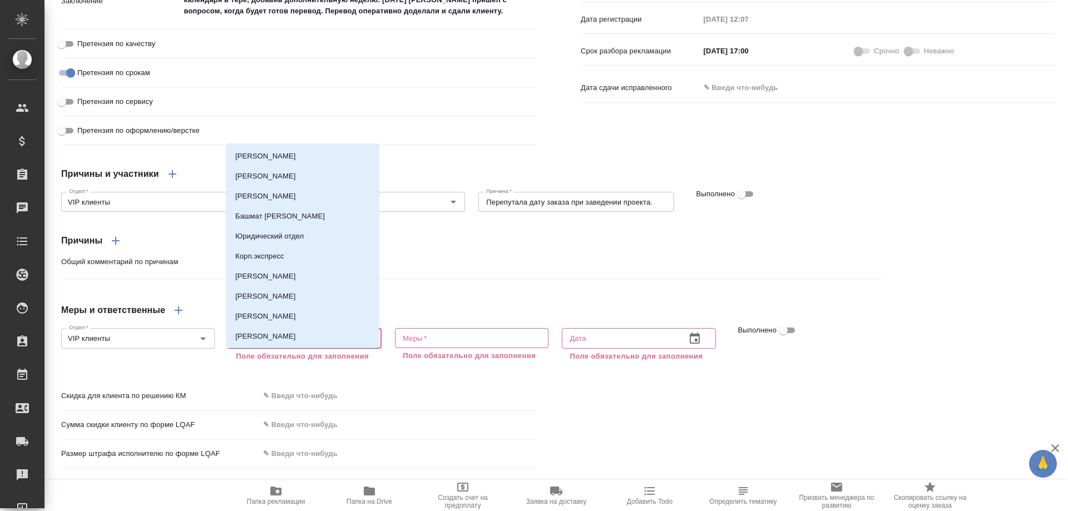
click at [277, 345] on input "ФИО сотрудника   *" at bounding box center [286, 337] width 110 height 13
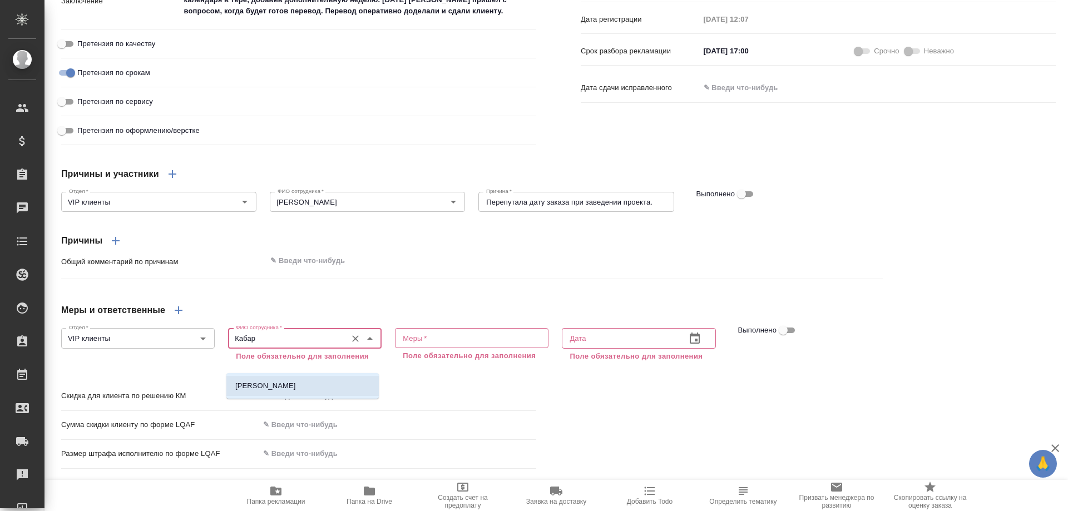
click at [280, 393] on li "[PERSON_NAME]" at bounding box center [302, 386] width 152 height 20
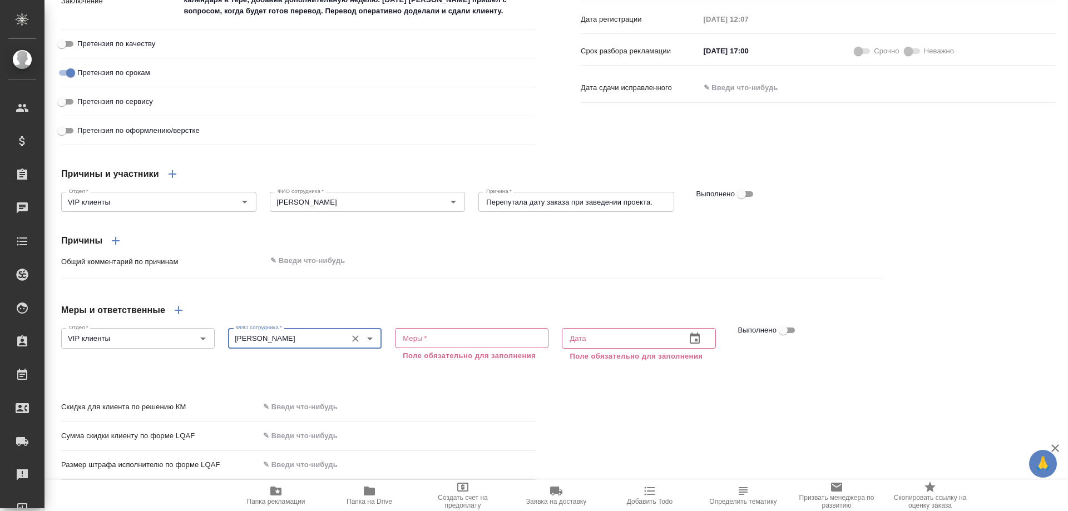
click at [436, 343] on textarea at bounding box center [472, 338] width 138 height 8
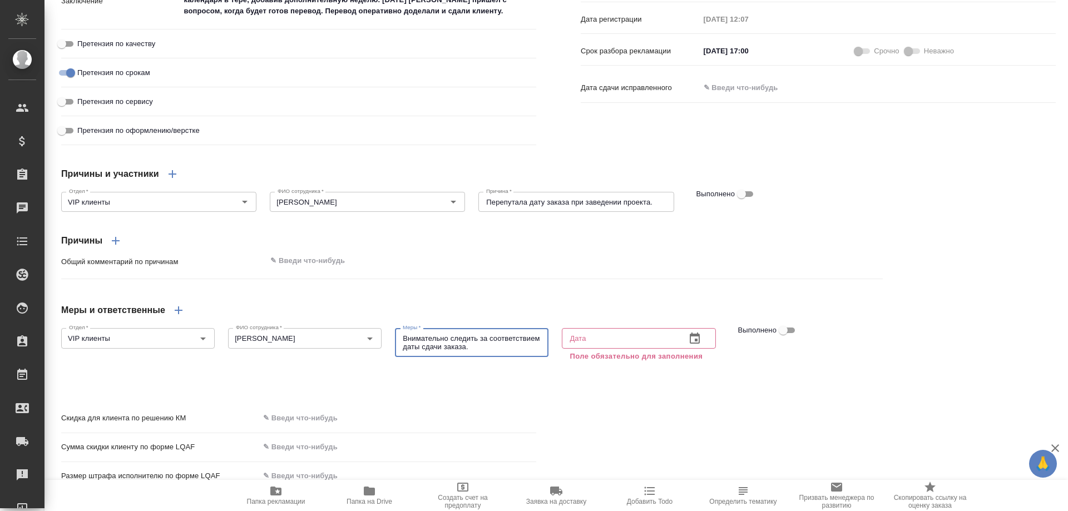
click at [640, 348] on input "text" at bounding box center [619, 338] width 115 height 20
click at [690, 344] on icon "button" at bounding box center [695, 338] width 10 height 11
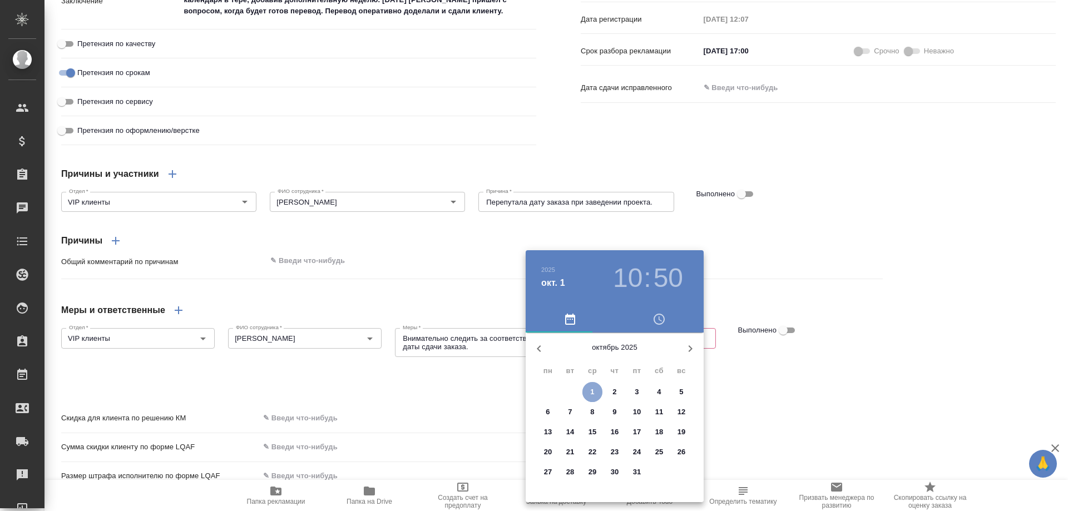
click at [592, 391] on p "1" at bounding box center [592, 391] width 4 height 11
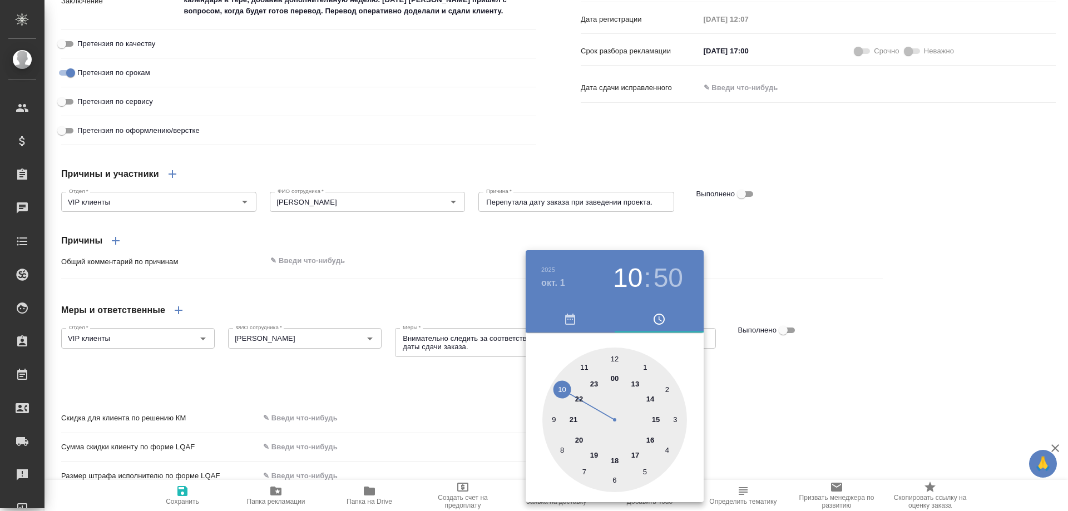
click at [577, 437] on div at bounding box center [614, 420] width 145 height 145
click at [613, 358] on div at bounding box center [614, 420] width 145 height 145
click at [805, 418] on div at bounding box center [534, 255] width 1068 height 511
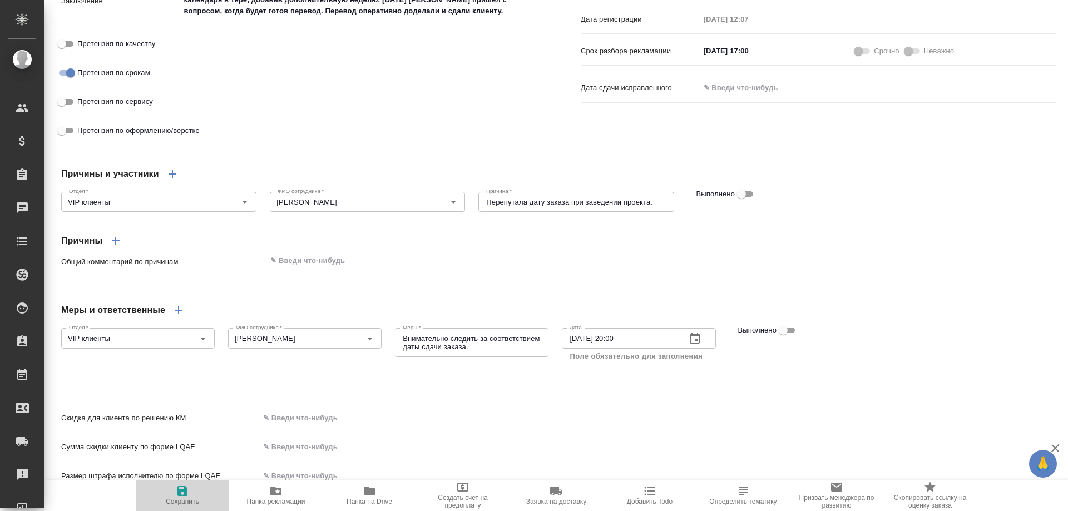
click at [184, 490] on icon "button" at bounding box center [182, 491] width 10 height 10
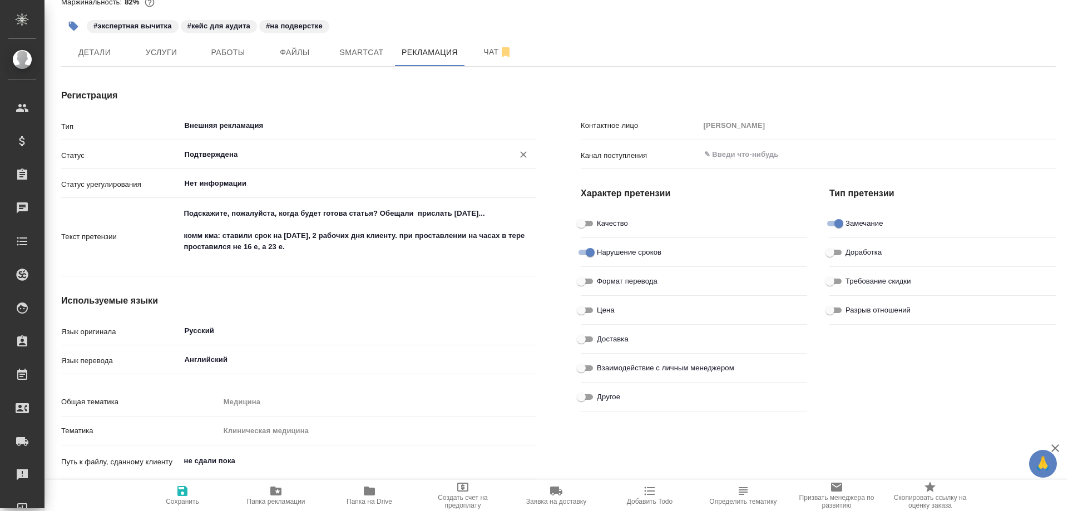
scroll to position [0, 0]
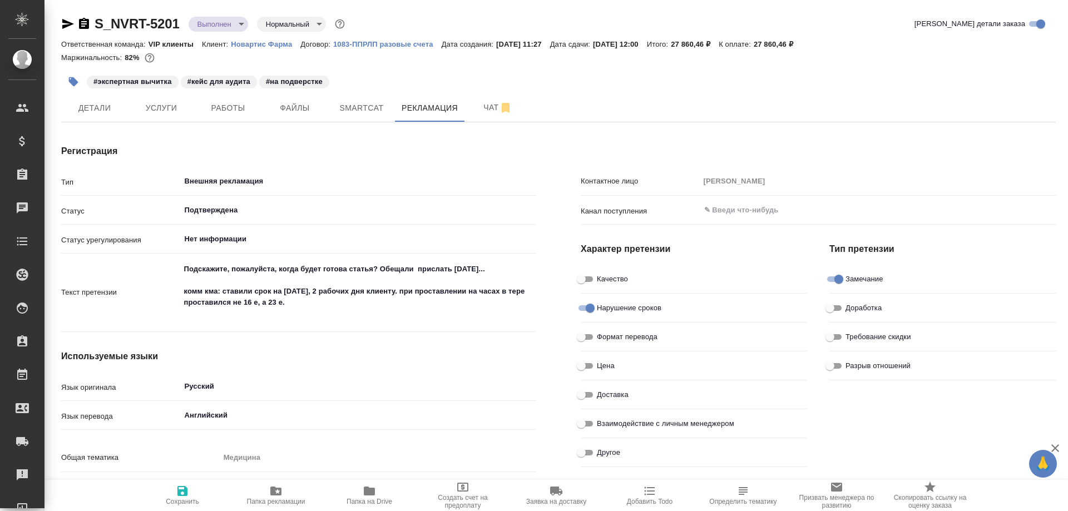
click at [258, 44] on p "Новартис Фарма" at bounding box center [266, 44] width 70 height 8
drag, startPoint x: 700, startPoint y: 43, endPoint x: 739, endPoint y: 47, distance: 39.2
click at [739, 47] on div "Ответственная команда: VIP клиенты Клиент: Новартис Фарма Договор: 1083-ППРЛП р…" at bounding box center [558, 43] width 994 height 13
copy p "27 860,46 ₽"
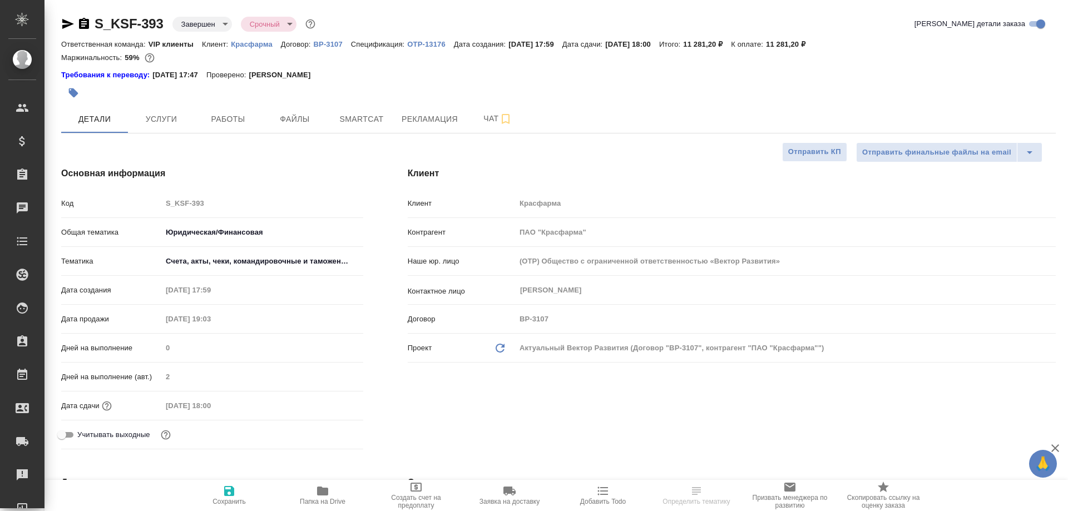
select select "RU"
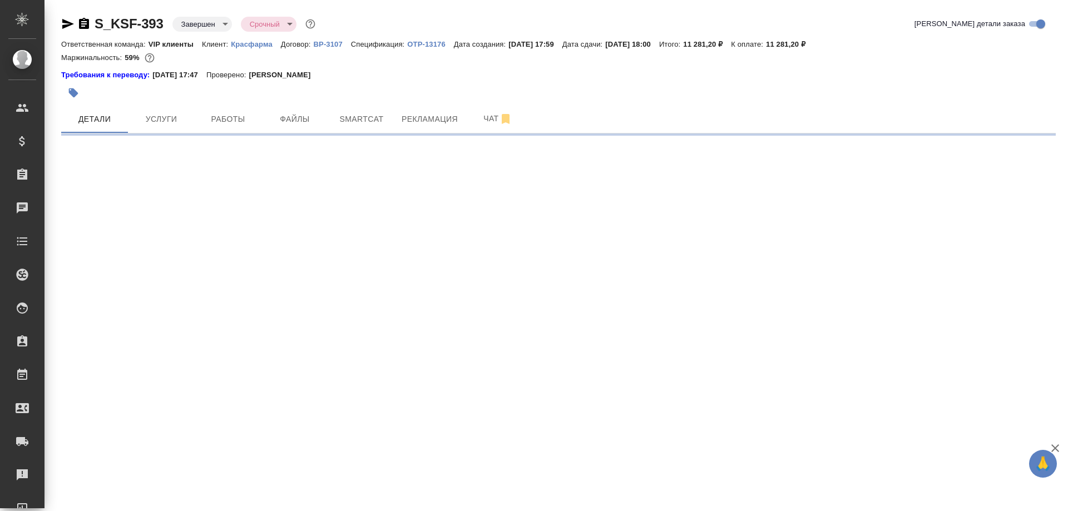
select select "RU"
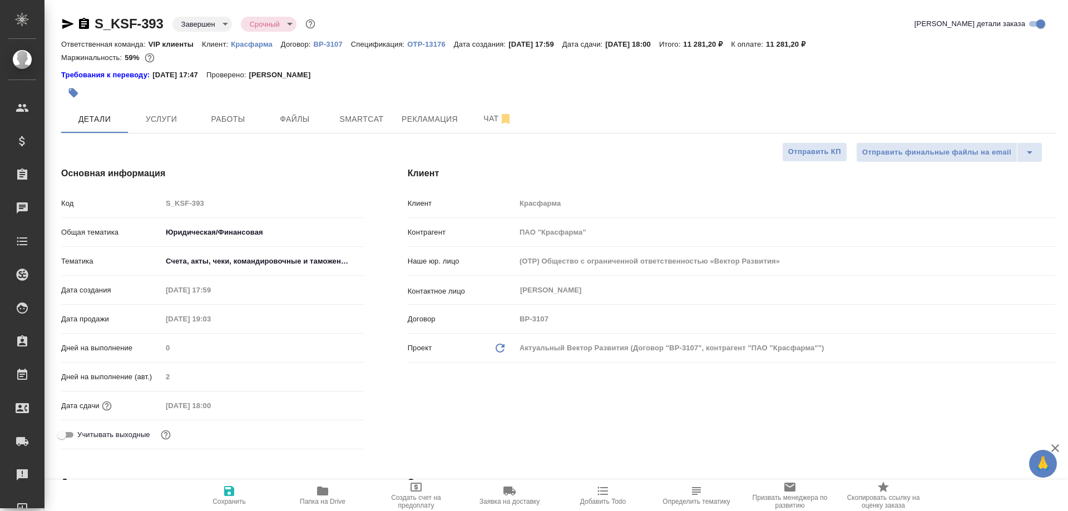
type textarea "x"
click at [416, 118] on span "Рекламация" at bounding box center [429, 119] width 56 height 14
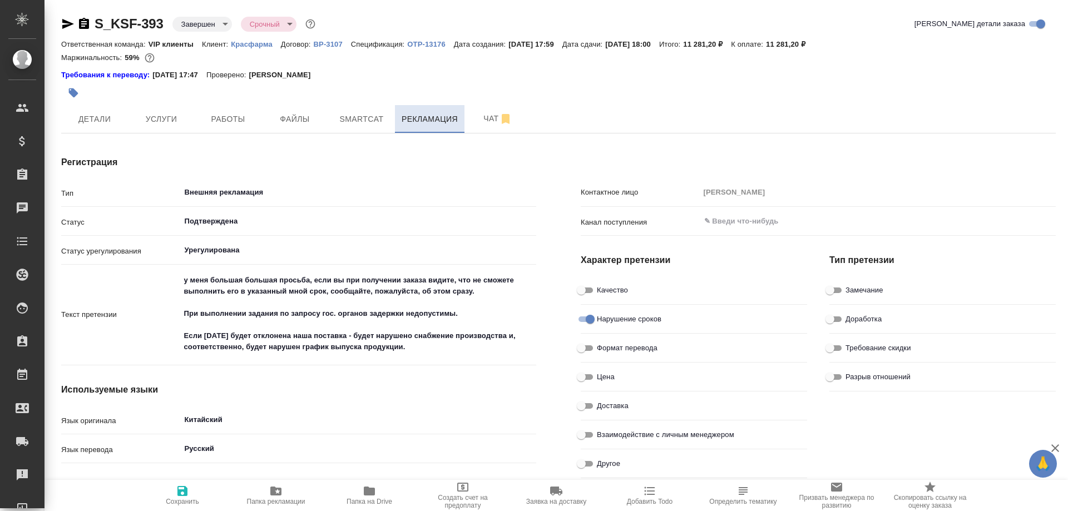
type textarea "x"
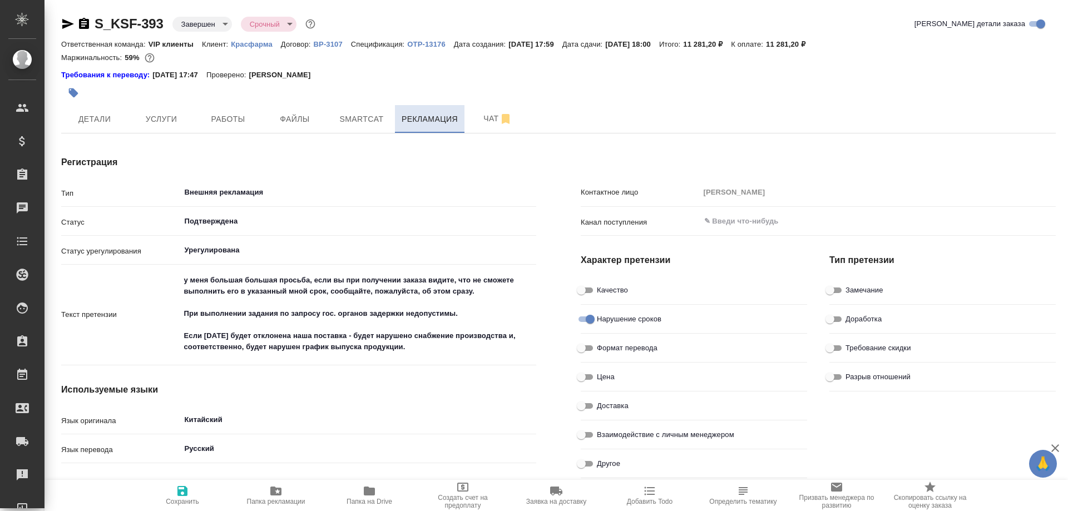
type input "[PERSON_NAME]"
type textarea "x"
type input "[PERSON_NAME]"
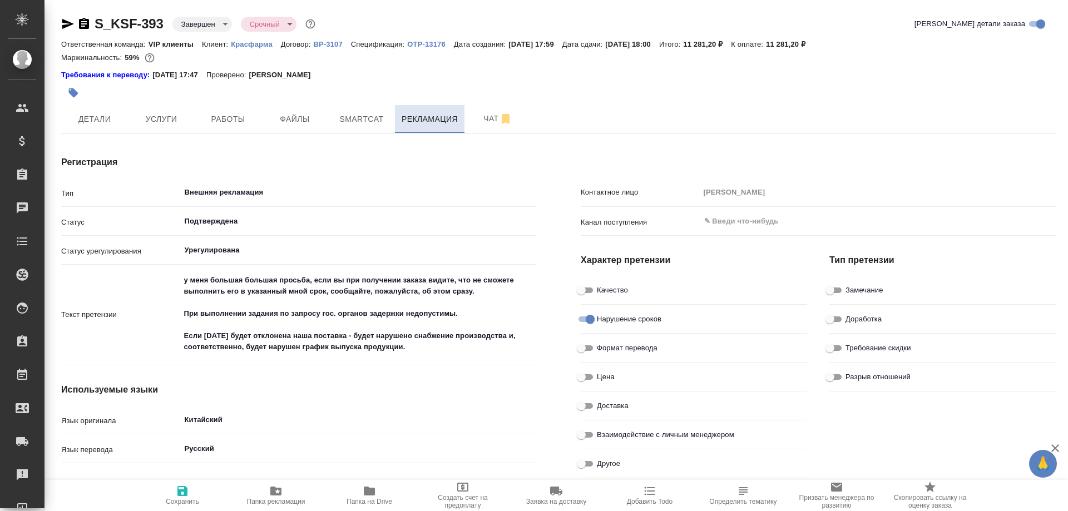
type textarea "x"
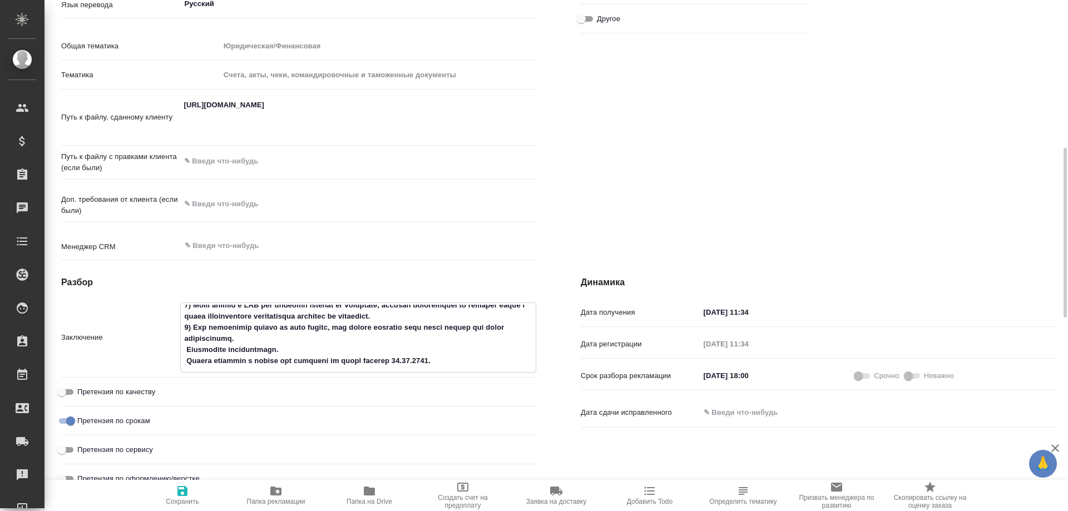
scroll to position [62, 0]
drag, startPoint x: 533, startPoint y: 344, endPoint x: 531, endPoint y: 334, distance: 10.3
click at [531, 334] on textarea at bounding box center [358, 336] width 355 height 63
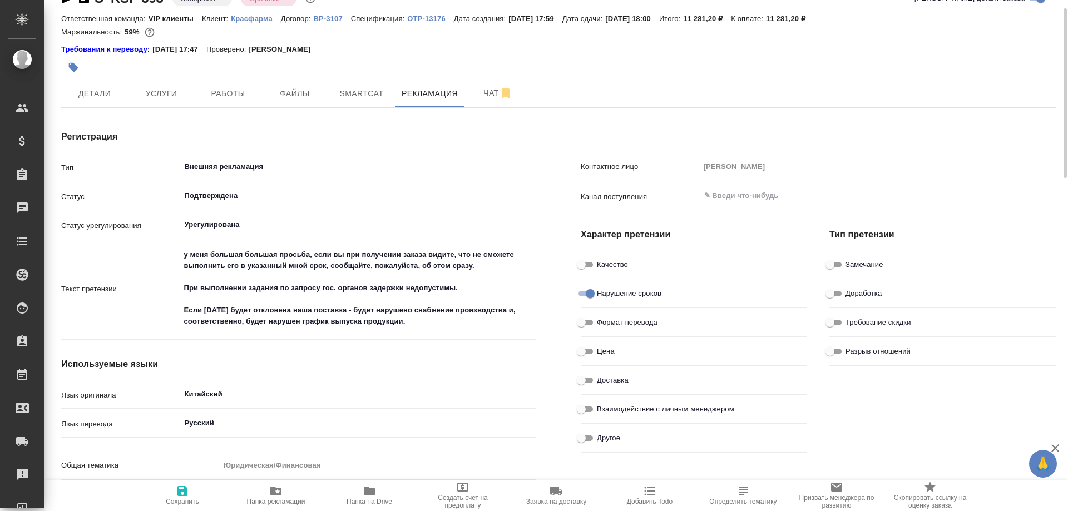
scroll to position [0, 0]
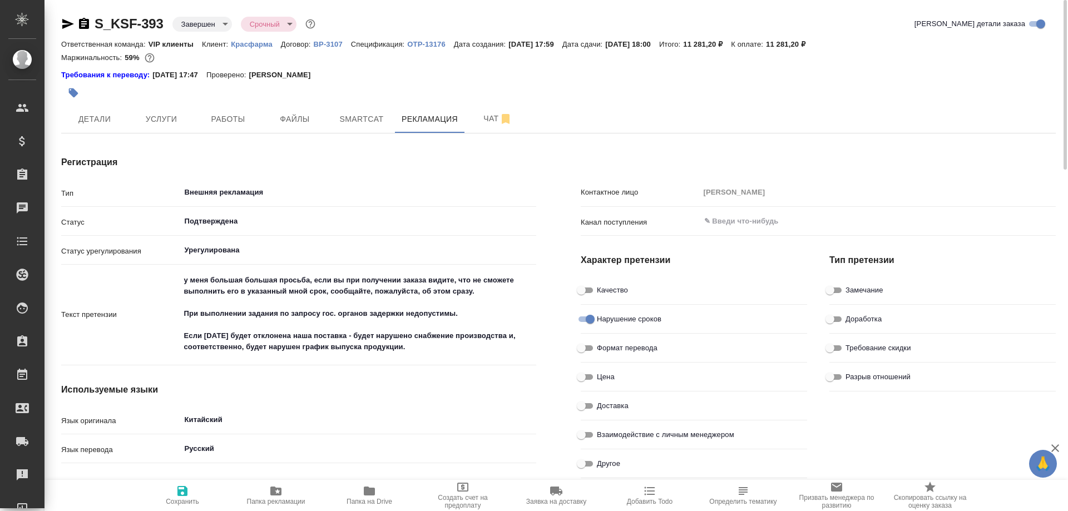
type textarea "x"
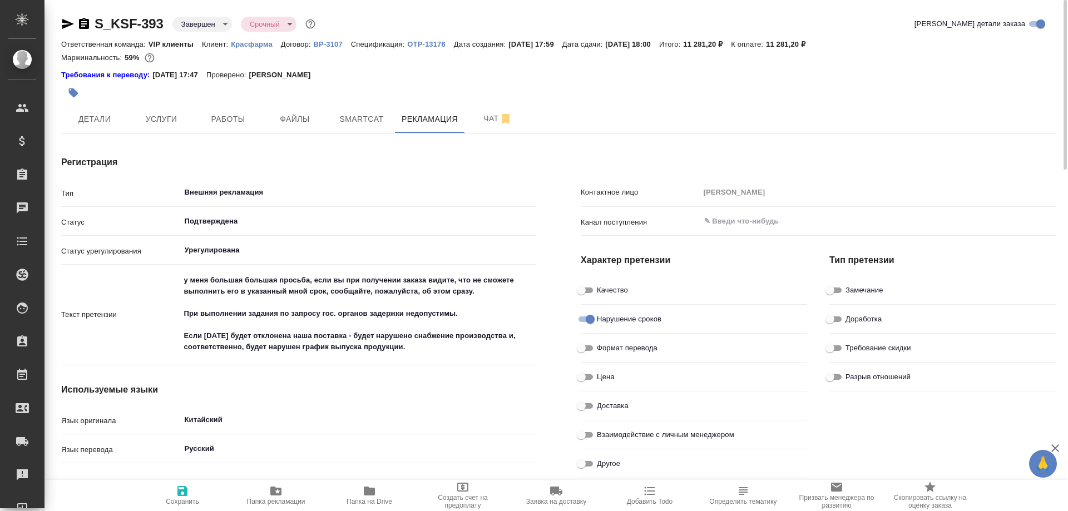
type textarea "x"
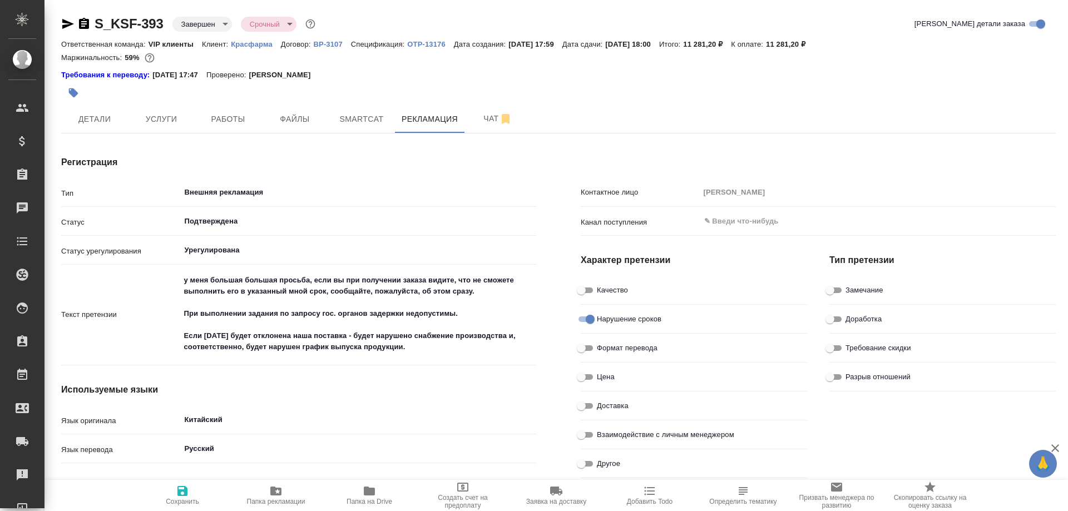
type textarea "x"
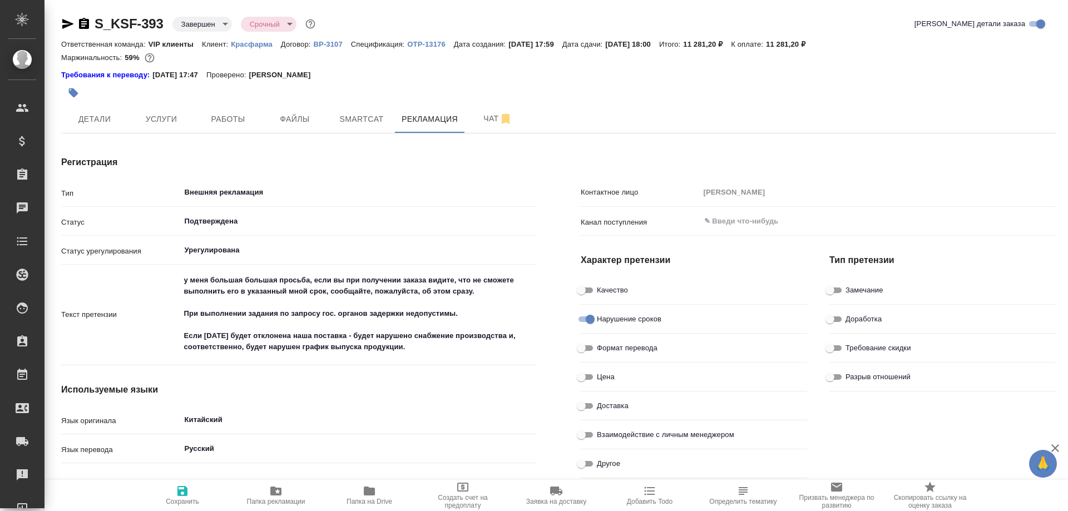
type textarea "x"
click at [62, 18] on icon "button" at bounding box center [67, 23] width 13 height 13
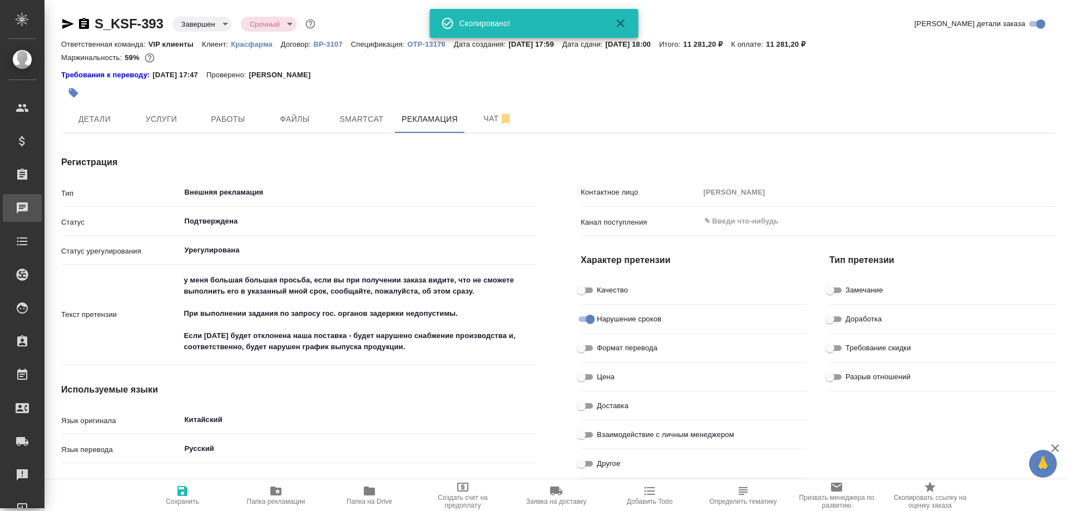
type textarea "x"
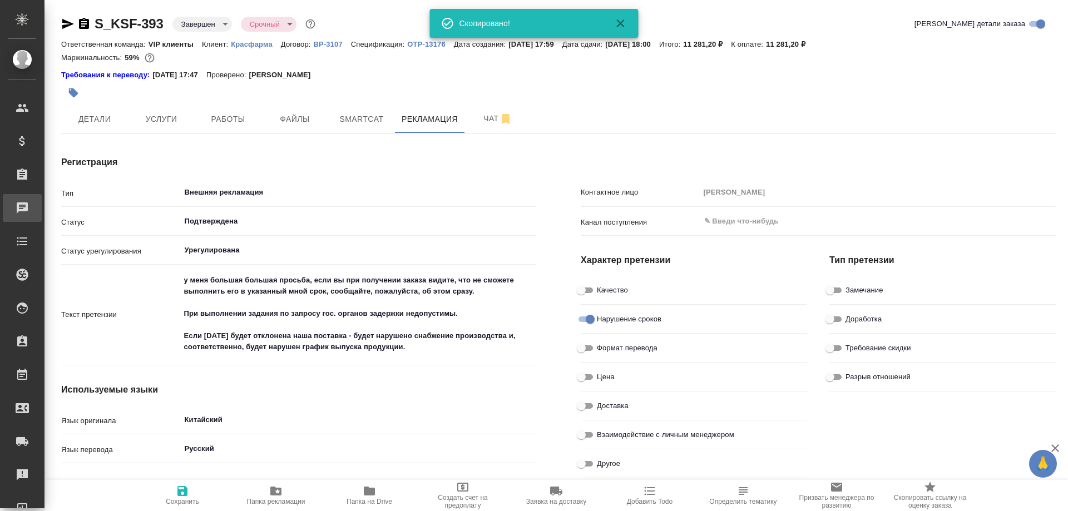
type textarea "x"
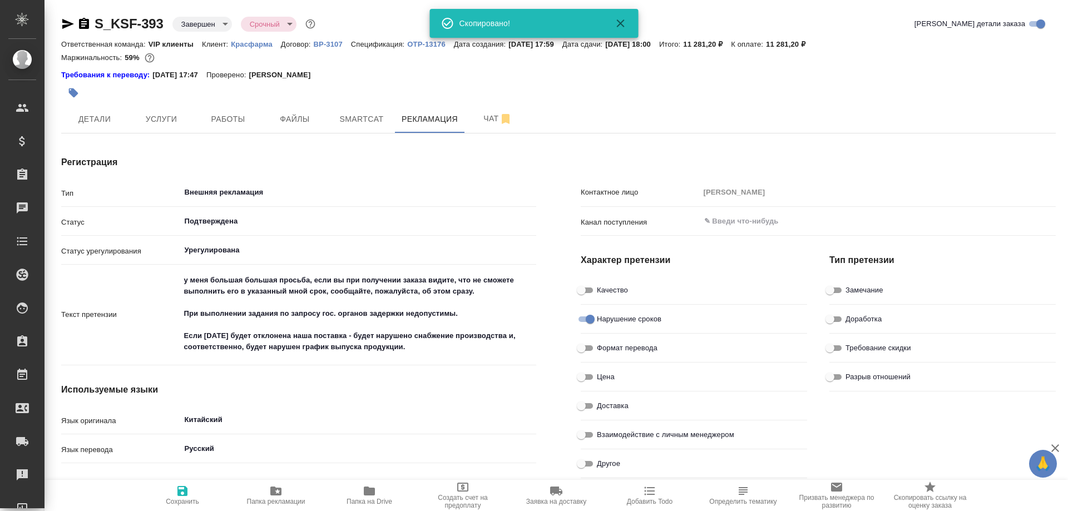
type textarea "x"
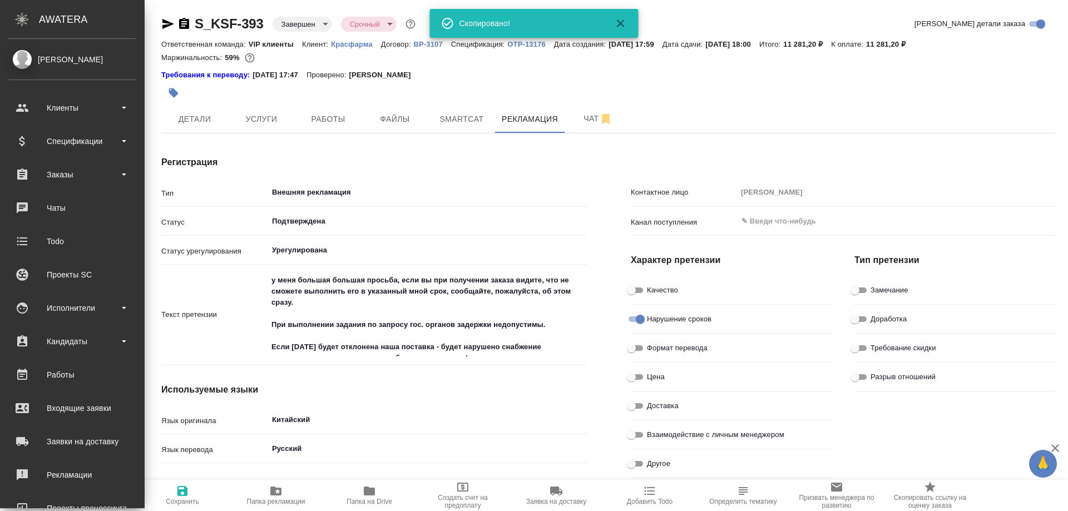
type textarea "x"
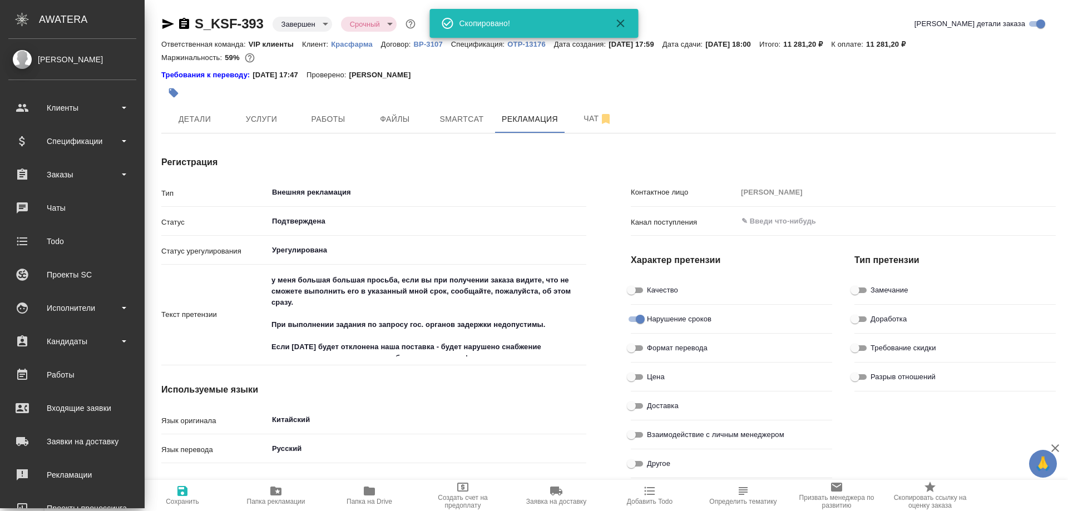
type textarea "x"
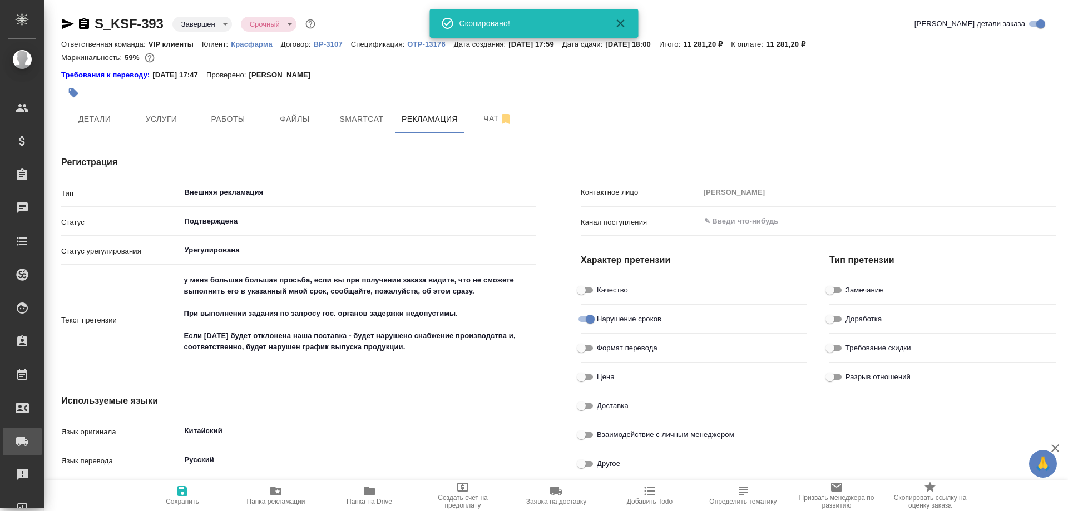
type textarea "x"
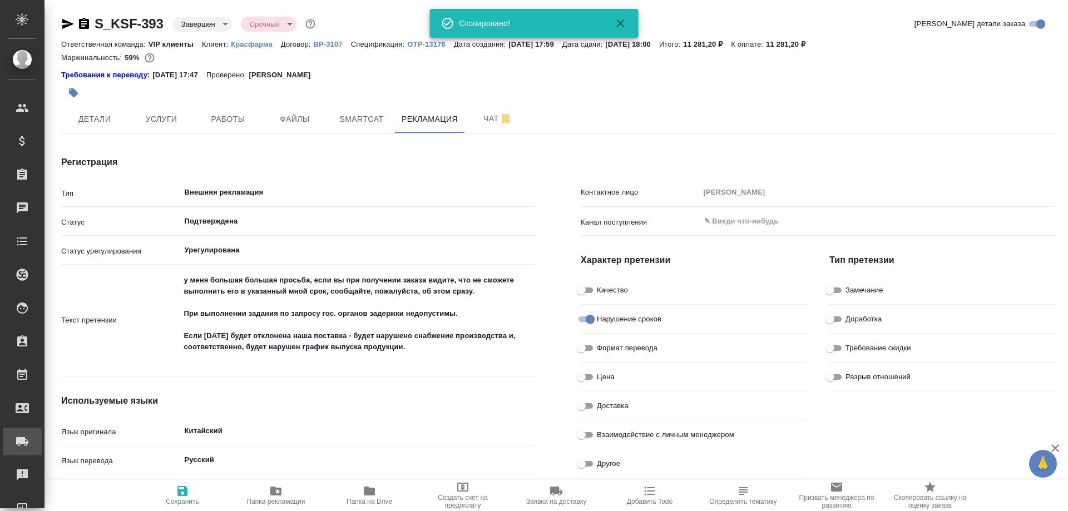
type textarea "x"
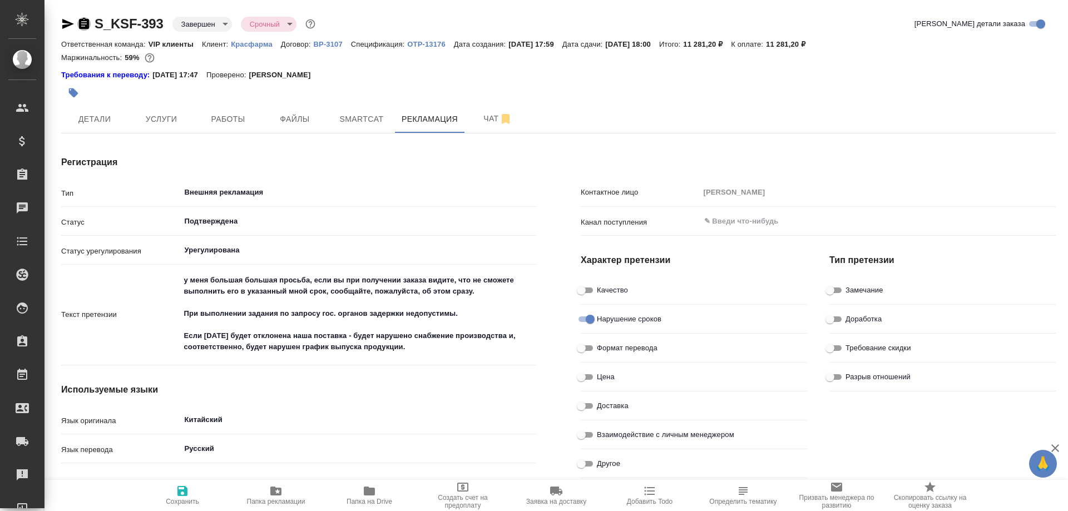
click at [81, 24] on icon "button" at bounding box center [84, 23] width 10 height 11
drag, startPoint x: 712, startPoint y: 43, endPoint x: 750, endPoint y: 48, distance: 38.1
click at [750, 48] on div "Ответственная команда: VIP клиенты Клиент: Красфарма Договор: ВР-3107 Специфика…" at bounding box center [558, 43] width 994 height 13
copy p "11 281,20 ₽"
type textarea "x"
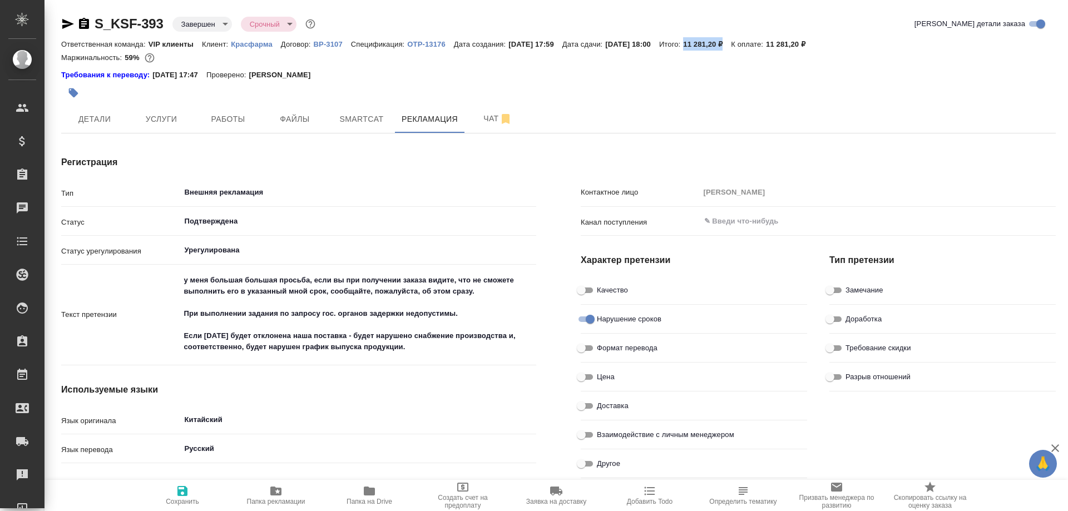
type textarea "x"
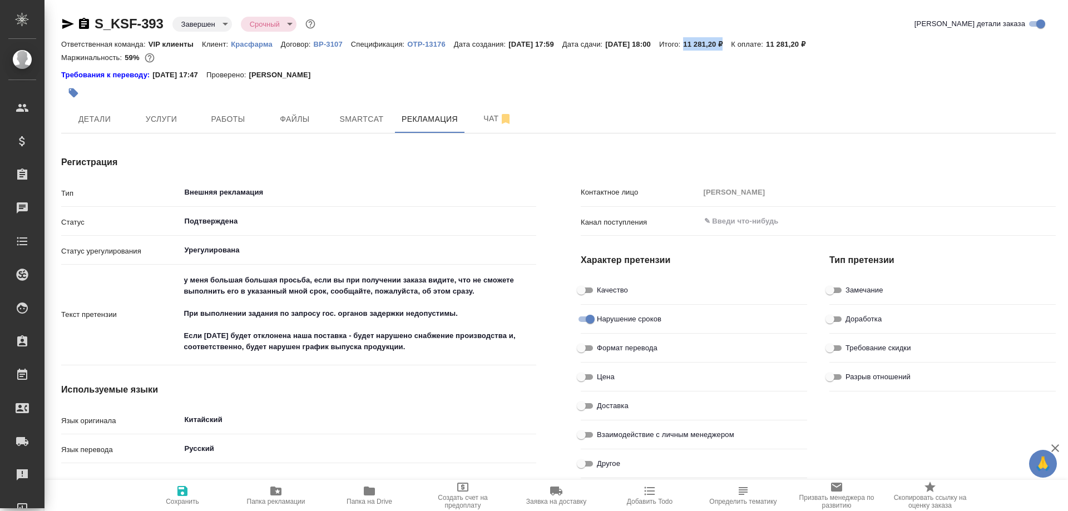
type textarea "x"
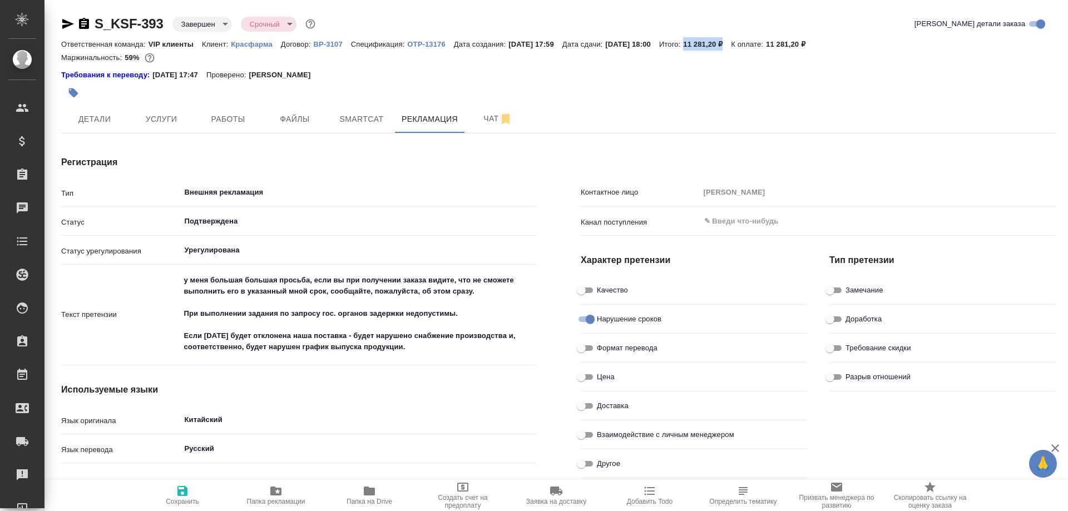
type textarea "x"
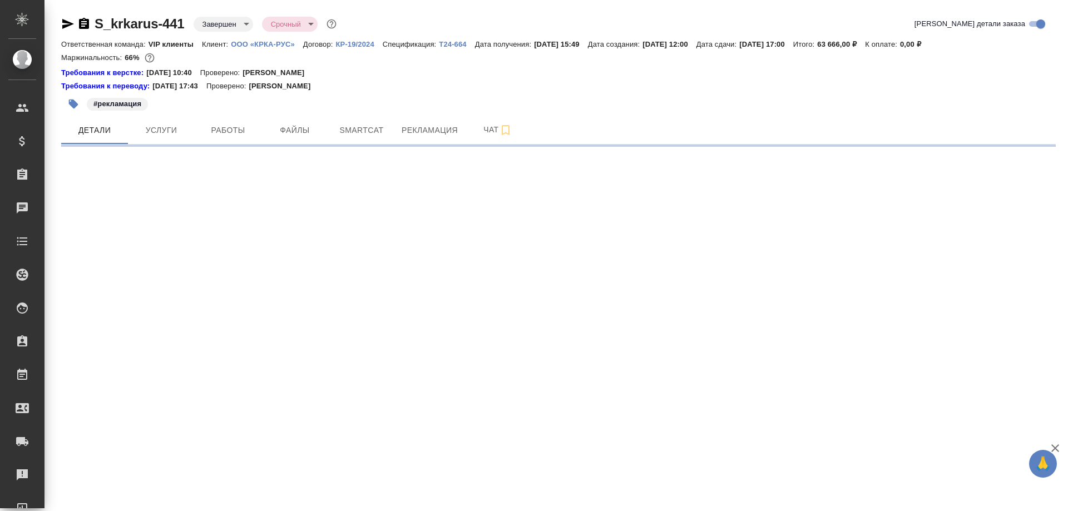
select select "RU"
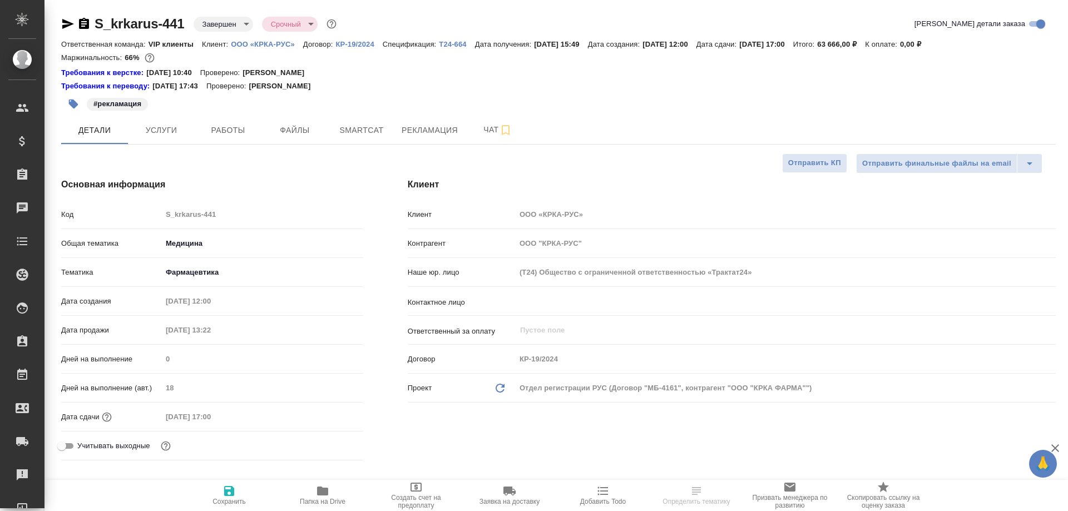
type textarea "x"
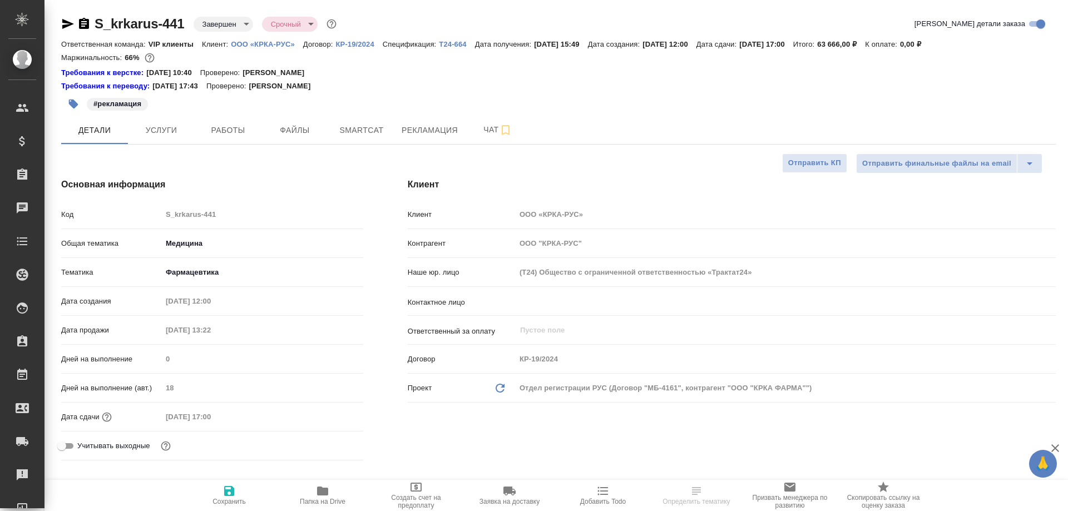
type textarea "x"
select select "RU"
type textarea "x"
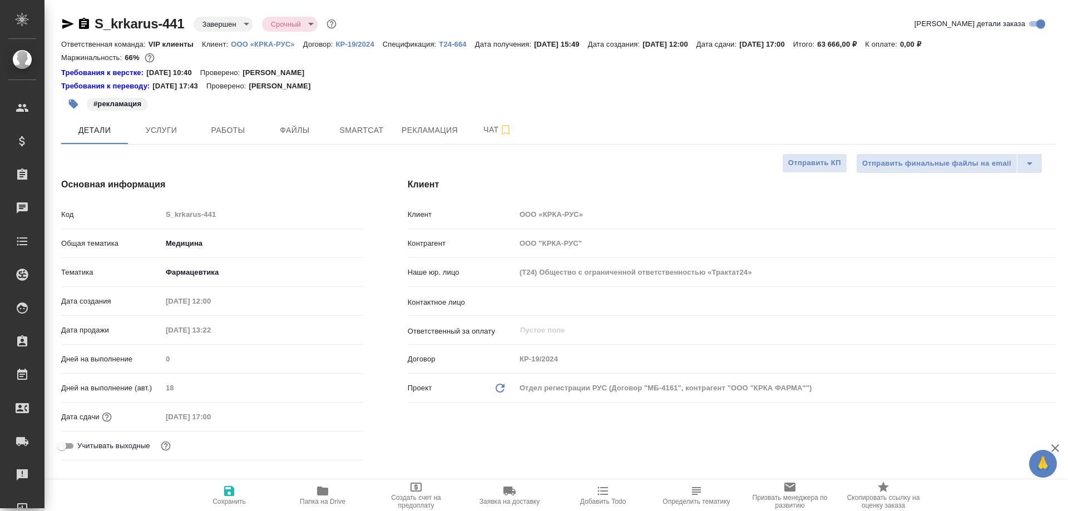
type textarea "x"
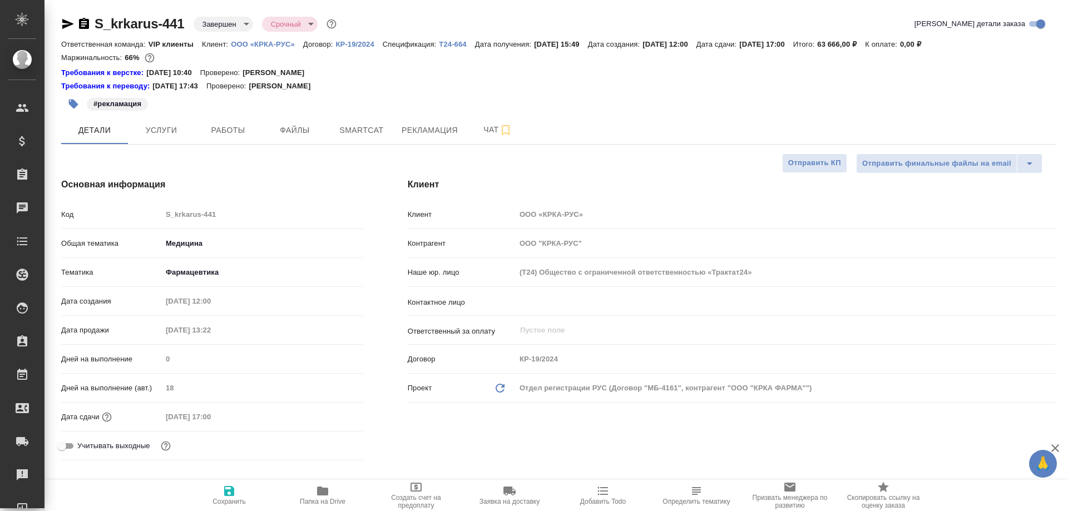
type textarea "x"
click at [429, 128] on span "Рекламация" at bounding box center [429, 130] width 56 height 14
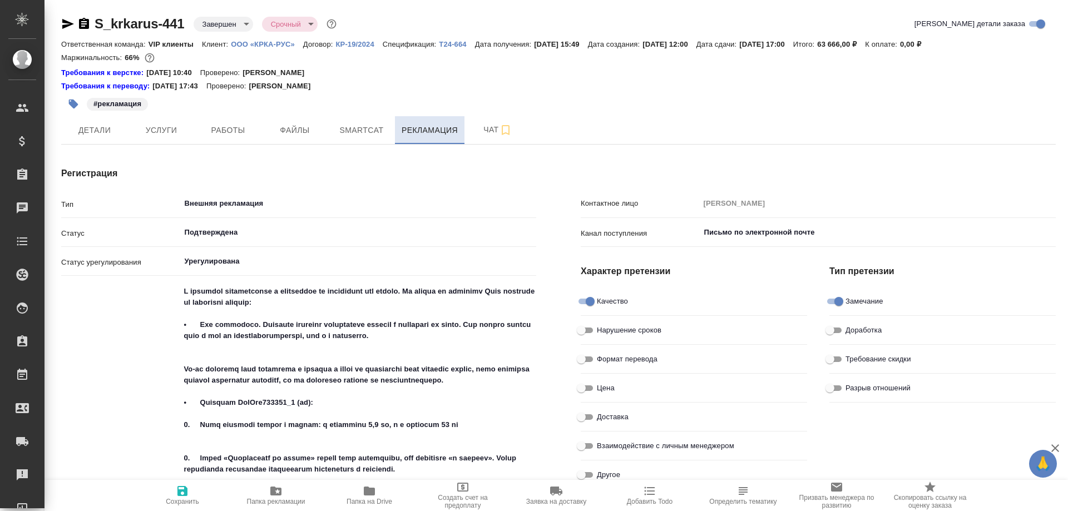
type textarea "x"
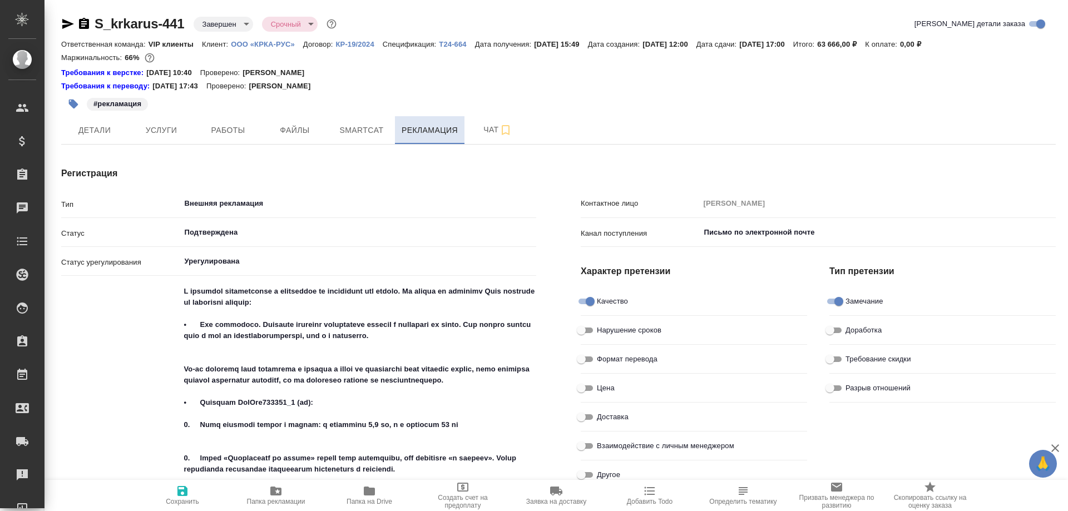
type textarea "x"
type input "[PERSON_NAME]"
type input "Звержановская Диана"
type input "Соловьева Елена"
type input "Гладий Виктория"
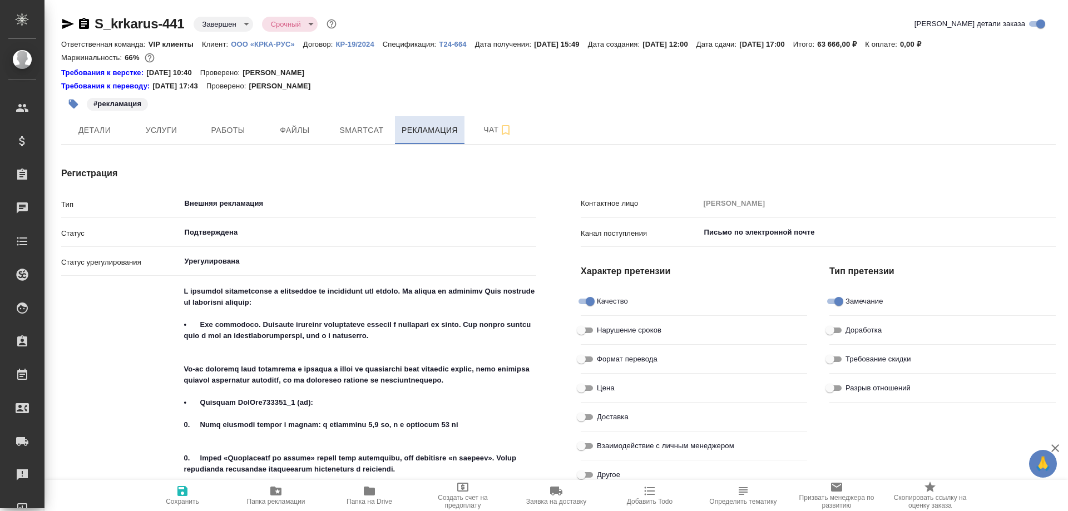
type input "Звержановская Диана"
type textarea "x"
click at [154, 133] on span "Услуги" at bounding box center [161, 130] width 53 height 14
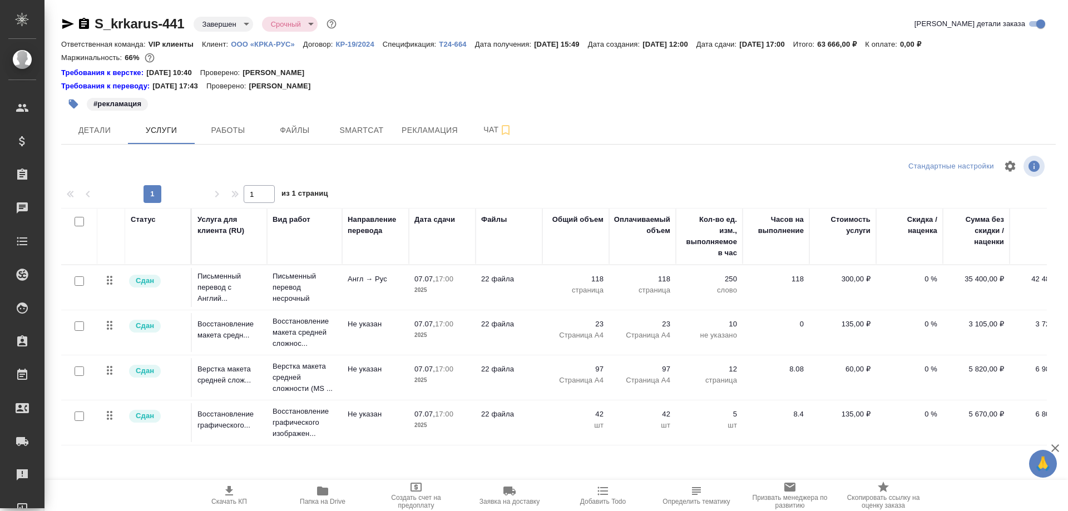
click at [85, 22] on icon "button" at bounding box center [83, 23] width 13 height 13
click at [232, 44] on p "ООО «КРКА-РУС»" at bounding box center [267, 44] width 72 height 8
drag, startPoint x: 860, startPoint y: 42, endPoint x: 898, endPoint y: 43, distance: 38.4
click at [898, 43] on div "Ответственная команда: VIP клиенты Клиент: ООО «КРКА-РУС» Договор: КР-19/2024 С…" at bounding box center [558, 43] width 994 height 13
copy p "63 666,00 ₽"
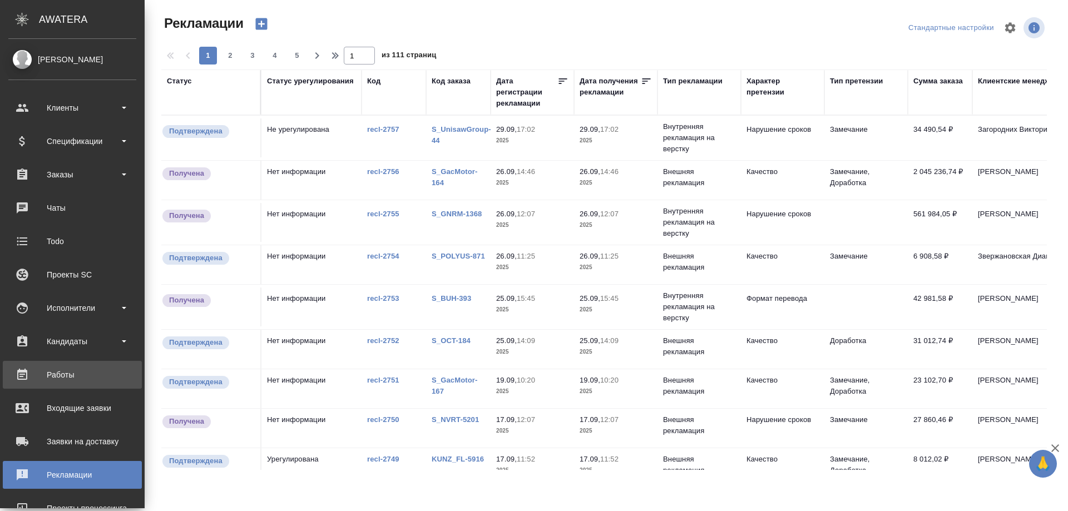
click at [67, 375] on div "Работы" at bounding box center [72, 374] width 128 height 17
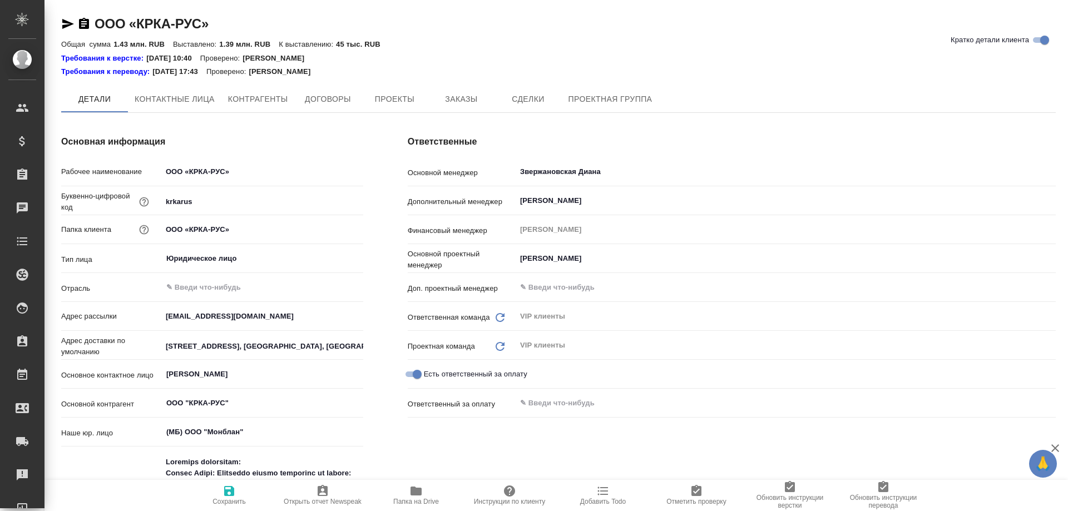
type textarea "x"
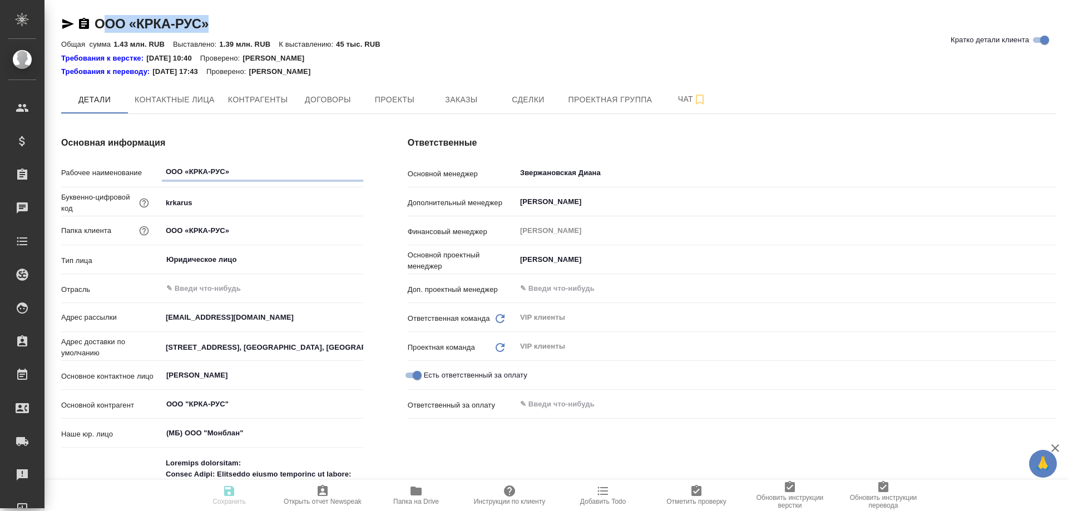
type textarea "x"
drag, startPoint x: 212, startPoint y: 23, endPoint x: 98, endPoint y: 23, distance: 114.6
click at [98, 23] on div "ООО «КРКА-РУС» Кратко детали клиента" at bounding box center [558, 24] width 994 height 18
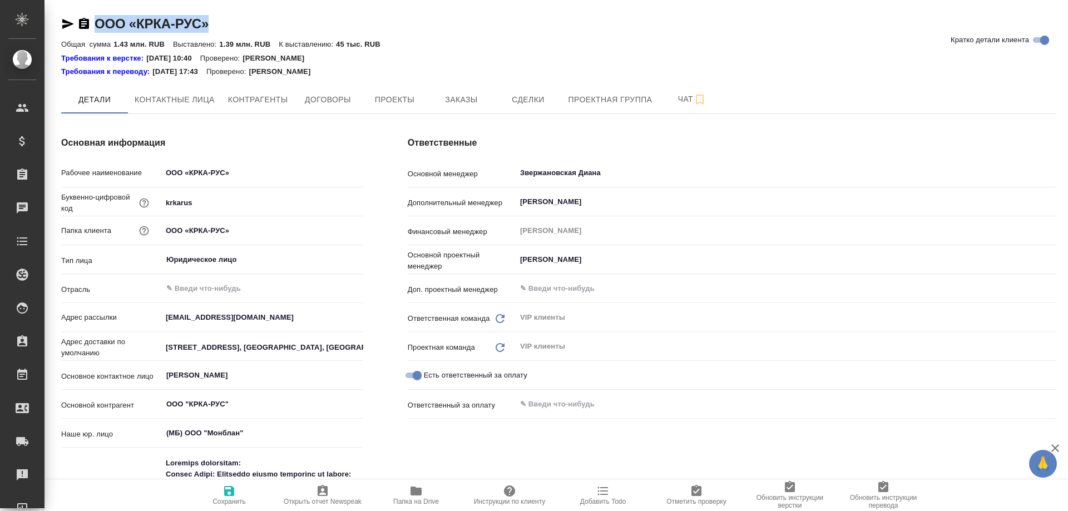
copy link "ООО «КРКА-РУС»"
type textarea "x"
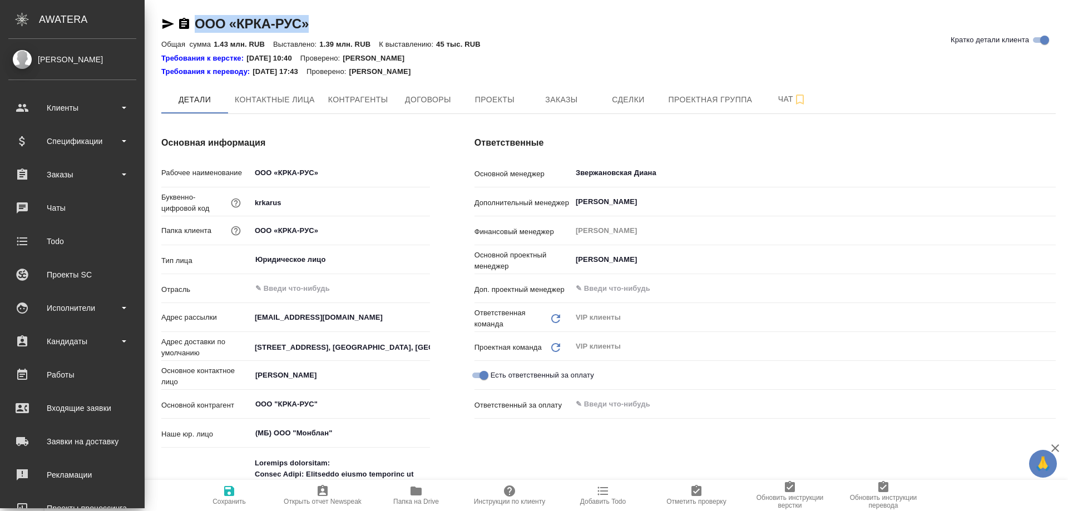
type textarea "x"
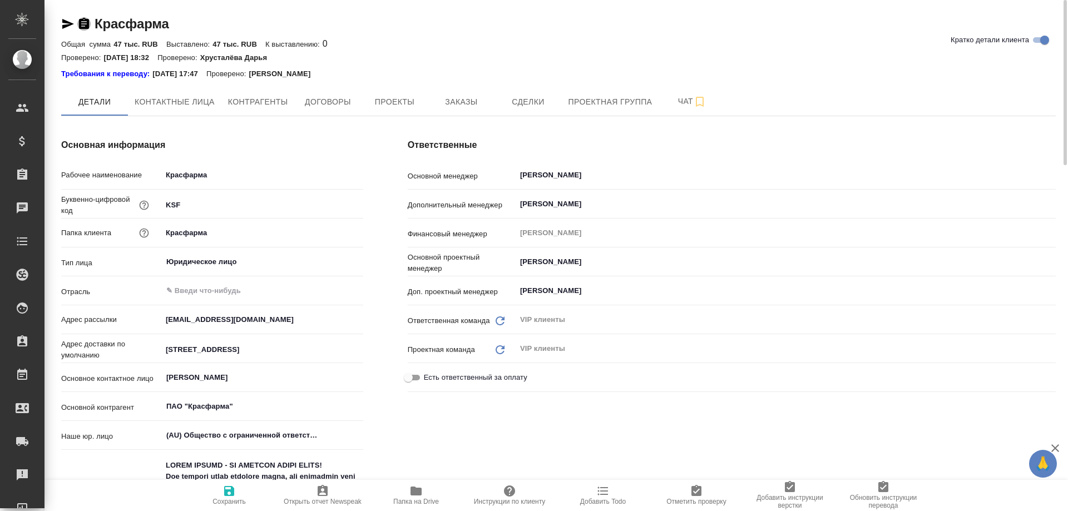
click at [86, 23] on icon "button" at bounding box center [84, 23] width 10 height 11
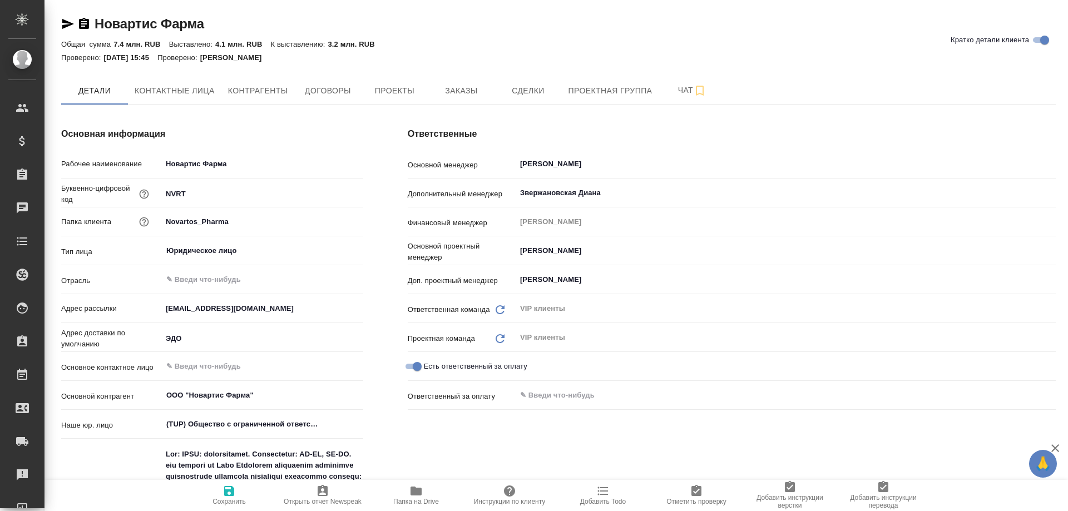
type textarea "x"
click at [85, 23] on icon "button" at bounding box center [84, 23] width 10 height 11
type textarea "x"
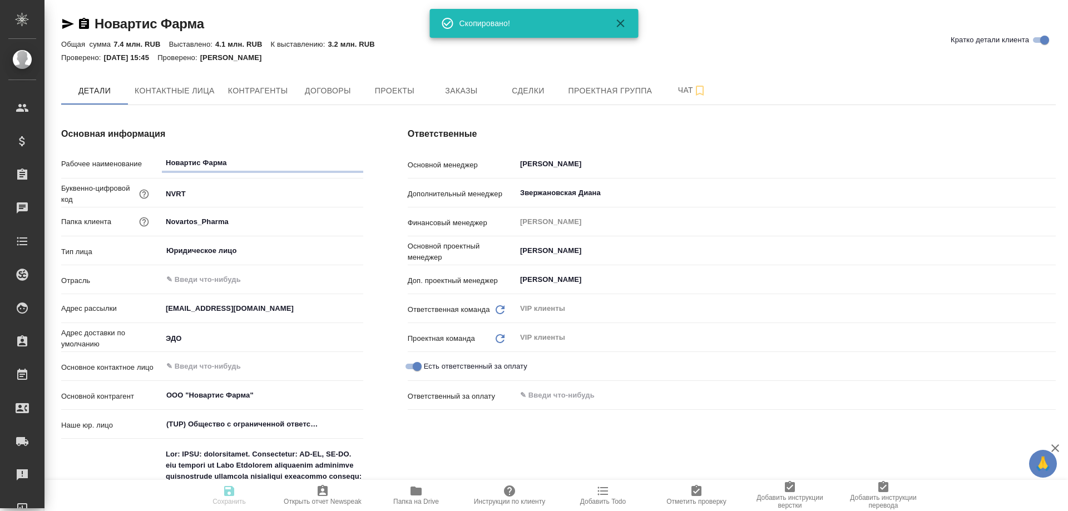
type textarea "x"
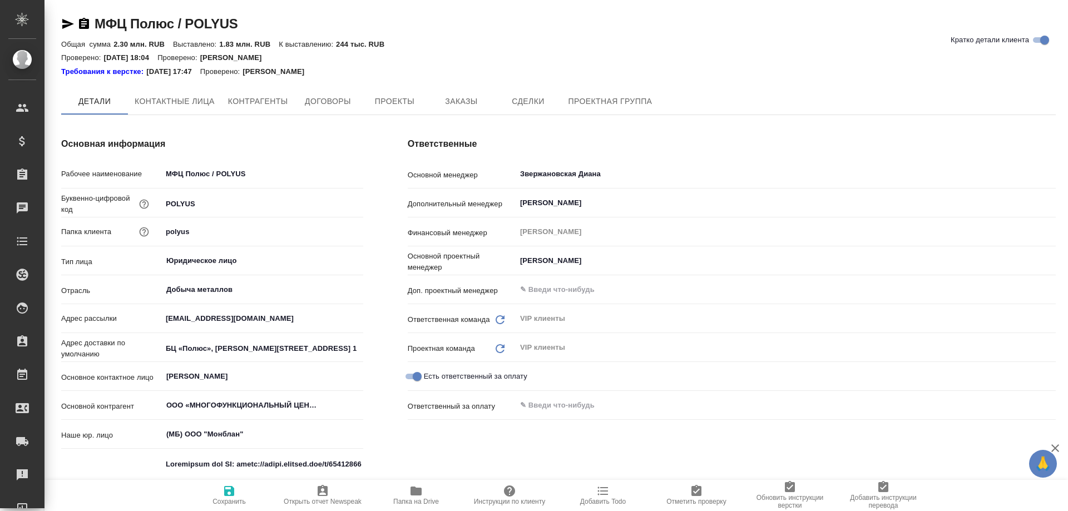
type textarea "x"
click at [81, 21] on icon "button" at bounding box center [84, 23] width 10 height 11
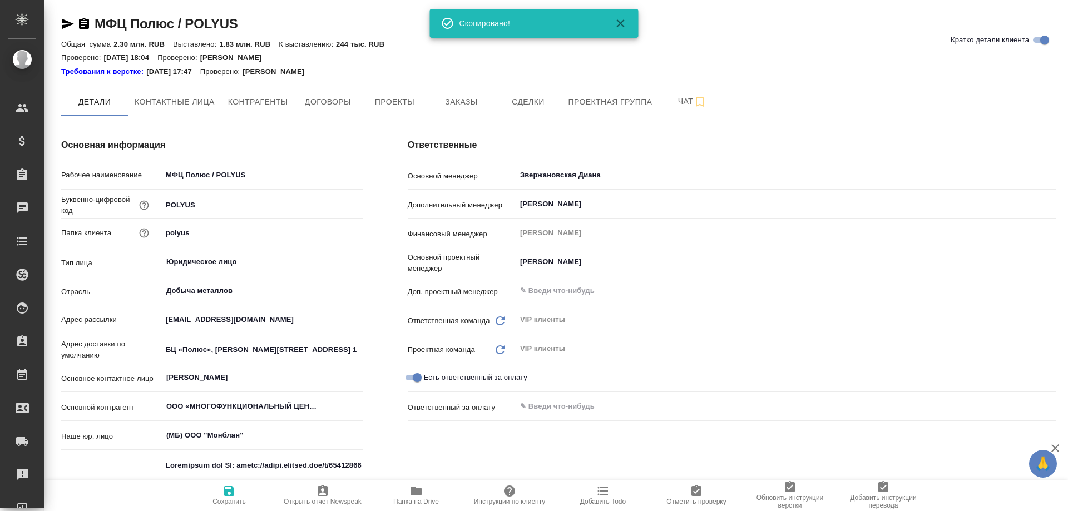
type textarea "x"
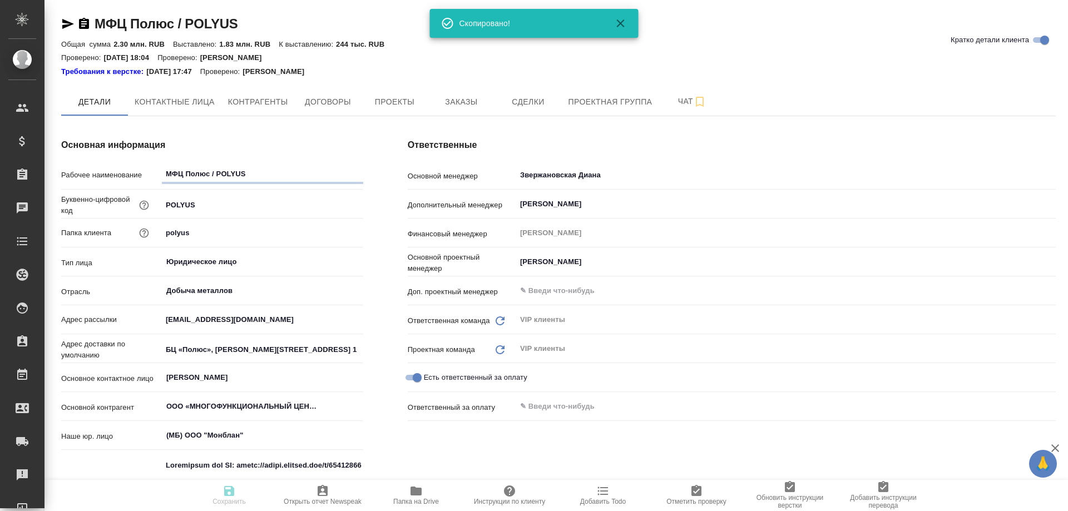
type textarea "x"
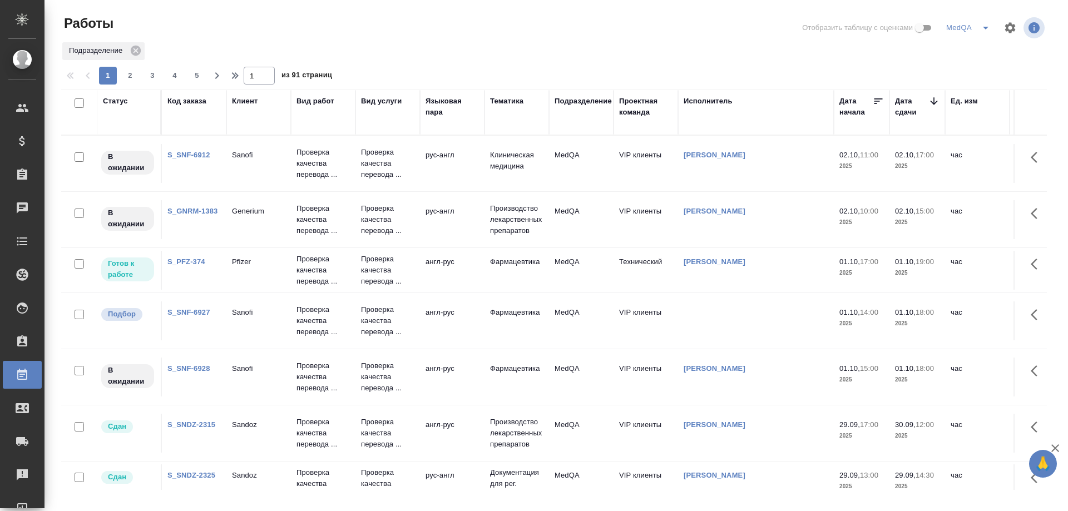
click at [195, 308] on link "S_SNF-6927" at bounding box center [188, 312] width 43 height 8
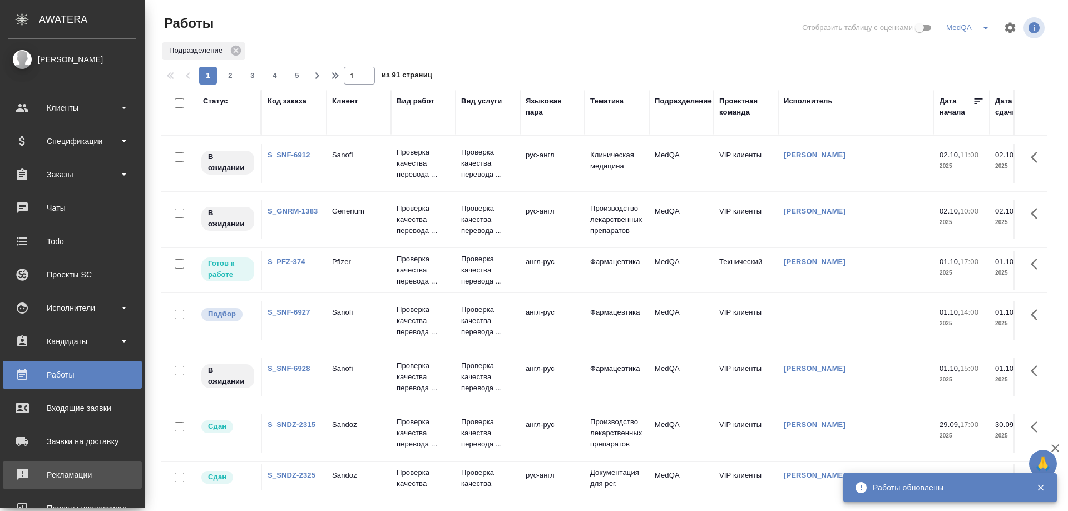
click at [68, 477] on div "Рекламации" at bounding box center [72, 475] width 128 height 17
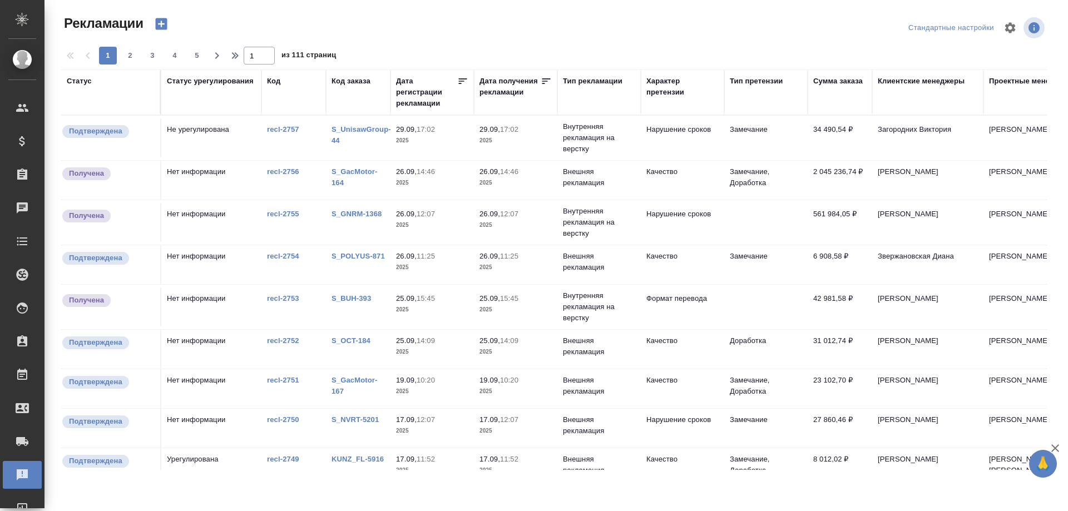
click at [346, 257] on link "S_POLYUS-871" at bounding box center [357, 256] width 53 height 8
click at [582, 83] on div "Тип рекламации" at bounding box center [592, 81] width 59 height 11
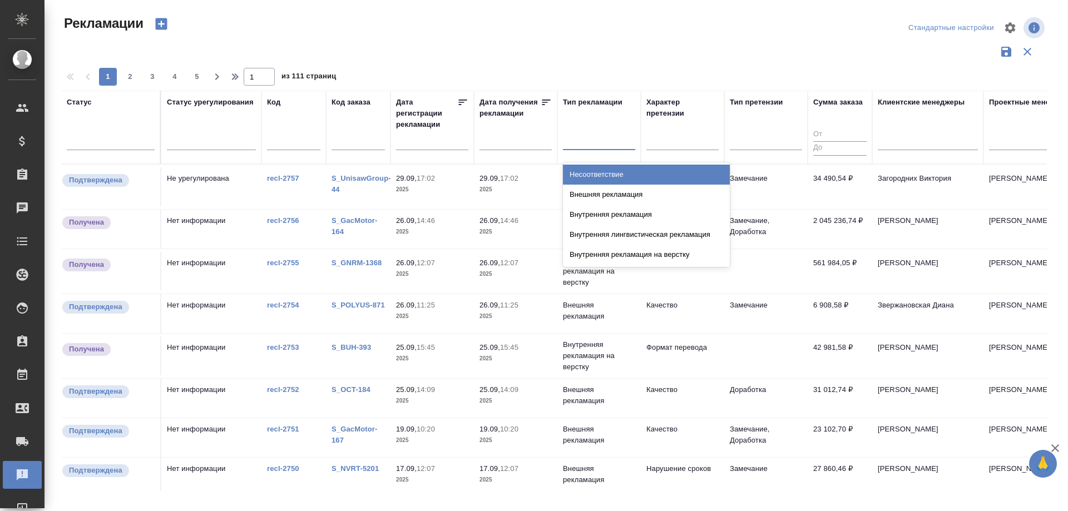
click at [582, 142] on div at bounding box center [599, 139] width 72 height 16
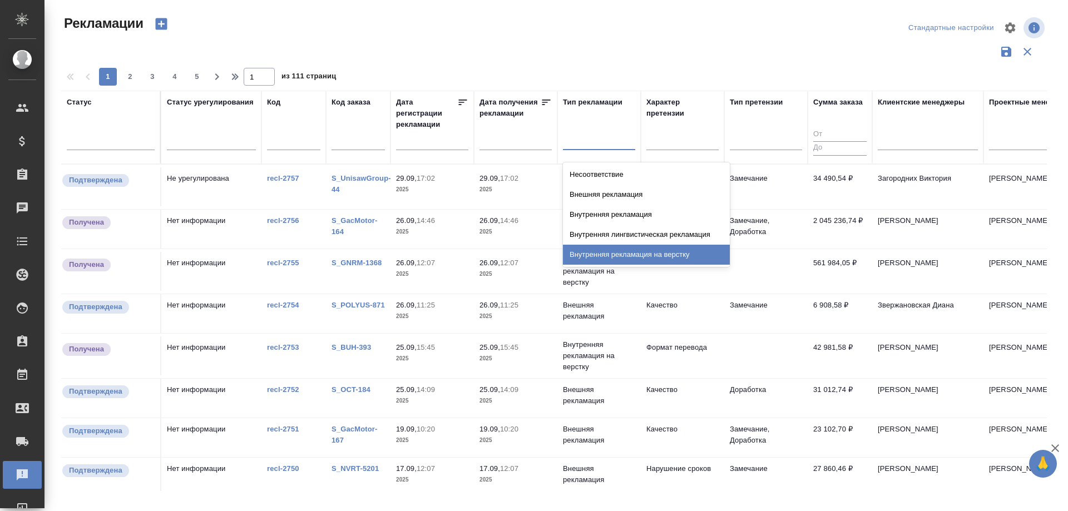
click at [619, 253] on div "Внутренняя рекламация на верстку" at bounding box center [646, 255] width 167 height 20
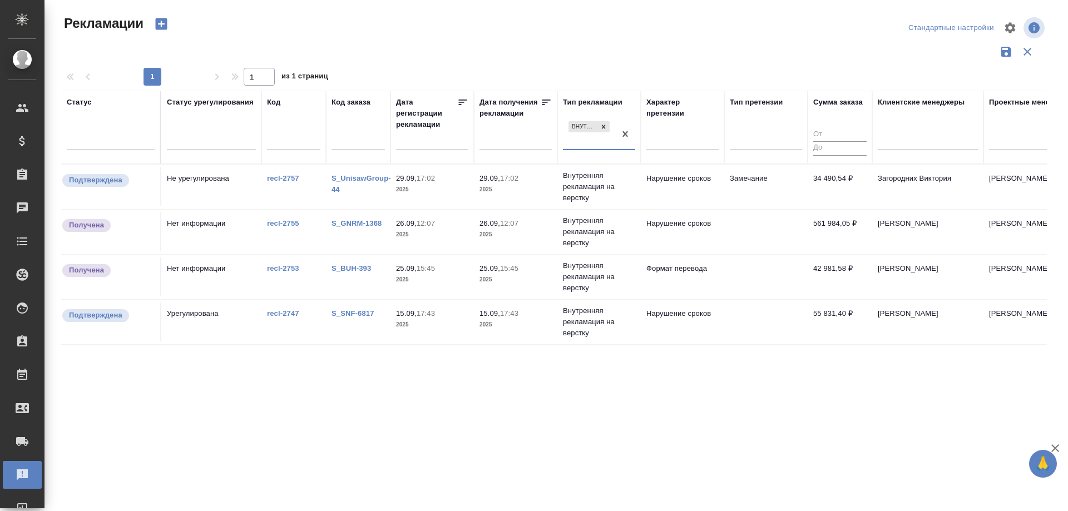
click at [368, 220] on link "S_GNRM-1368" at bounding box center [356, 223] width 50 height 8
click at [22, 374] on div "Работы" at bounding box center [8, 374] width 28 height 17
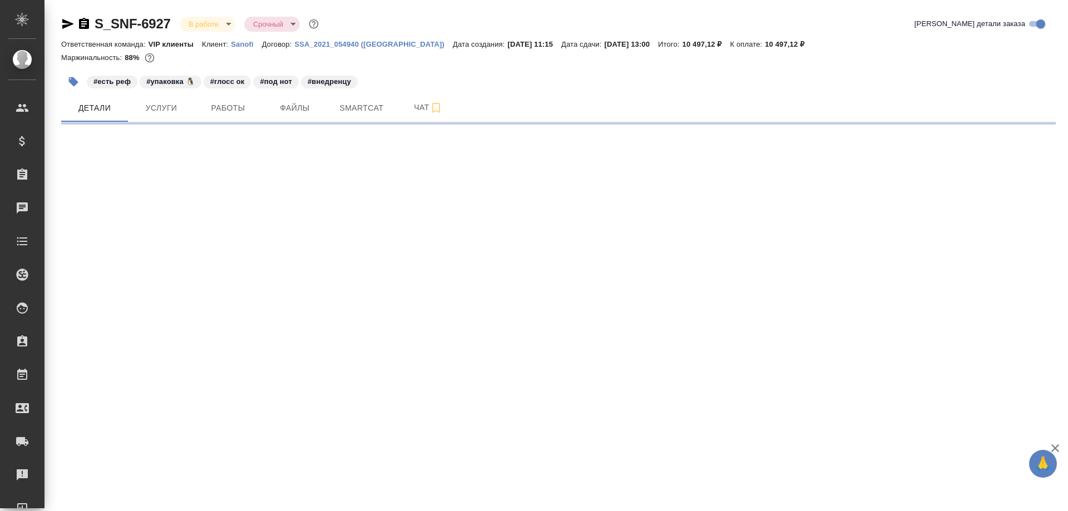
select select "RU"
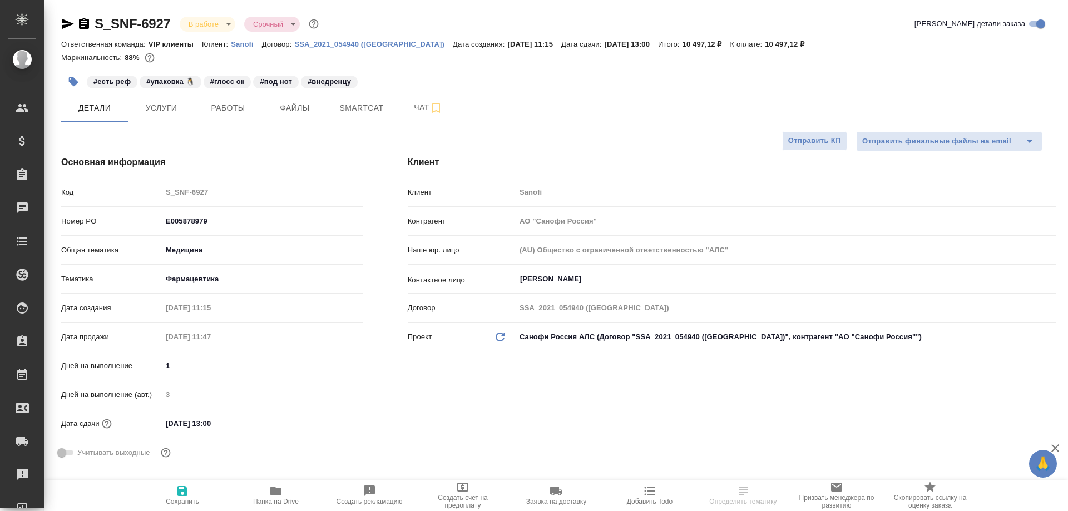
type textarea "x"
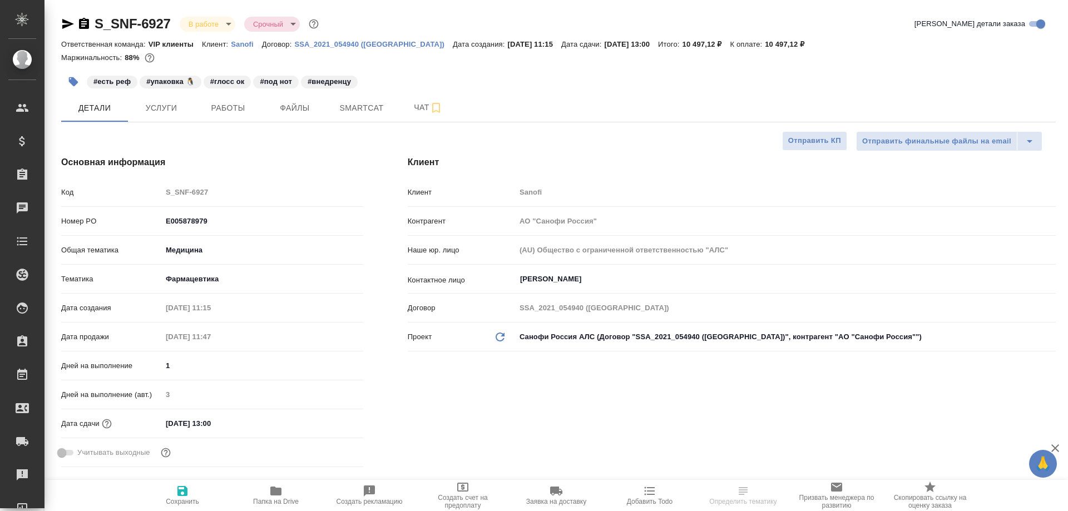
type textarea "x"
click at [271, 489] on icon "button" at bounding box center [275, 491] width 11 height 9
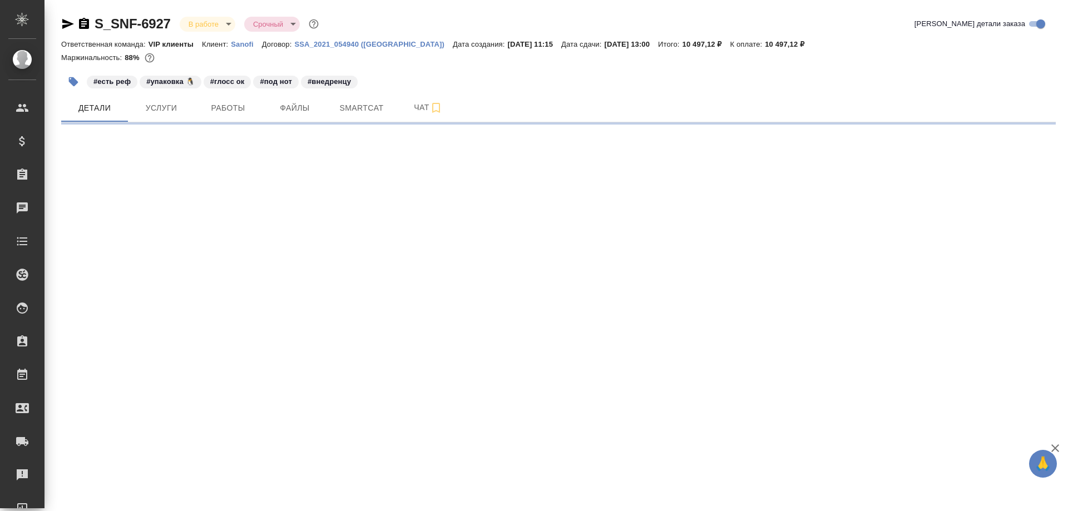
select select "RU"
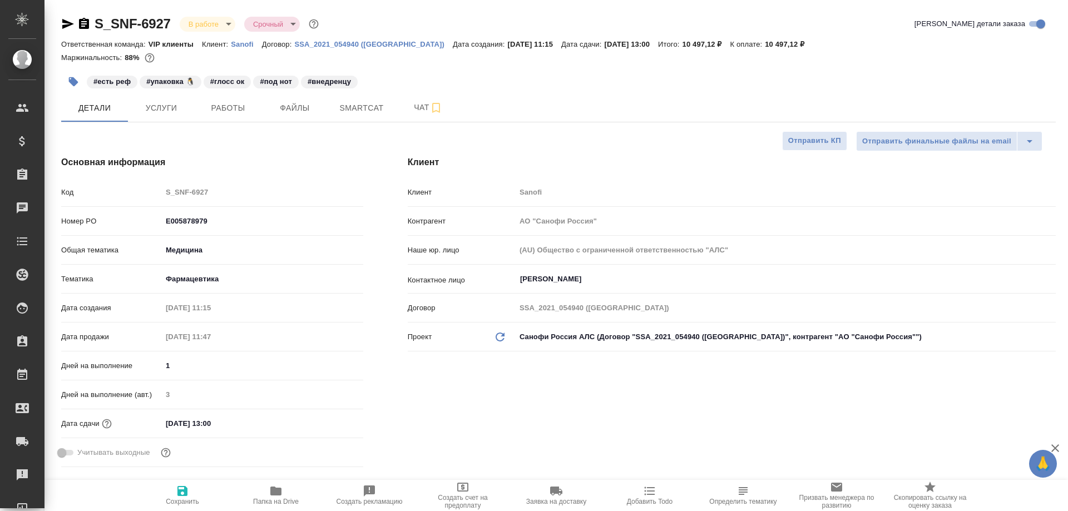
type textarea "x"
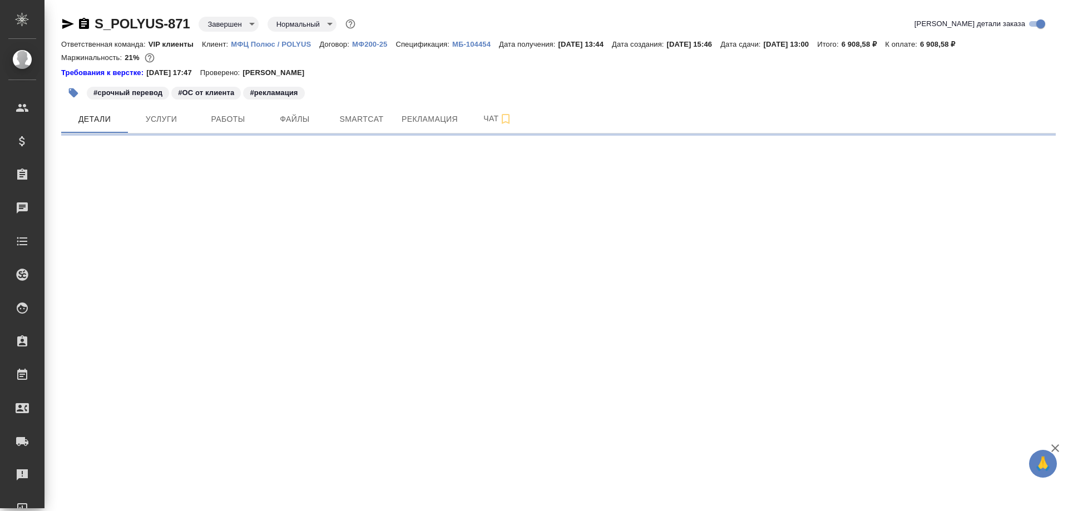
select select "RU"
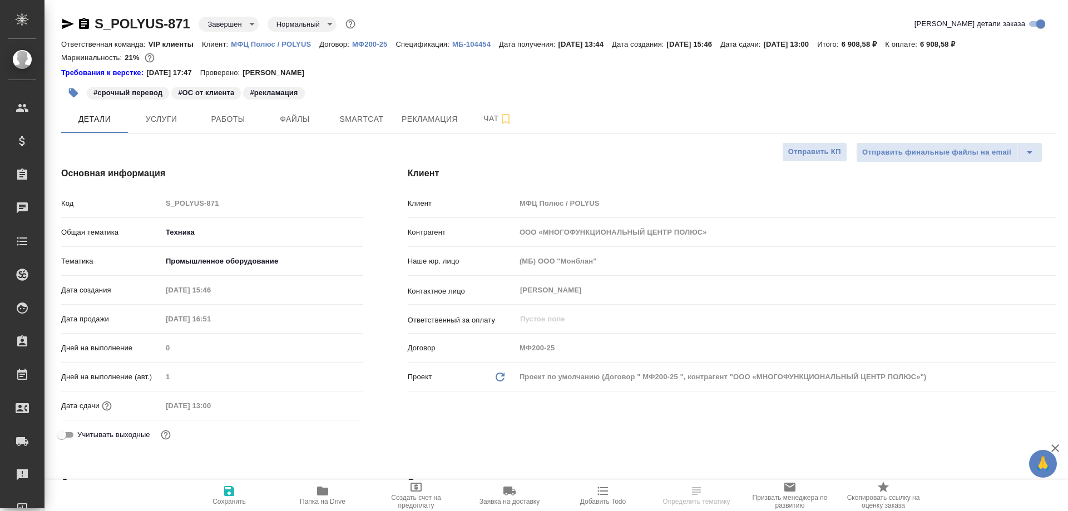
select select "RU"
type textarea "x"
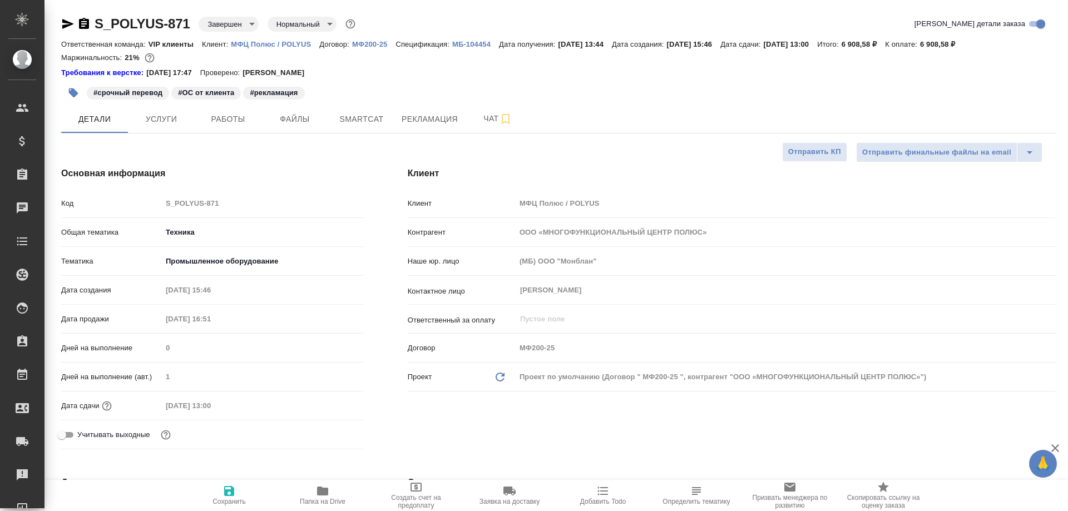
type textarea "x"
click at [83, 22] on icon "button" at bounding box center [83, 23] width 13 height 13
type textarea "x"
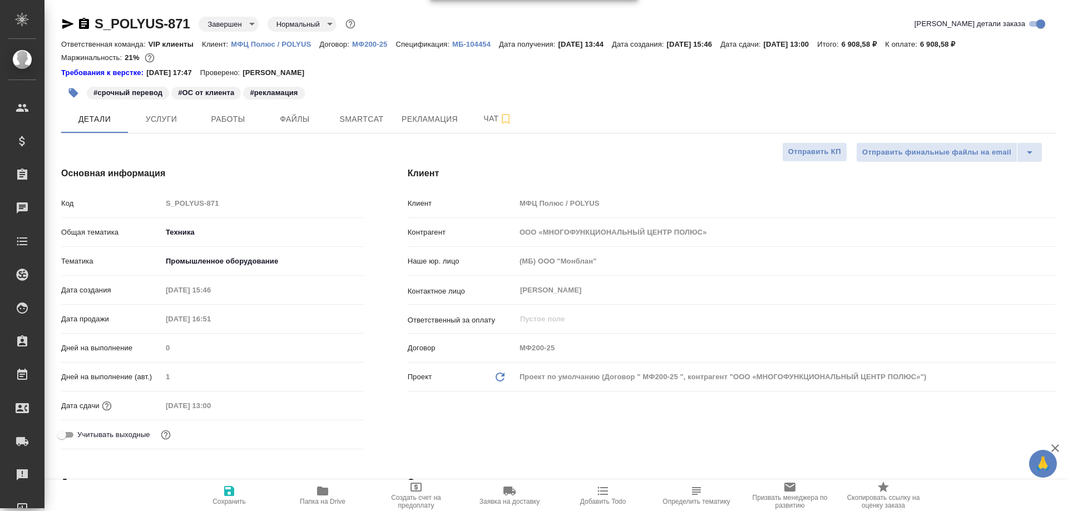
type textarea "x"
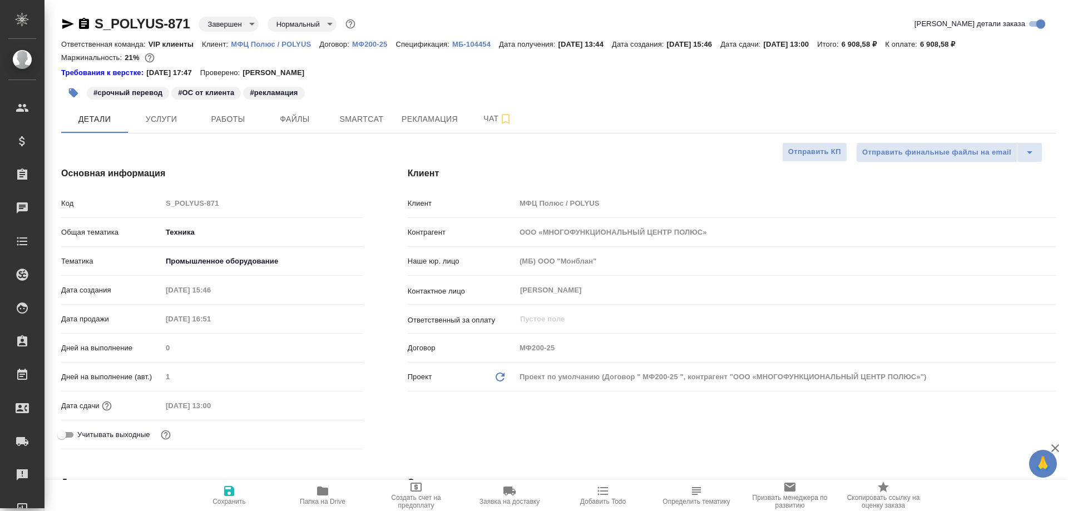
type textarea "x"
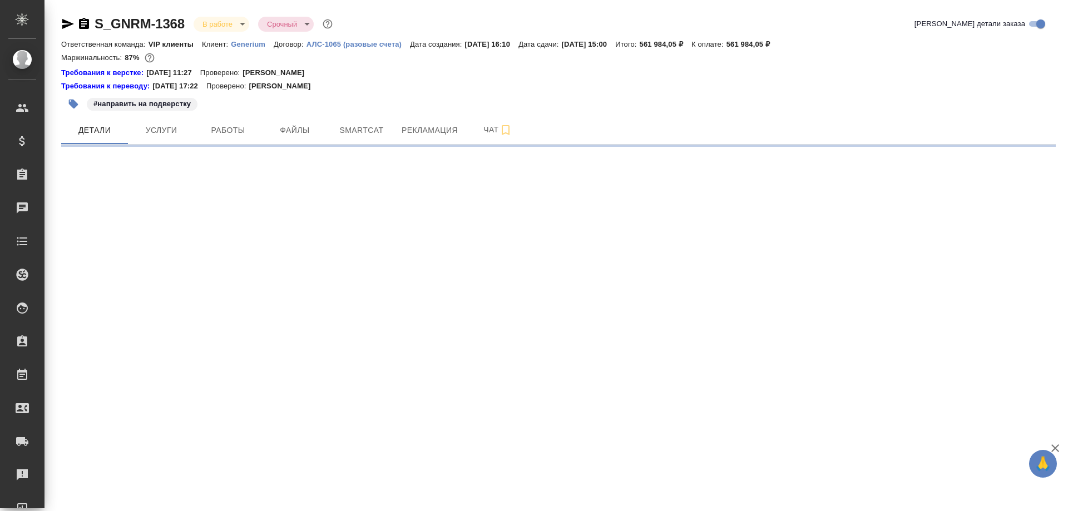
select select "RU"
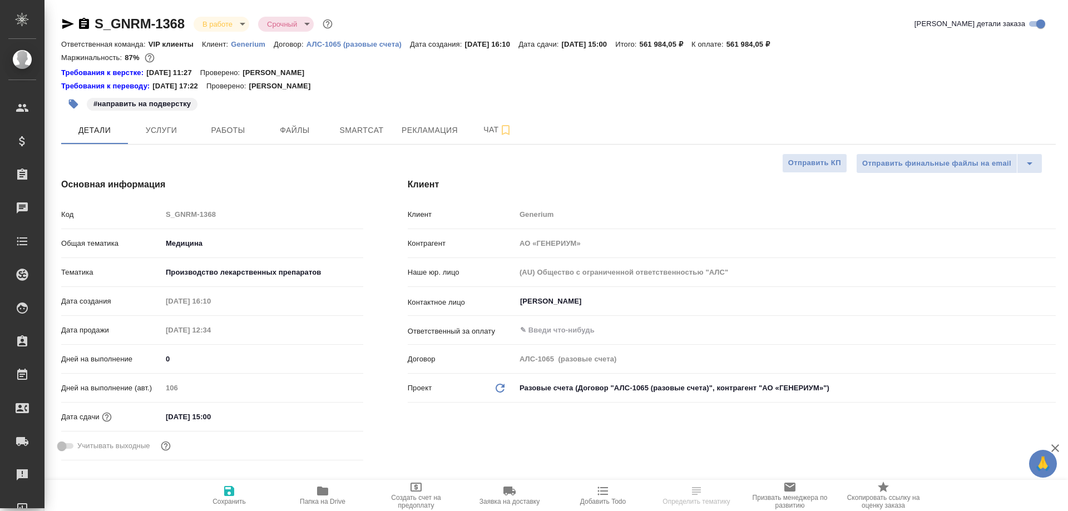
type textarea "x"
click at [85, 22] on icon "button" at bounding box center [83, 23] width 13 height 13
select select "RU"
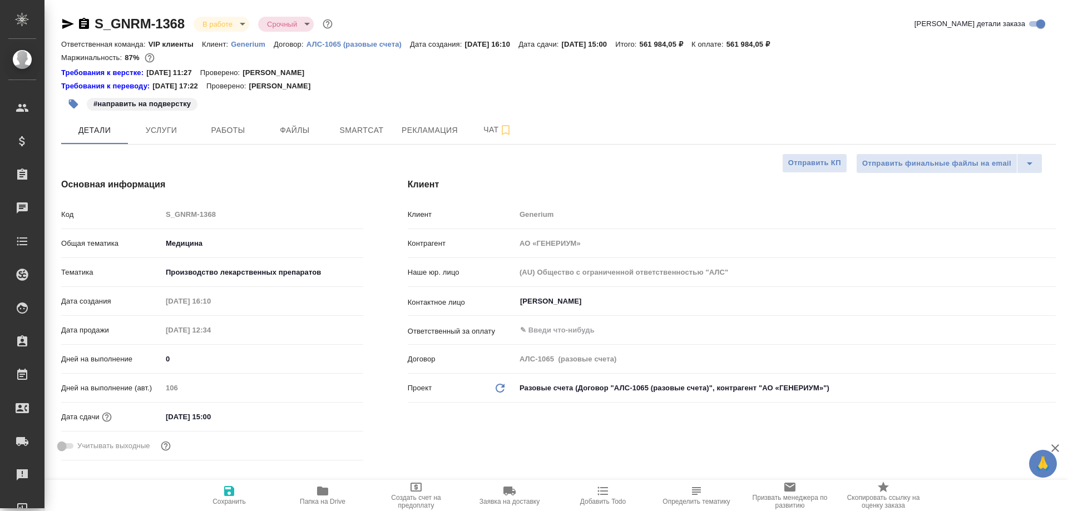
type textarea "x"
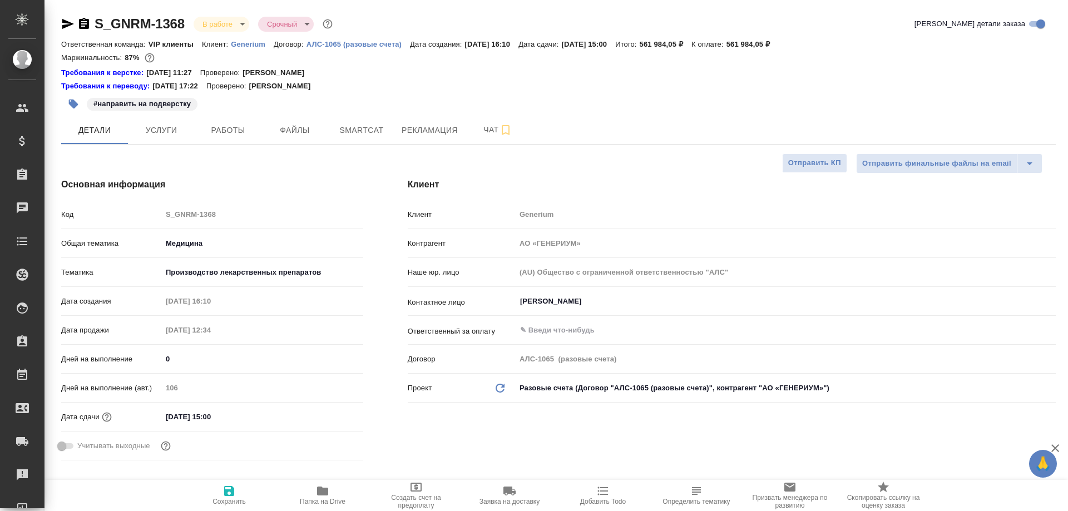
type textarea "x"
